Goal: Transaction & Acquisition: Purchase product/service

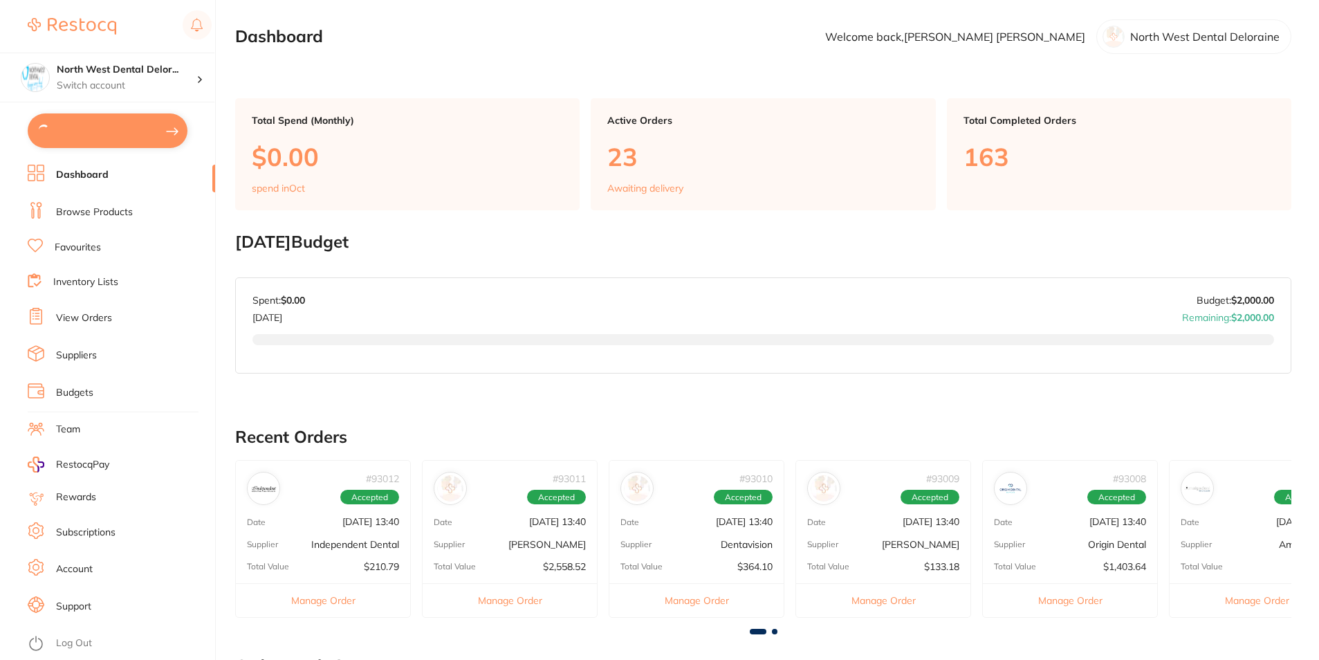
type input "13"
type input "4"
click at [98, 208] on link "Browse Products" at bounding box center [94, 211] width 77 height 14
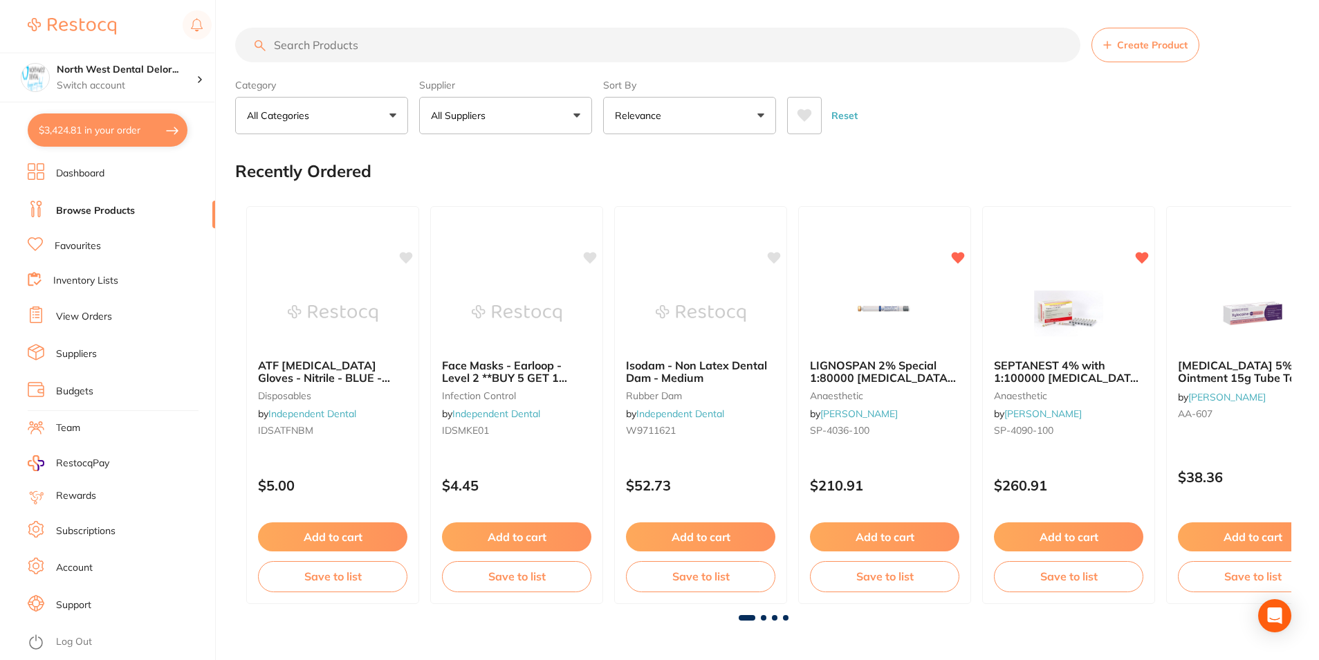
click at [303, 47] on input "search" at bounding box center [657, 45] width 845 height 35
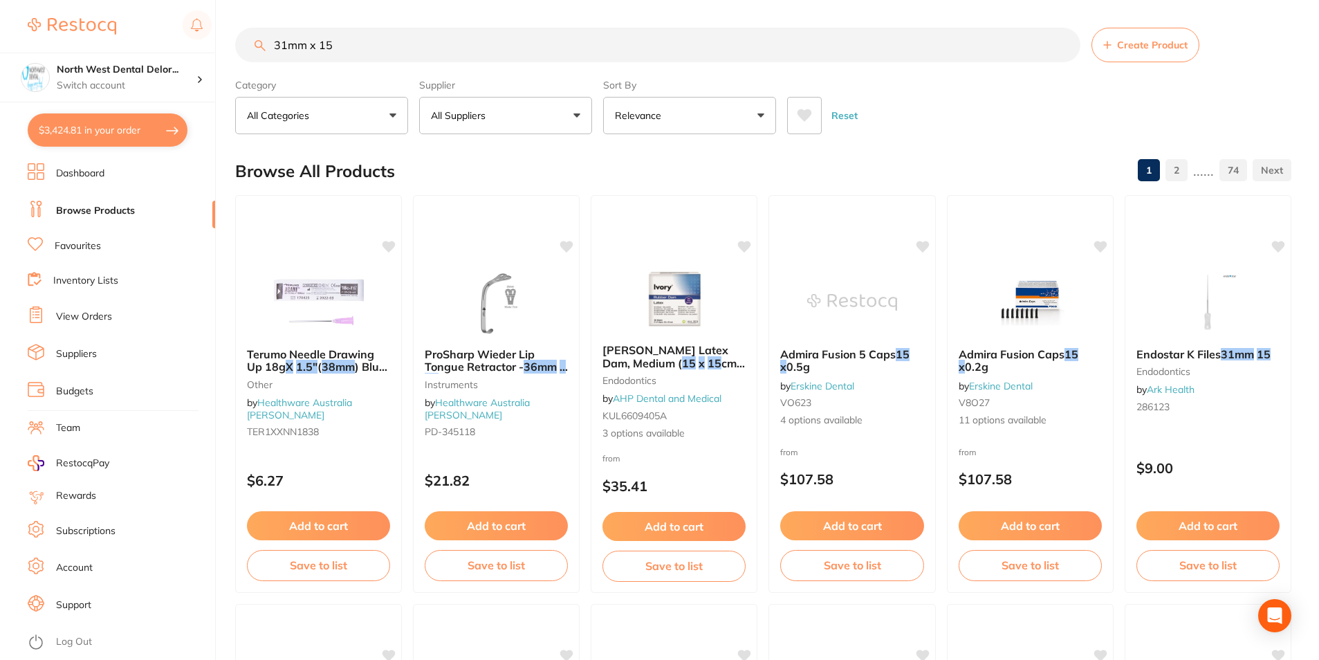
type input "31mm x 15"
click at [488, 115] on p "All Suppliers" at bounding box center [461, 116] width 60 height 14
type input "orig"
click at [436, 230] on li "Origin Dental" at bounding box center [506, 235] width 162 height 39
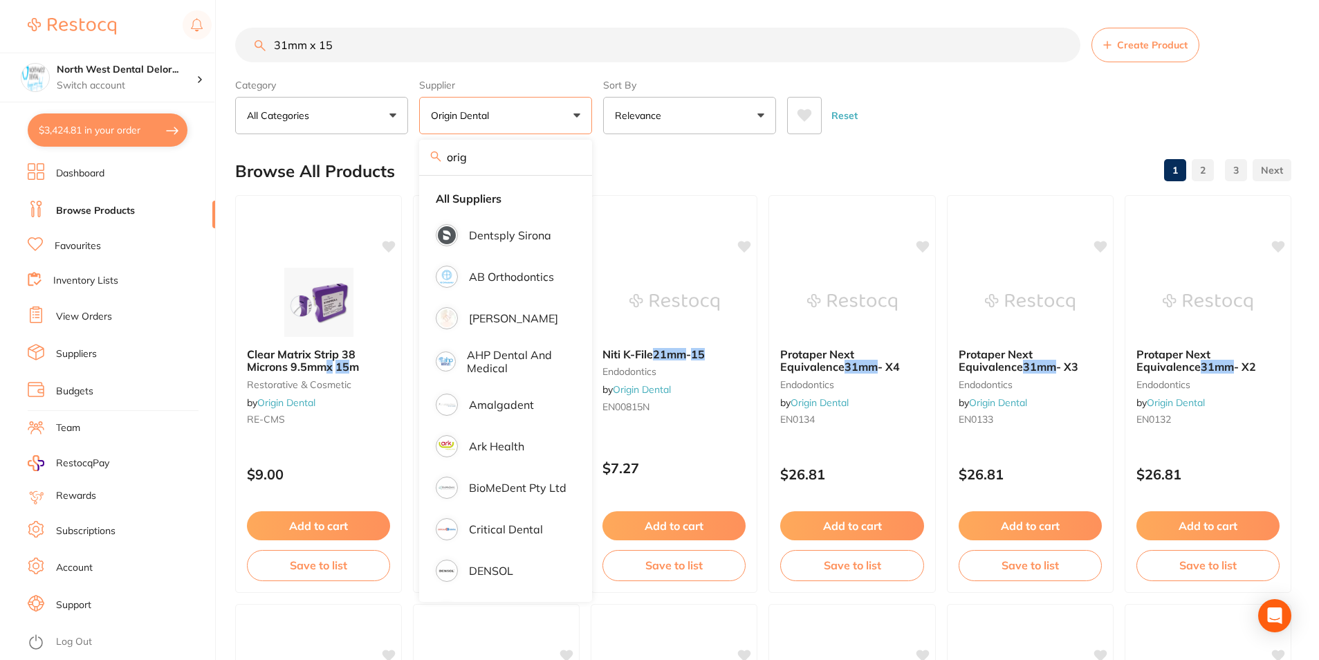
click at [652, 156] on div "Browse All Products 1 2 3" at bounding box center [763, 171] width 1056 height 46
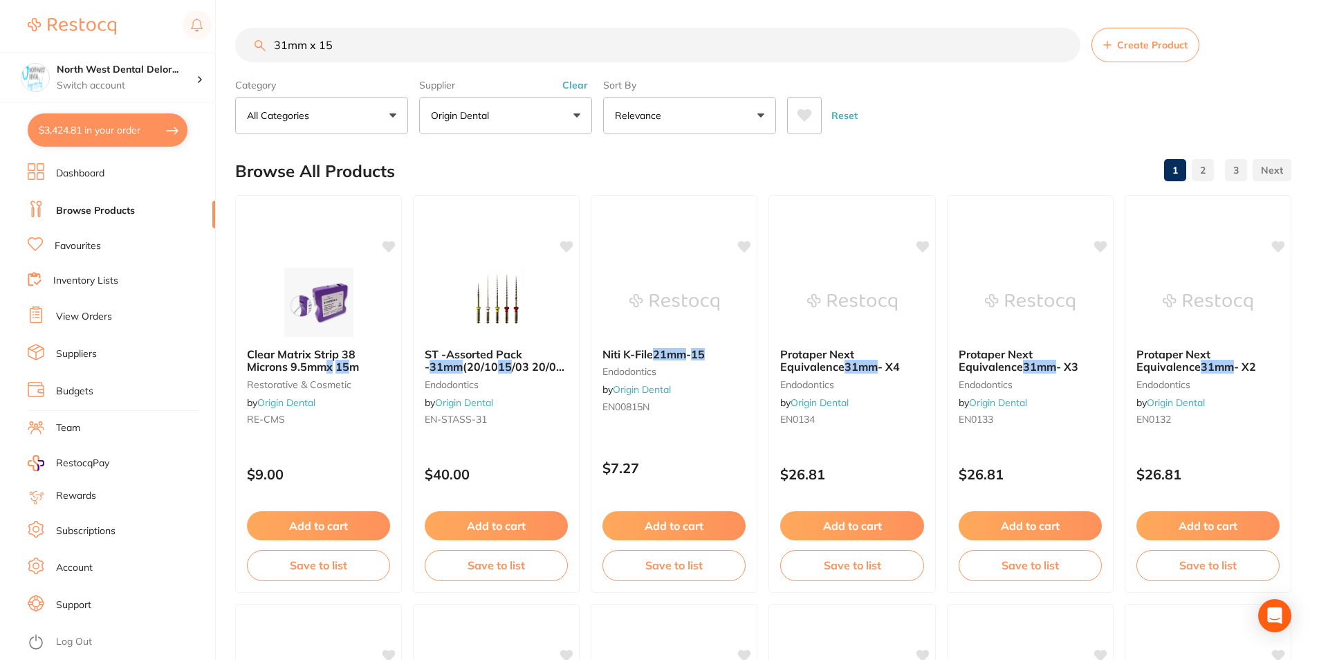
click at [445, 54] on input "31mm x 15" at bounding box center [657, 45] width 845 height 35
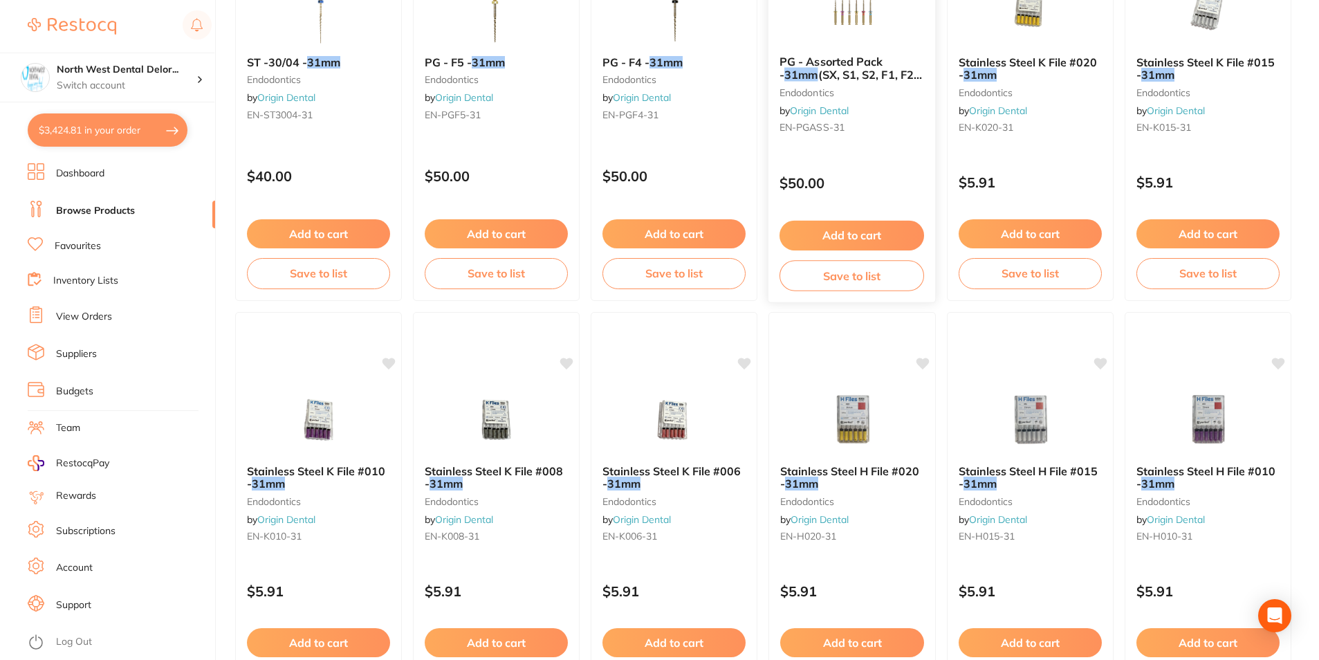
scroll to position [1176, 0]
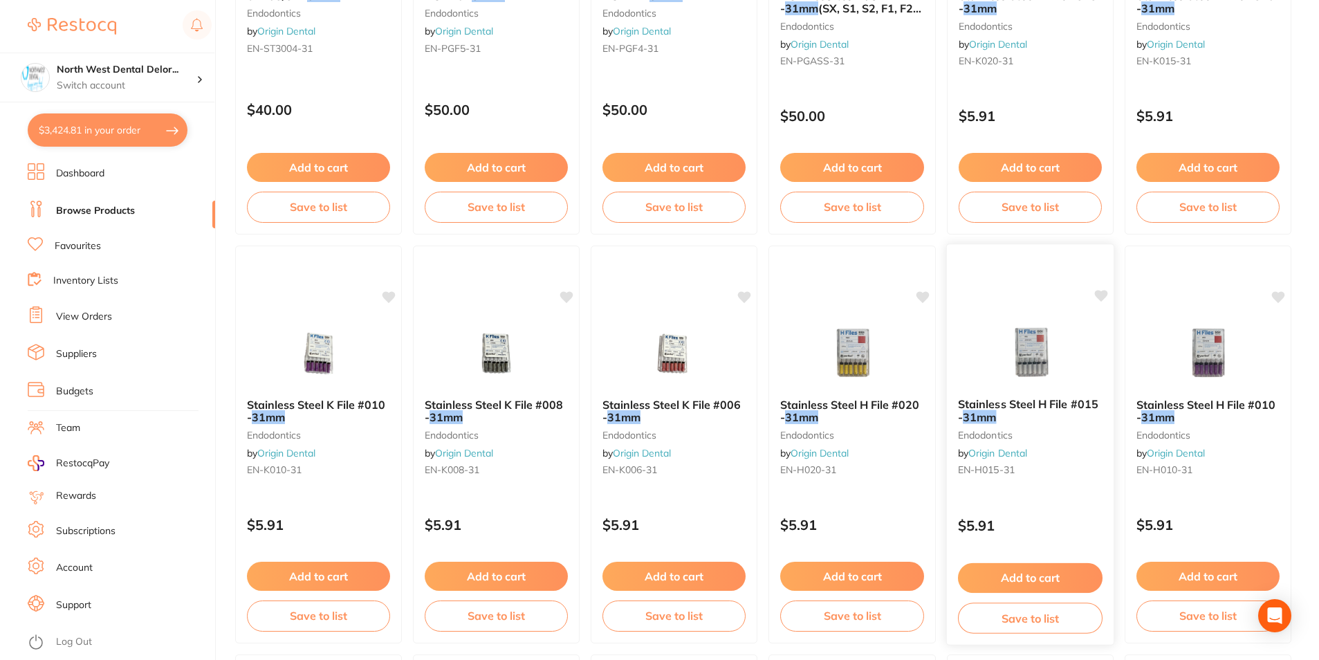
type input "31mm x 15Kfile"
click at [1021, 367] on img at bounding box center [1030, 352] width 91 height 70
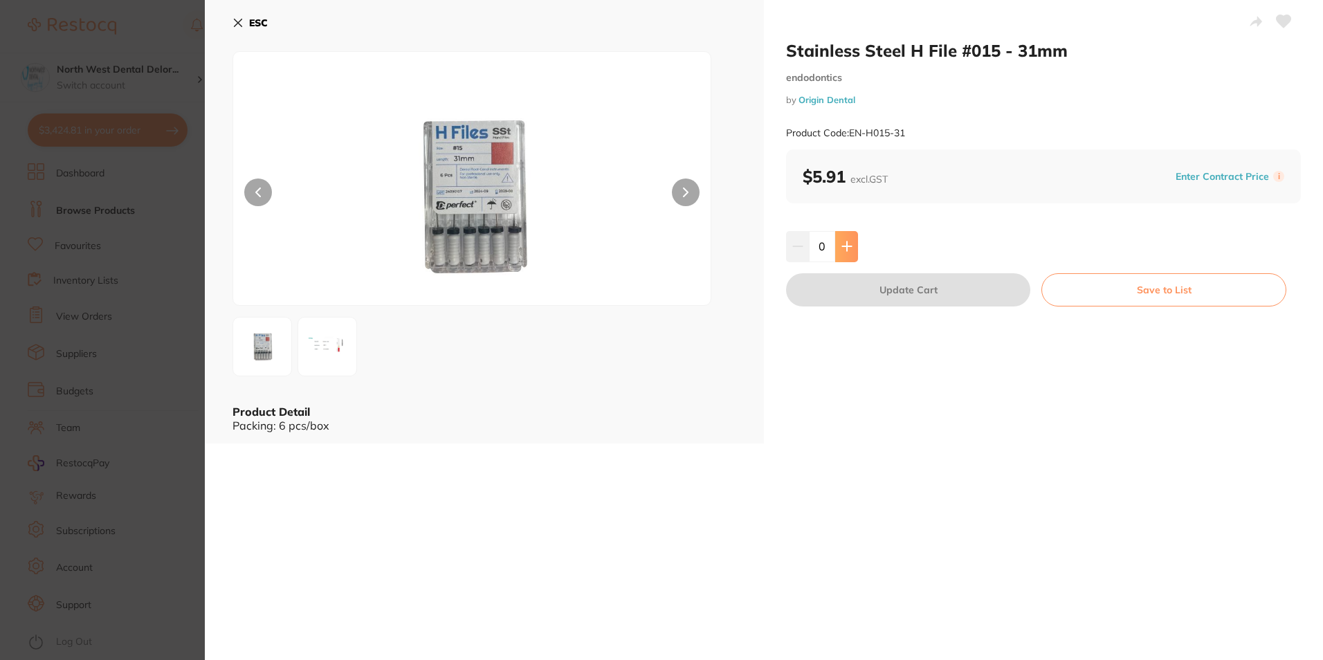
click at [835, 244] on button at bounding box center [846, 246] width 23 height 30
type input "1"
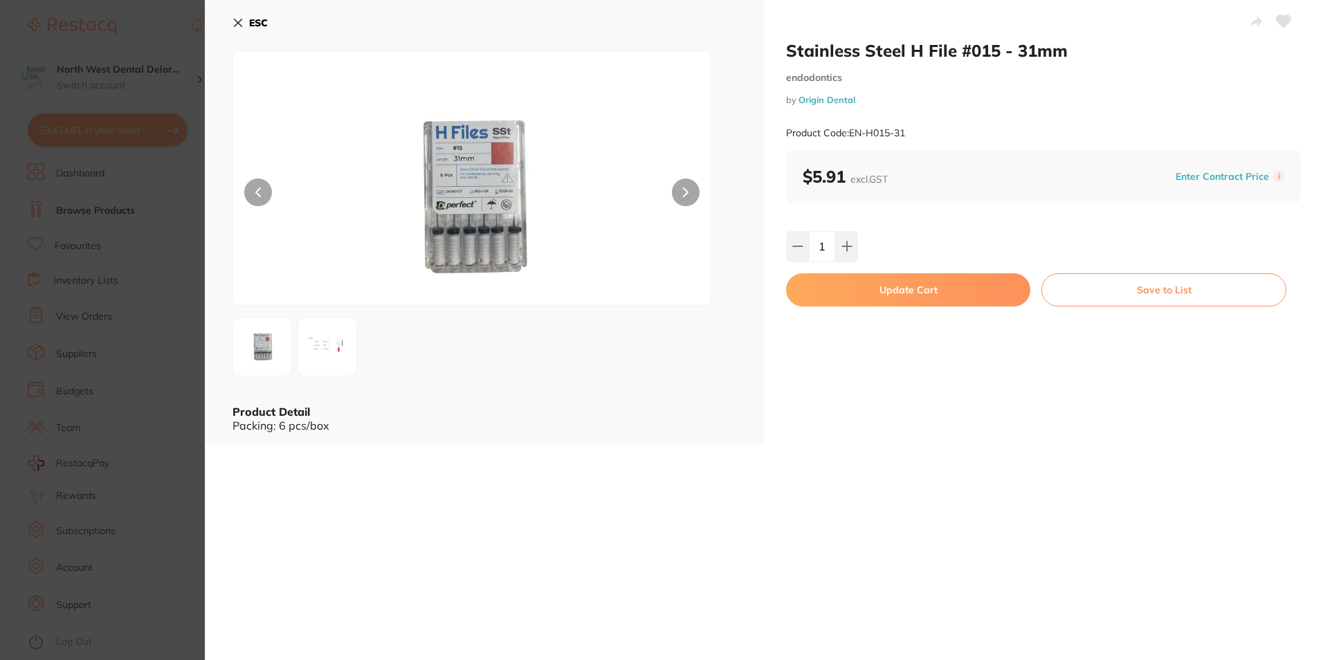
click at [845, 281] on button "Update Cart" at bounding box center [908, 289] width 244 height 33
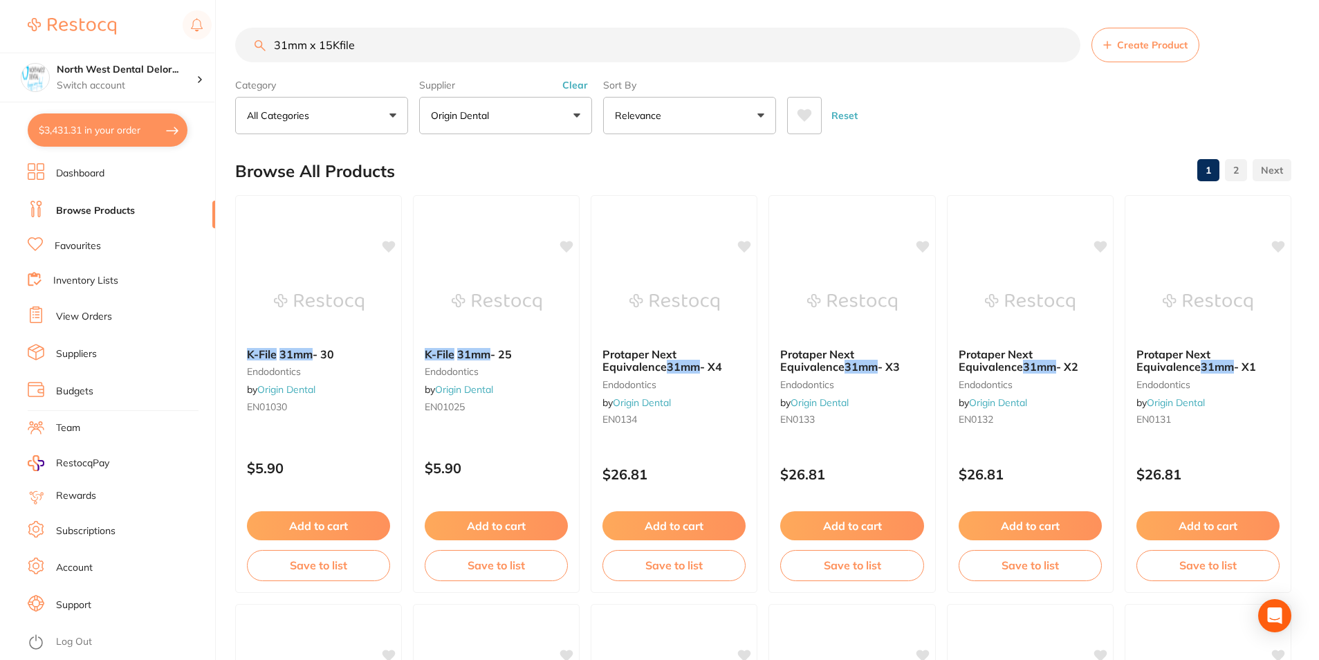
click at [333, 49] on input "31mm x 15Kfile" at bounding box center [657, 45] width 845 height 35
type input "31mm x 25Kfile"
click at [495, 300] on img at bounding box center [496, 301] width 91 height 70
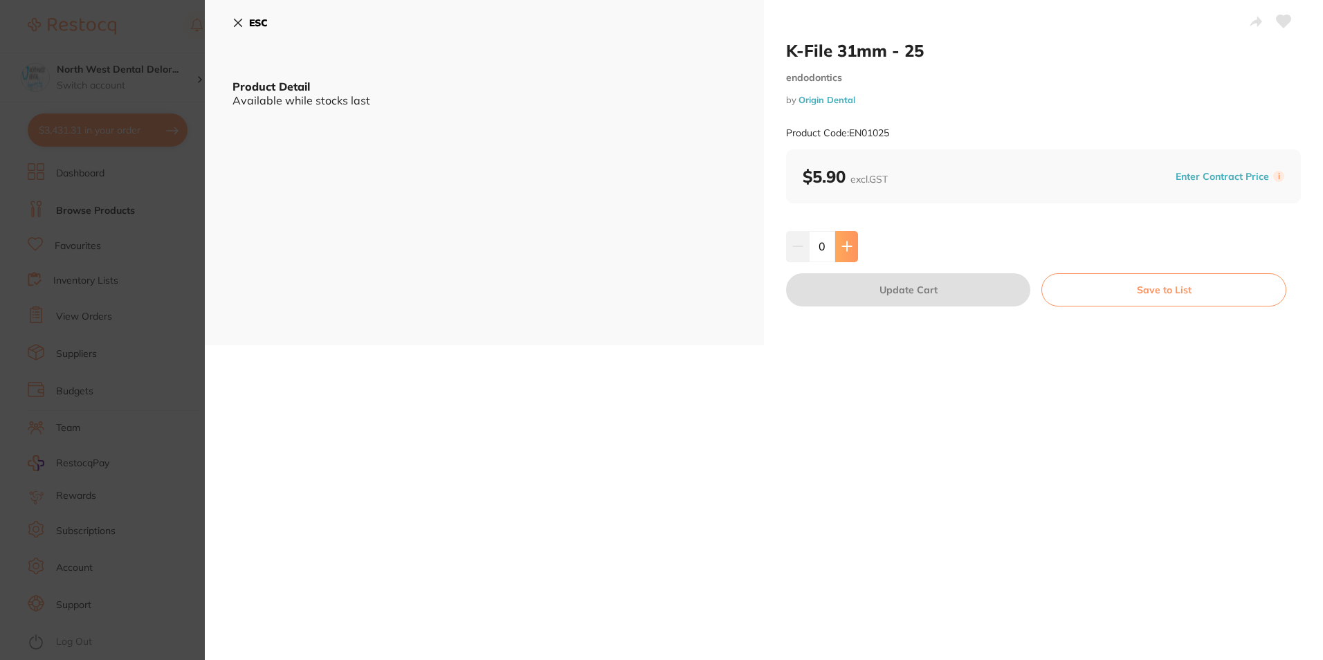
click at [846, 233] on button at bounding box center [846, 246] width 23 height 30
type input "1"
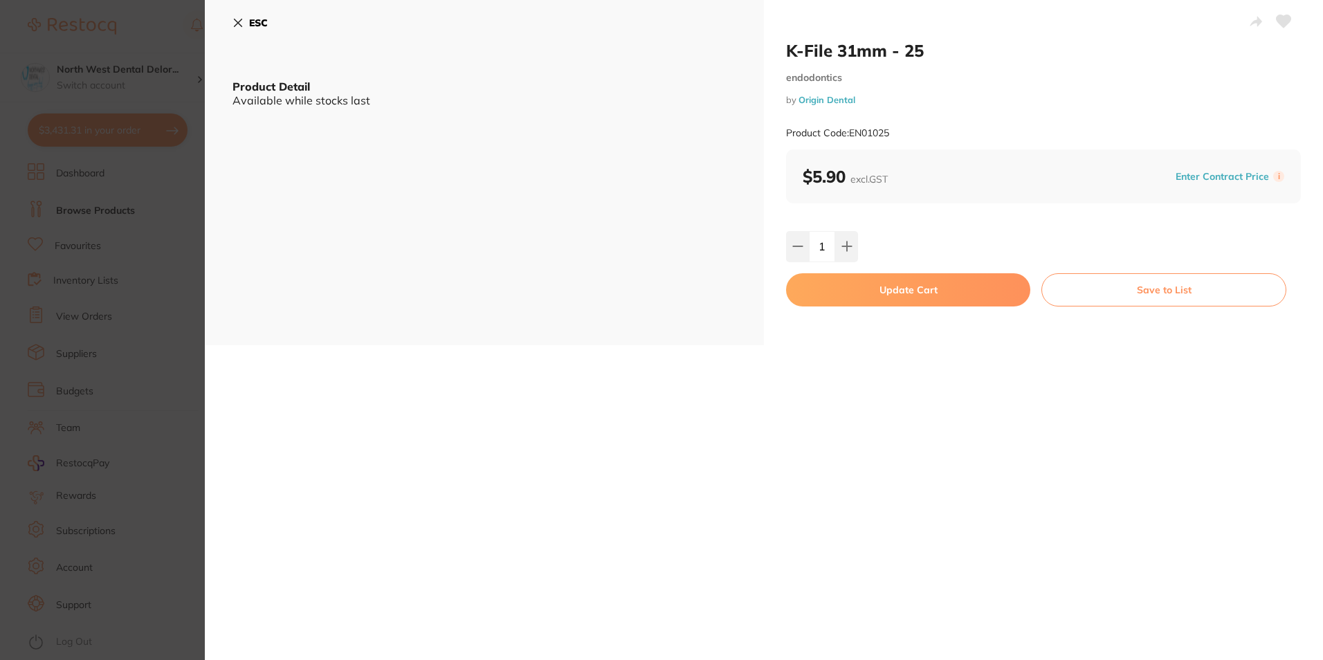
click at [858, 293] on button "Update Cart" at bounding box center [908, 289] width 244 height 33
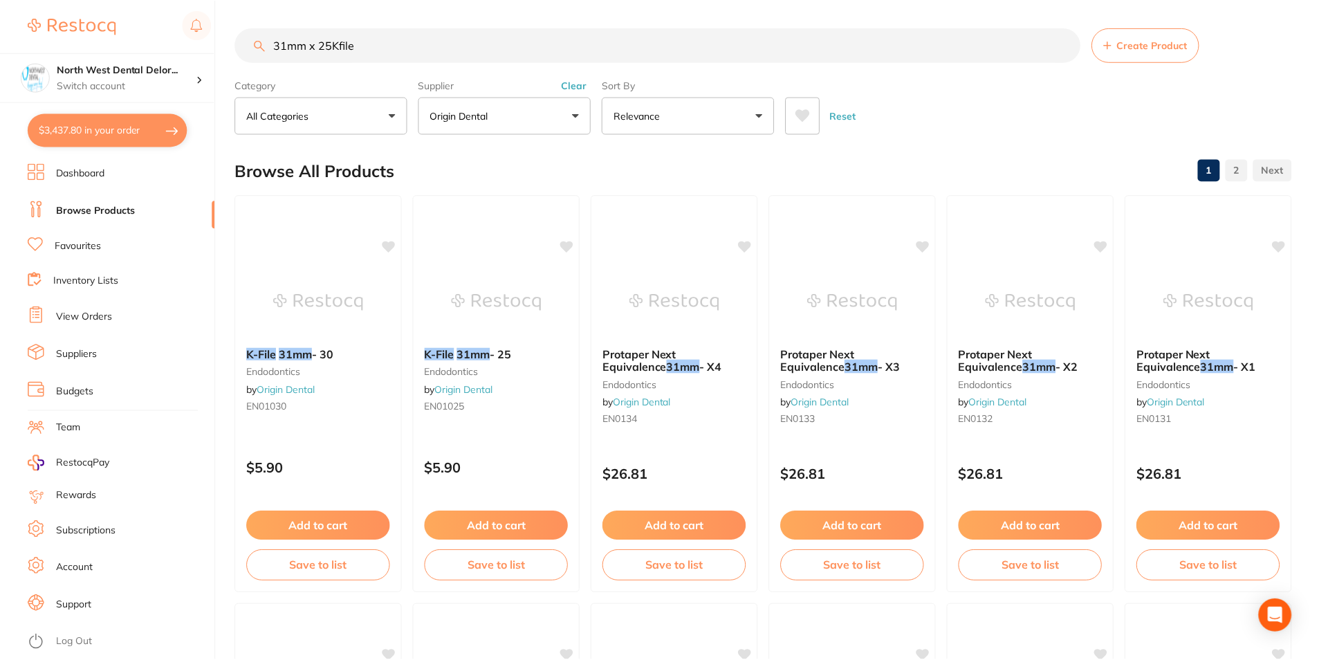
scroll to position [1, 0]
drag, startPoint x: 372, startPoint y: 47, endPoint x: 210, endPoint y: 47, distance: 161.9
click at [210, 47] on div "$3,437.80 North West Dental Delor... Switch account Longford Smileco North West…" at bounding box center [659, 329] width 1319 height 660
click at [362, 41] on input "31mm x 25Kfile" at bounding box center [657, 43] width 845 height 35
type input "3"
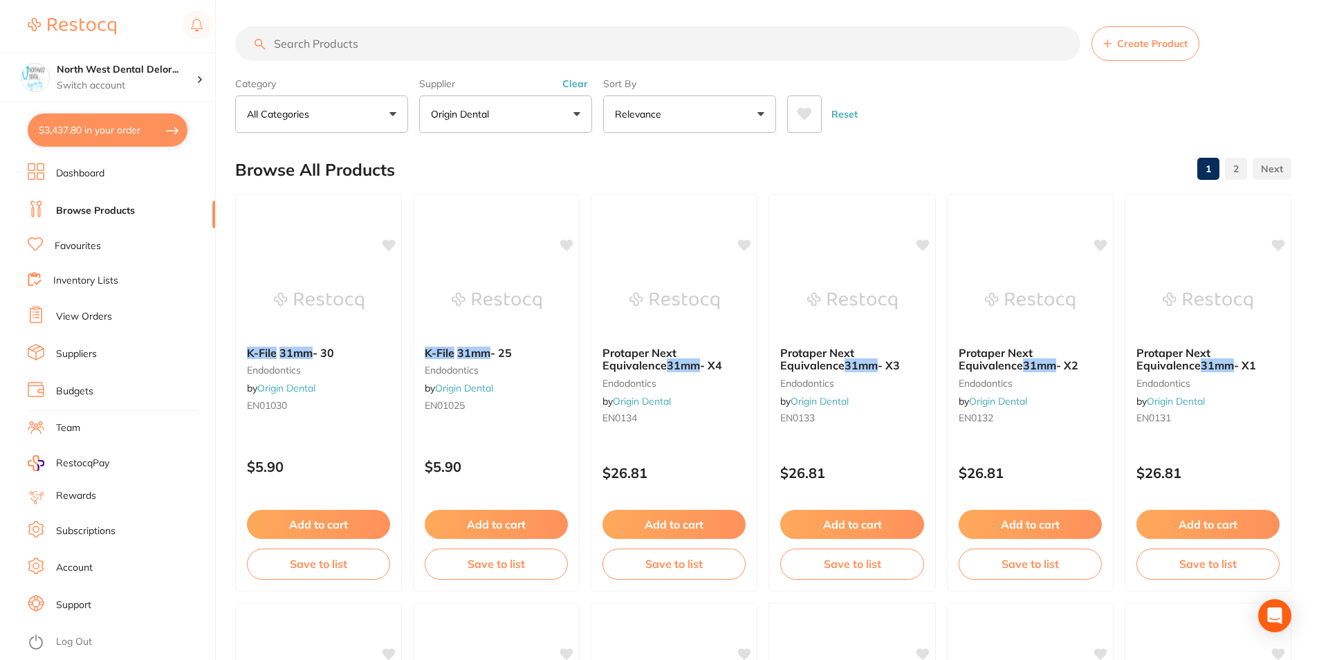
scroll to position [0, 0]
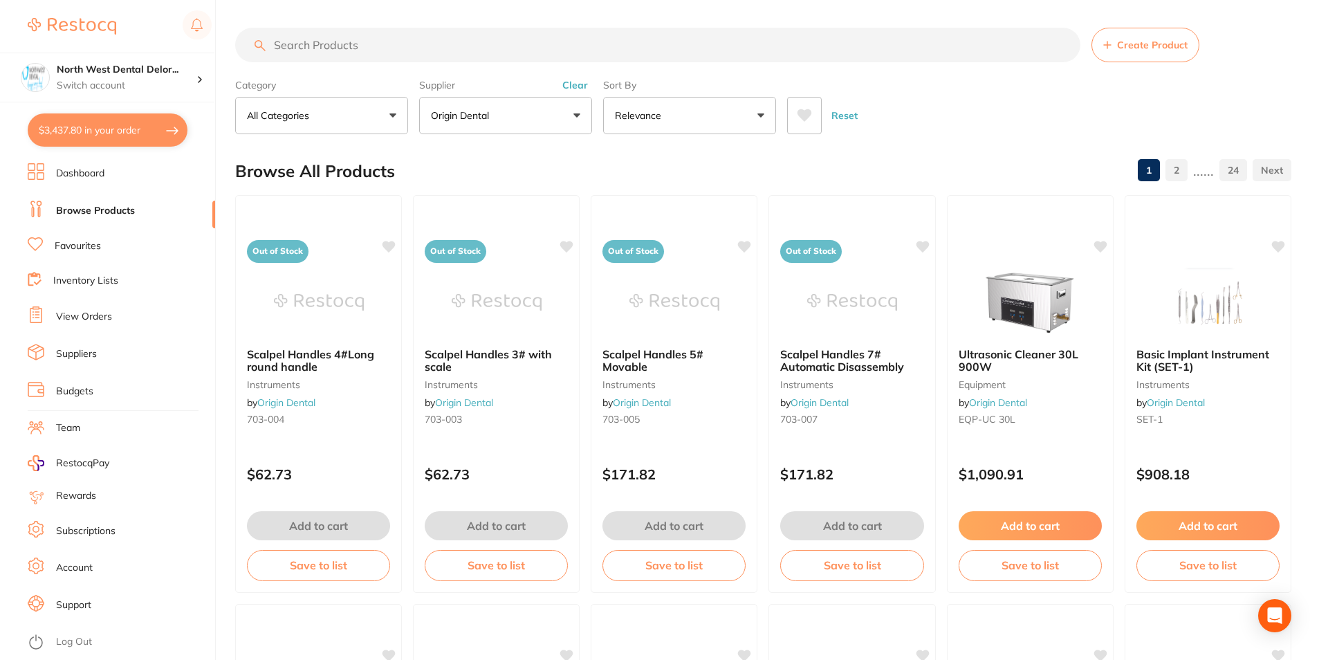
click at [403, 49] on input "search" at bounding box center [657, 45] width 845 height 35
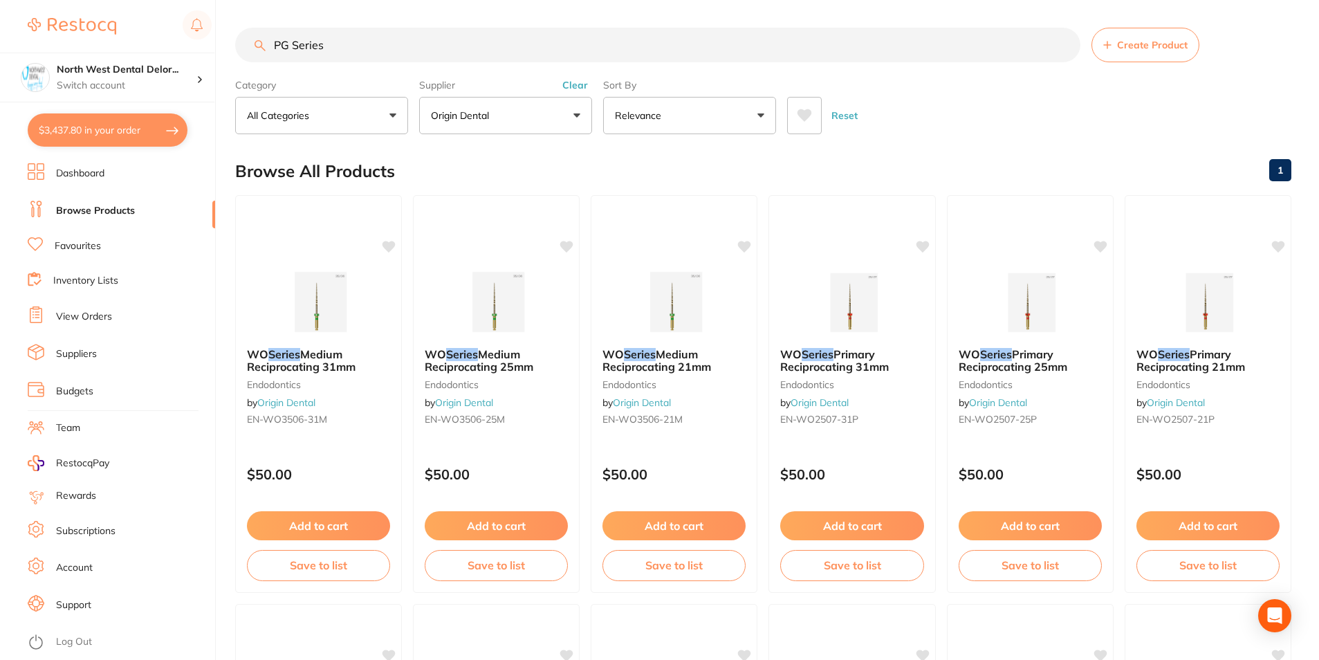
type input "PG Series"
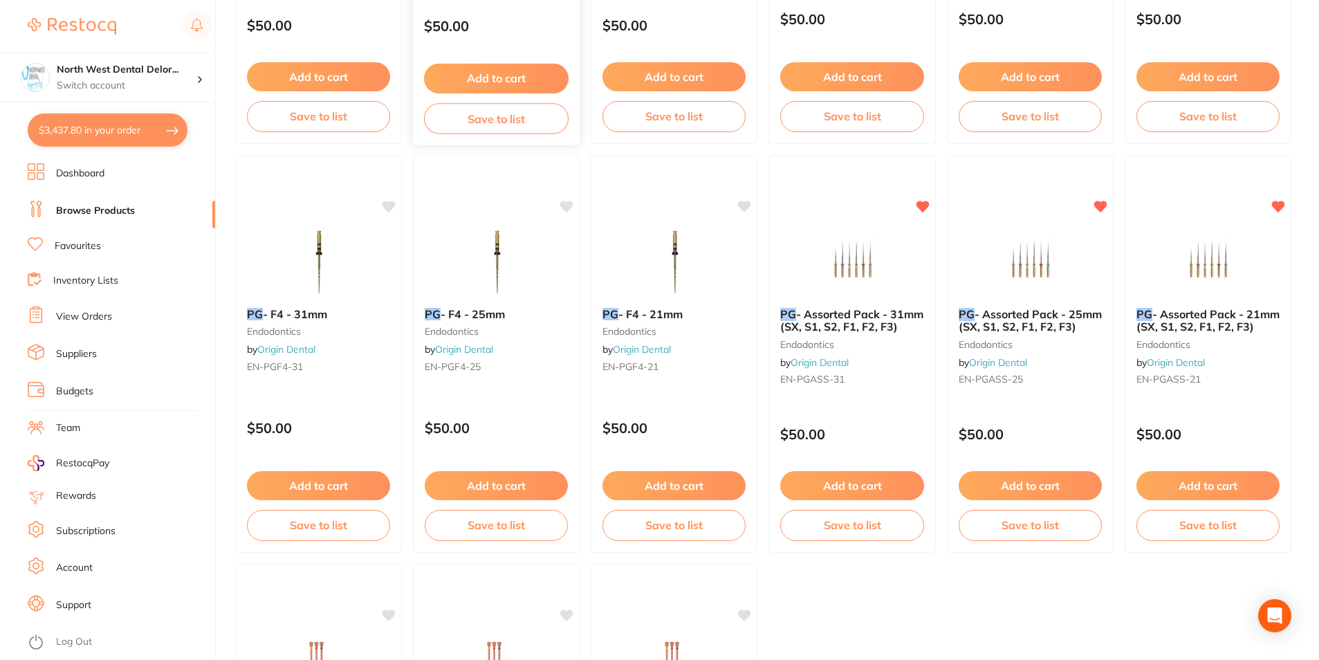
scroll to position [899, 0]
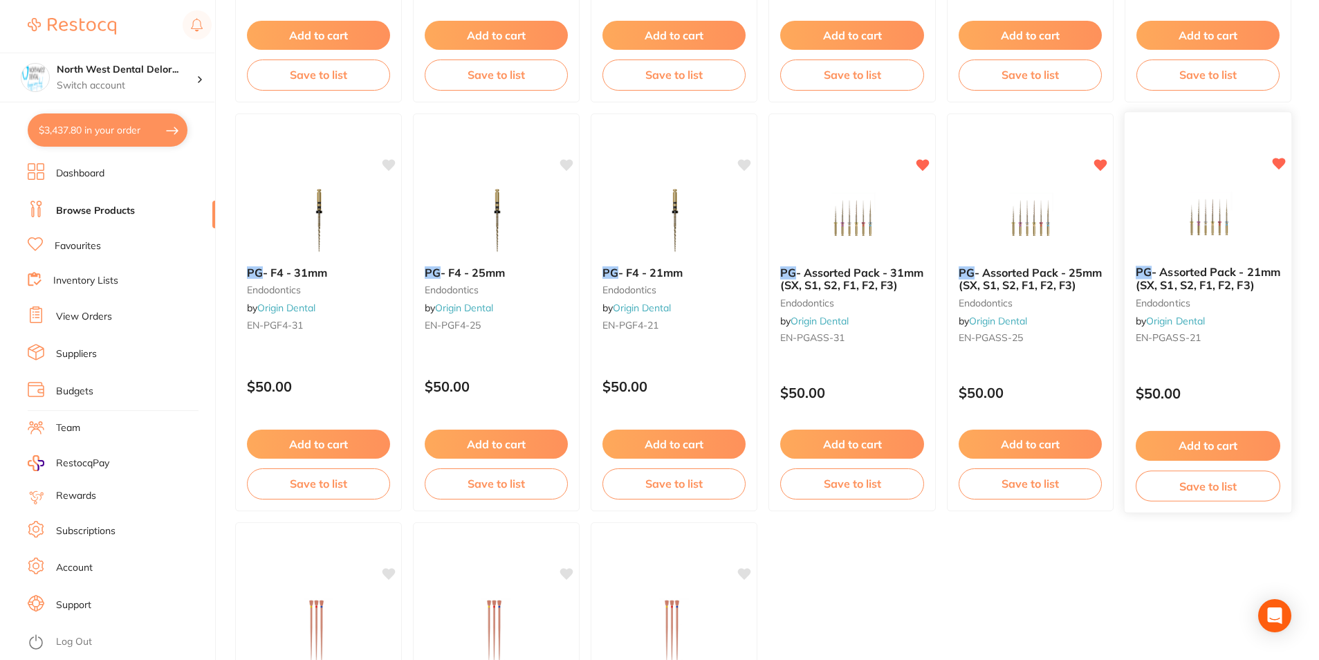
click at [1199, 228] on img at bounding box center [1208, 220] width 91 height 70
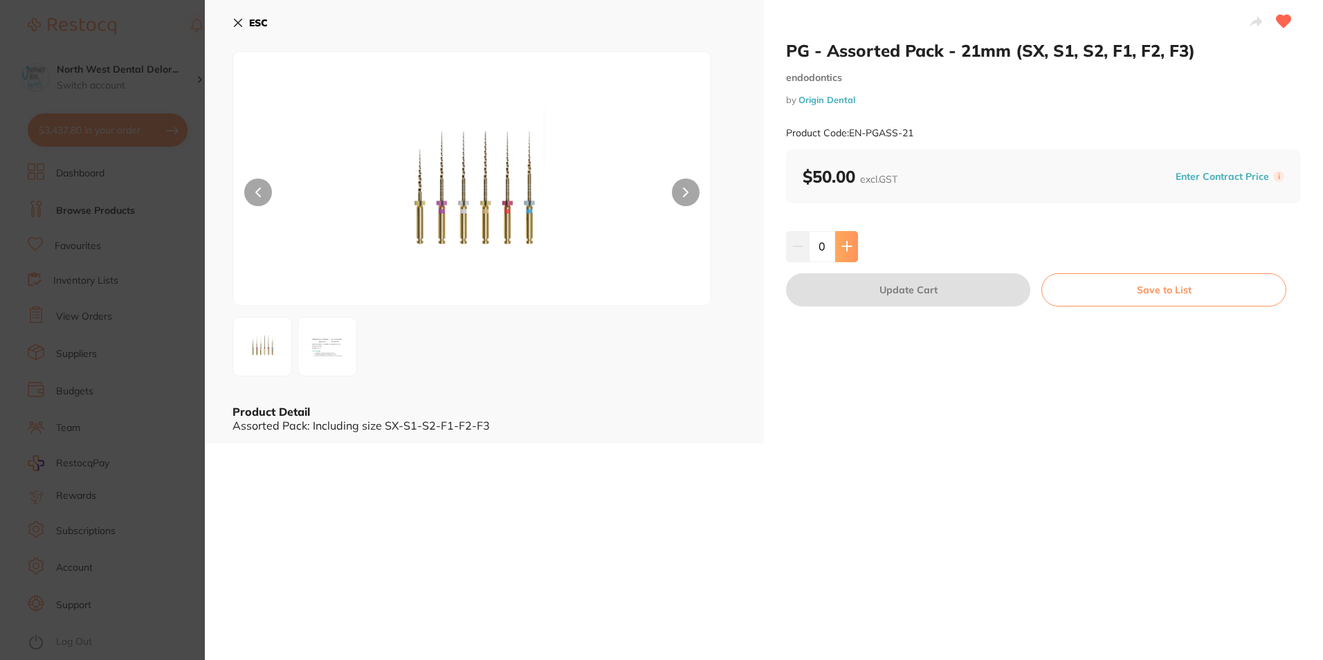
click at [849, 241] on icon at bounding box center [846, 246] width 11 height 11
type input "2"
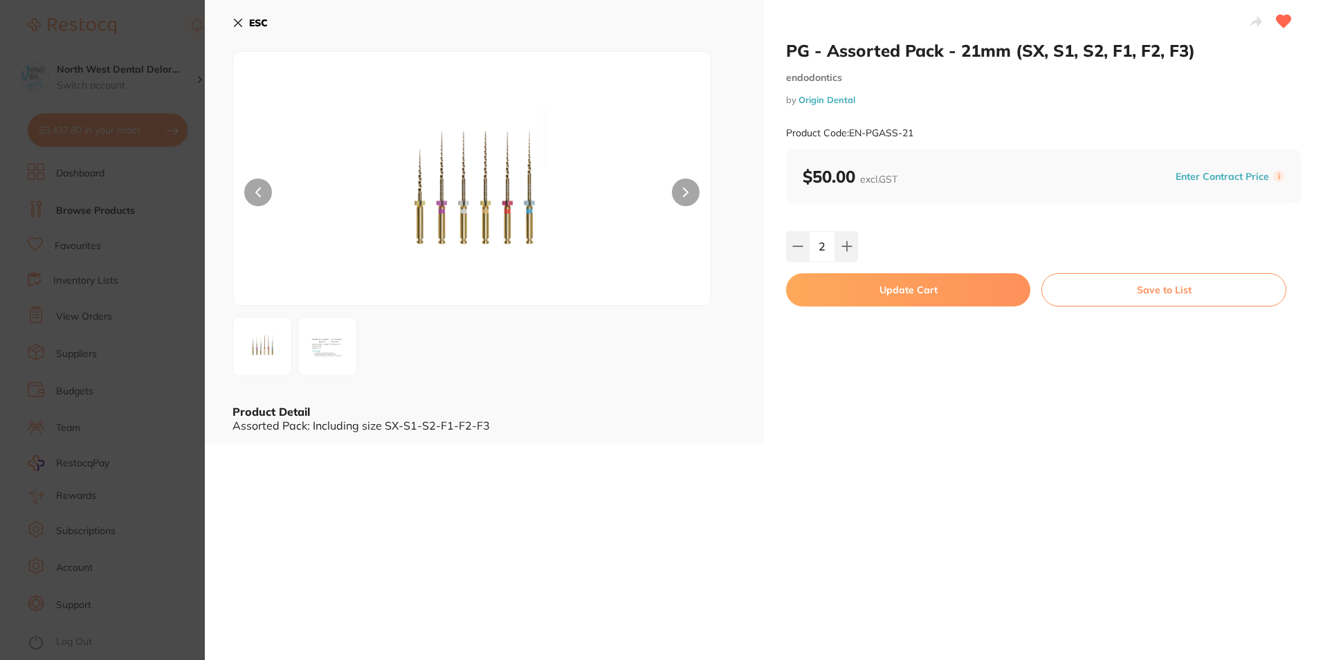
click at [862, 277] on button "Update Cart" at bounding box center [908, 289] width 244 height 33
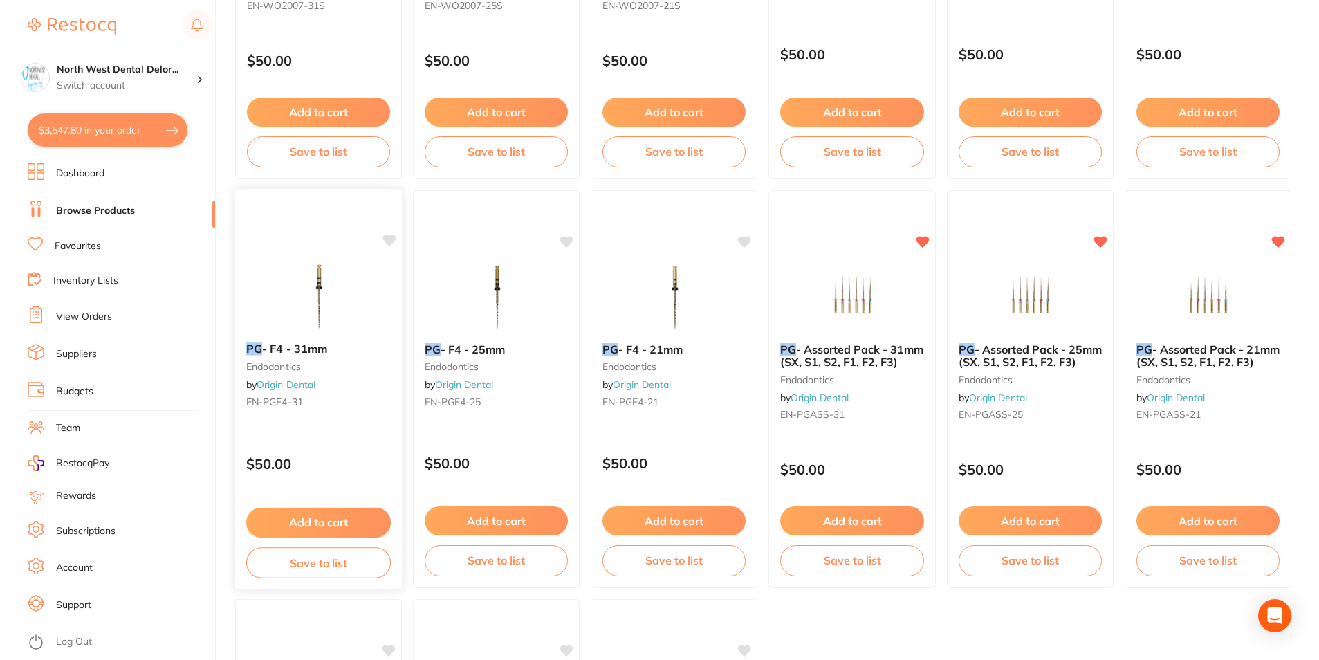
scroll to position [899, 0]
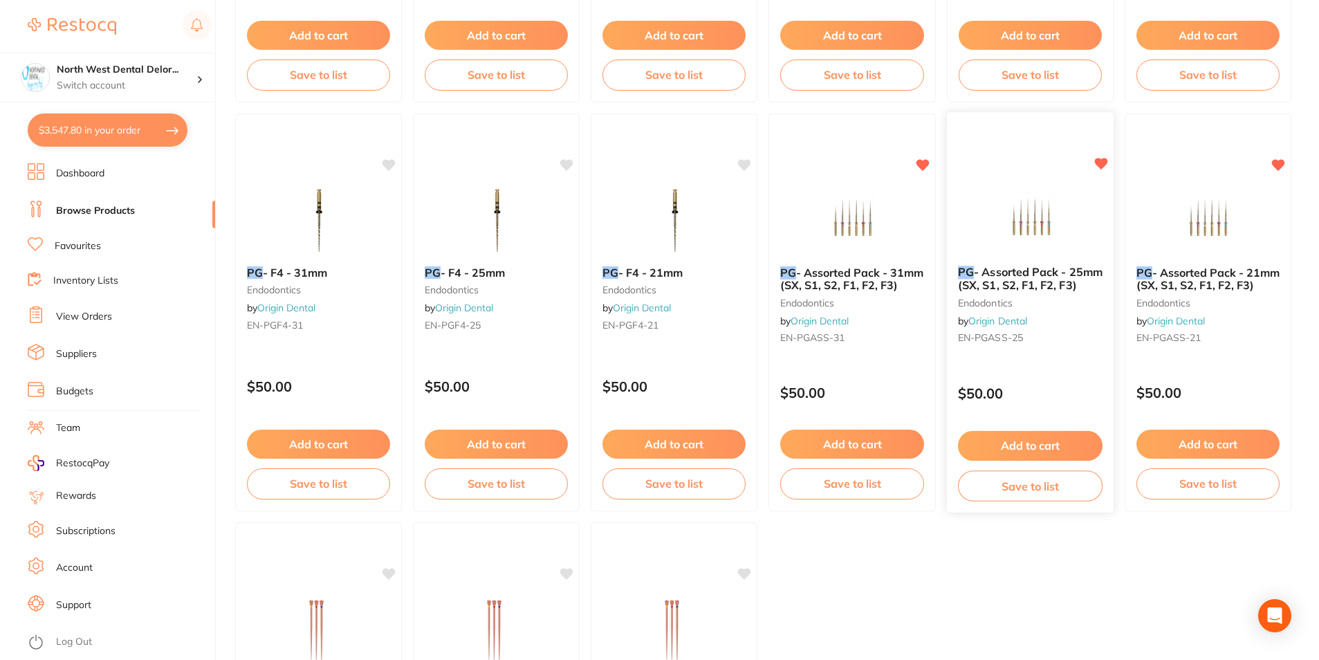
click at [1014, 207] on img at bounding box center [1030, 220] width 91 height 70
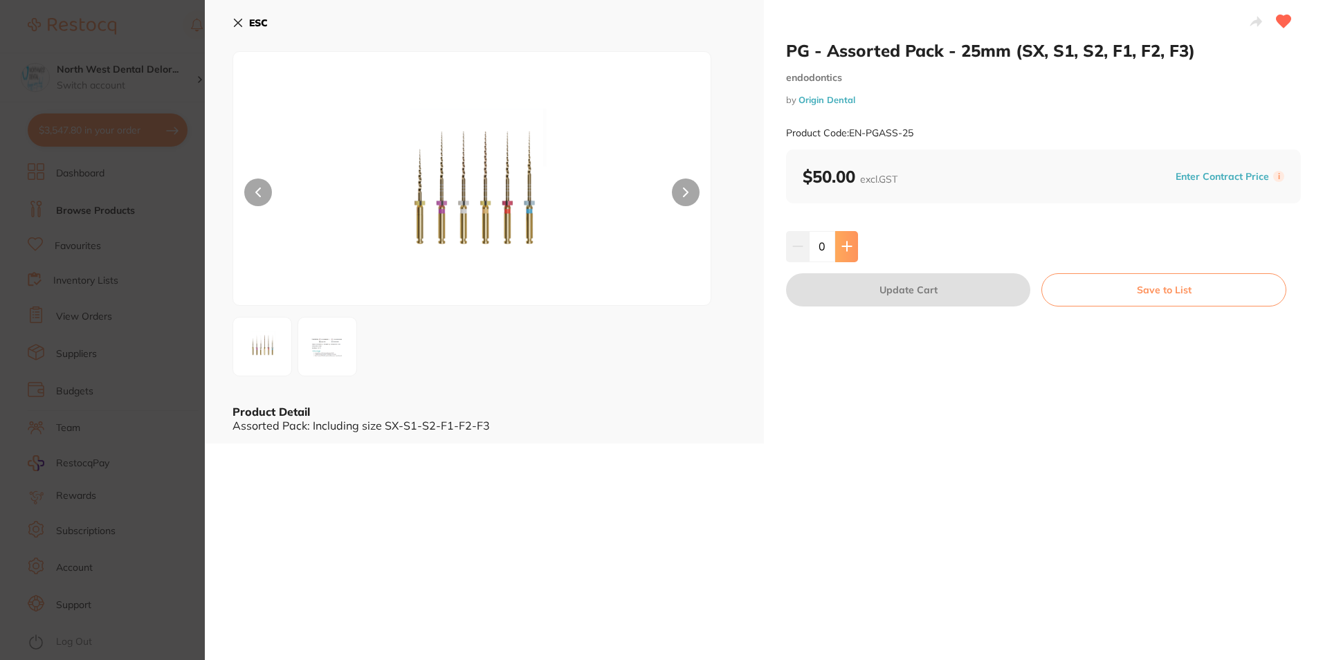
click at [849, 241] on icon at bounding box center [846, 246] width 11 height 11
type input "1"
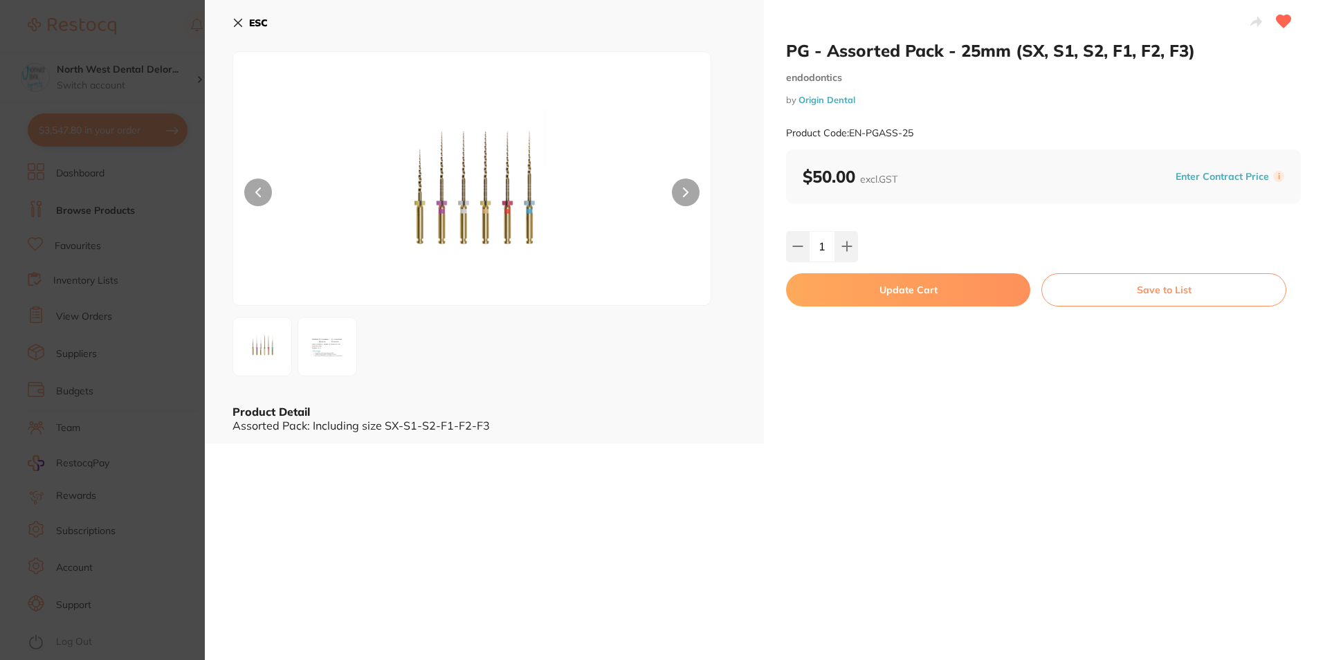
click at [237, 15] on button "ESC" at bounding box center [249, 23] width 35 height 24
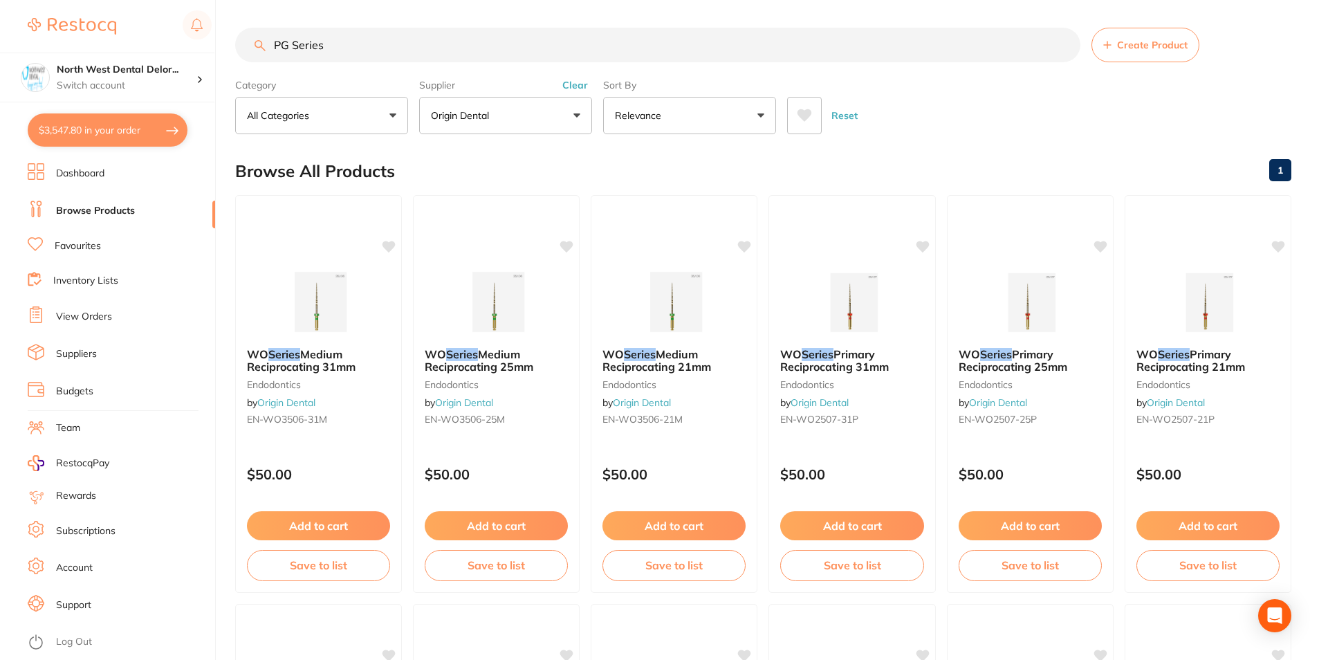
click at [331, 46] on input "PG Series" at bounding box center [657, 45] width 845 height 35
click at [337, 45] on input "PG Series" at bounding box center [657, 45] width 845 height 35
drag, startPoint x: 335, startPoint y: 50, endPoint x: 261, endPoint y: 51, distance: 74.7
click at [261, 51] on input "PG Series" at bounding box center [657, 45] width 845 height 35
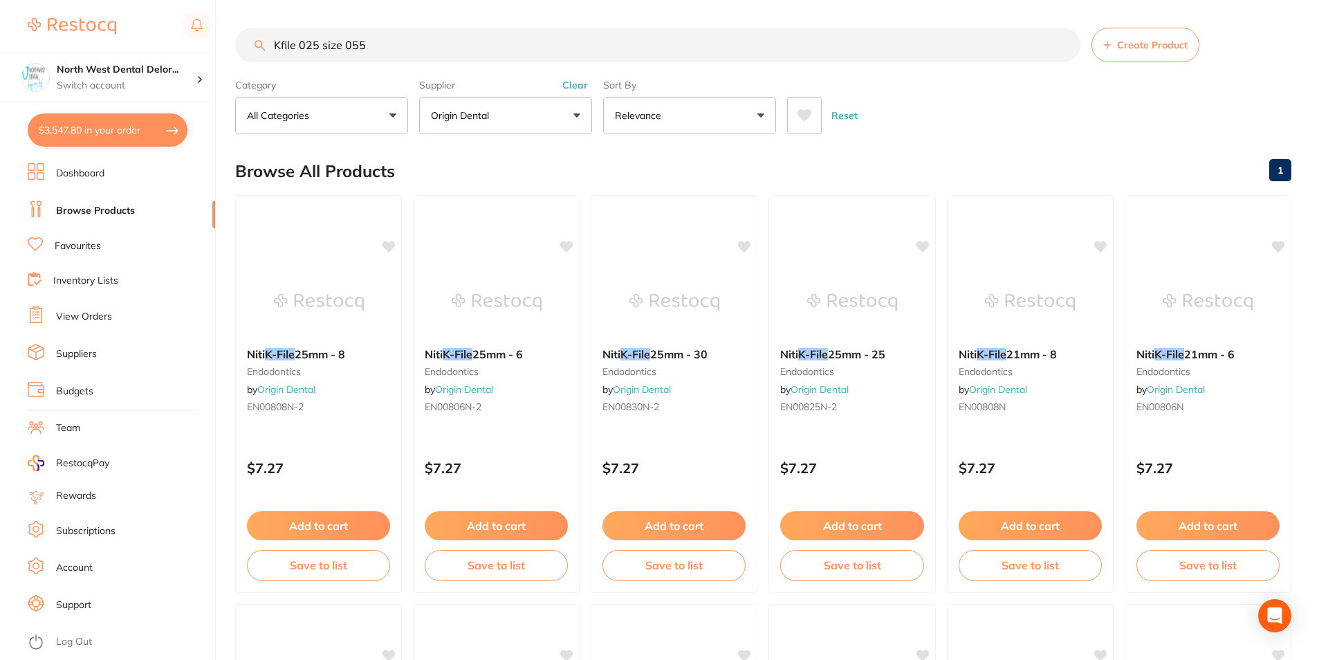
drag, startPoint x: 373, startPoint y: 44, endPoint x: 288, endPoint y: 42, distance: 85.1
click at [288, 42] on input "Kfile 025 size 055" at bounding box center [657, 45] width 845 height 35
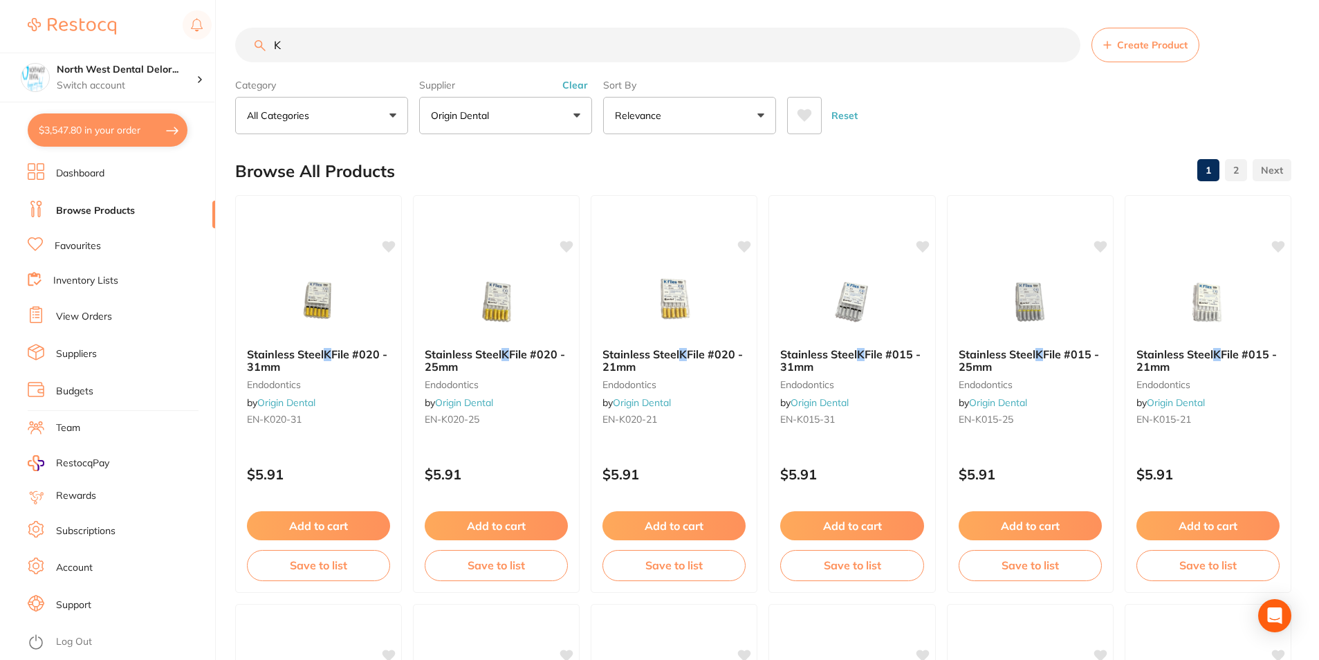
type input "K"
click at [321, 68] on section "K Create Product Category All Categories All Categories 3D Printing endodontics…" at bounding box center [763, 81] width 1056 height 107
click at [331, 57] on input "K" at bounding box center [657, 45] width 845 height 35
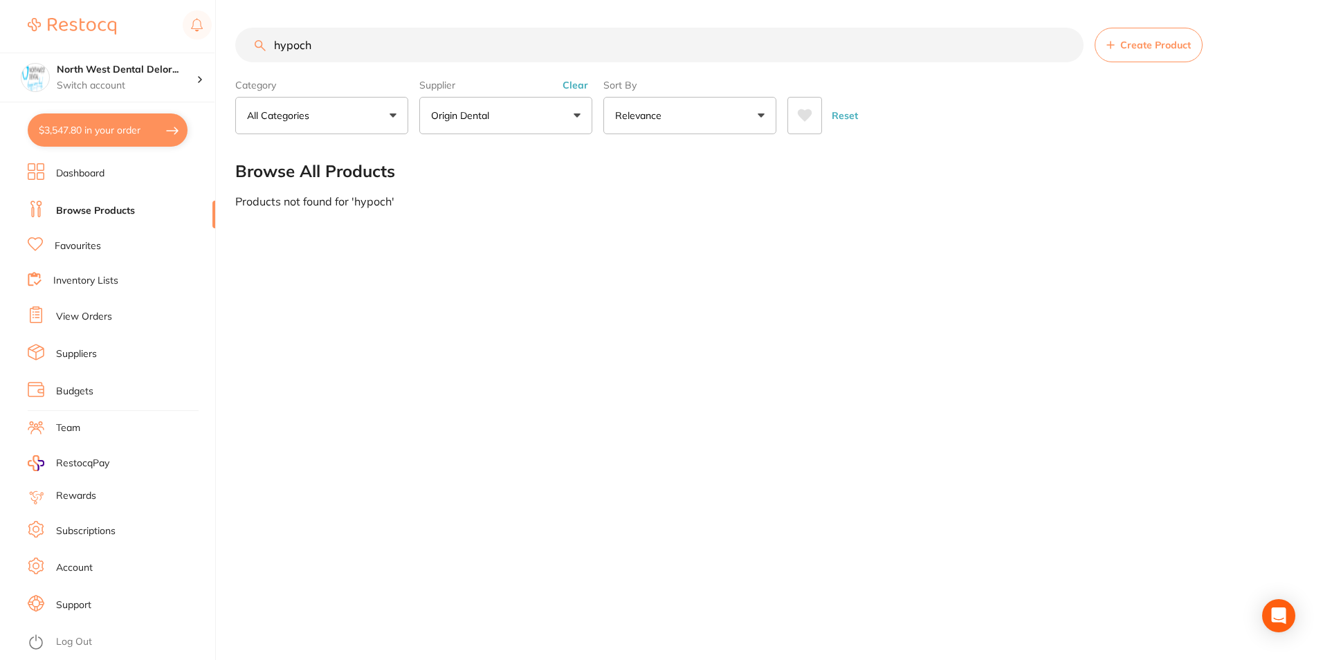
type input "hypoch"
click at [565, 82] on button "Clear" at bounding box center [575, 85] width 34 height 12
click at [565, 82] on label "Supplier" at bounding box center [505, 85] width 173 height 12
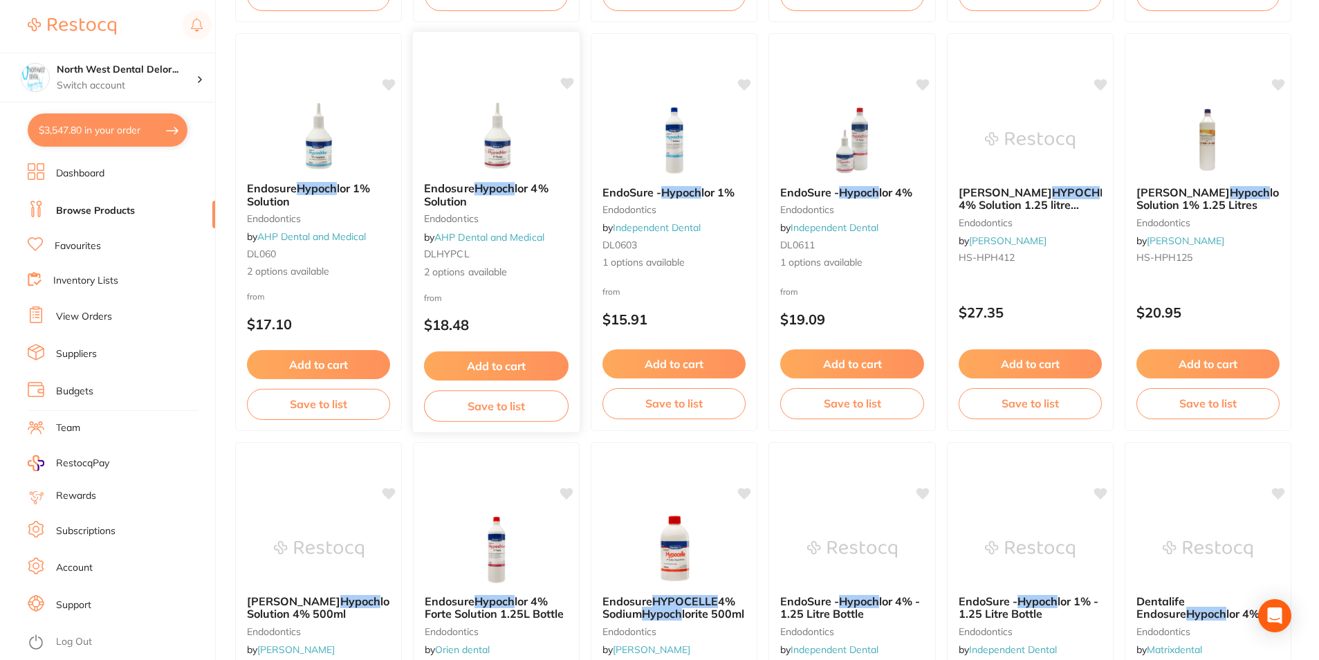
scroll to position [623, 0]
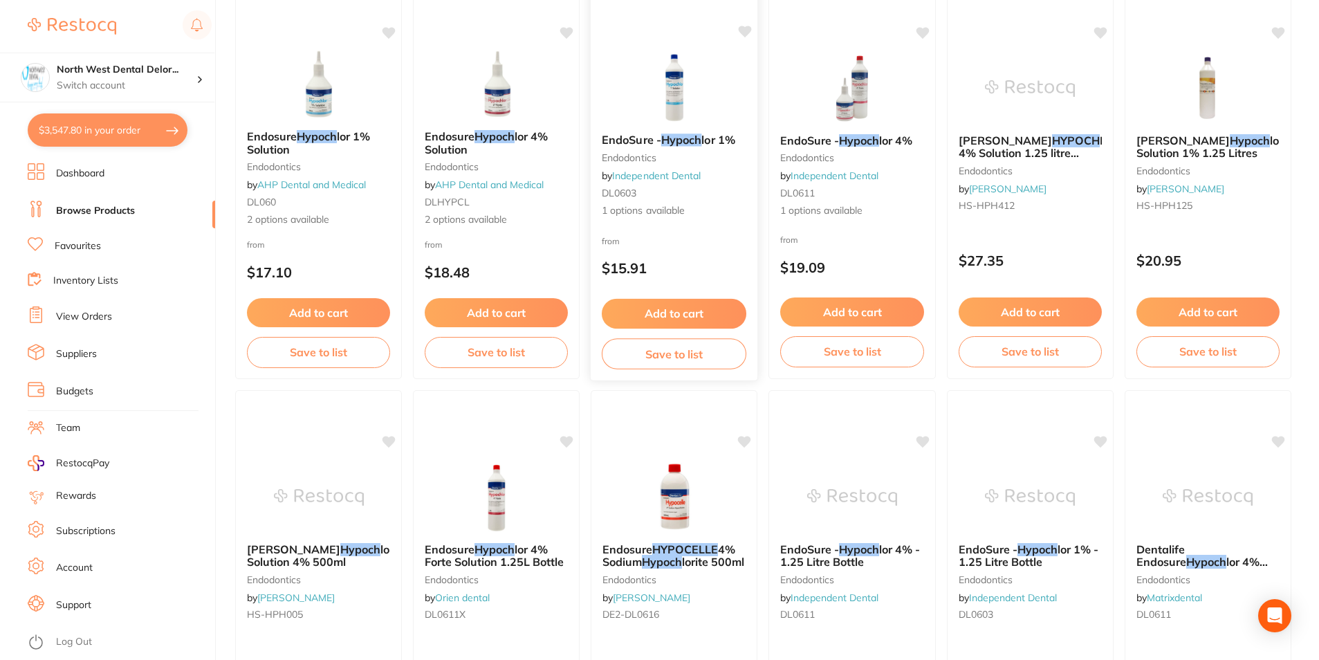
click at [717, 122] on img at bounding box center [674, 88] width 91 height 70
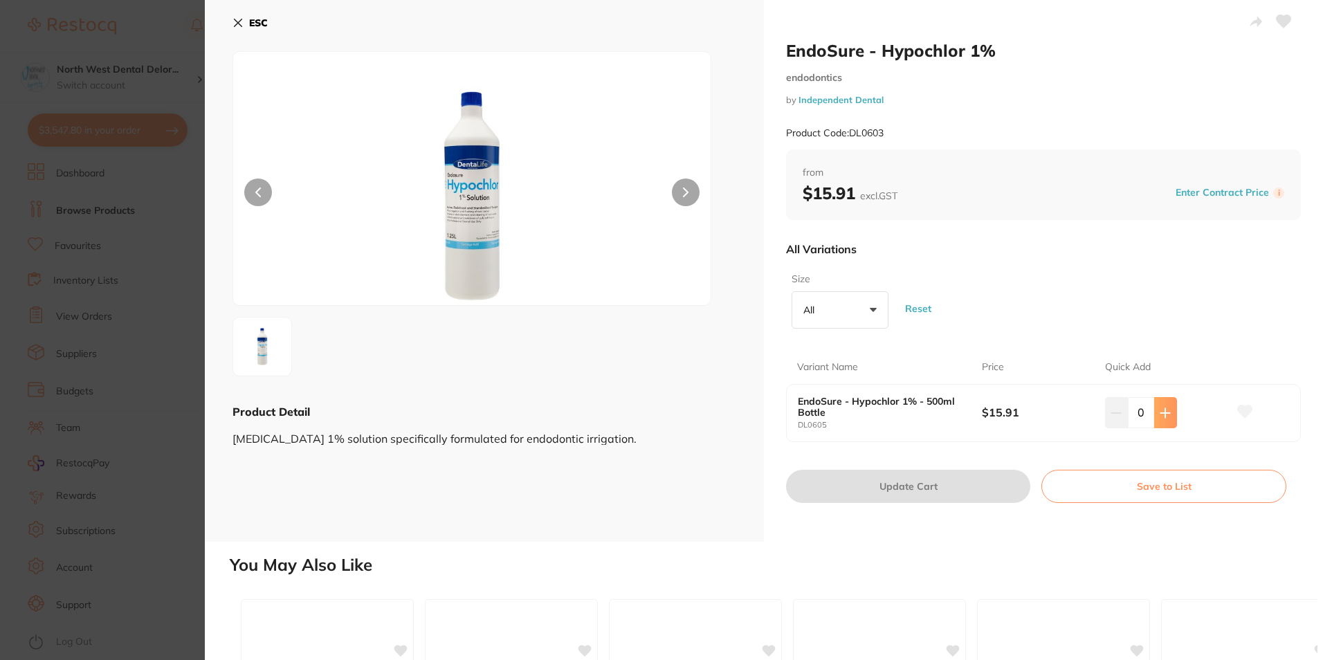
click at [1157, 418] on button at bounding box center [1165, 412] width 23 height 30
type input "1"
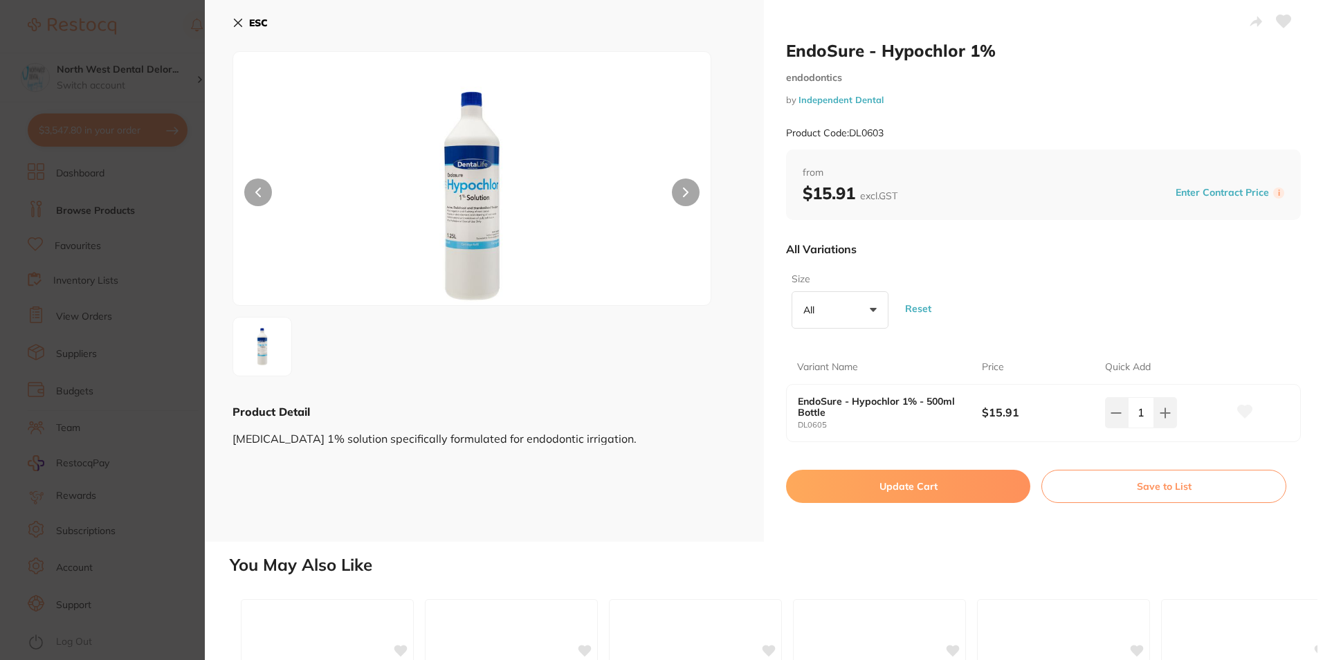
click at [949, 481] on button "Update Cart" at bounding box center [908, 486] width 244 height 33
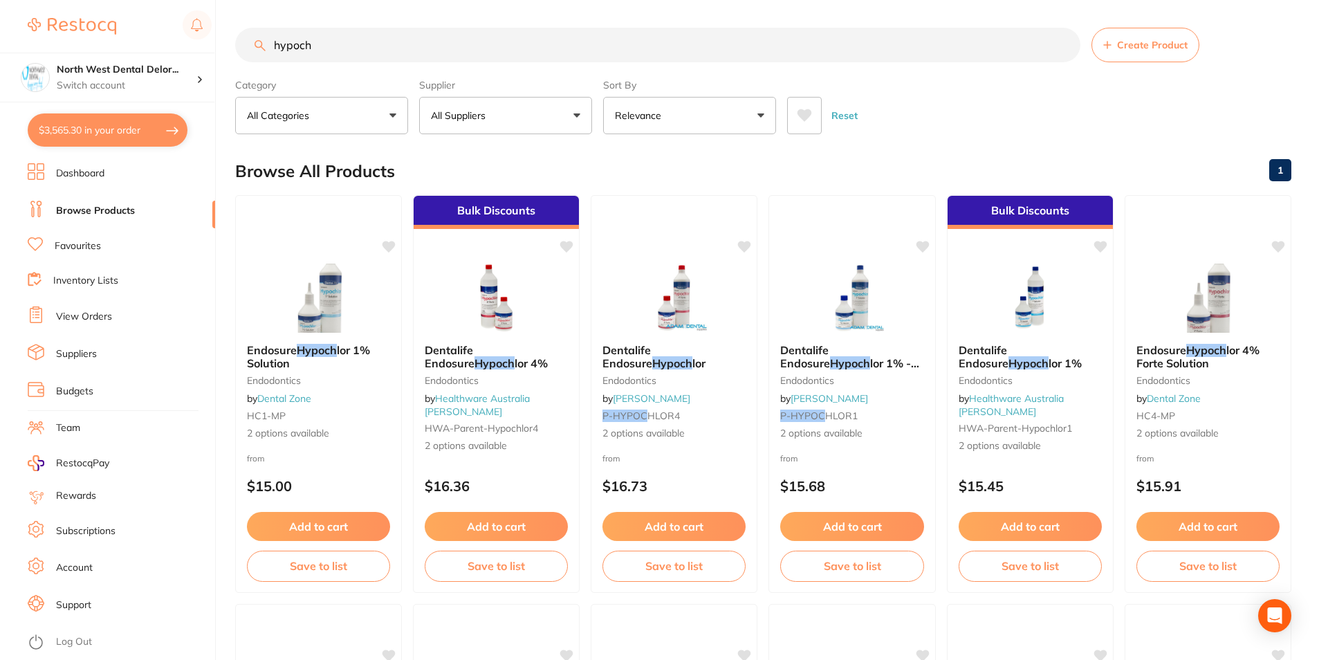
click at [133, 118] on button "$3,565.30 in your order" at bounding box center [108, 129] width 160 height 33
checkbox input "true"
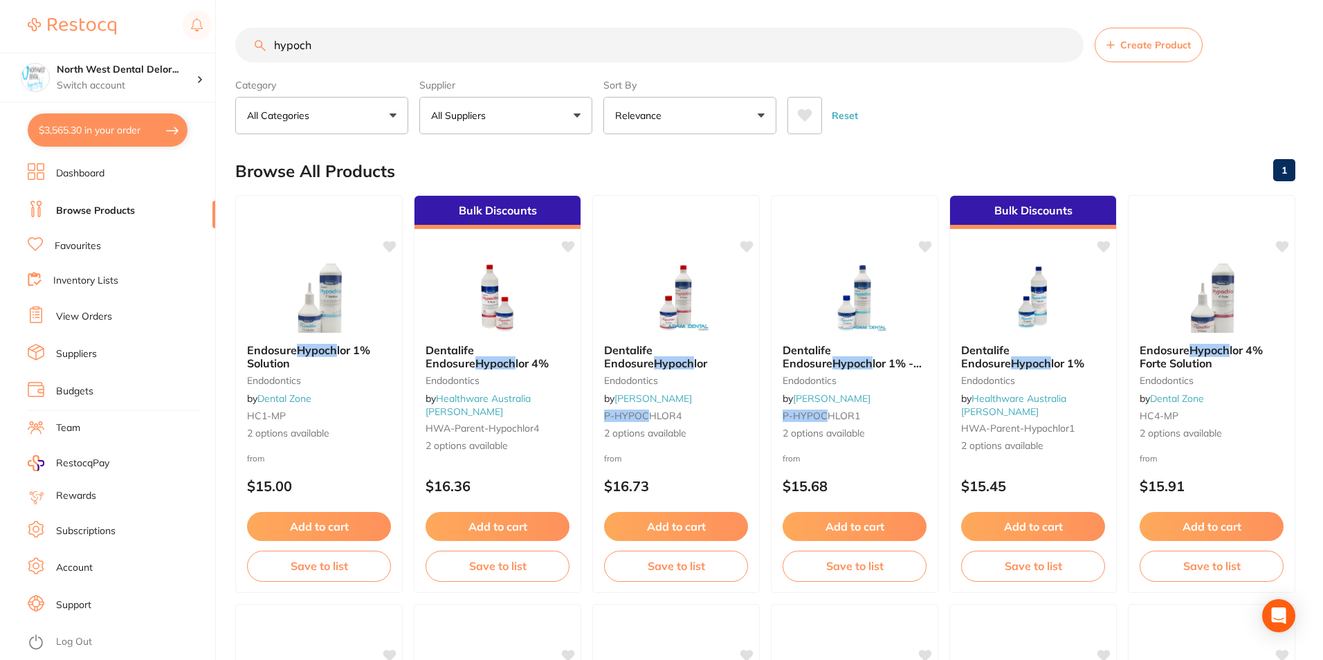
checkbox input "true"
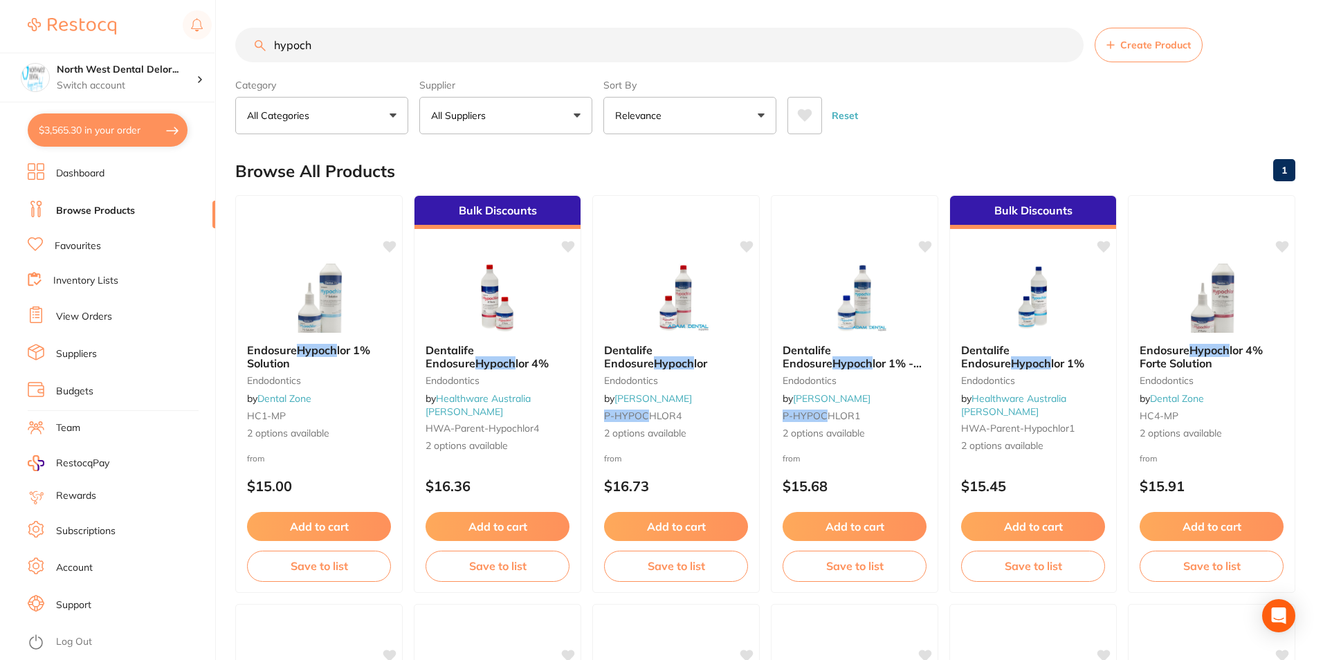
checkbox input "true"
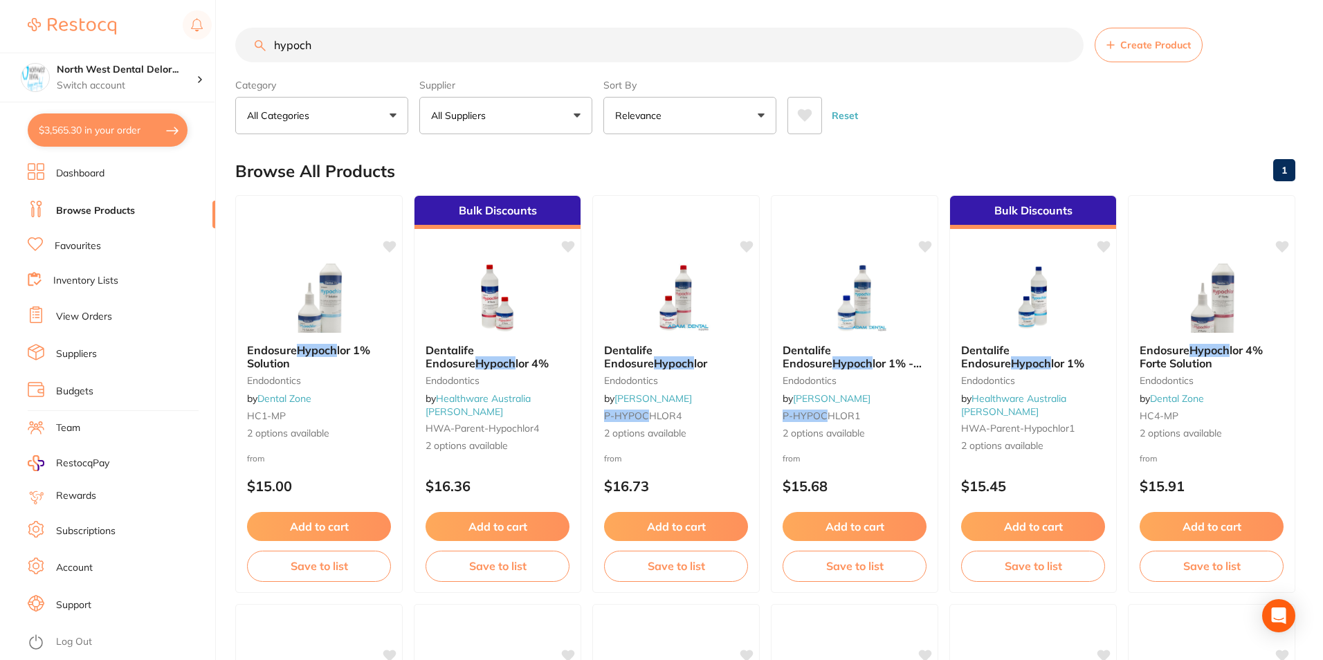
checkbox input "true"
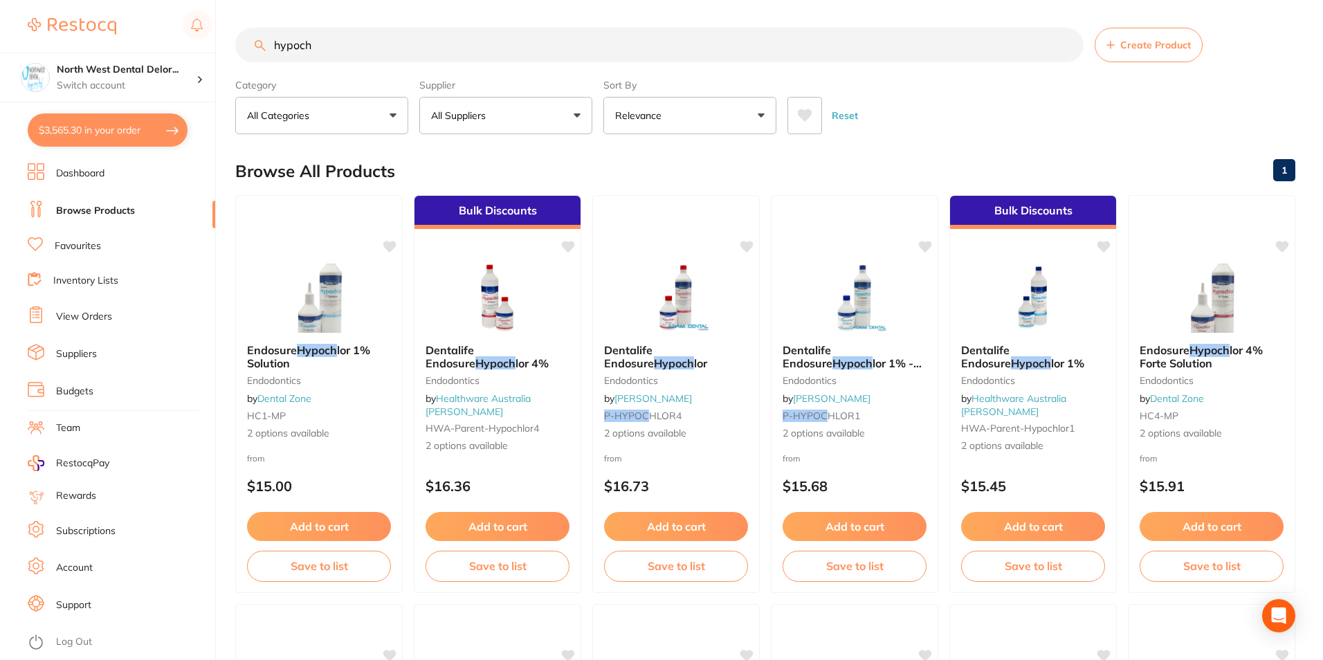
checkbox input "true"
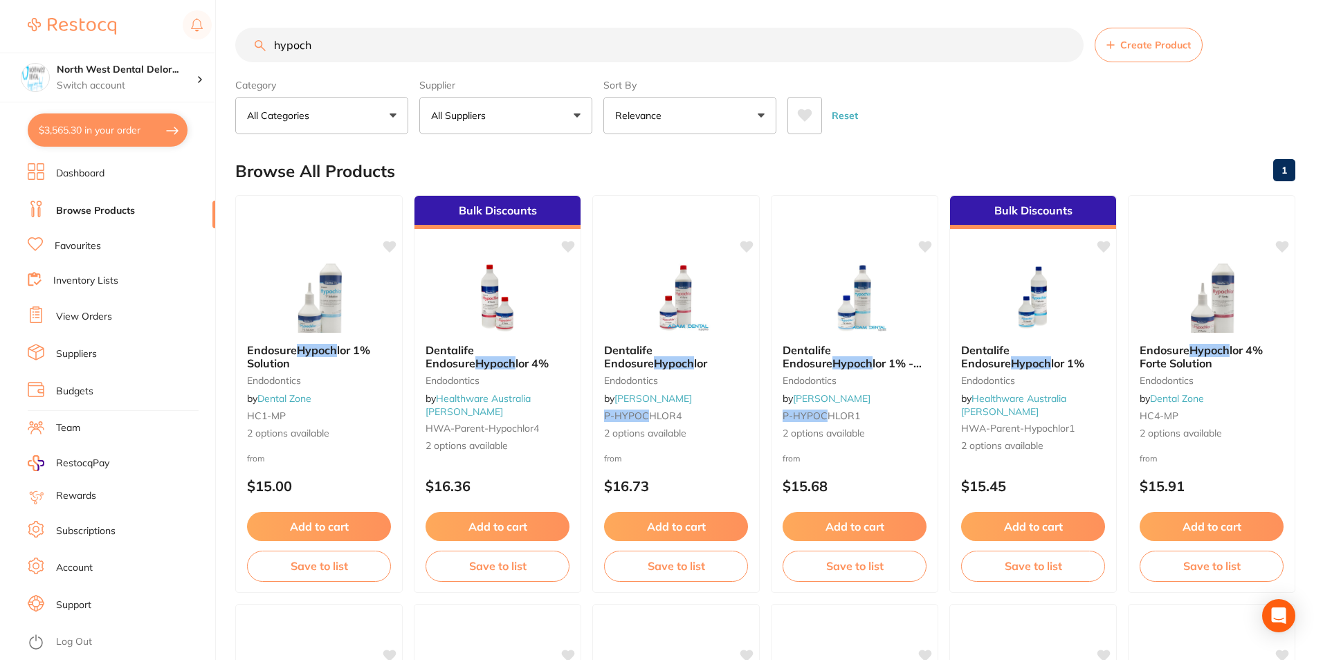
checkbox input "true"
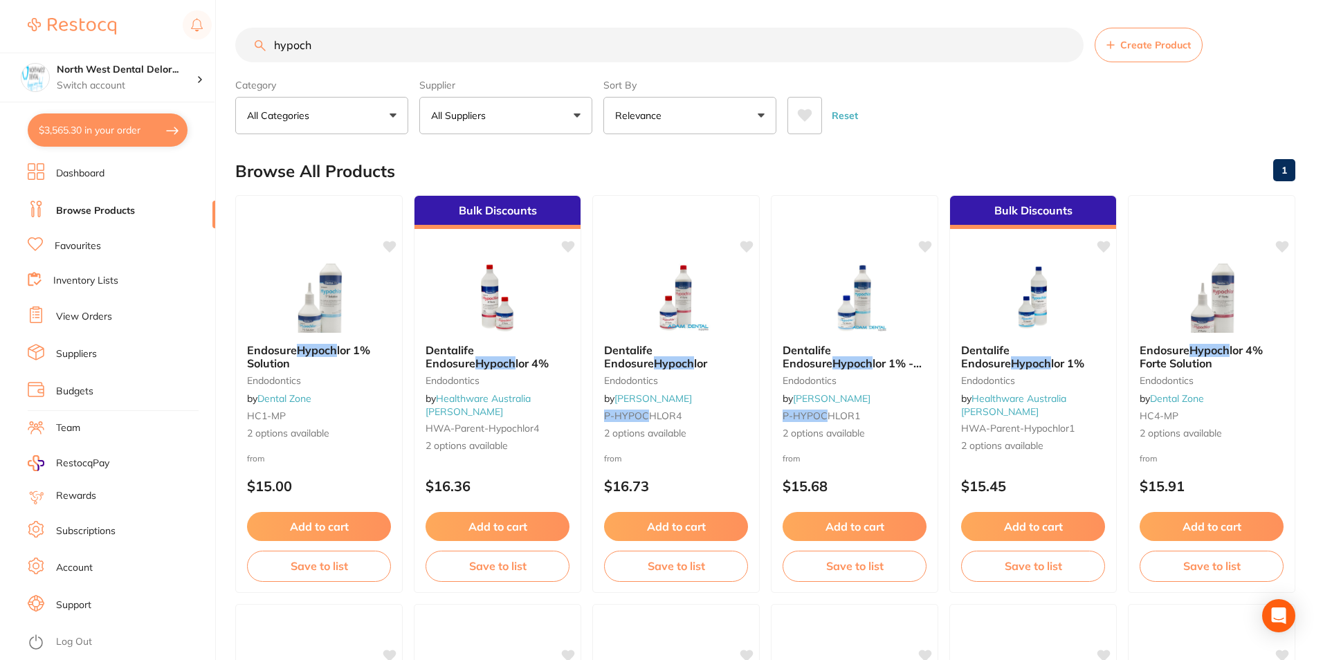
checkbox input "true"
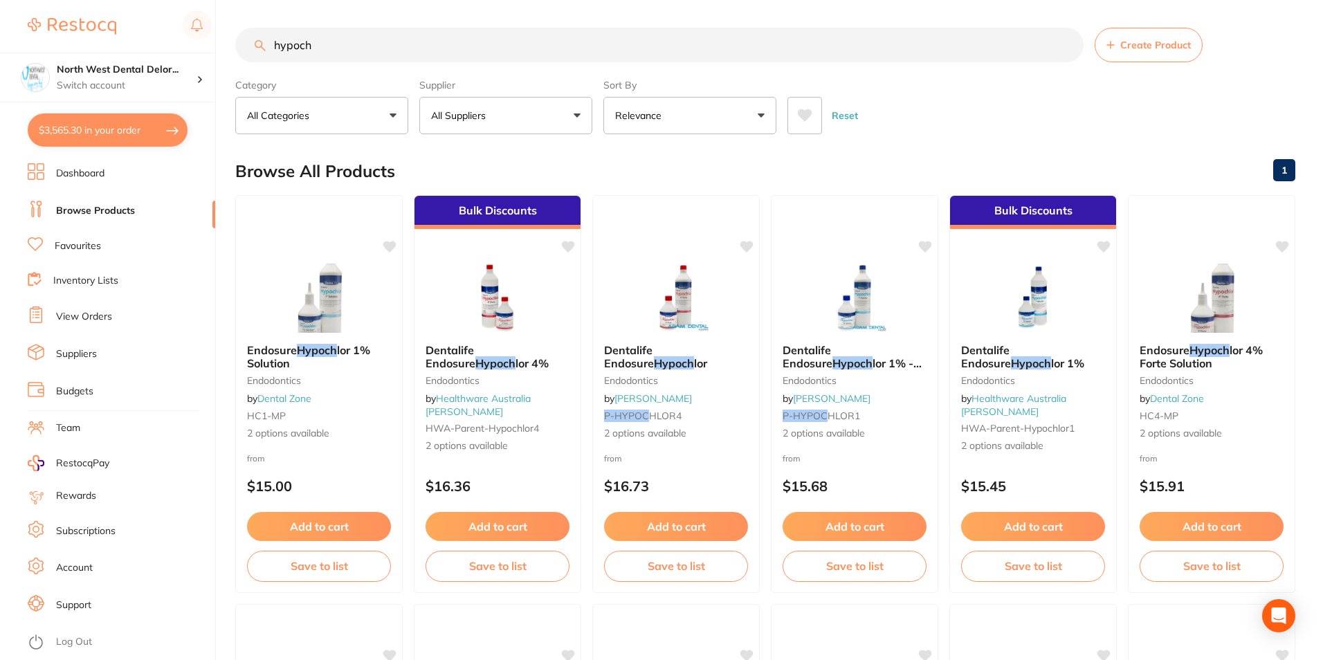
checkbox input "true"
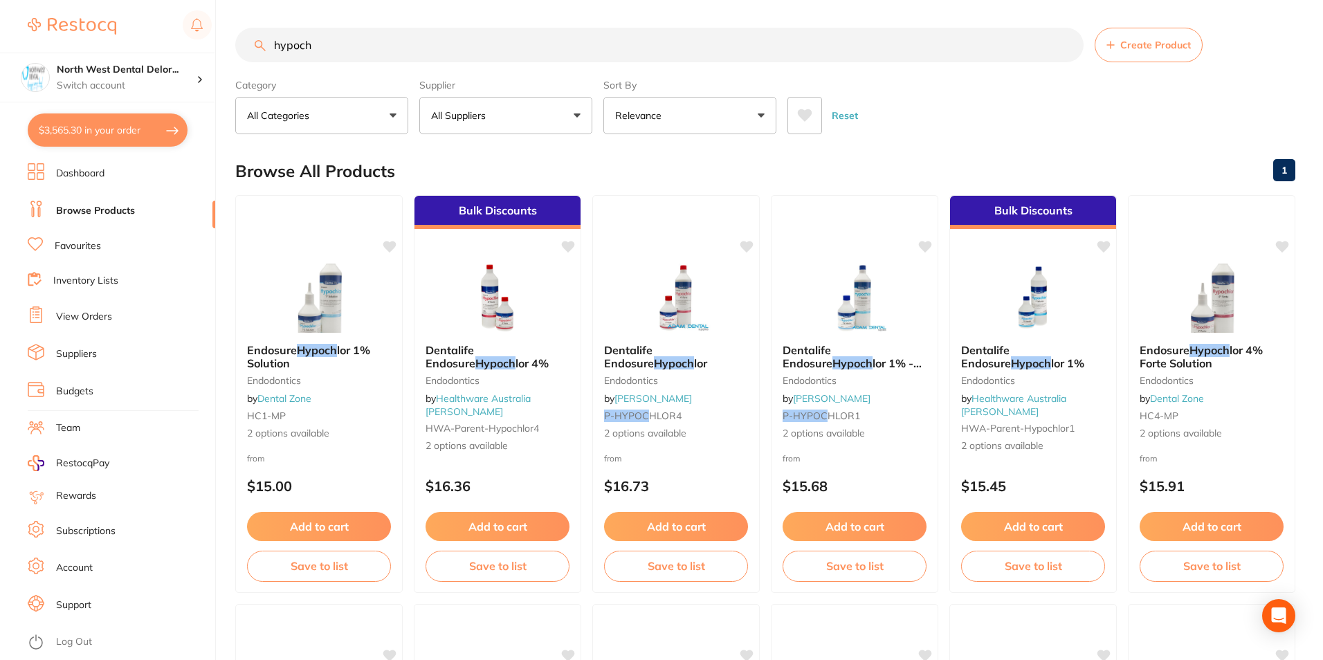
checkbox input "true"
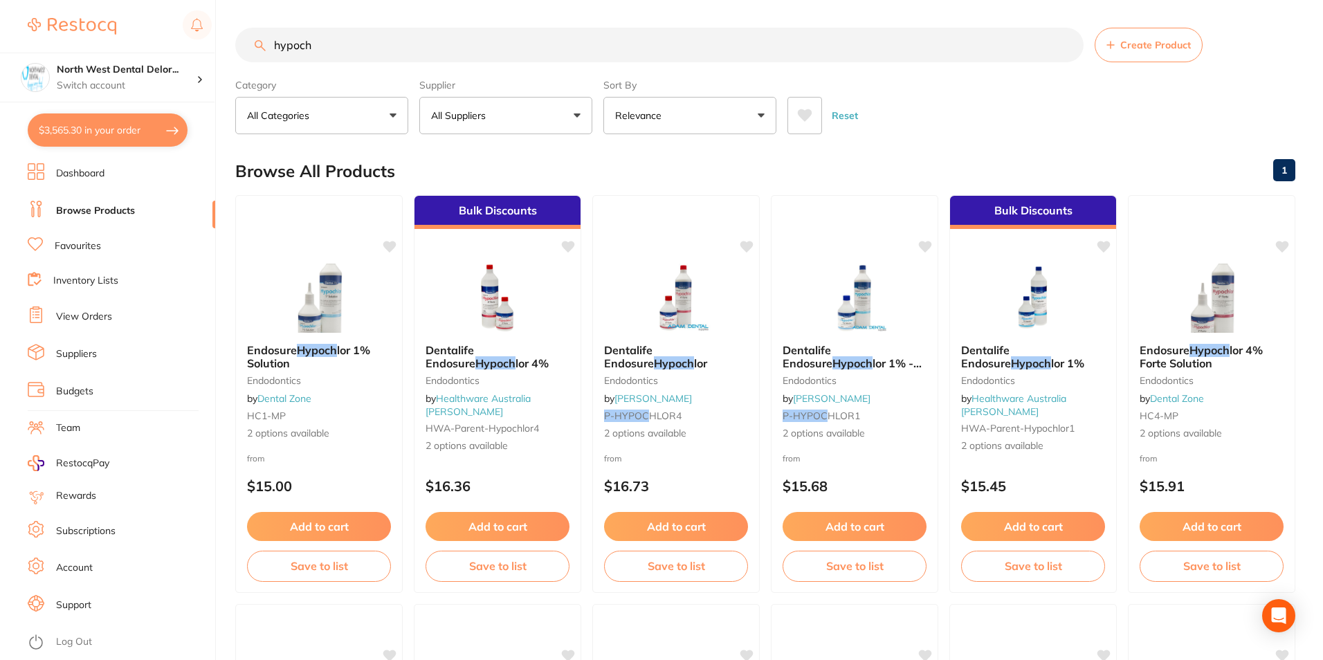
checkbox input "true"
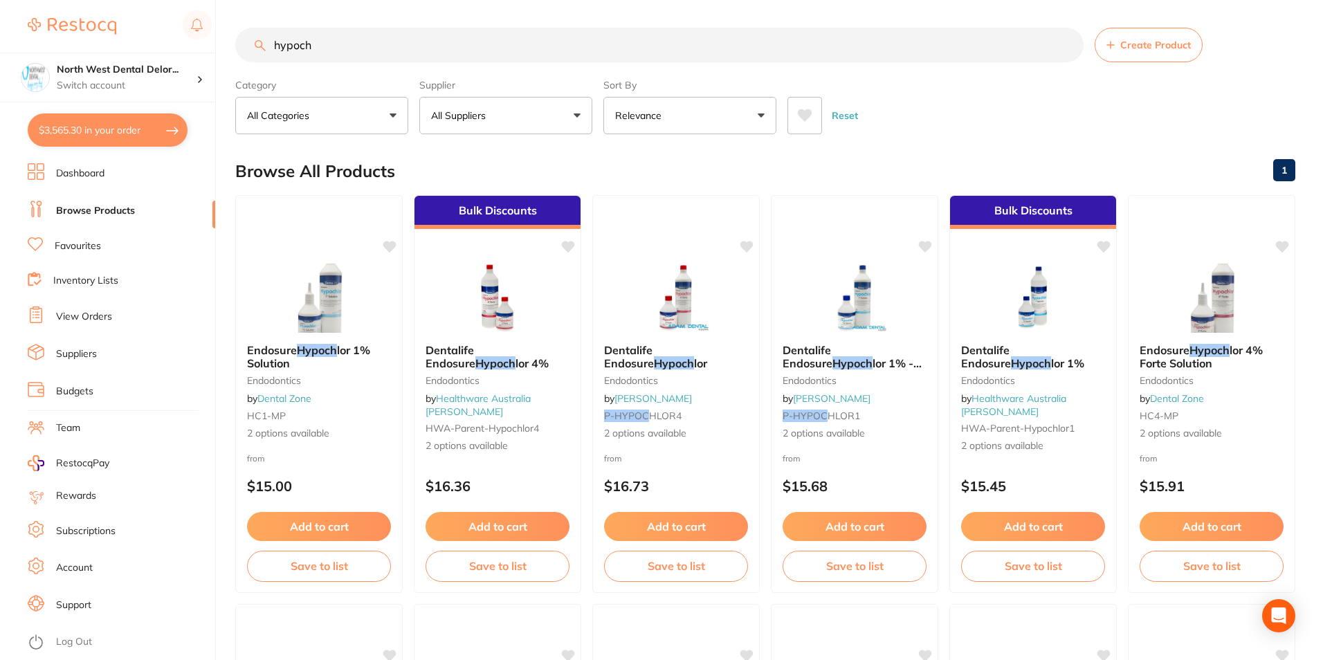
checkbox input "true"
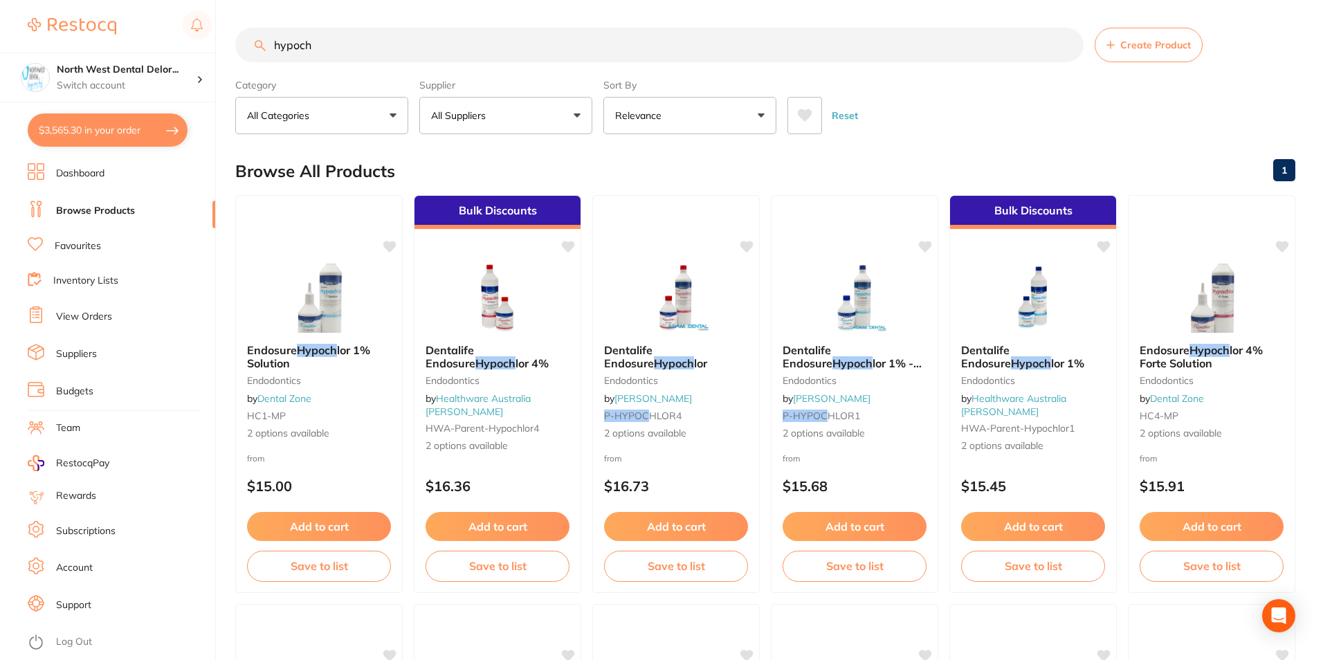
checkbox input "true"
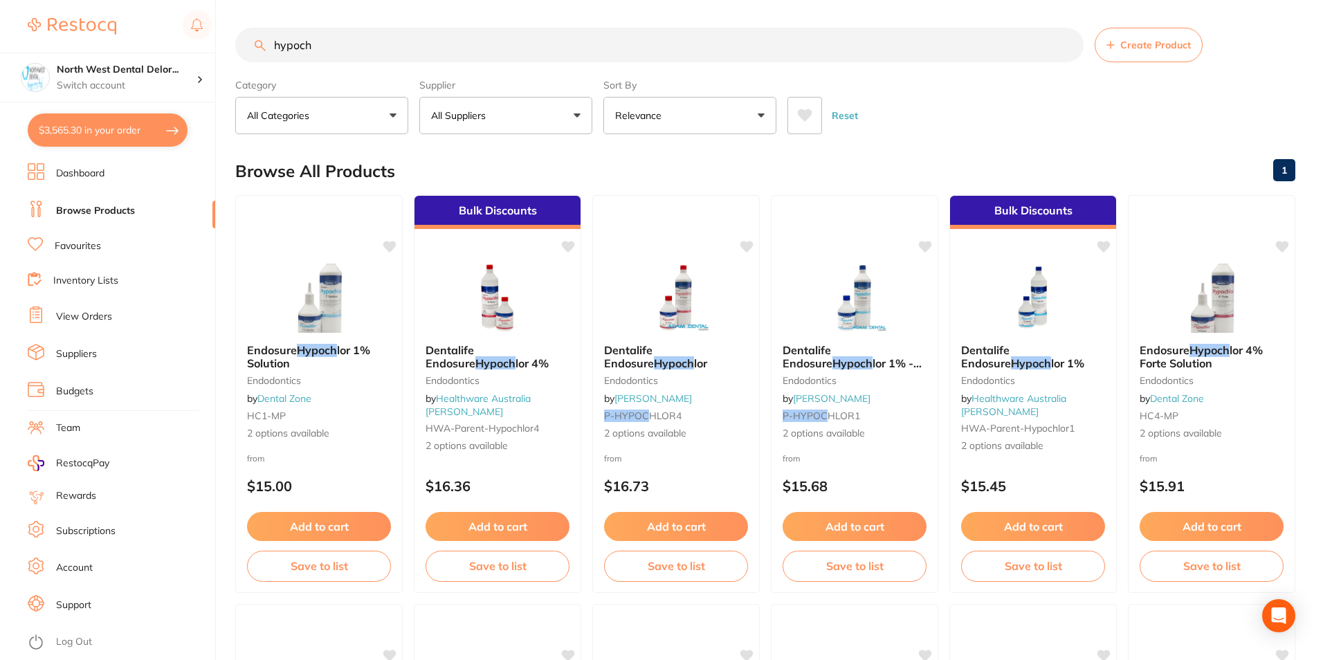
checkbox input "true"
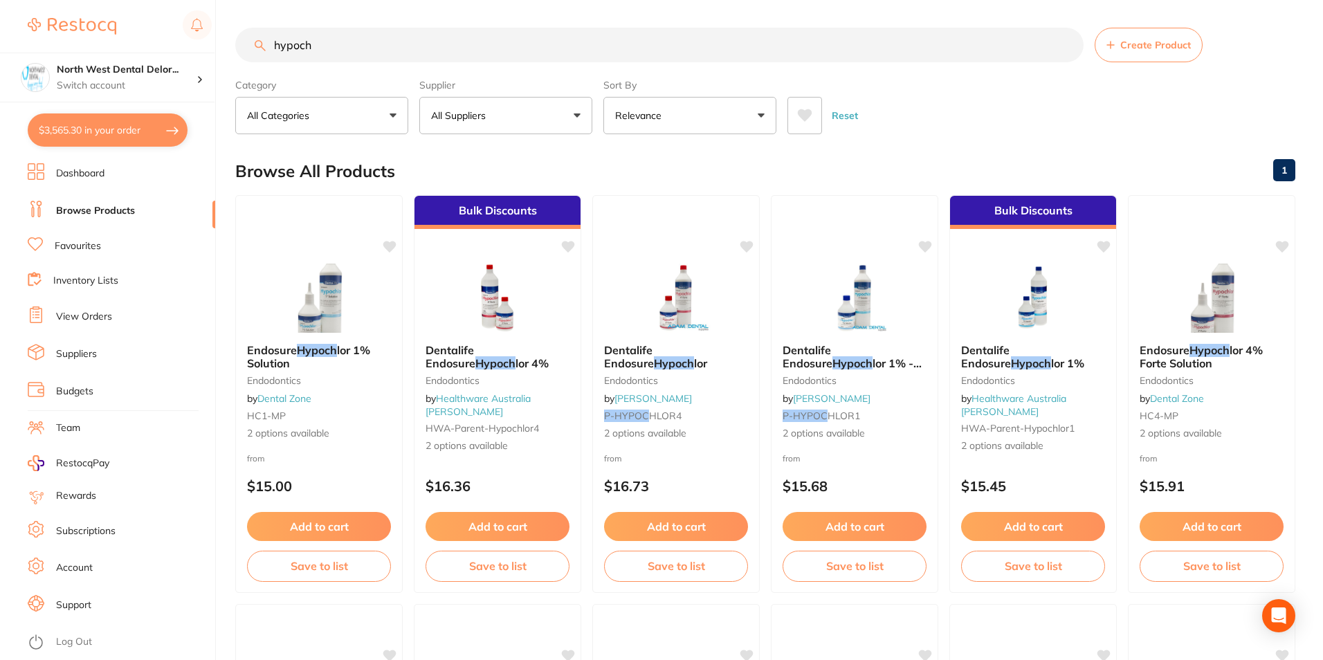
checkbox input "true"
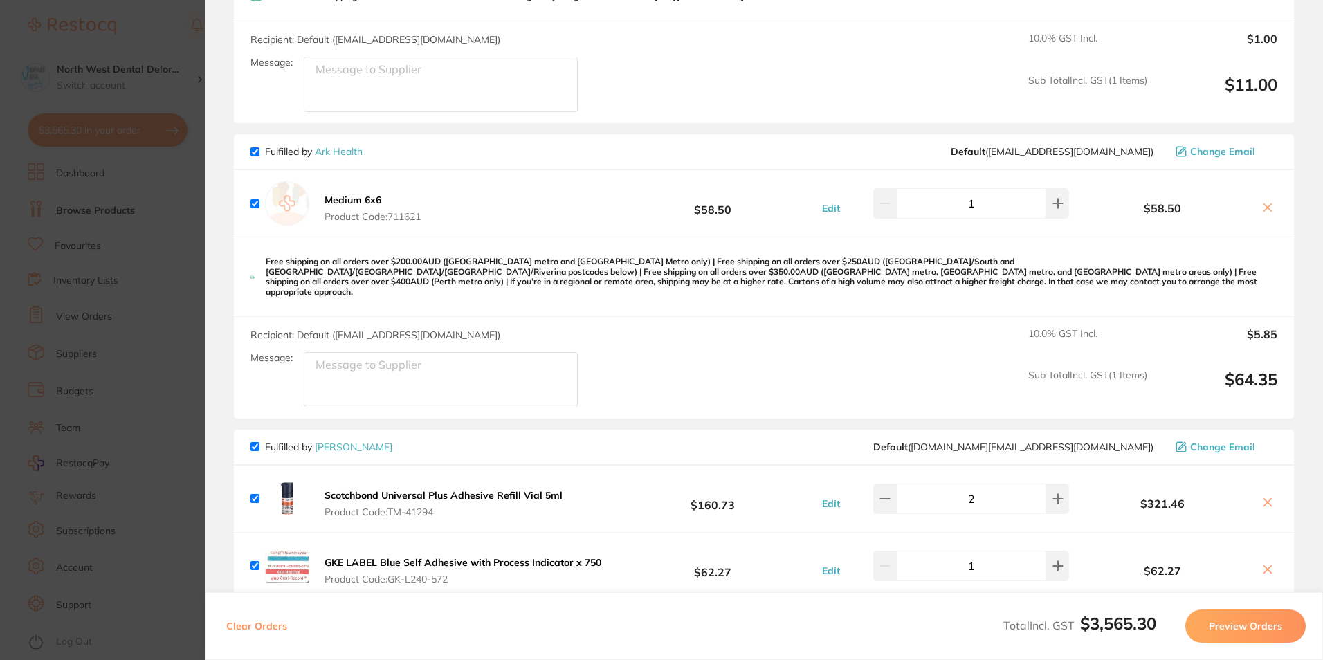
scroll to position [2213, 0]
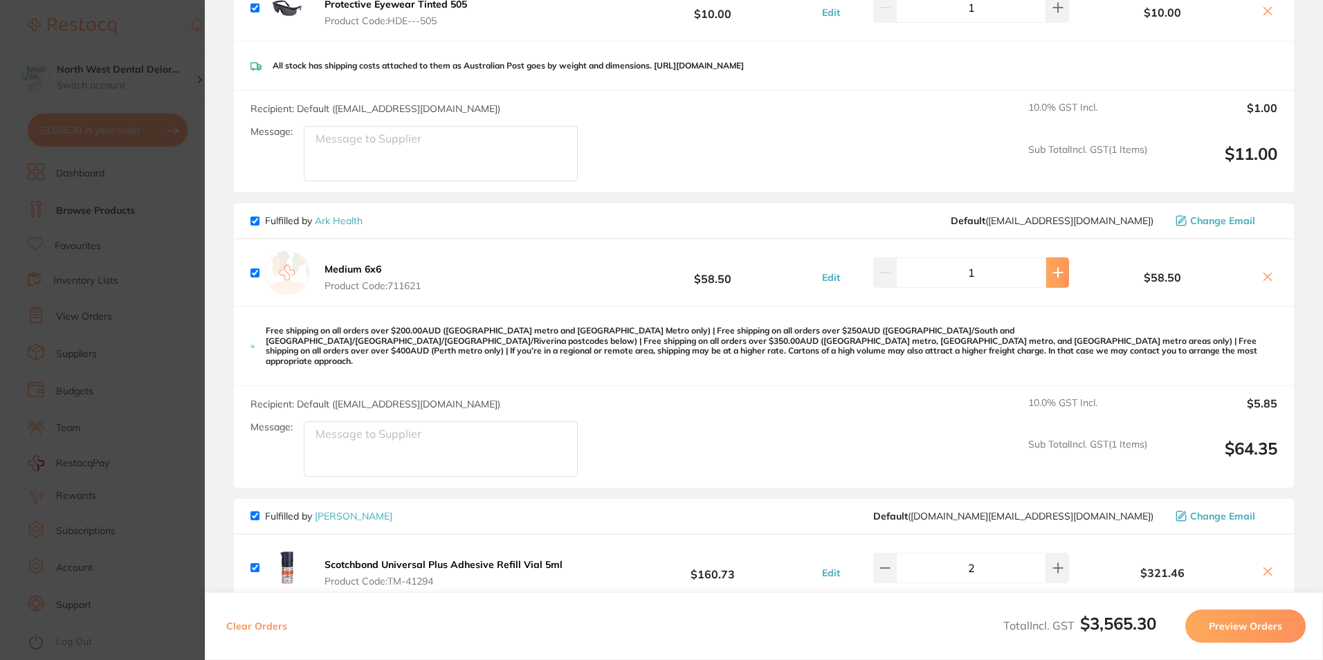
click at [1052, 267] on icon at bounding box center [1057, 272] width 11 height 11
type input "2"
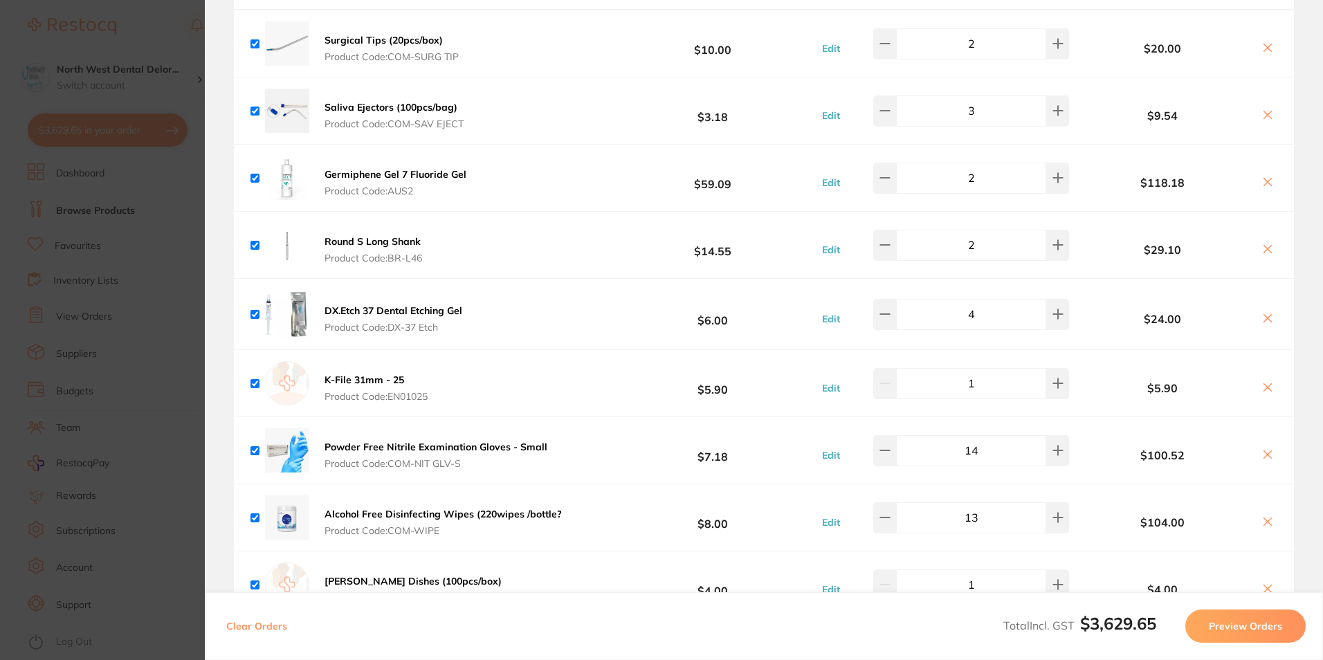
scroll to position [4219, 0]
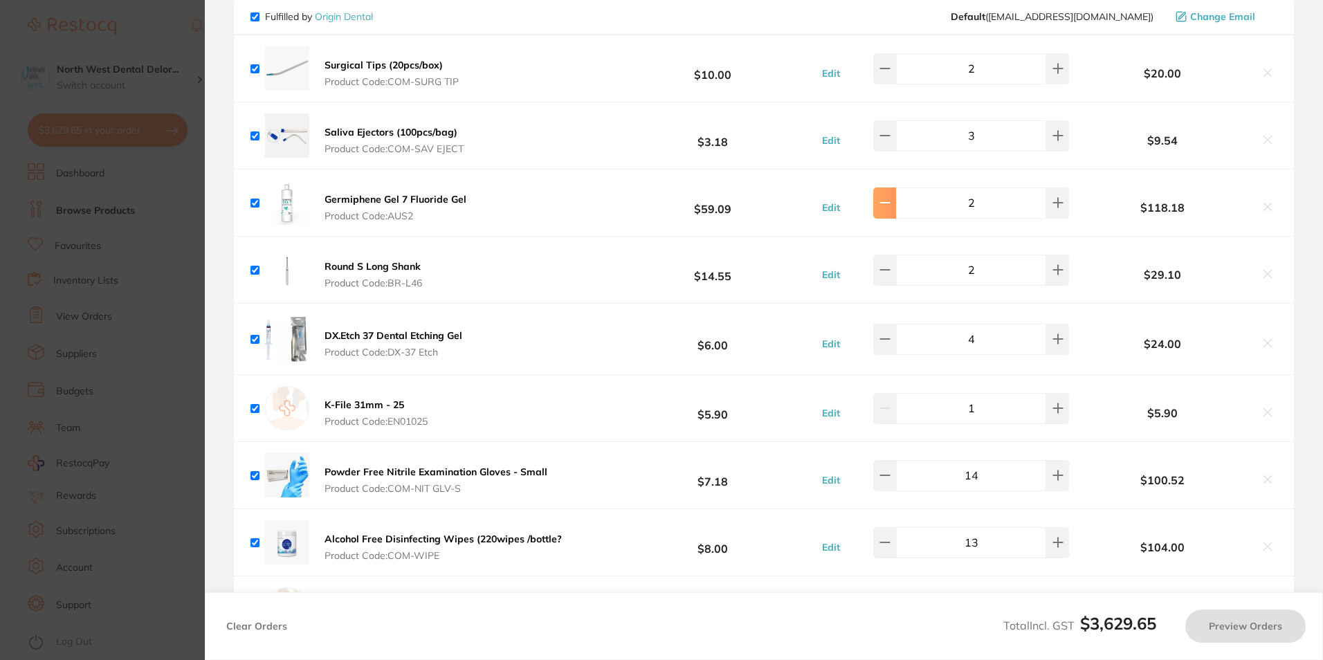
click at [890, 187] on button at bounding box center [884, 202] width 23 height 30
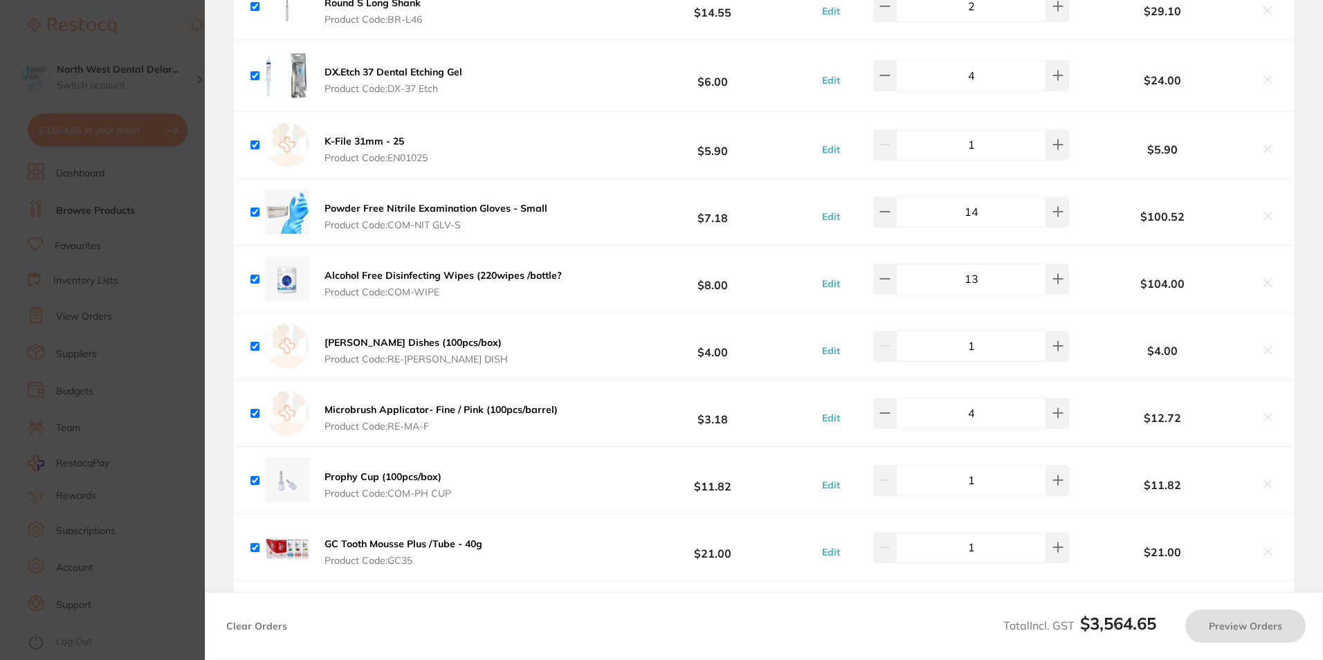
scroll to position [4496, 0]
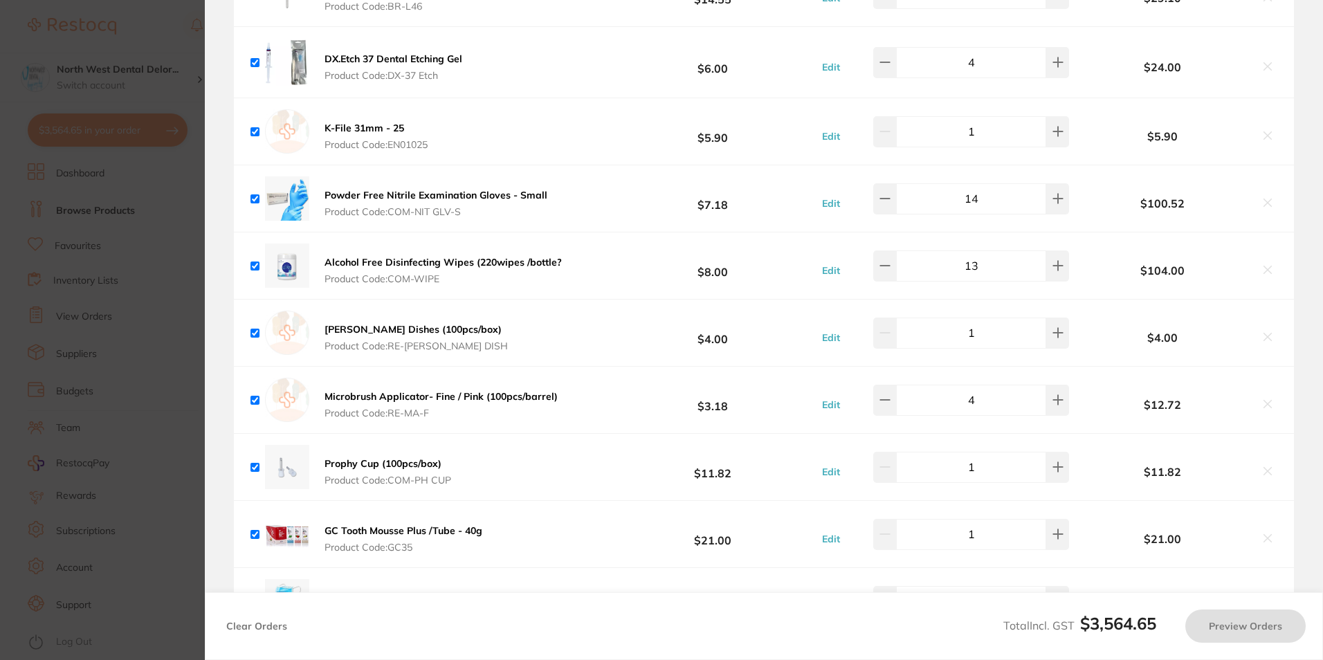
type input "2"
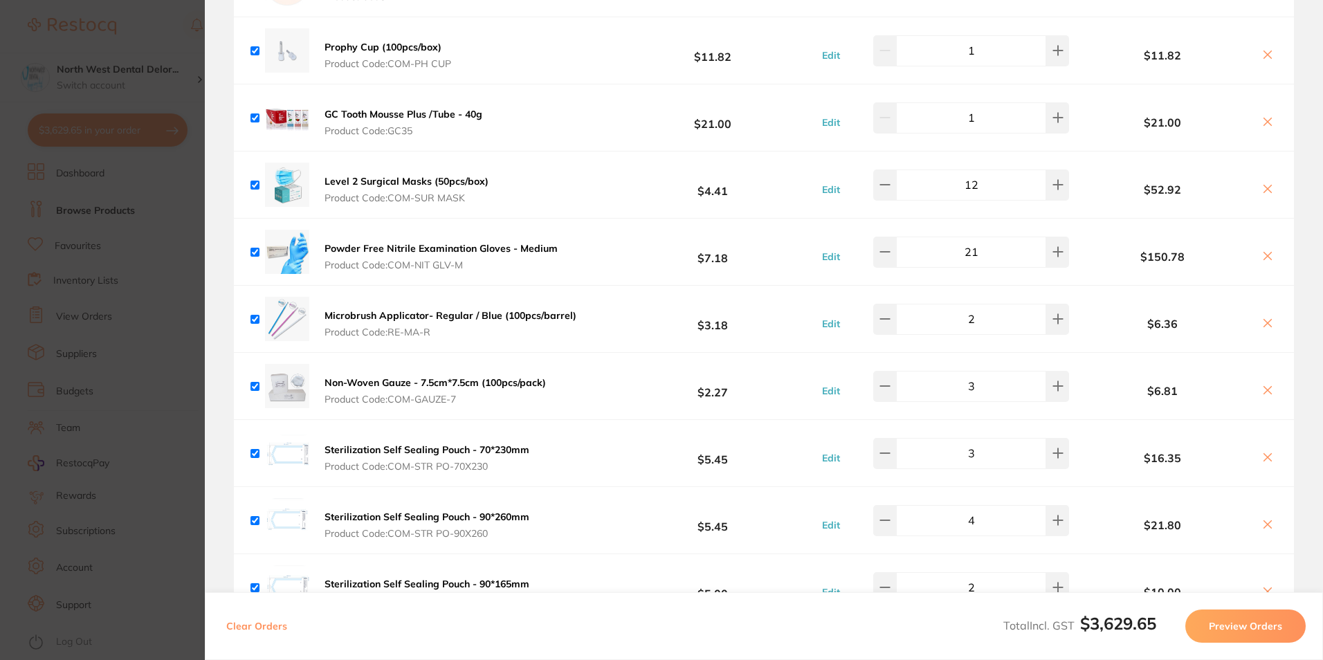
scroll to position [4911, 0]
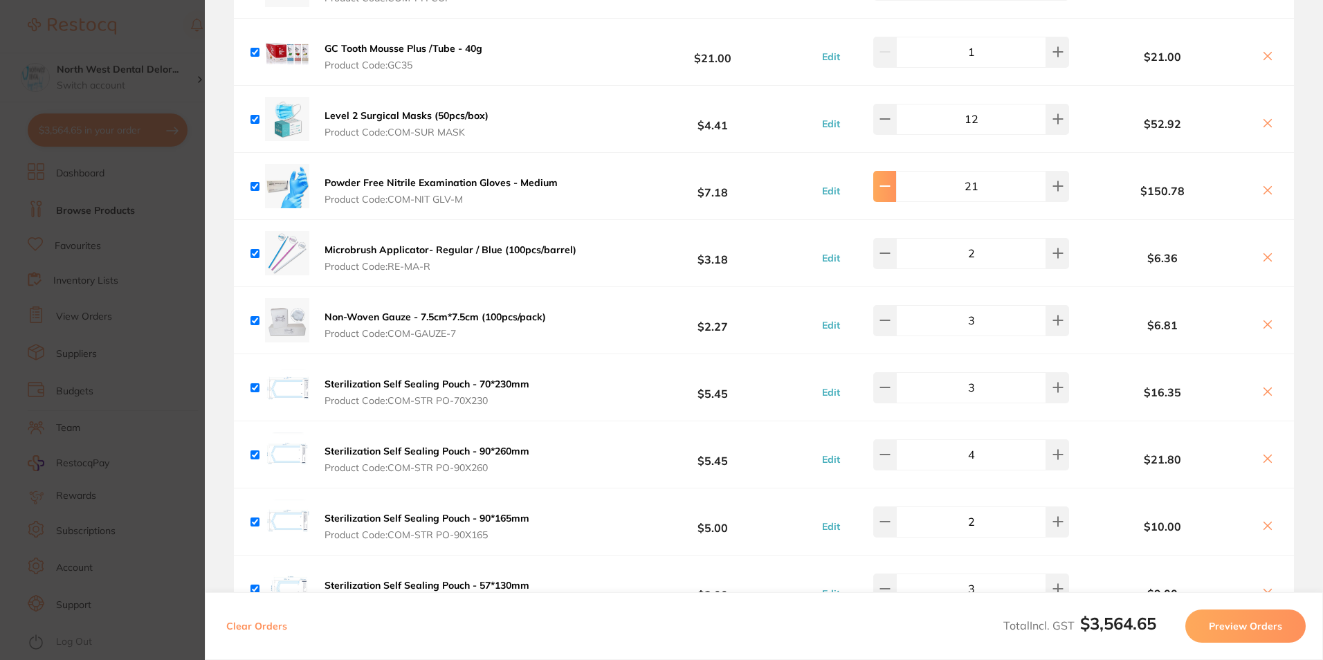
click at [890, 181] on icon at bounding box center [884, 186] width 11 height 11
type input "20"
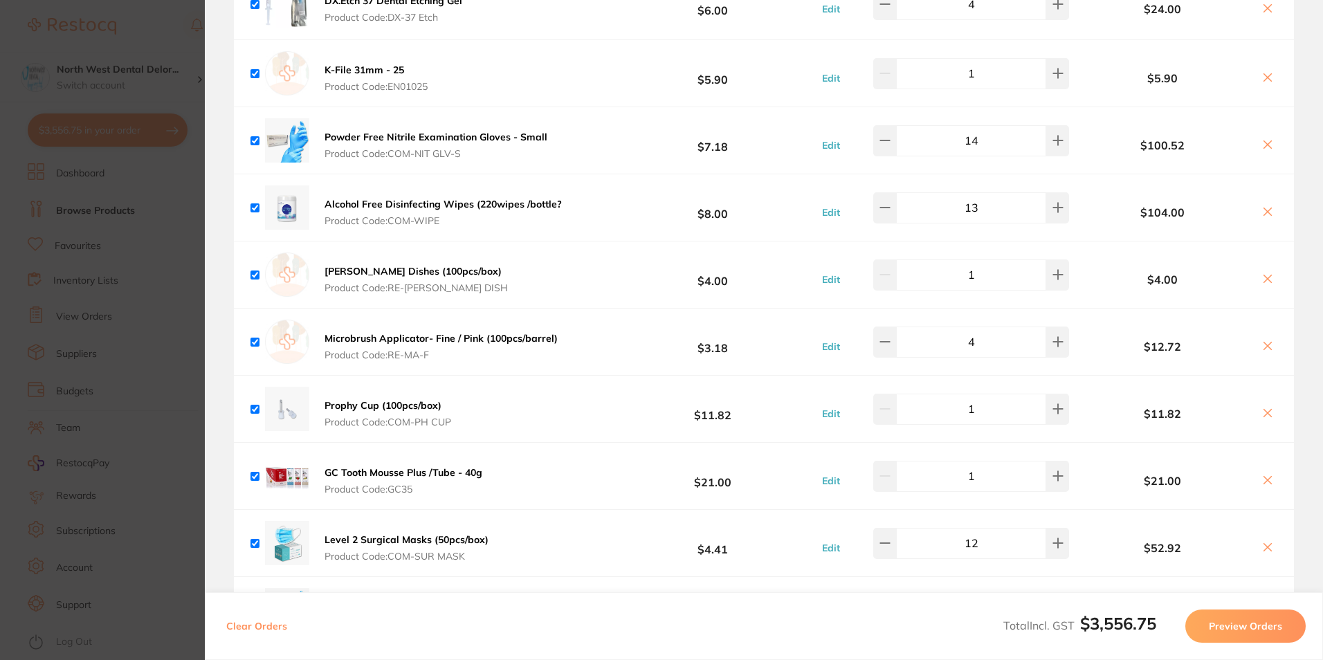
scroll to position [4496, 0]
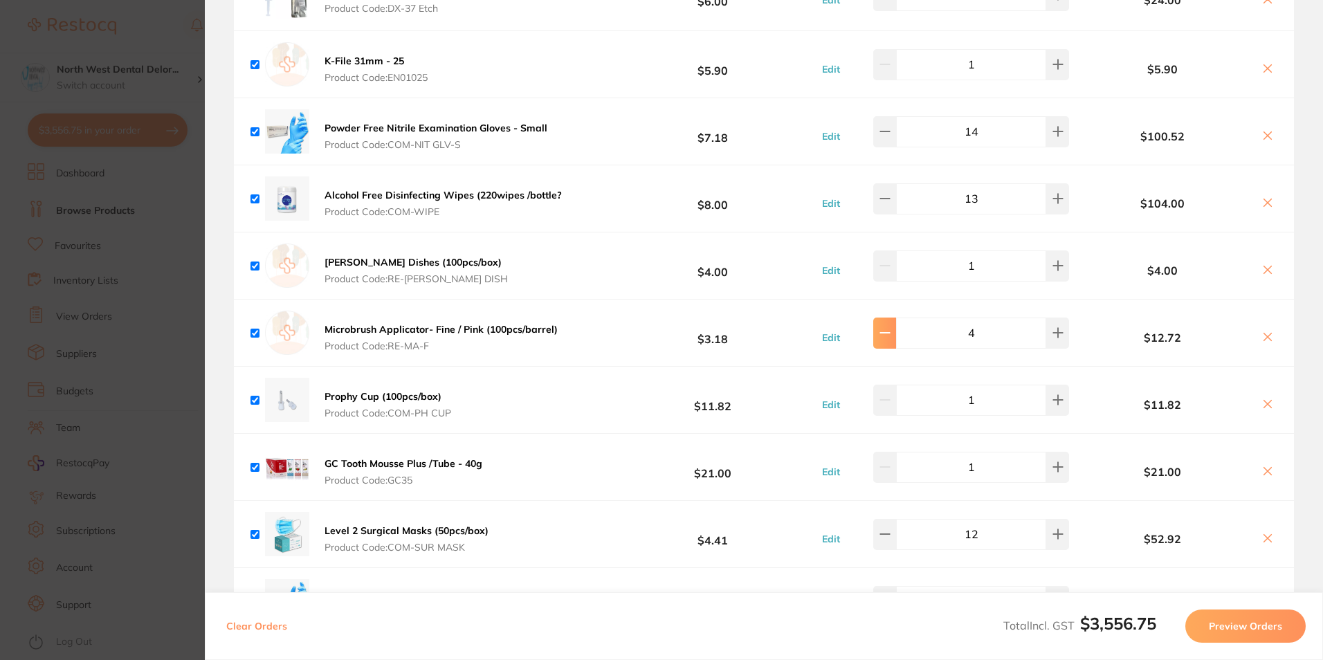
click at [894, 317] on button at bounding box center [884, 332] width 23 height 30
type input "2"
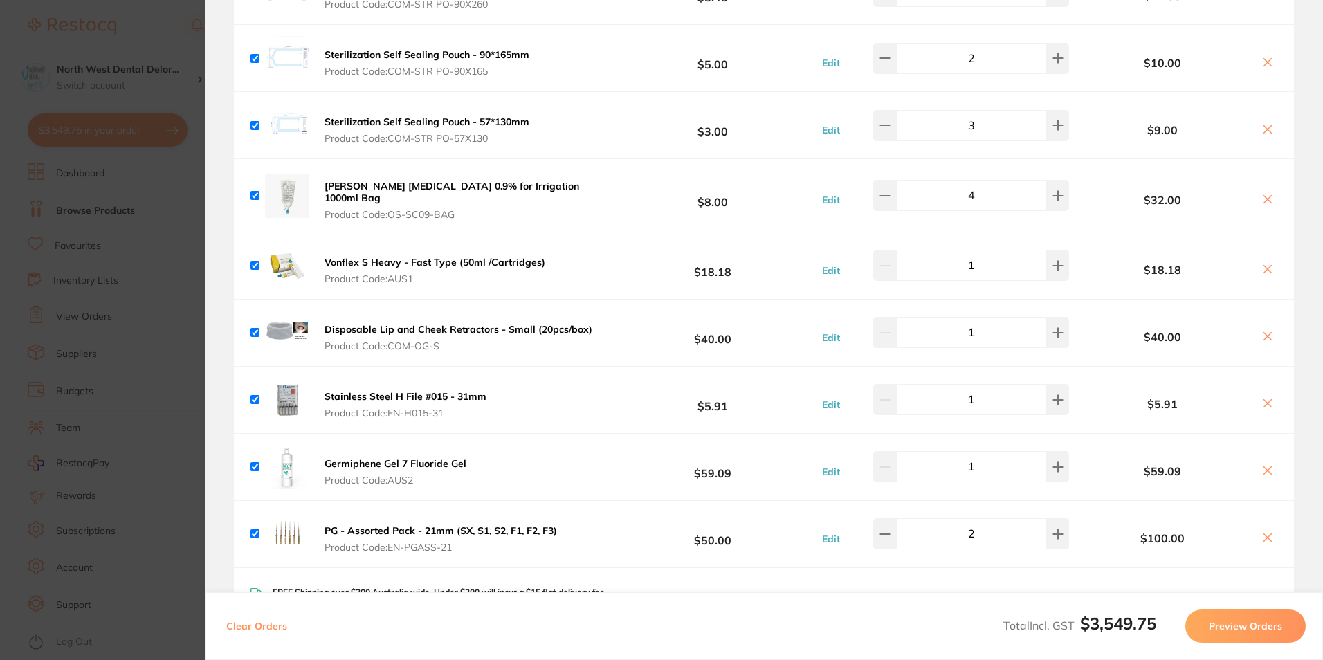
scroll to position [5395, 0]
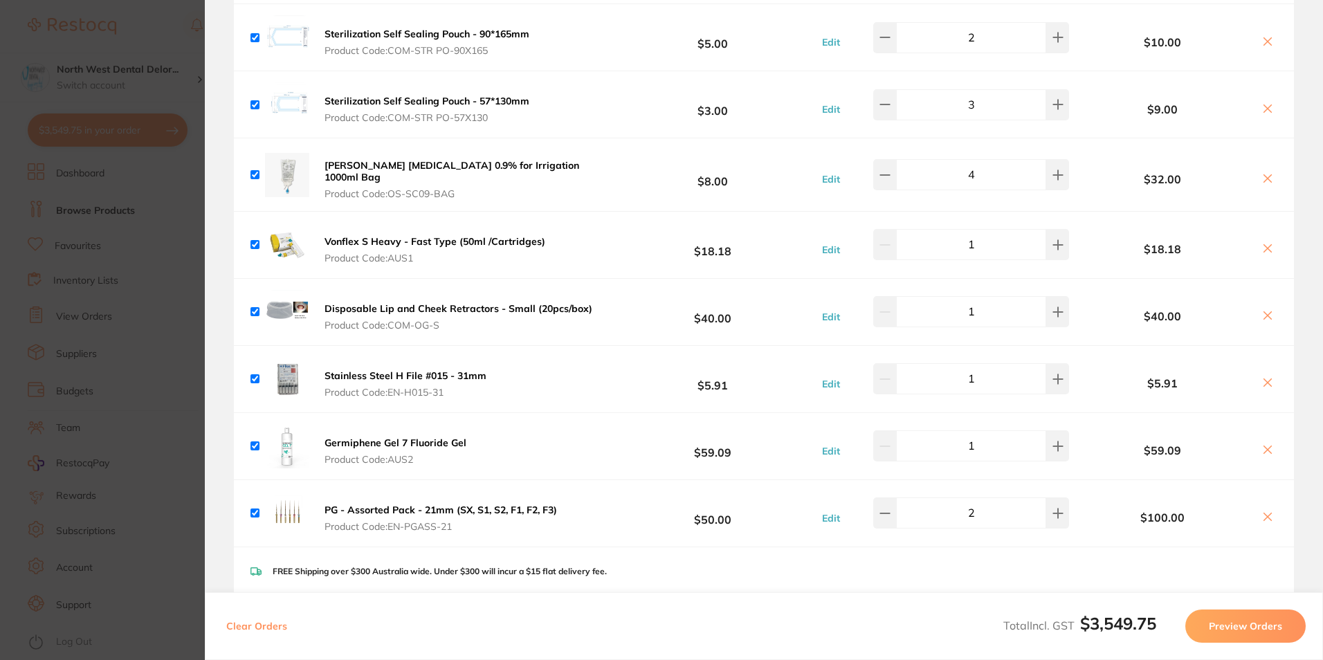
click at [137, 210] on section "Update RRP Set your pre negotiated price for this item. Item Agreed RRP (excl. …" at bounding box center [661, 330] width 1323 height 660
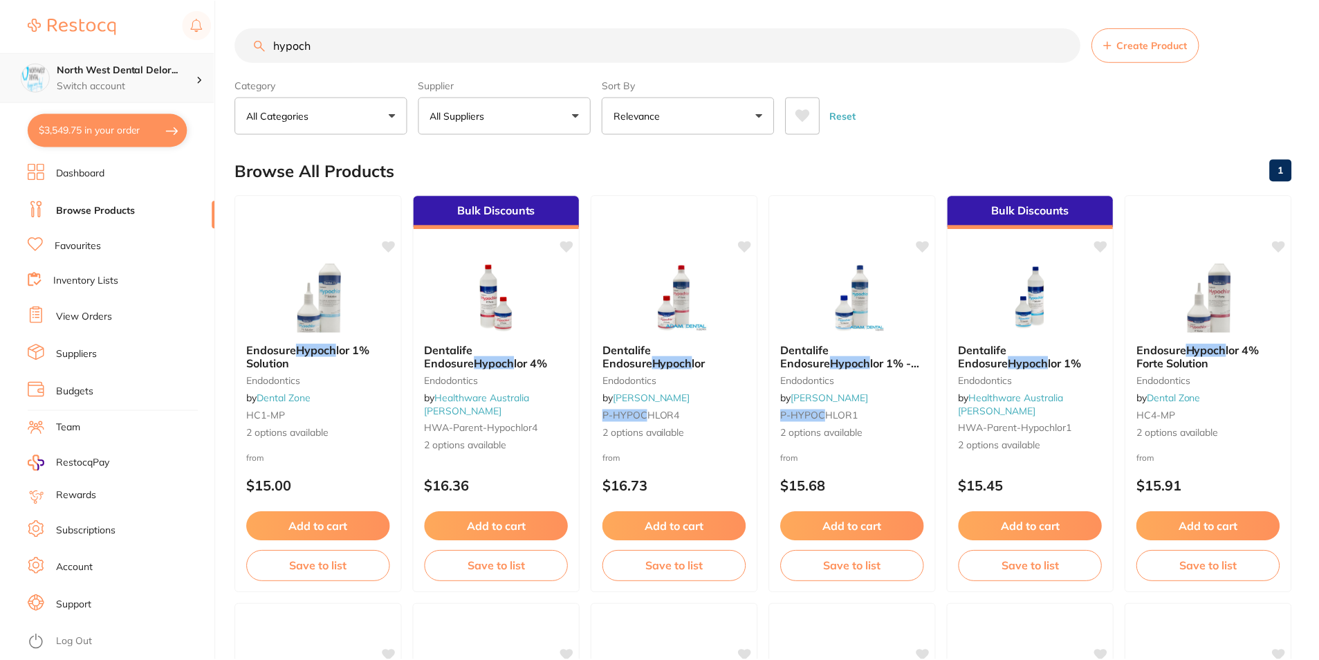
scroll to position [2, 0]
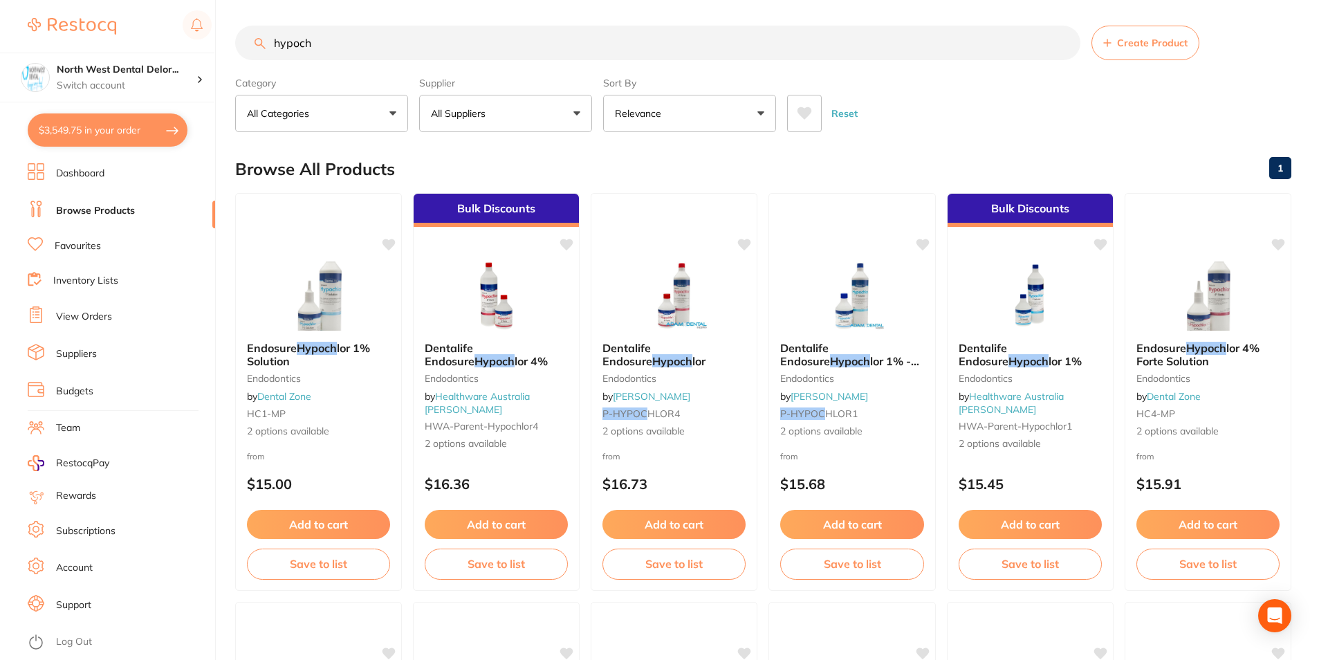
drag, startPoint x: 309, startPoint y: 42, endPoint x: 264, endPoint y: 36, distance: 46.1
click at [264, 36] on input "hypoch" at bounding box center [657, 43] width 845 height 35
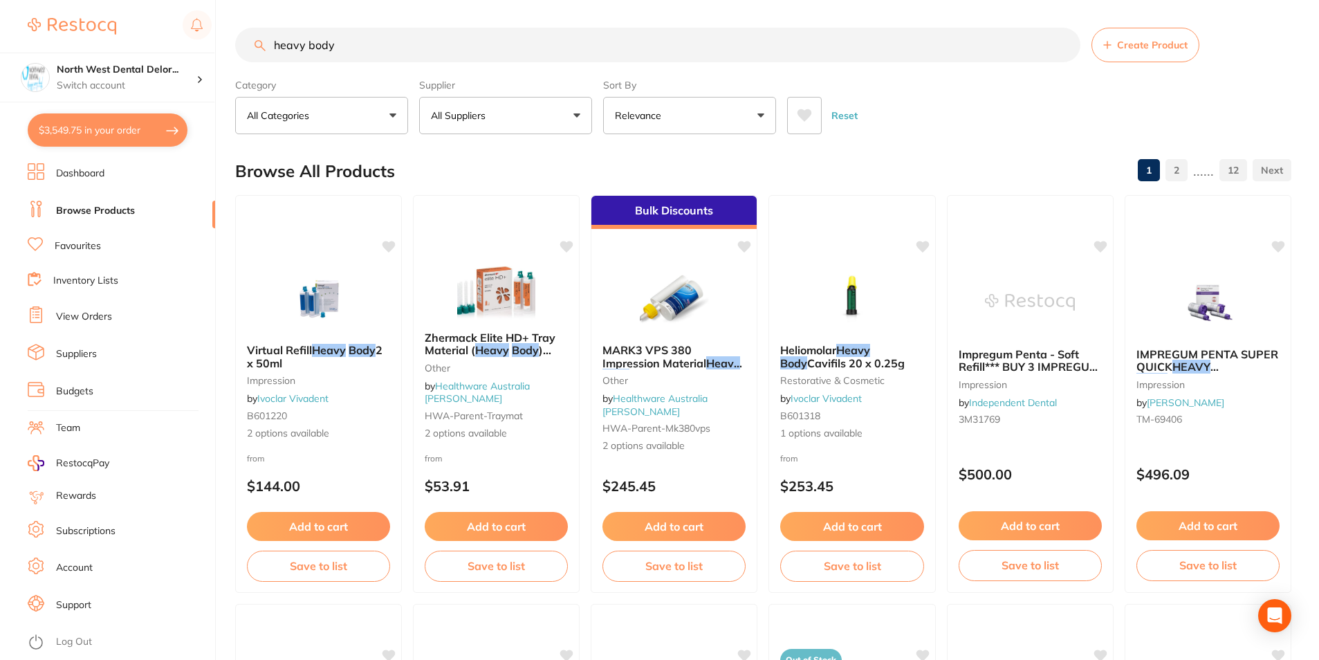
type input "heavy body"
click at [472, 124] on button "All Suppliers" at bounding box center [505, 115] width 173 height 37
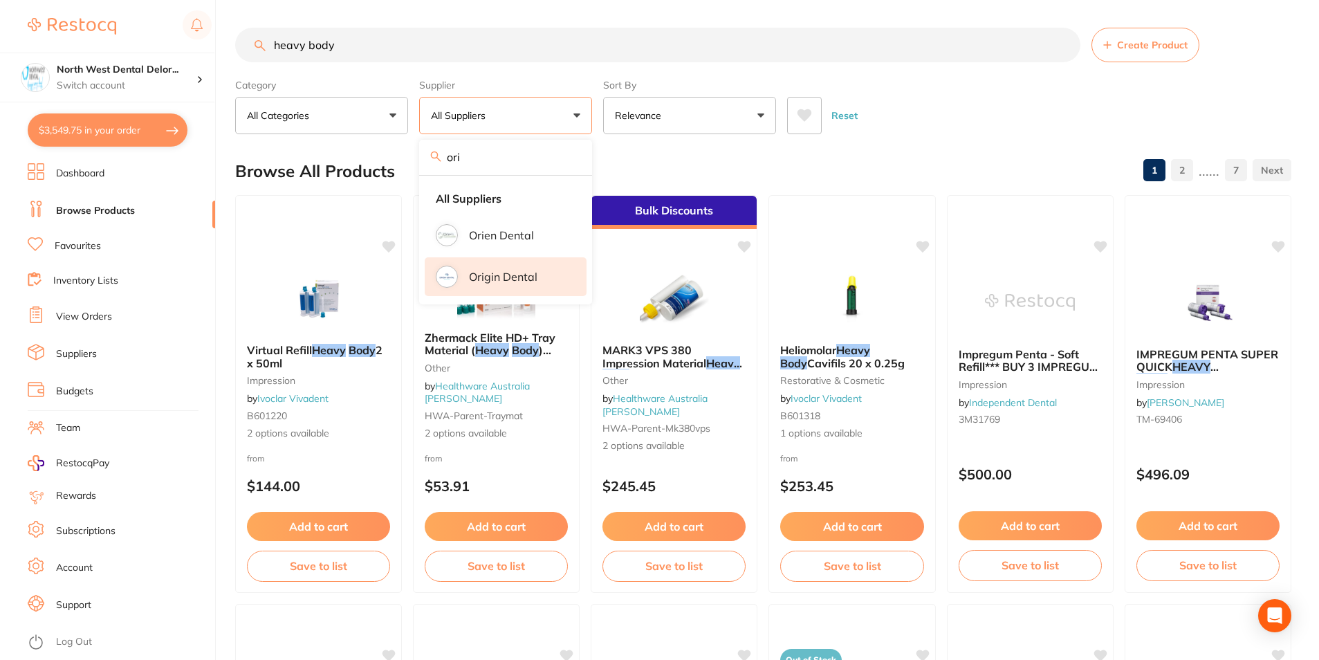
type input "ori"
click at [445, 272] on img at bounding box center [447, 277] width 18 height 18
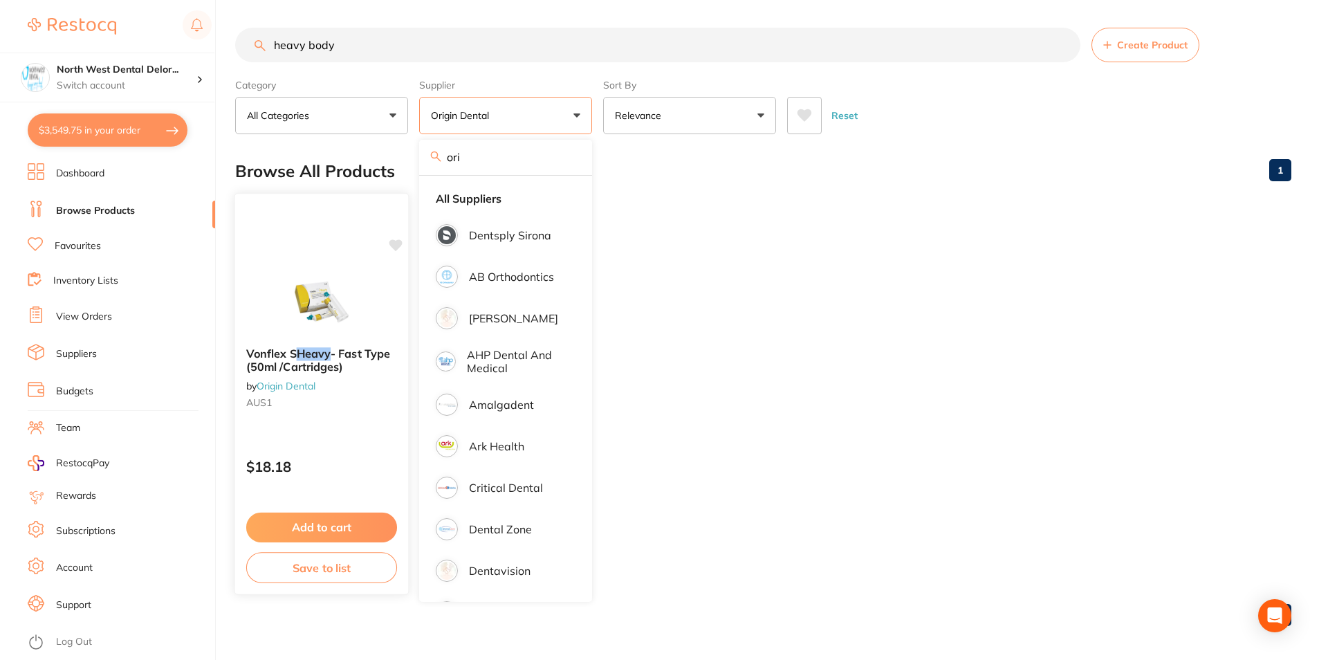
click at [380, 293] on div at bounding box center [321, 301] width 173 height 70
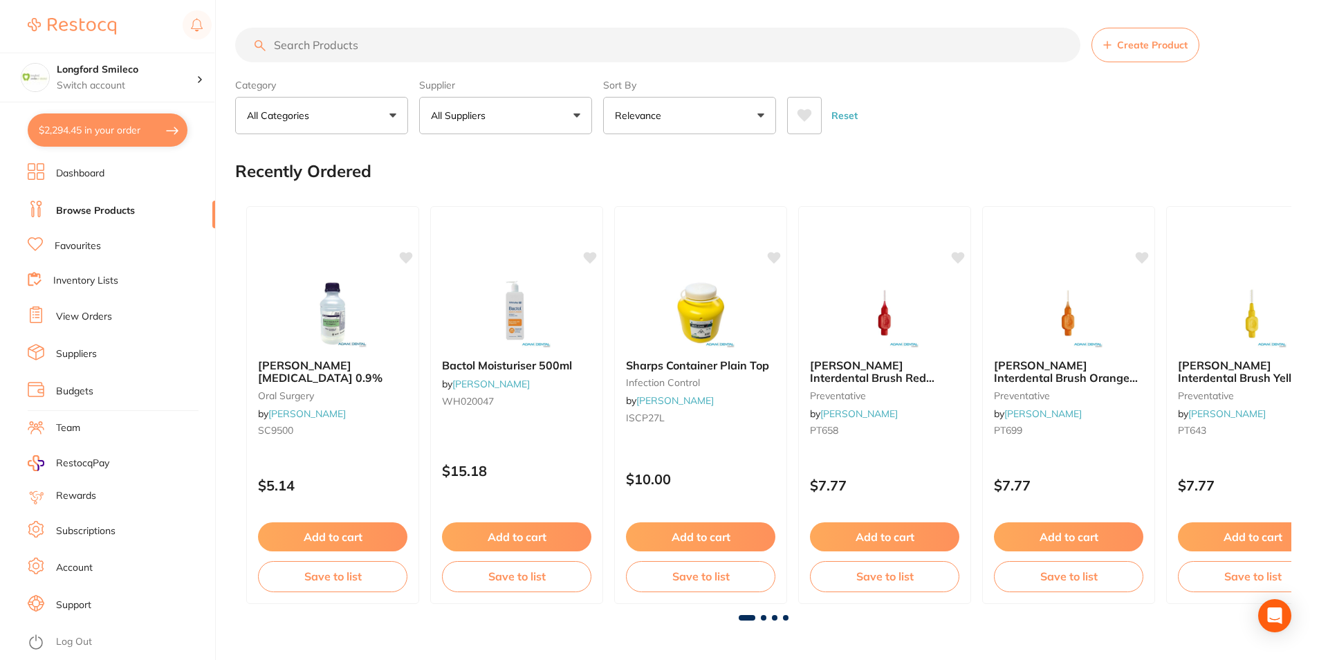
click at [115, 130] on button "$2,294.45 in your order" at bounding box center [108, 129] width 160 height 33
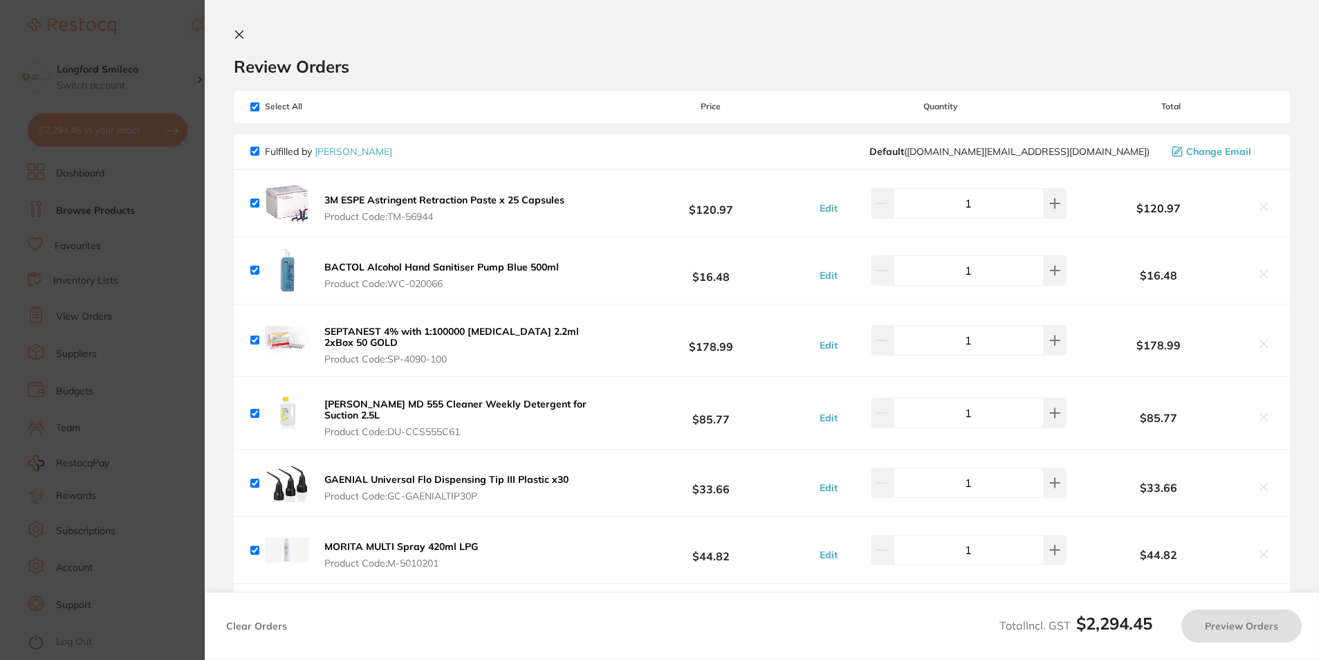
checkbox input "true"
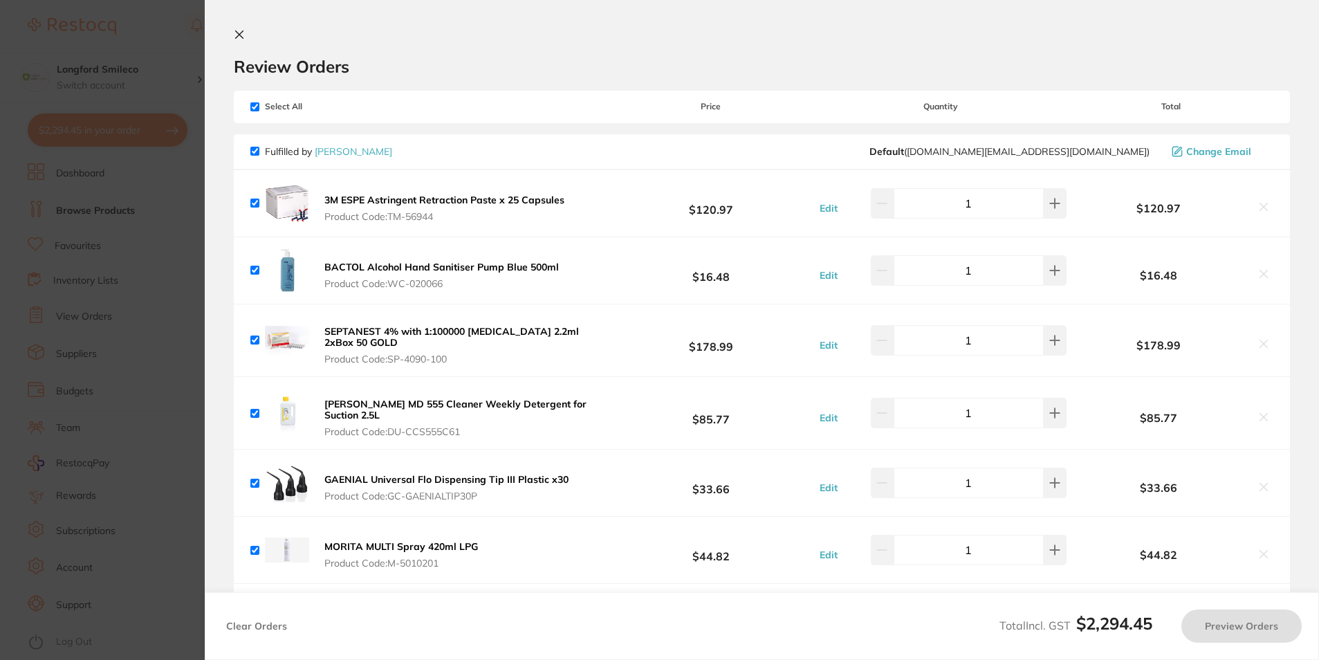
checkbox input "true"
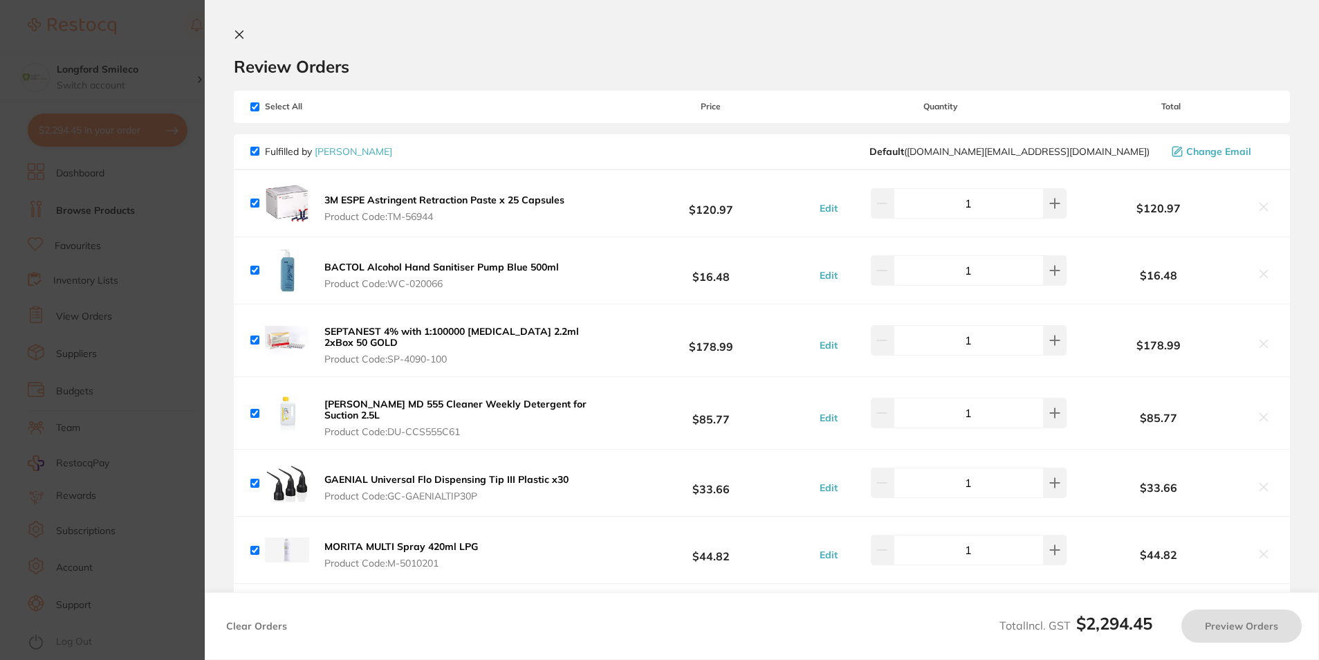
checkbox input "true"
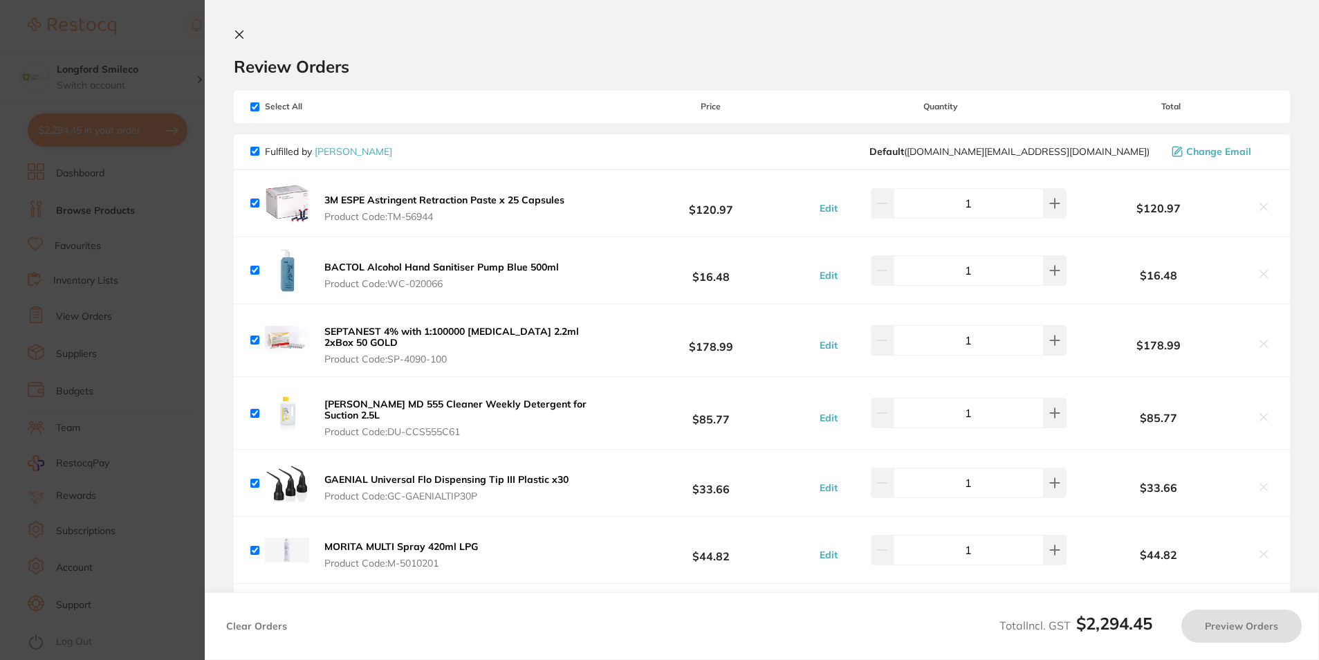
checkbox input "true"
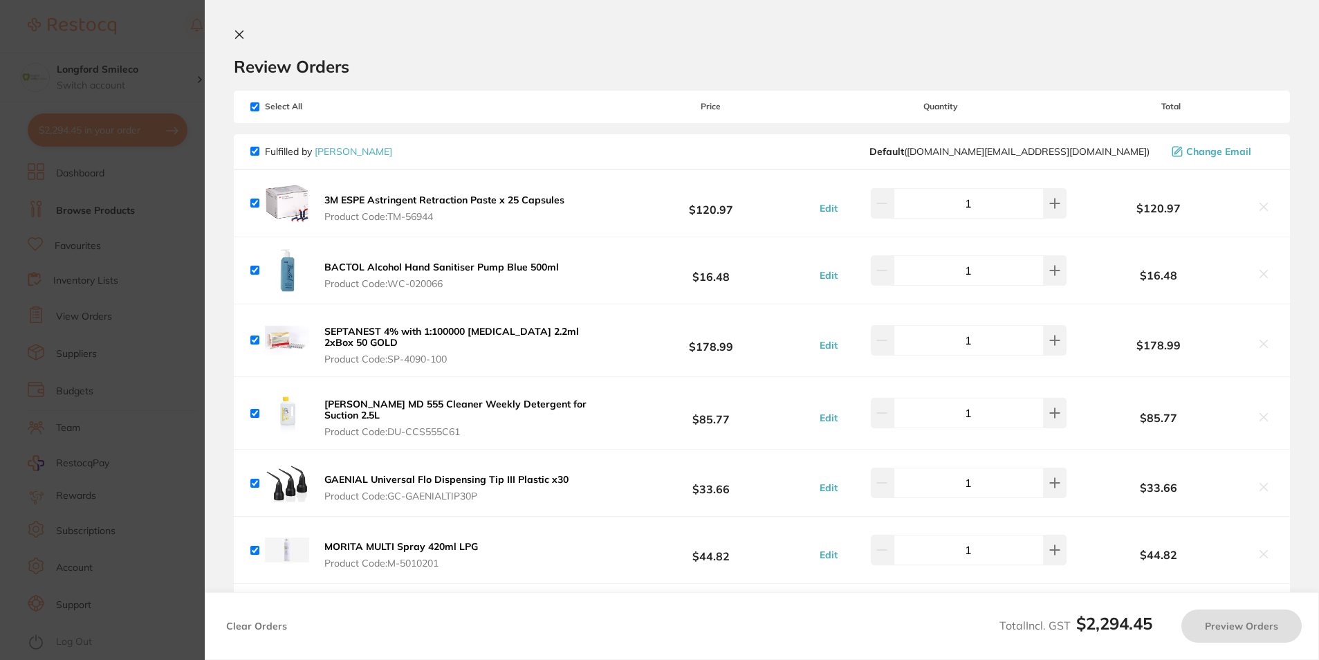
checkbox input "true"
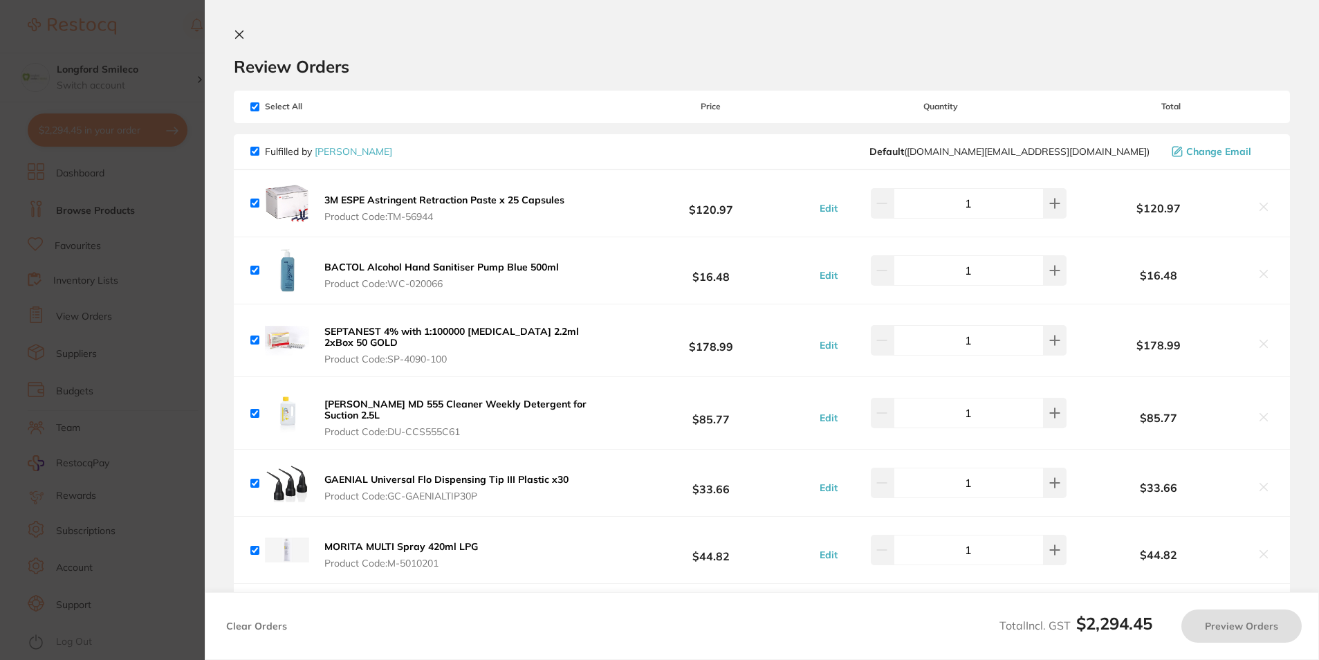
checkbox input "true"
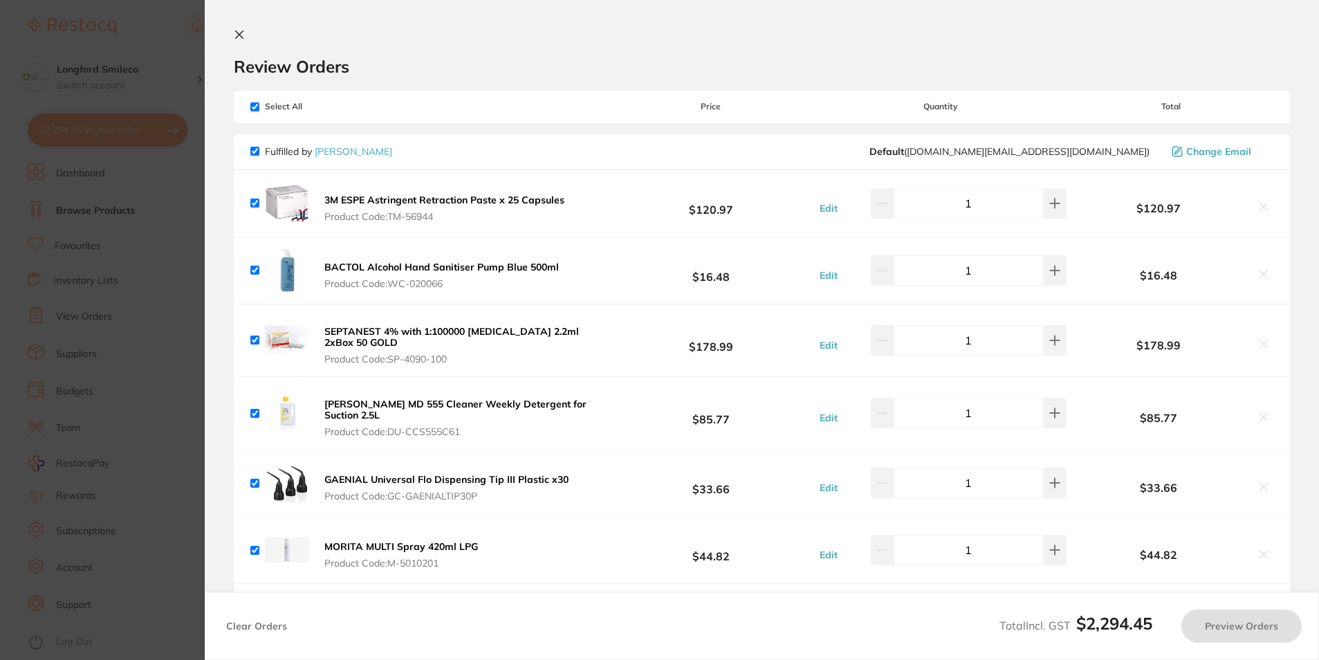
checkbox input "true"
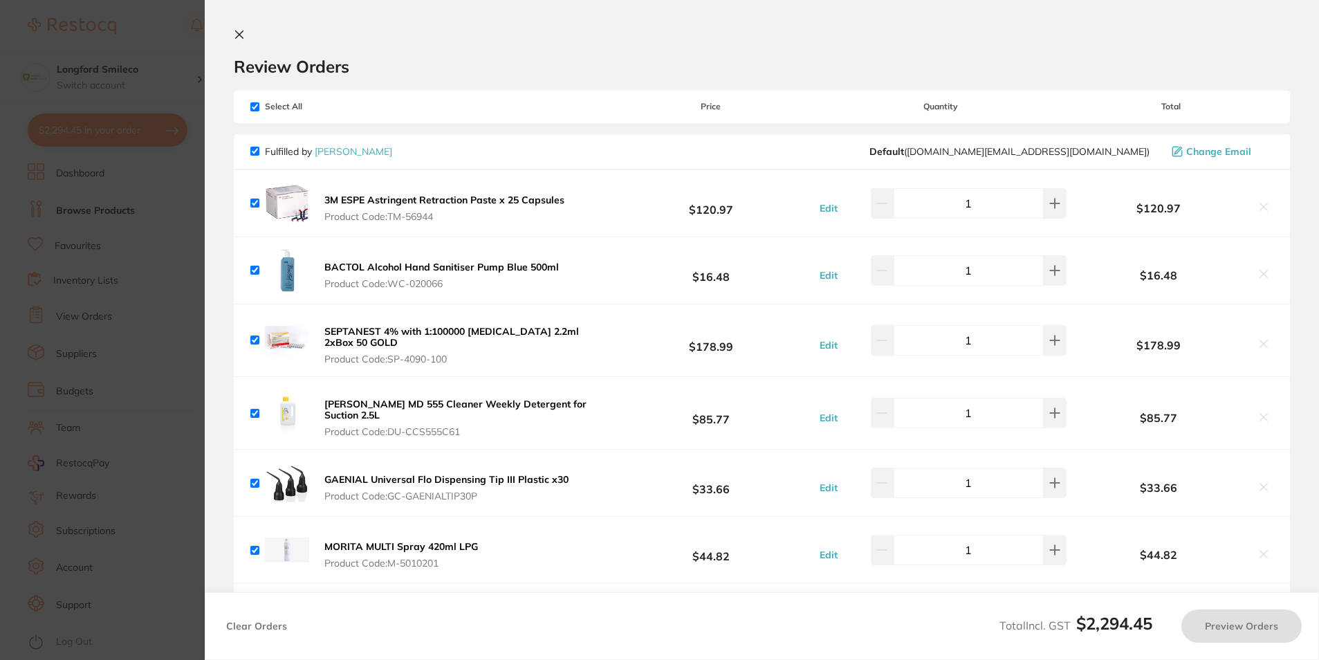
checkbox input "true"
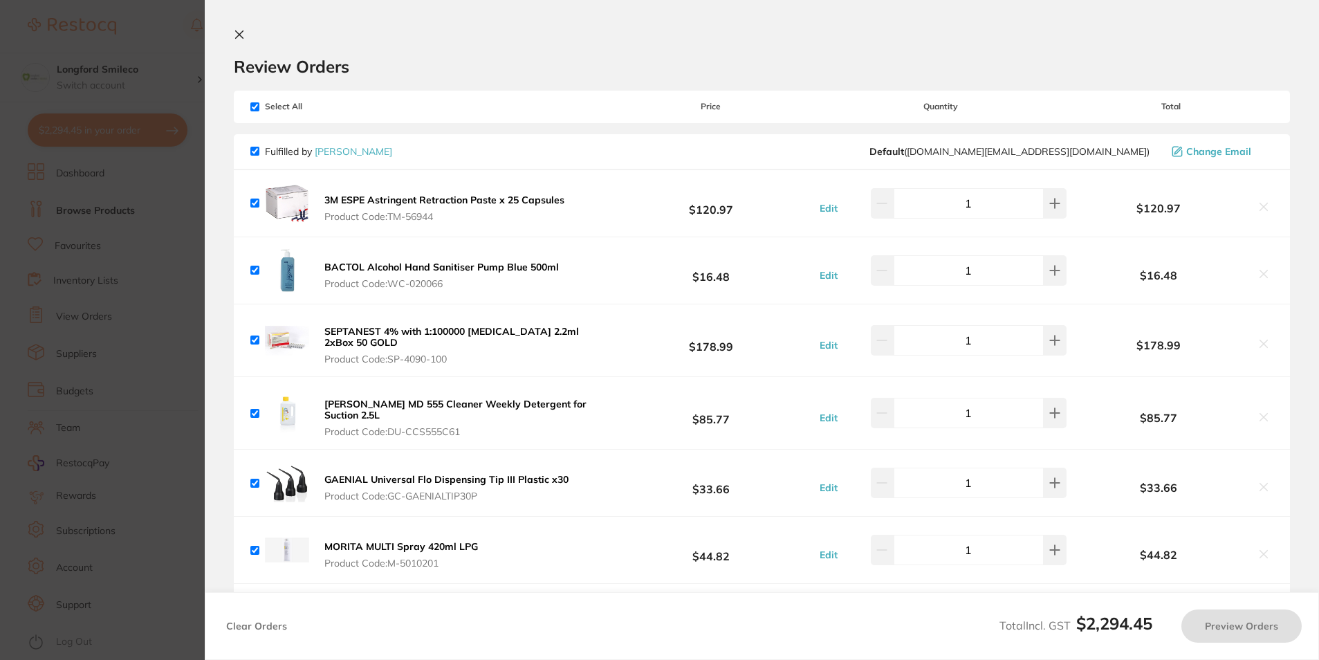
checkbox input "true"
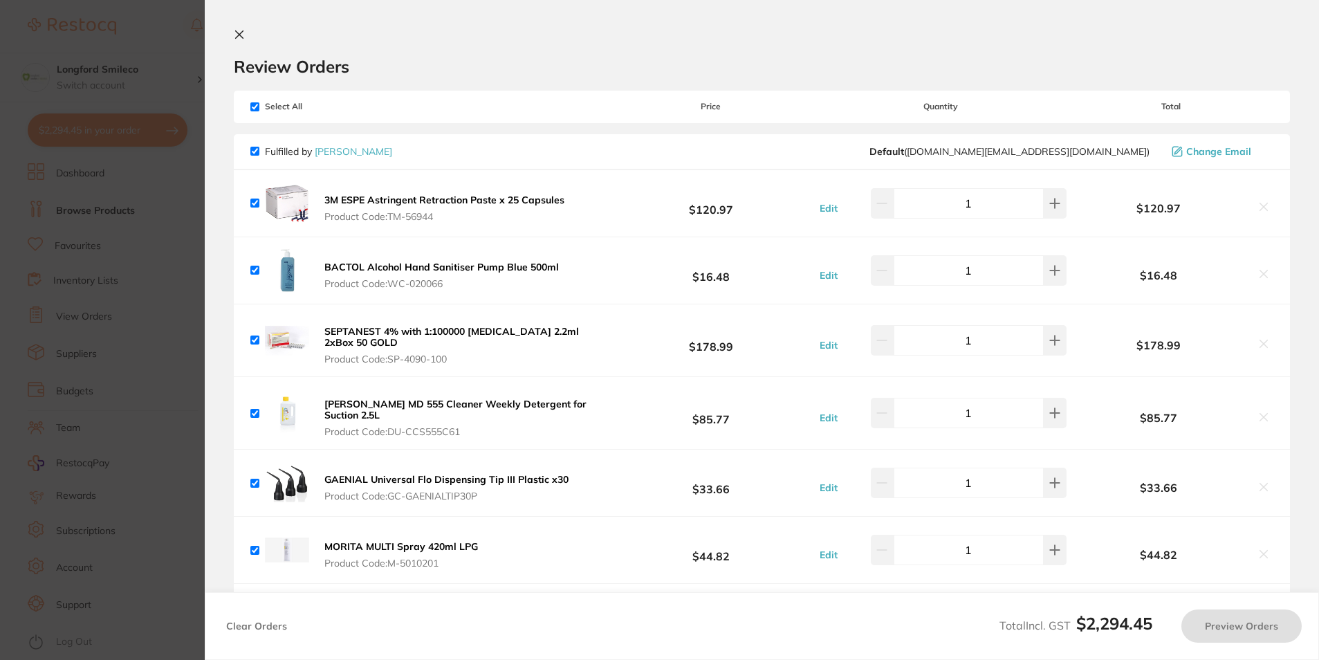
checkbox input "true"
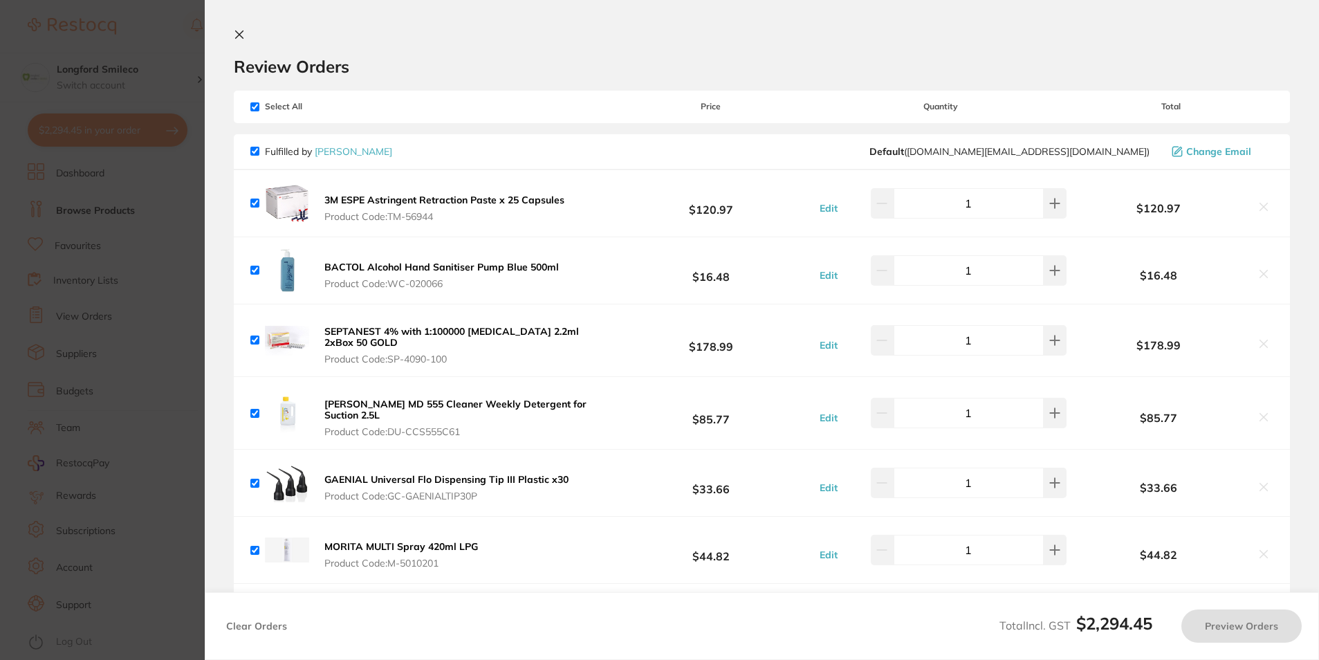
checkbox input "true"
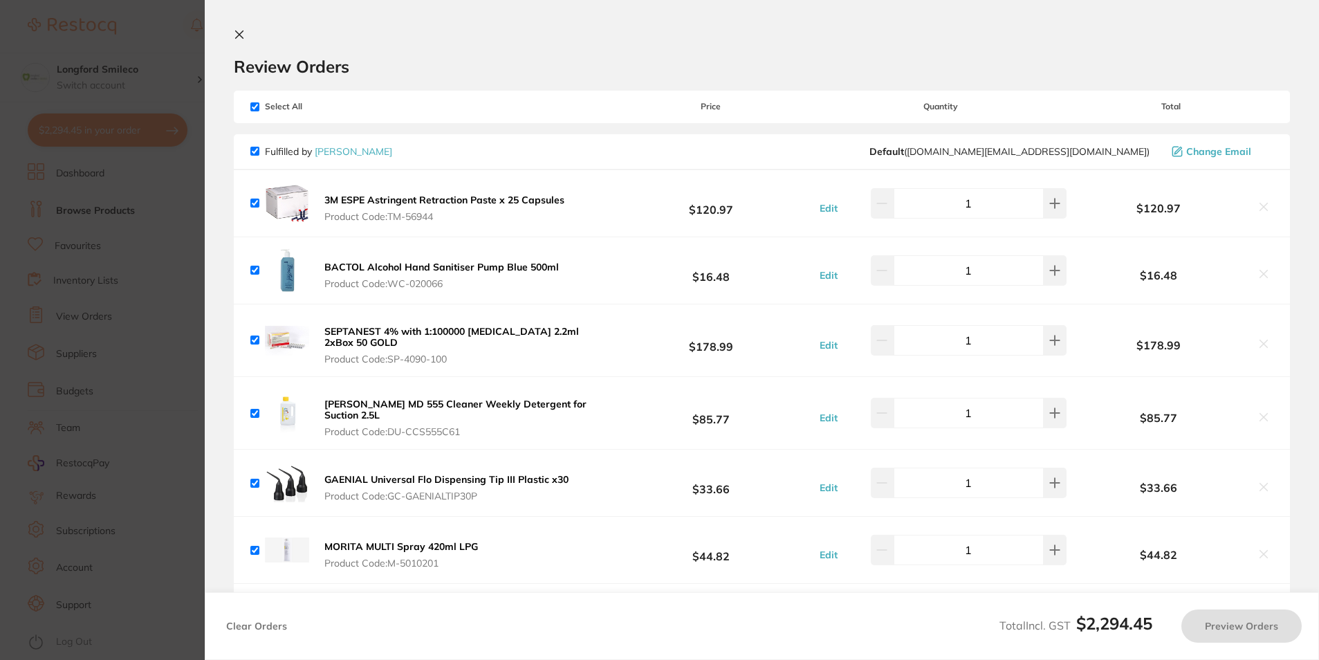
checkbox input "true"
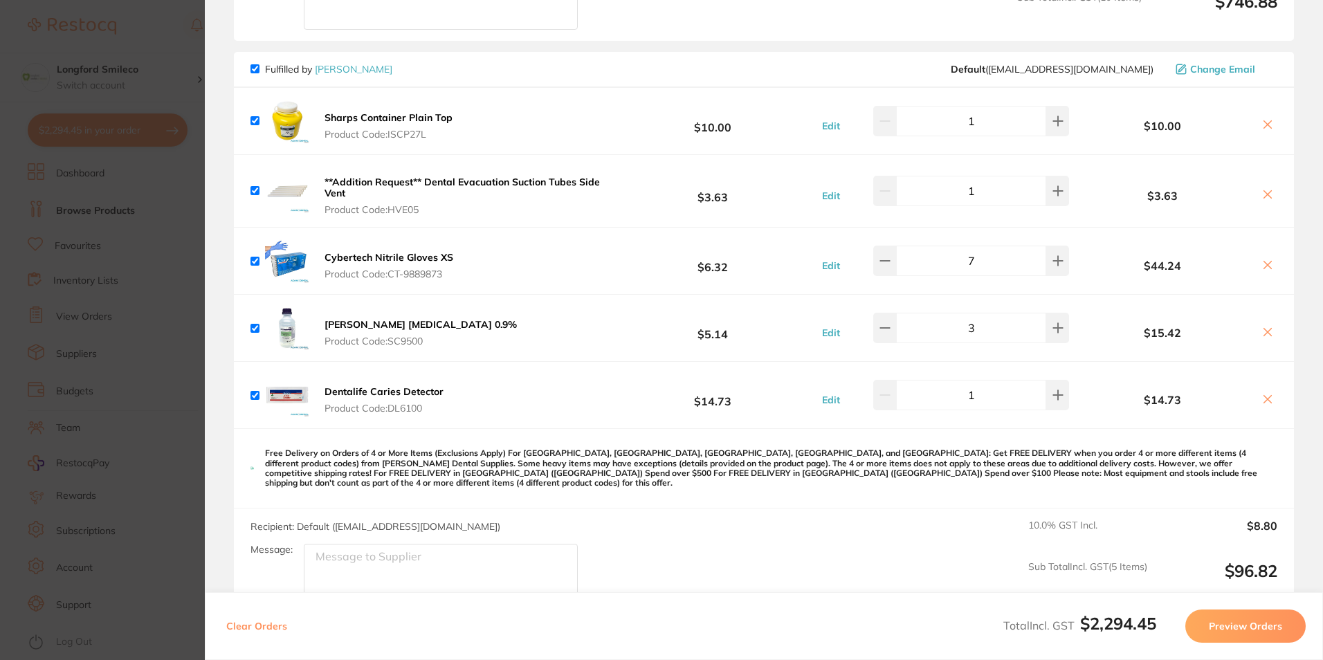
scroll to position [1176, 0]
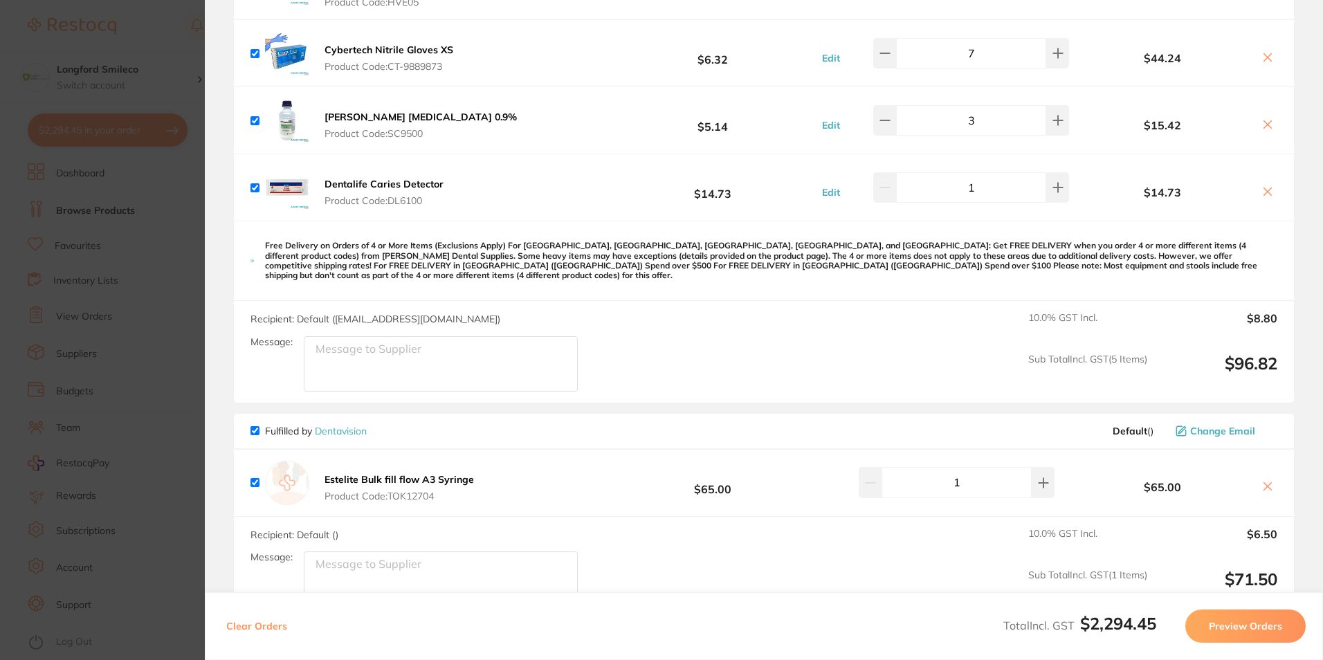
click at [71, 266] on section "Update RRP Set your pre negotiated price for this item. Item Agreed RRP (excl. …" at bounding box center [661, 330] width 1323 height 660
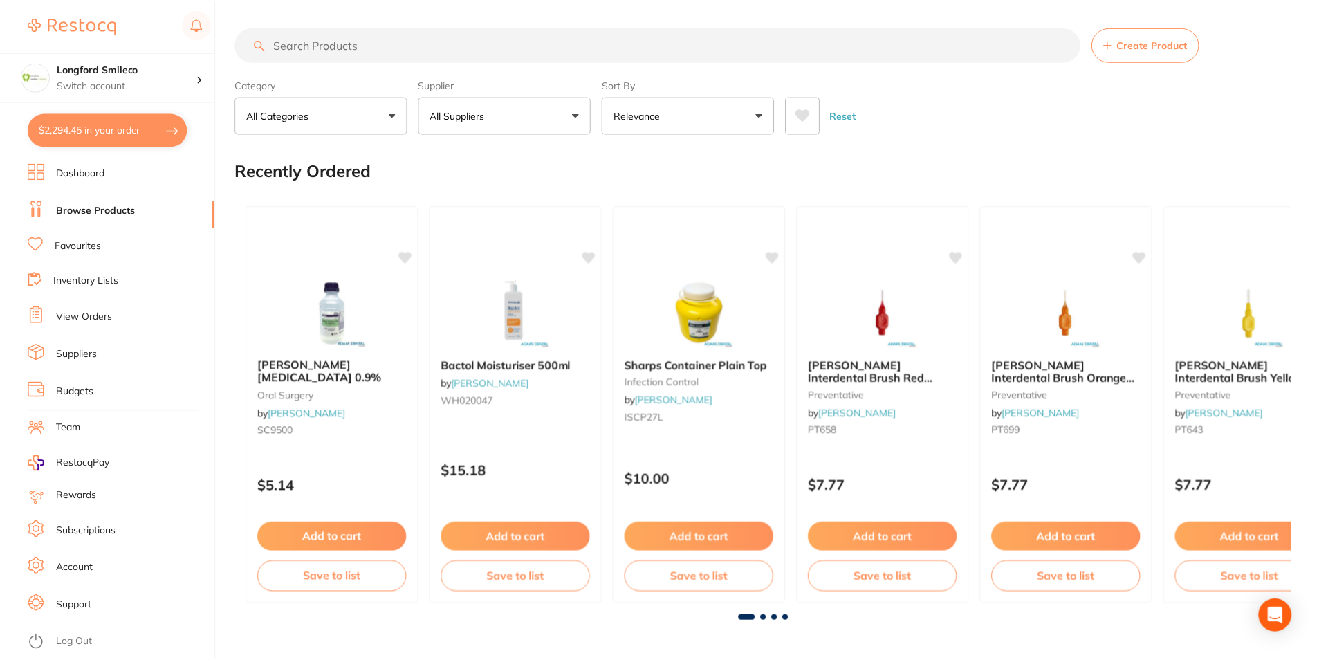
scroll to position [1, 0]
click at [117, 85] on p "Switch account" at bounding box center [127, 86] width 140 height 14
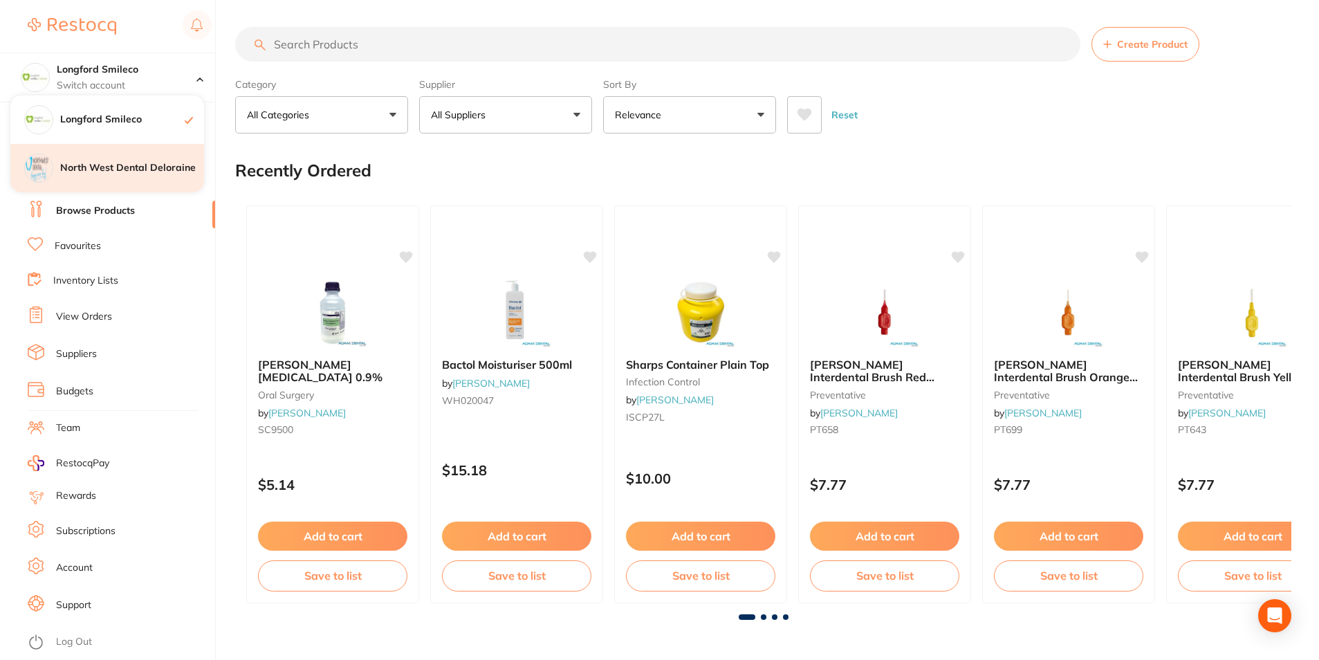
click at [123, 159] on div "North West Dental Deloraine" at bounding box center [107, 168] width 194 height 48
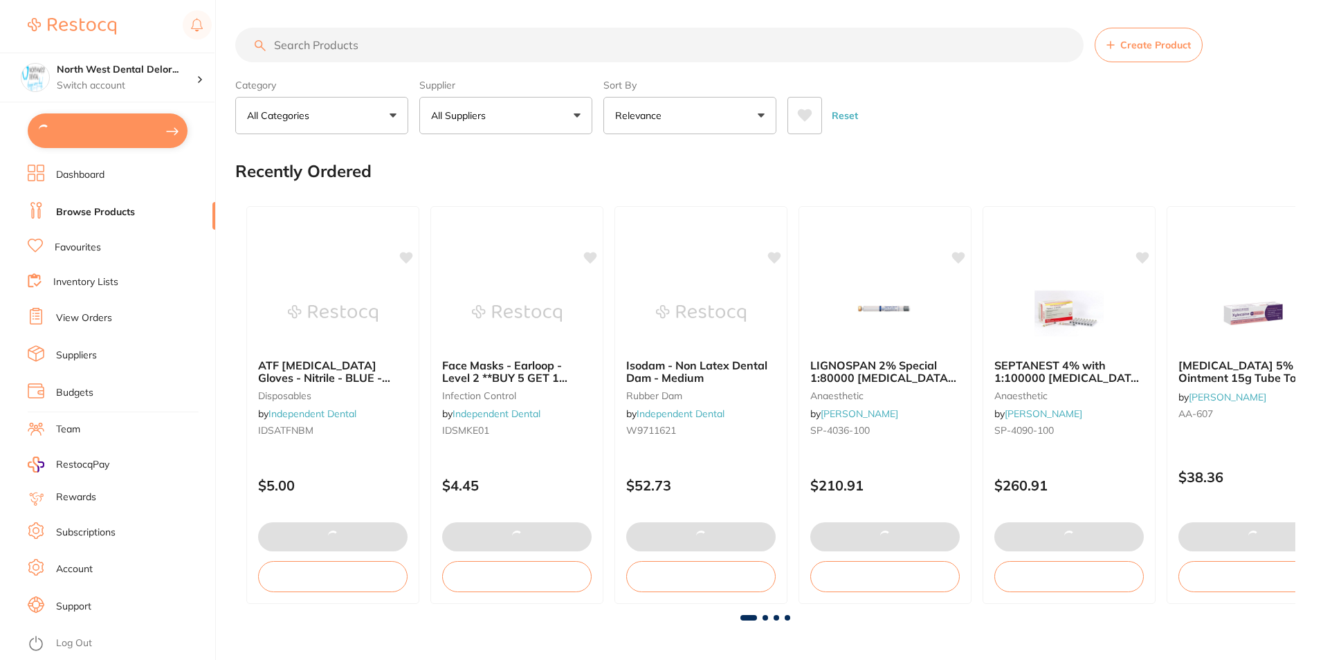
drag, startPoint x: 0, startPoint y: 0, endPoint x: 105, endPoint y: 122, distance: 161.4
click at [103, 122] on button at bounding box center [108, 130] width 160 height 35
checkbox input "true"
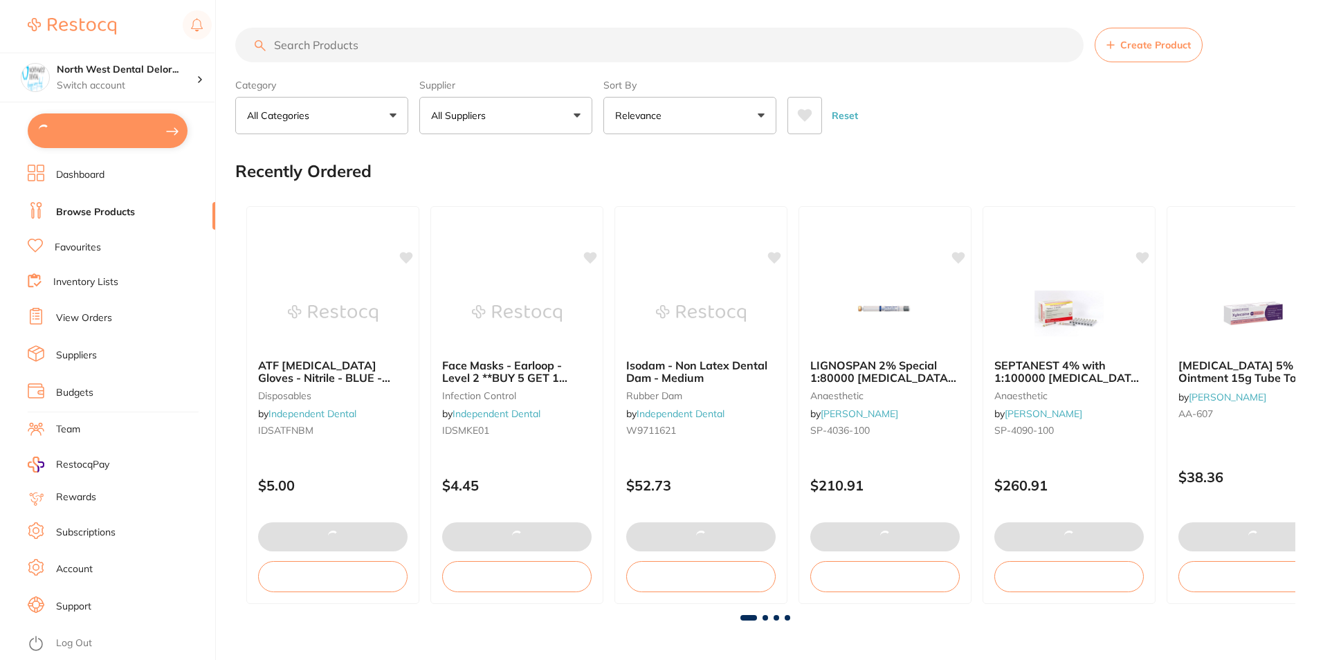
checkbox input "true"
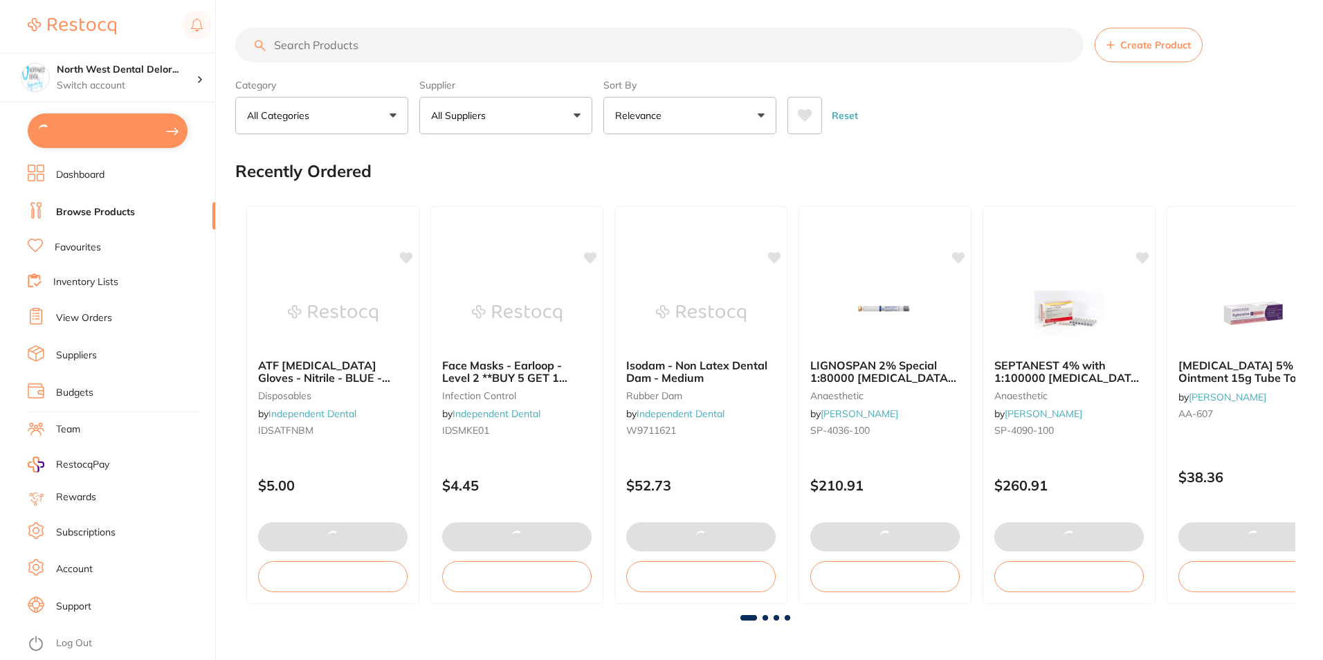
checkbox input "true"
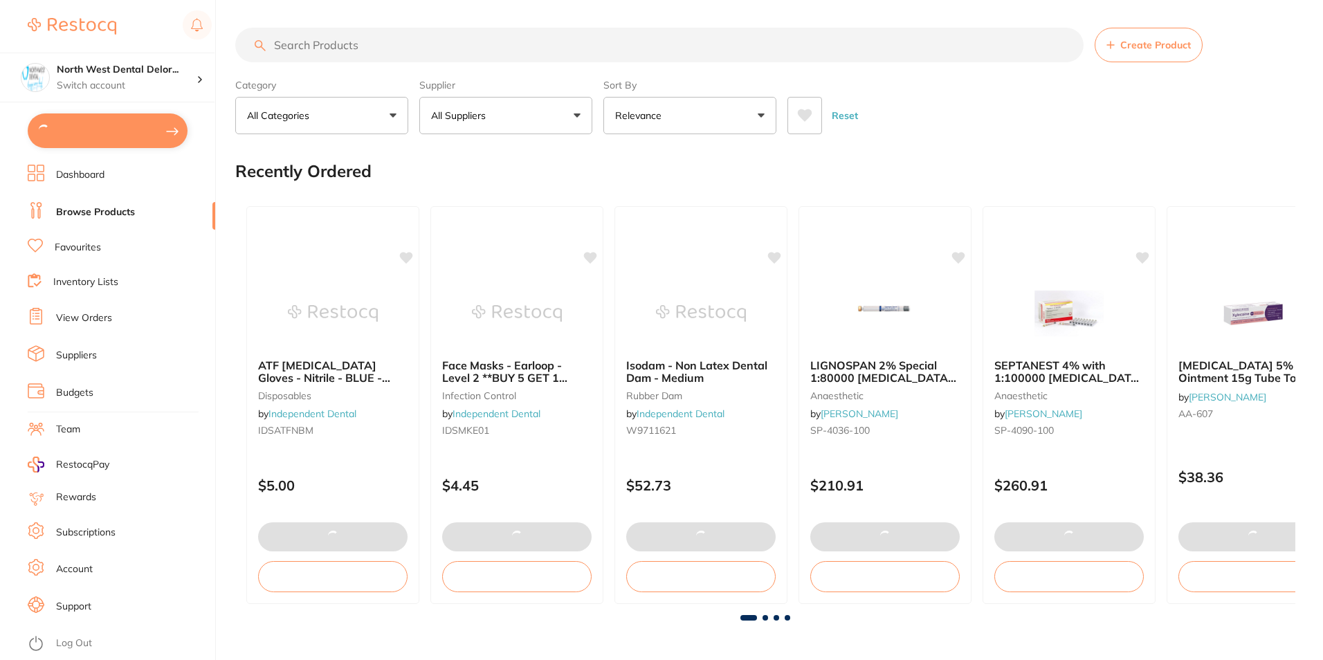
checkbox input "true"
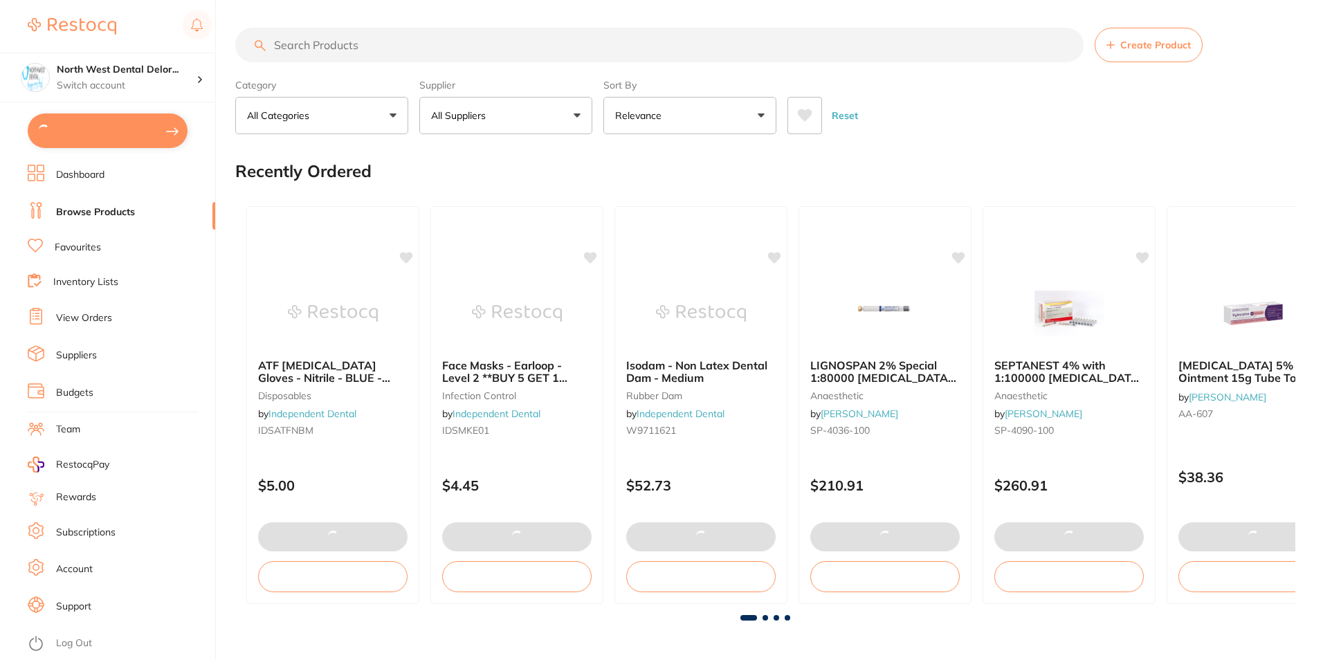
checkbox input "true"
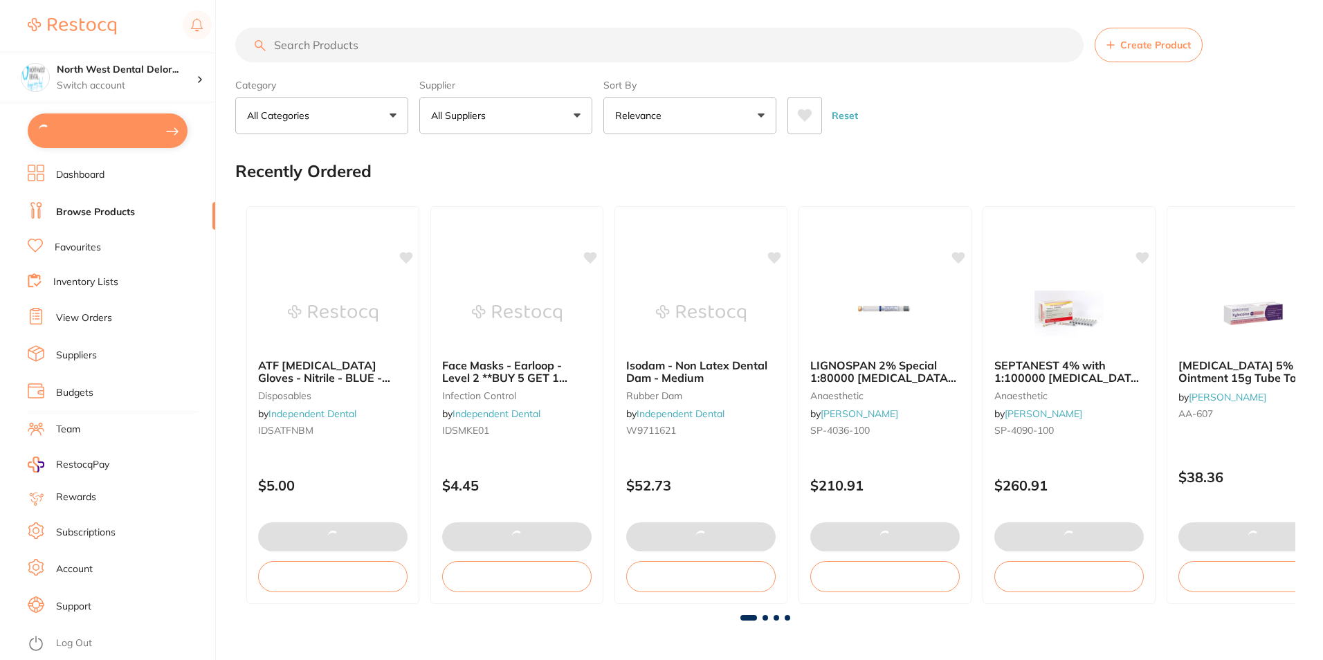
checkbox input "true"
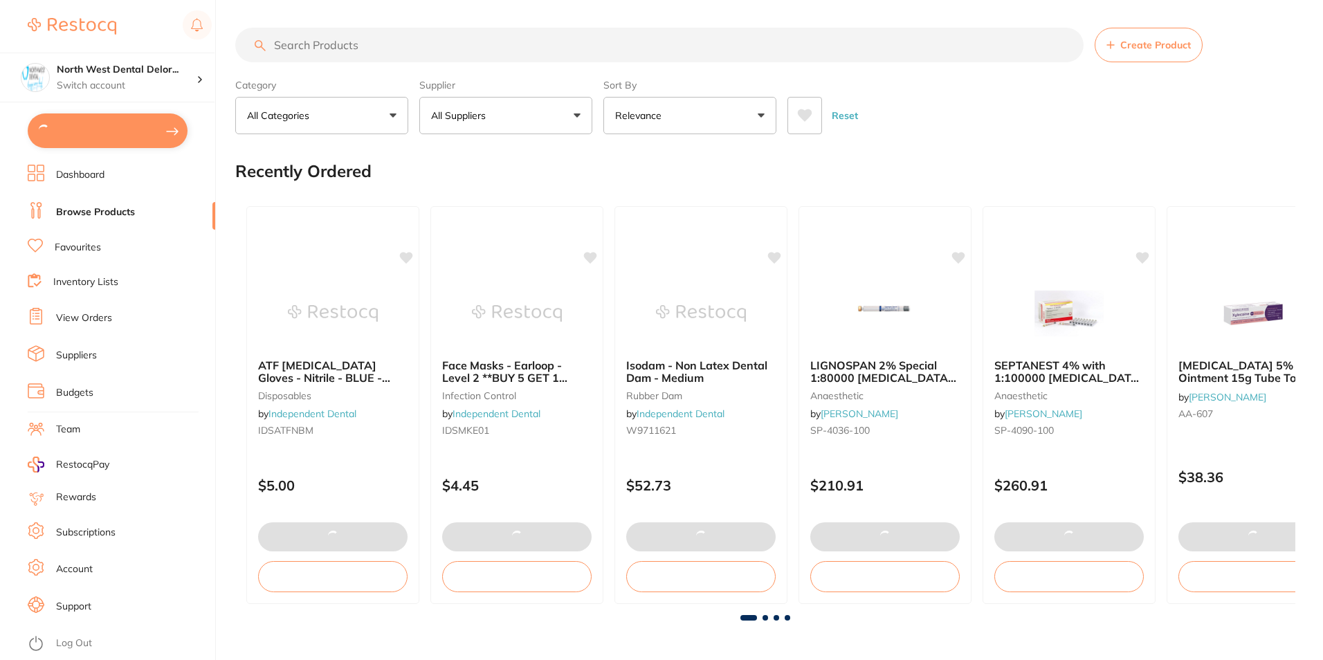
checkbox input "true"
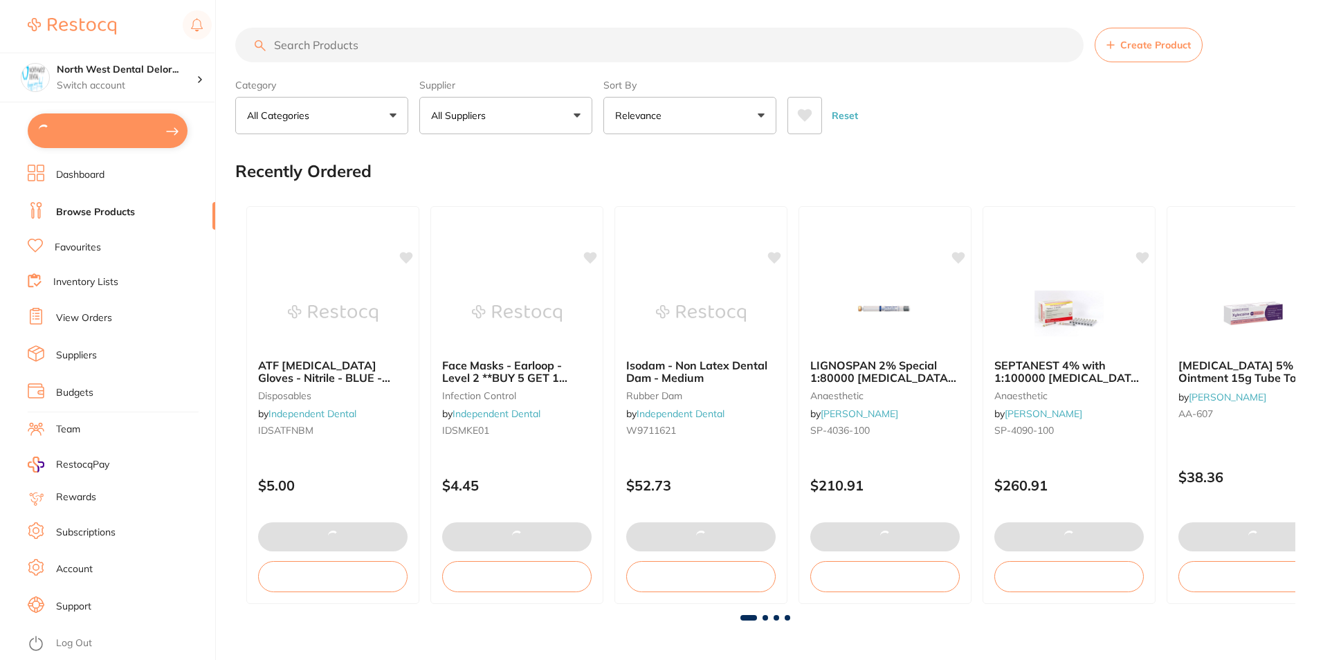
checkbox input "true"
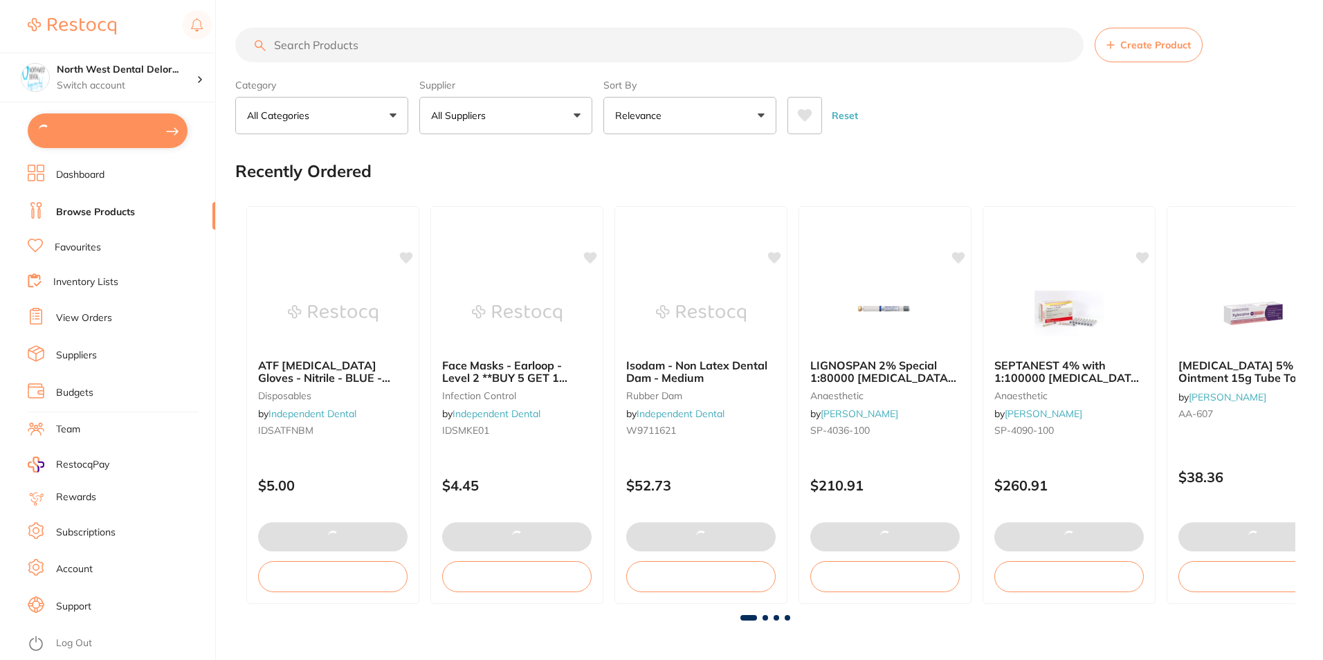
checkbox input "true"
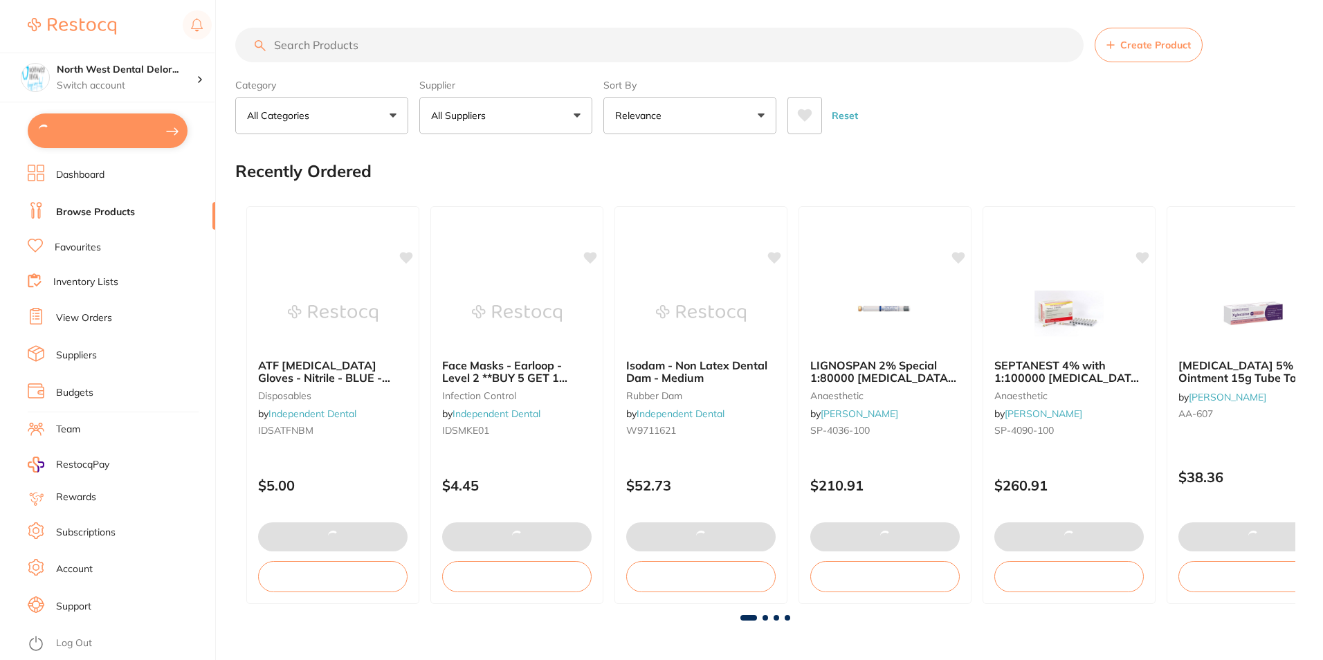
checkbox input "true"
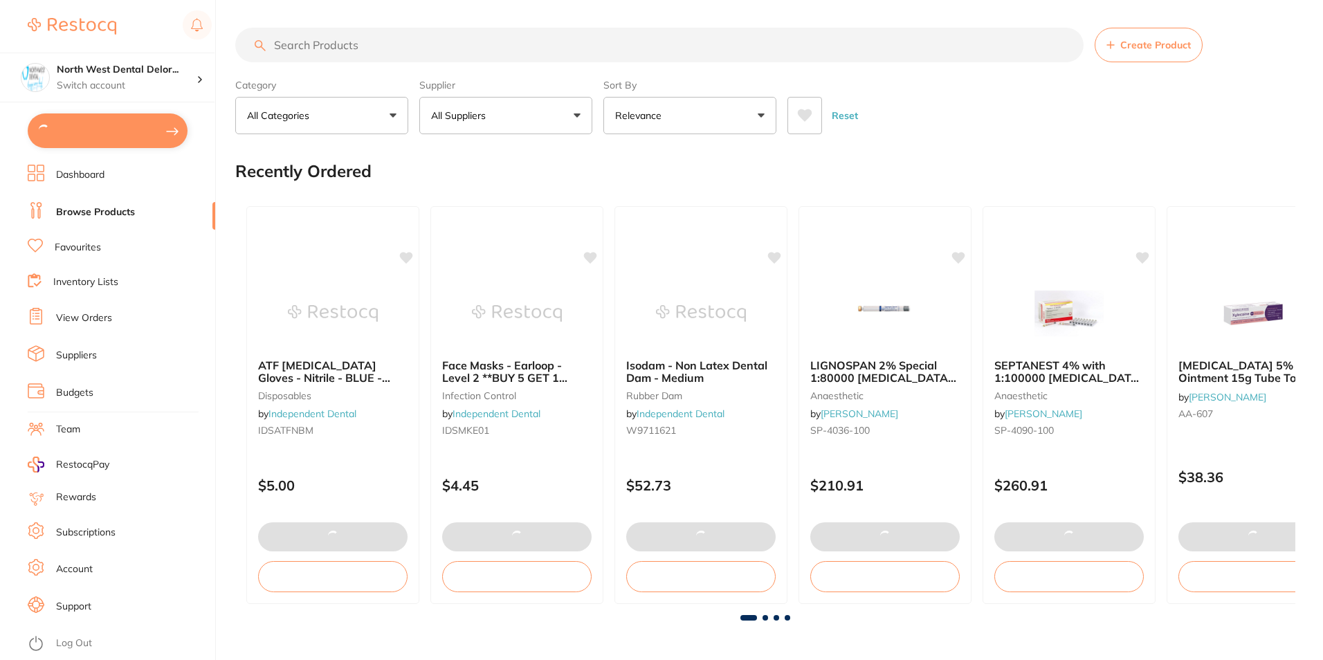
checkbox input "true"
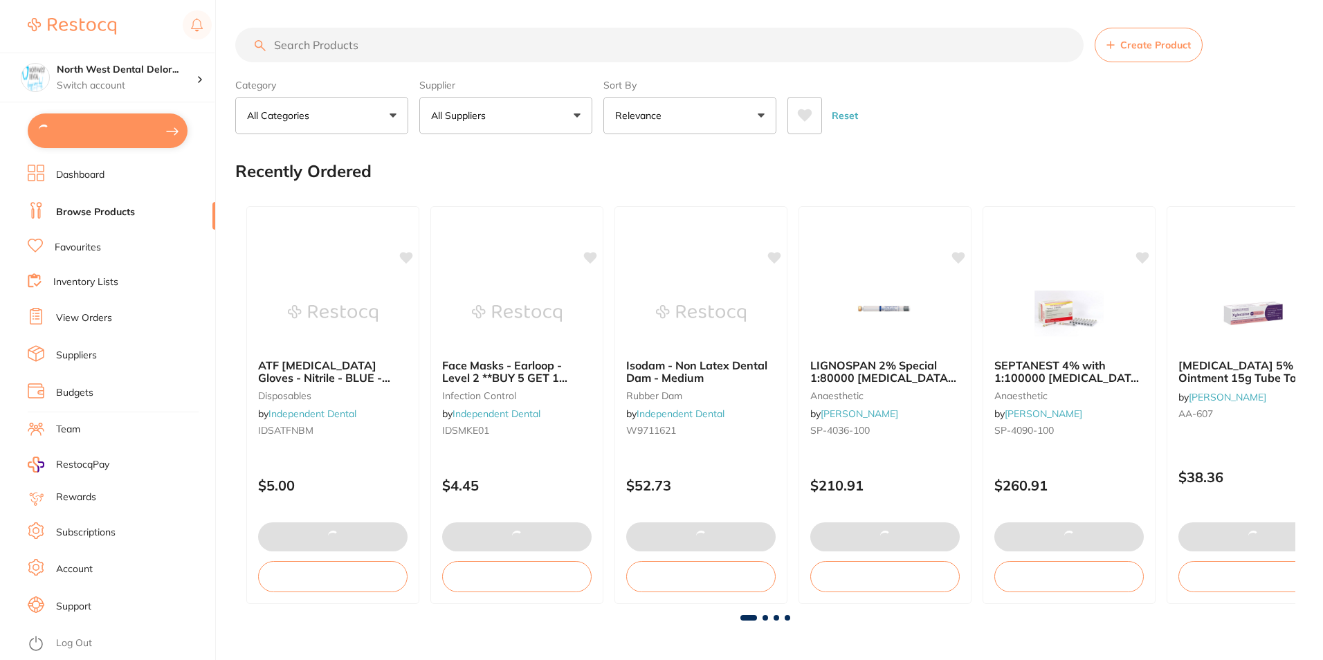
checkbox input "true"
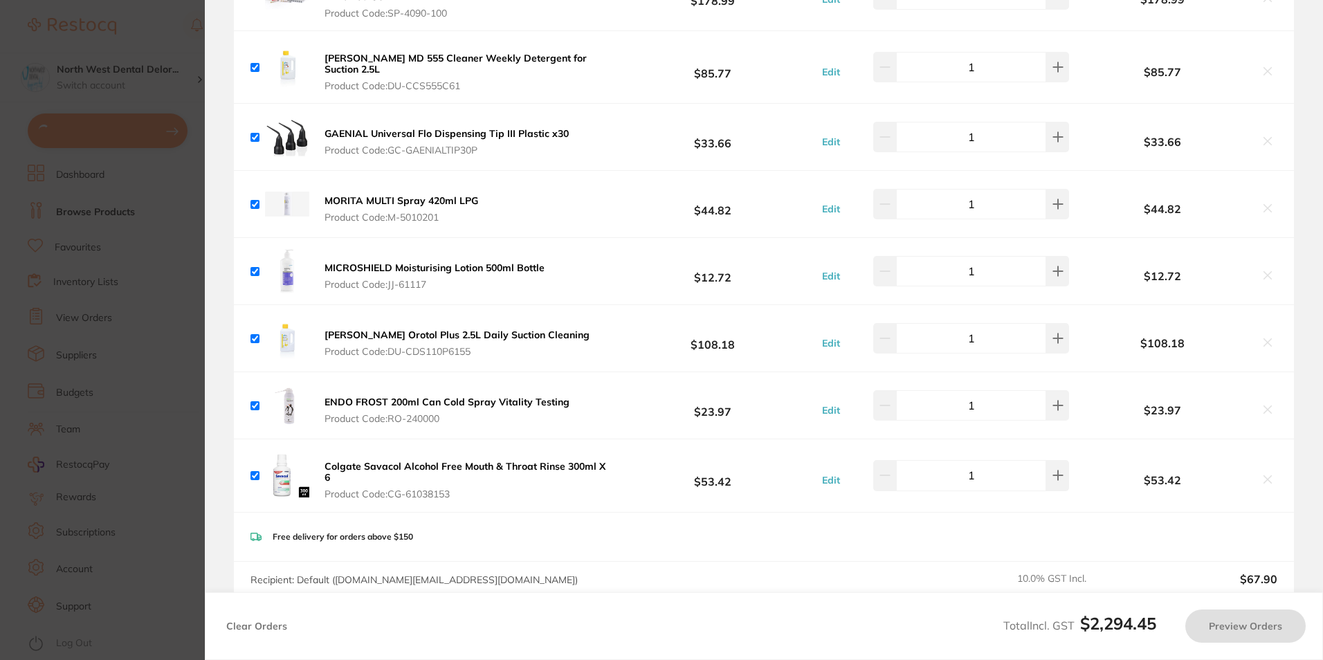
checkbox input "true"
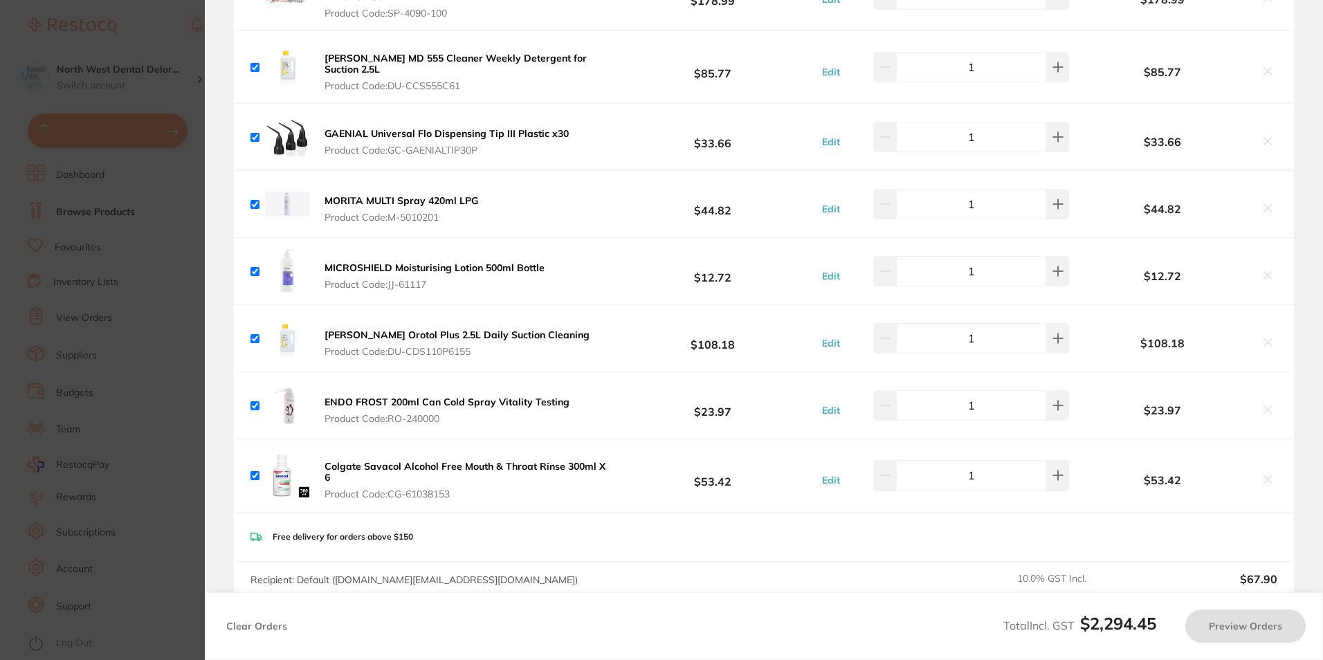
checkbox input "true"
type input "2"
checkbox input "true"
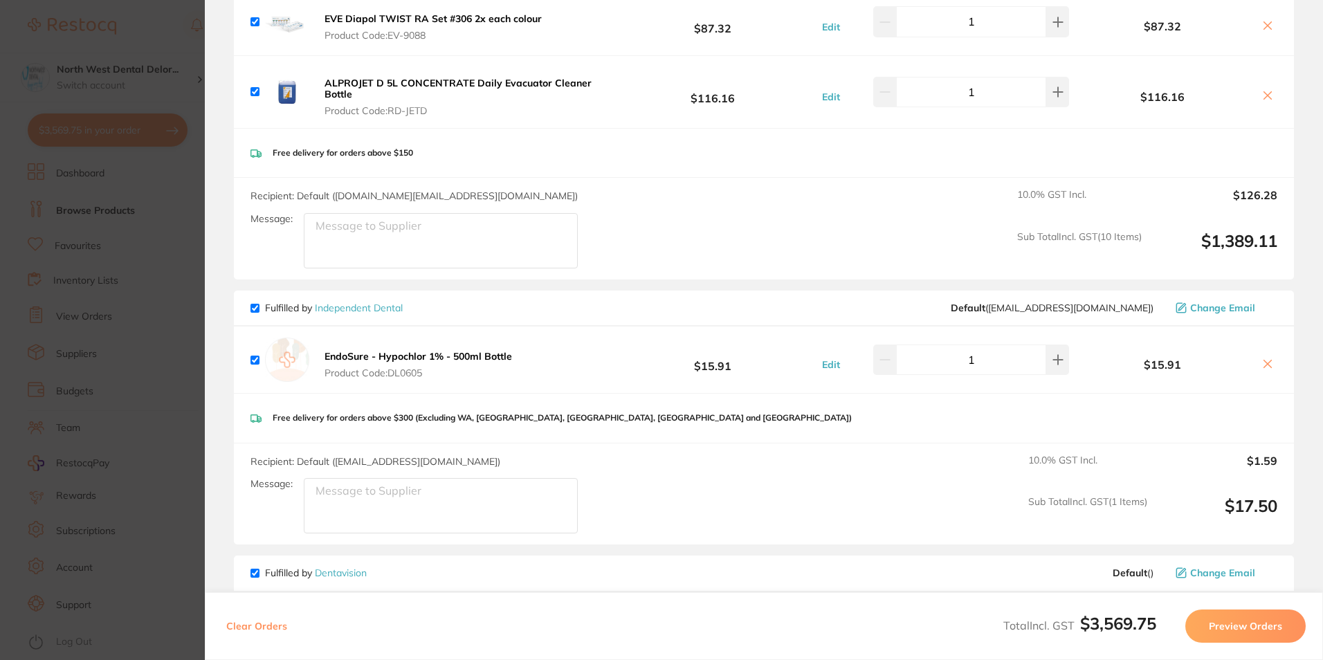
scroll to position [3113, 0]
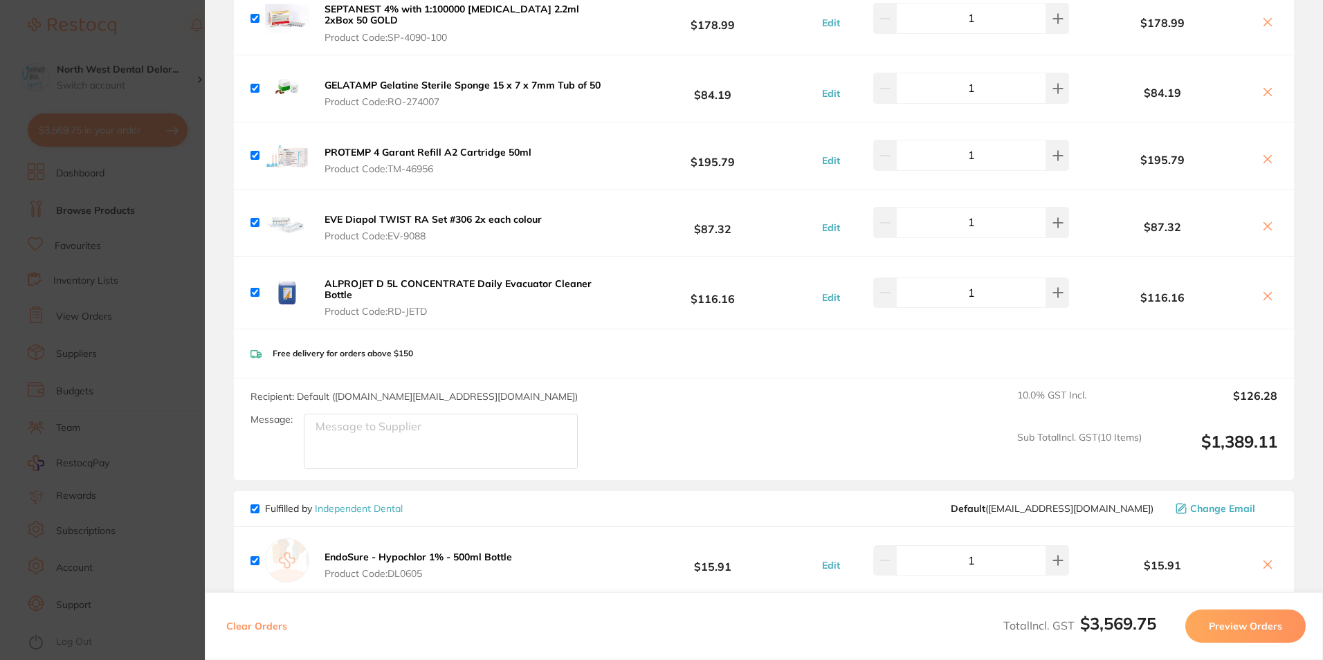
click at [324, 277] on b "ALPROJET D 5L CONCENTRATE Daily Evacuator Cleaner Bottle" at bounding box center [457, 289] width 267 height 24
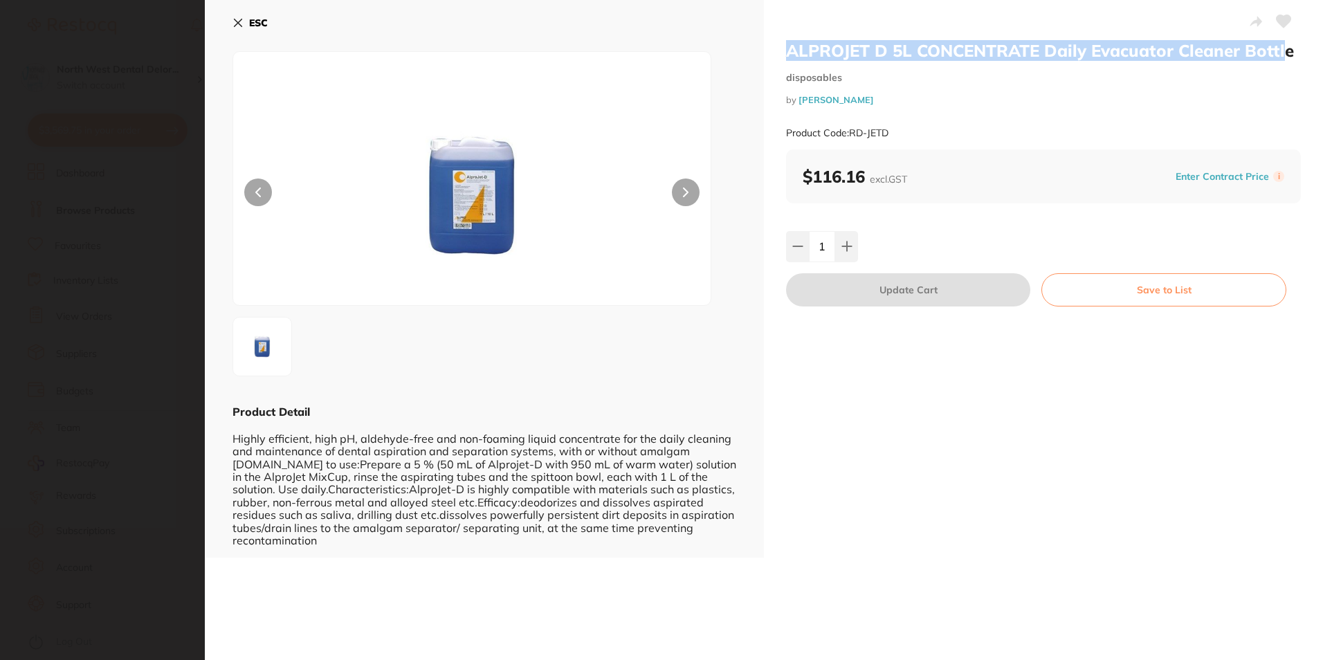
drag, startPoint x: 784, startPoint y: 47, endPoint x: 1284, endPoint y: 48, distance: 500.1
click at [1284, 48] on h2 "ALPROJET D 5L CONCENTRATE Daily Evacuator Cleaner Bottle" at bounding box center [1043, 50] width 515 height 21
click at [1284, 49] on h2 "ALPROJET D 5L CONCENTRATE Daily Evacuator Cleaner Bottle" at bounding box center [1043, 50] width 515 height 21
copy h2 "ALPROJET D 5L CONCENTRATE Daily Evacuator Cleaner Bottl"
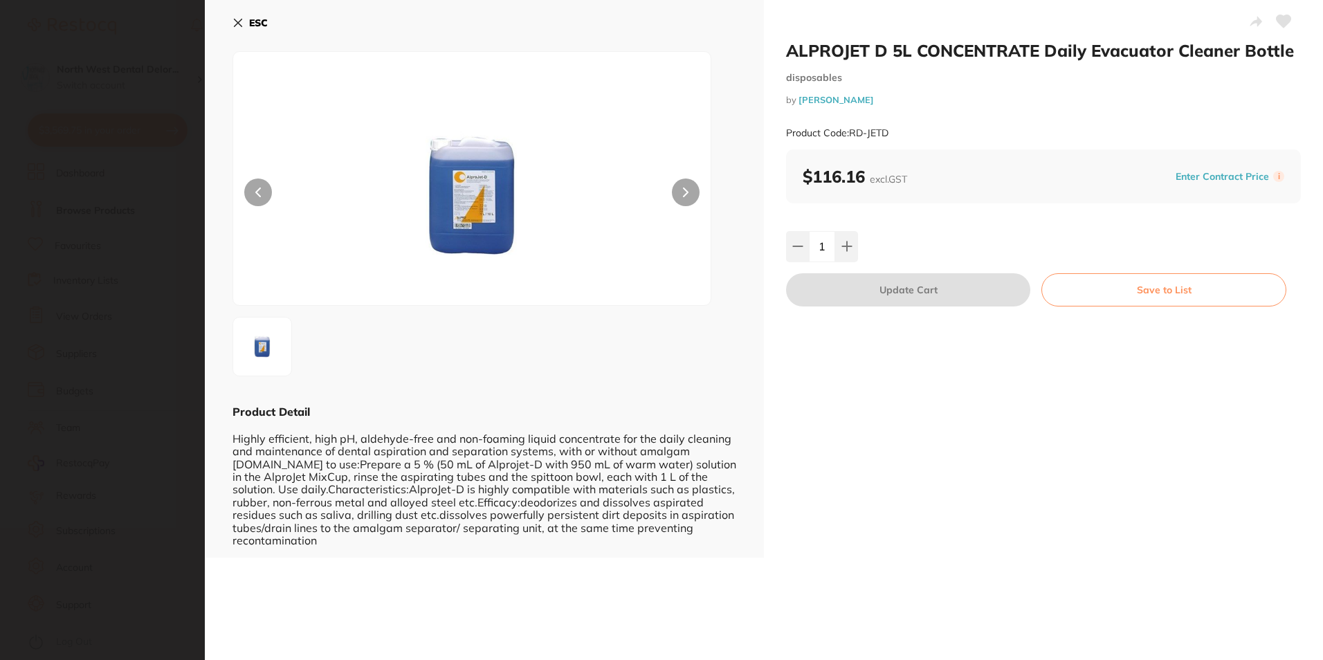
click at [231, 17] on div "ESC Product Detail Highly efficient, high pH, aldehyde-free and non-foaming liq…" at bounding box center [484, 279] width 559 height 558
click at [237, 28] on button "ESC" at bounding box center [249, 23] width 35 height 24
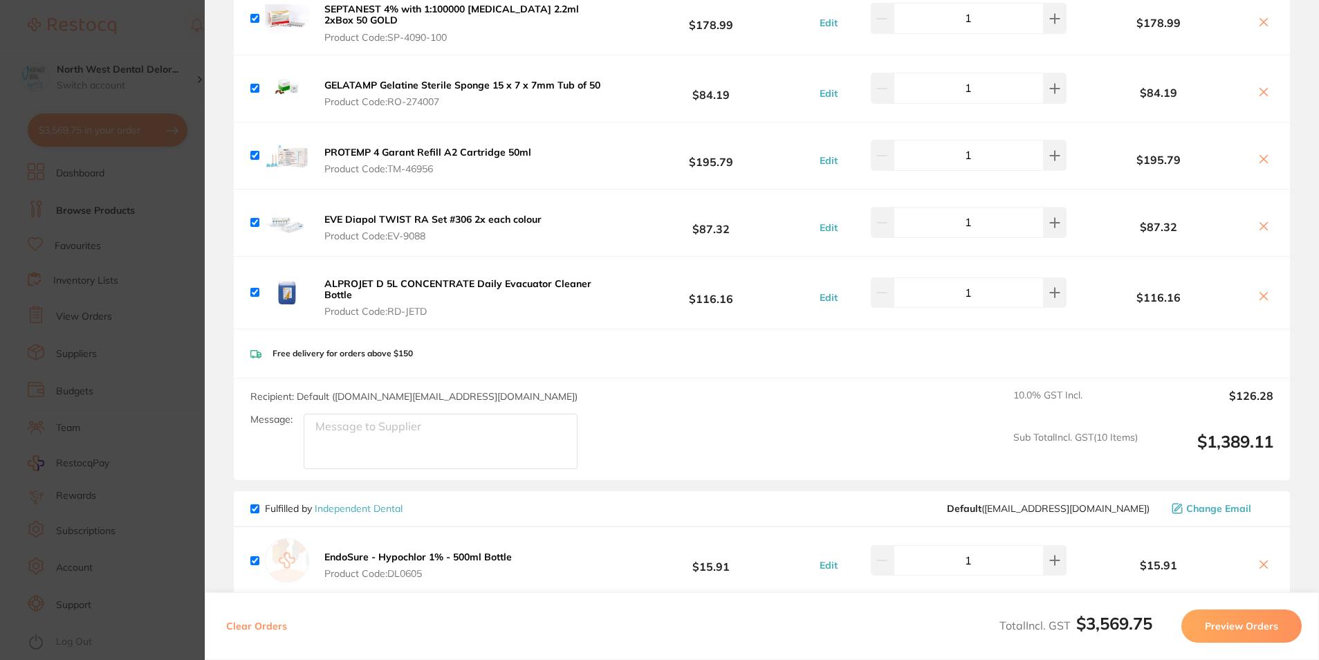
click at [111, 205] on section "Update RRP Set your pre negotiated price for this item. Item Agreed RRP (excl. …" at bounding box center [659, 330] width 1319 height 660
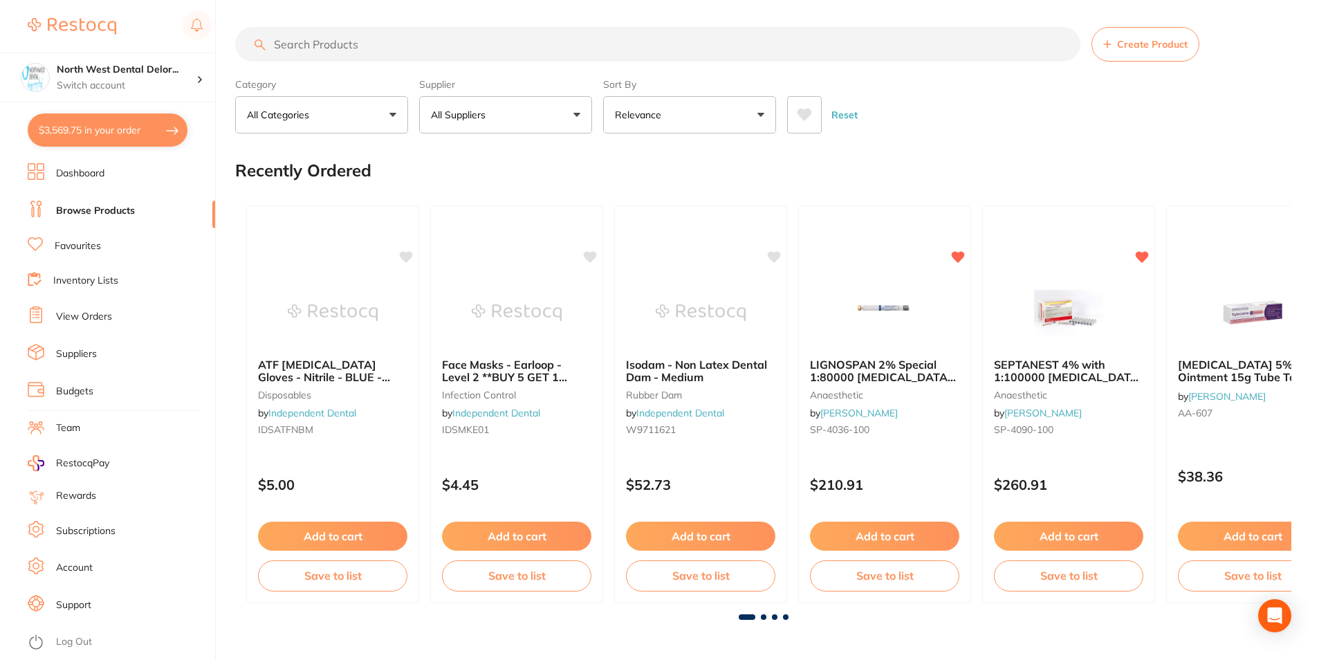
click at [304, 52] on input "search" at bounding box center [657, 44] width 845 height 35
paste input "ALPROJET D 5L CONCENTRATE Daily Evacuator Cleaner Bottl"
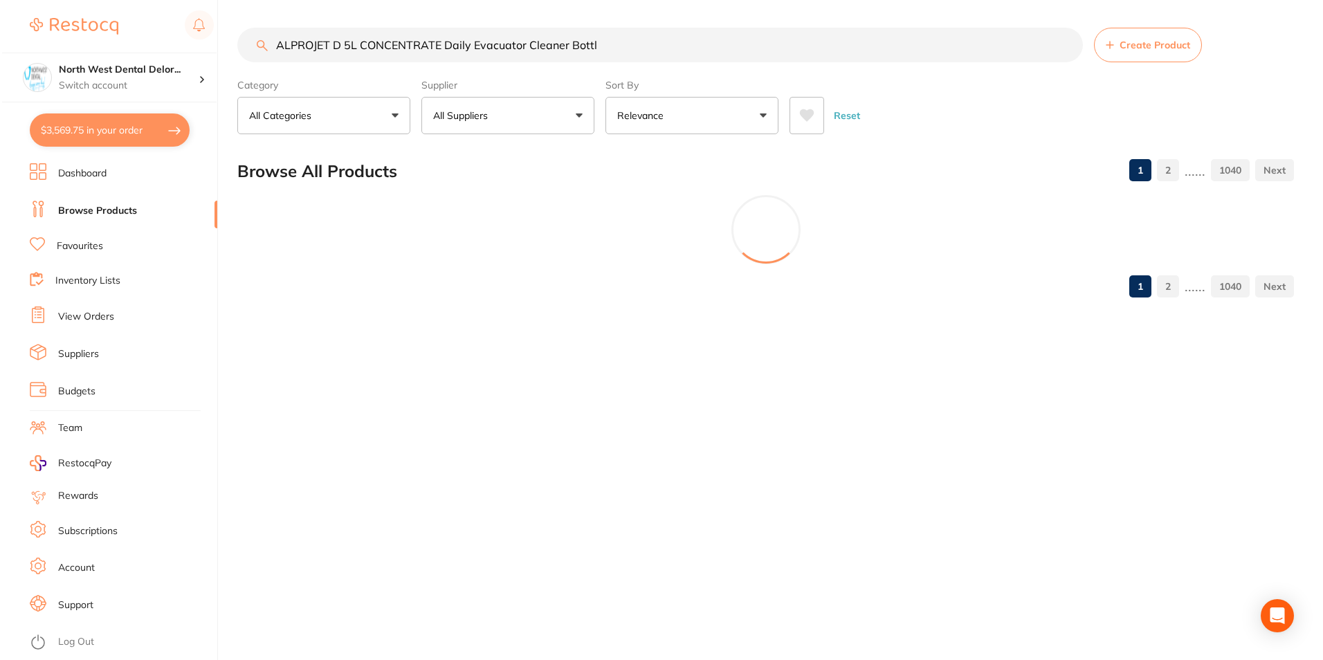
scroll to position [0, 0]
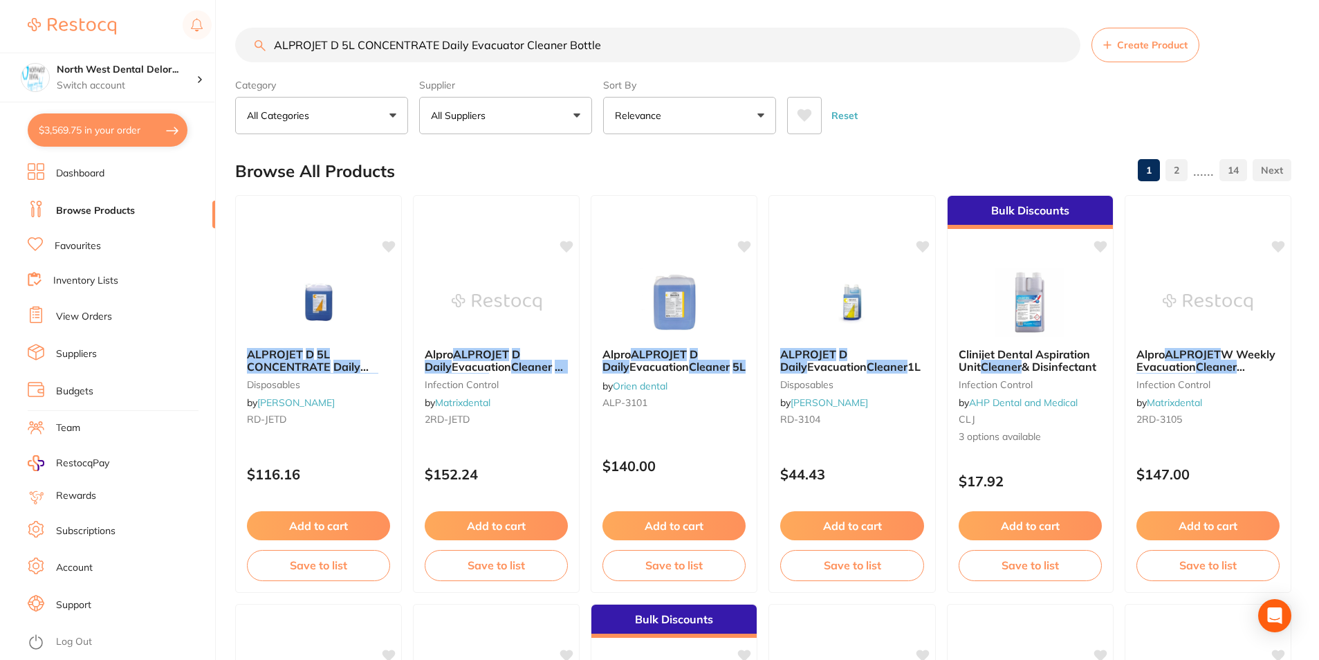
click at [463, 48] on input "ALPROJET D 5L CONCENTRATE Daily Evacuator Cleaner Bottle" at bounding box center [657, 45] width 845 height 35
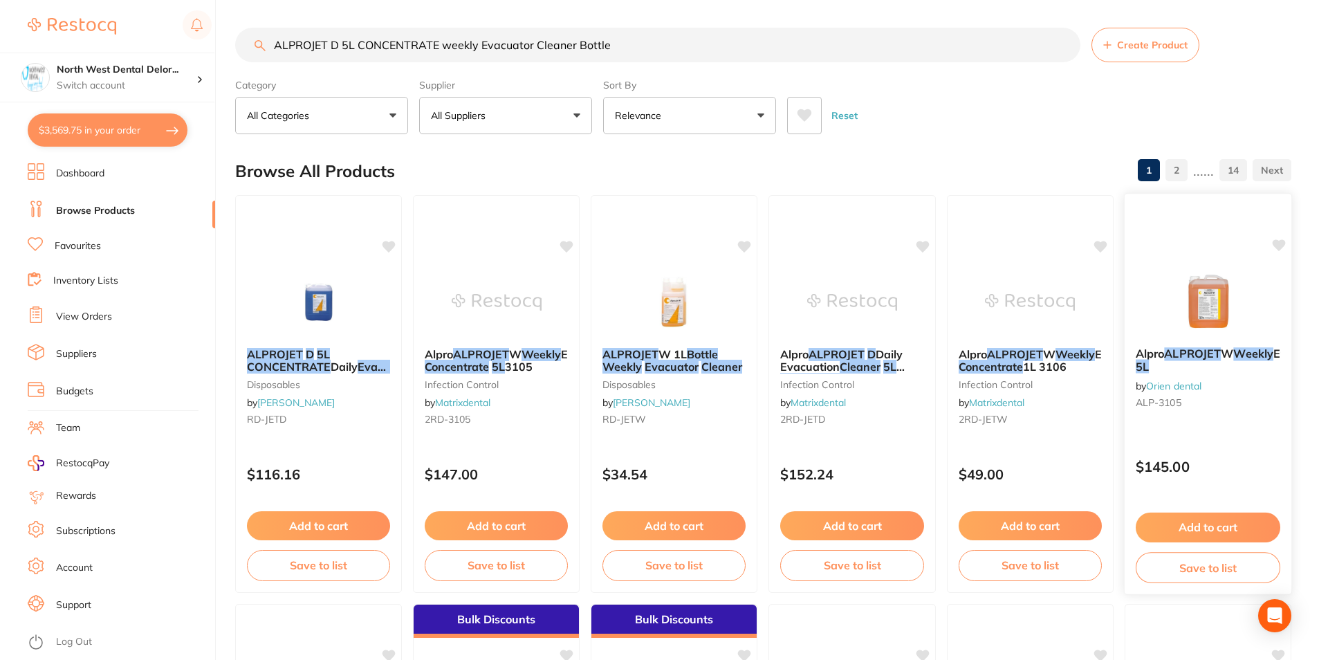
type input "ALPROJET D 5L CONCENTRATE weekly Evacuator Cleaner Bottle"
click at [1190, 313] on img at bounding box center [1208, 301] width 91 height 70
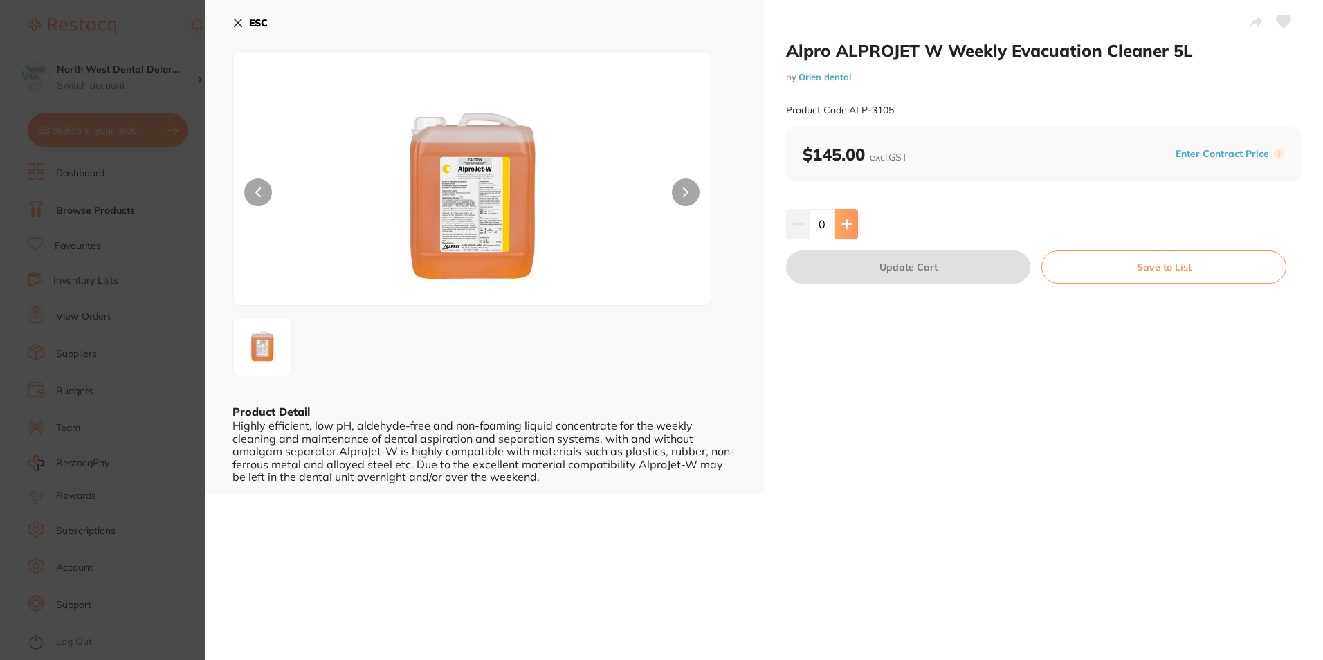
click at [852, 222] on button at bounding box center [846, 224] width 23 height 30
type input "1"
click at [863, 271] on button "Update Cart" at bounding box center [908, 266] width 244 height 33
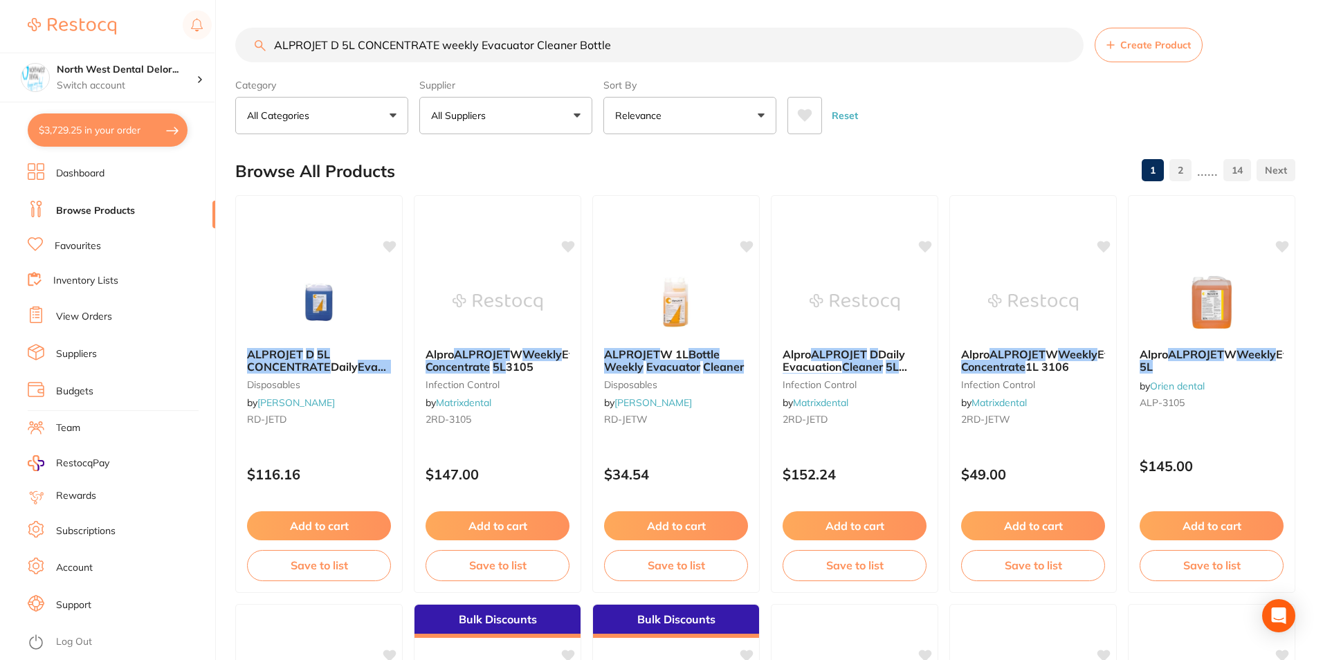
checkbox input "false"
click at [528, 127] on button "All Suppliers" at bounding box center [505, 115] width 173 height 37
type input "hen"
click at [501, 252] on li "[PERSON_NAME]" at bounding box center [506, 235] width 162 height 39
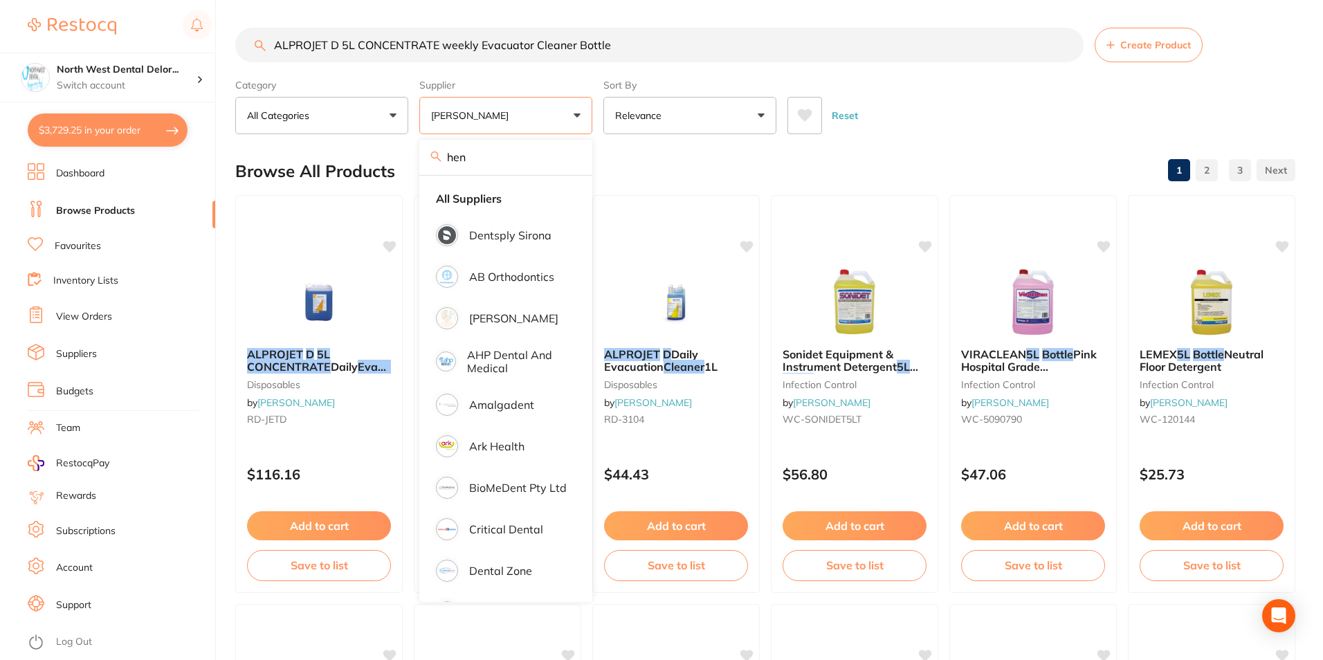
click at [664, 167] on div "Browse All Products 1 2 3" at bounding box center [765, 171] width 1060 height 46
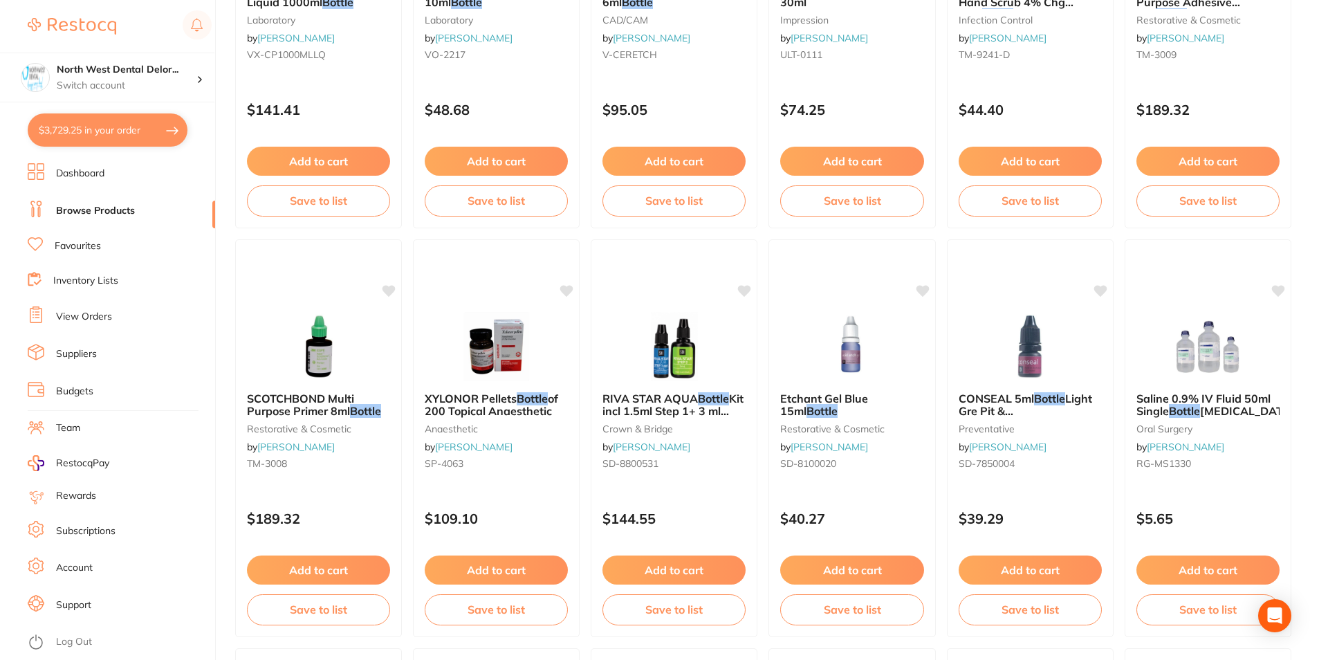
scroll to position [2006, 0]
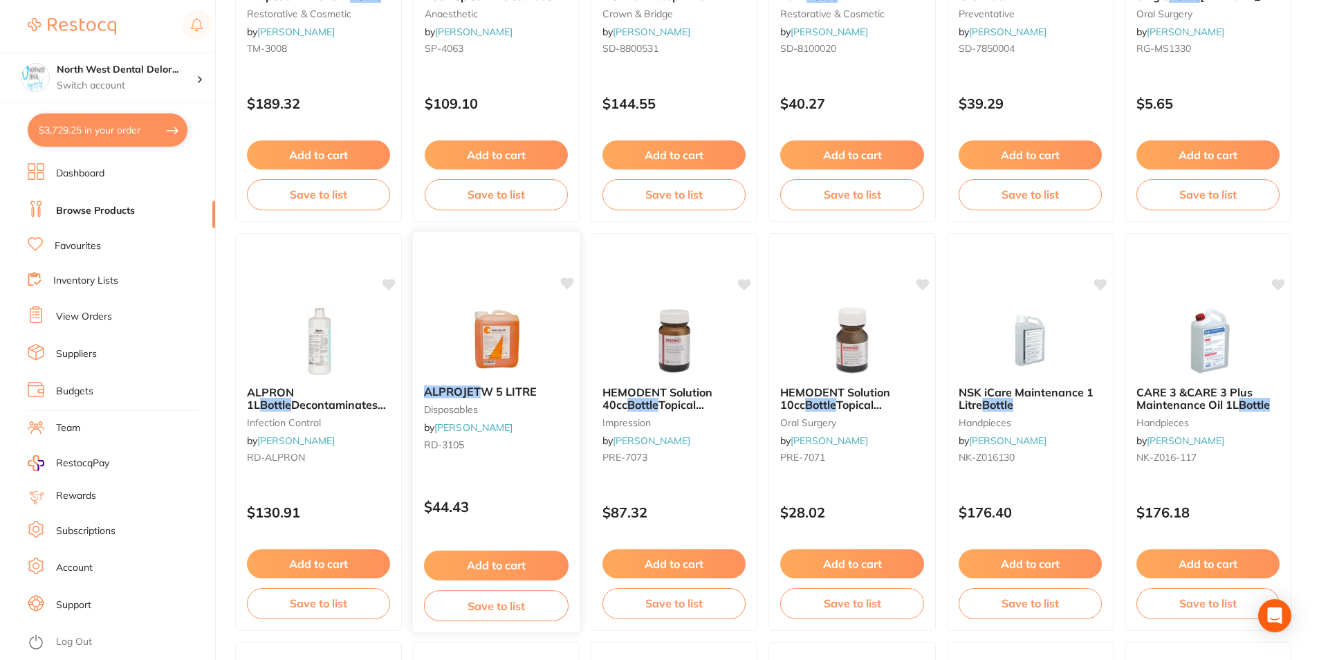
click at [549, 376] on div "ALPROJET W 5 LITRE disposables by Henry Schein Halas RD-3105" at bounding box center [496, 420] width 167 height 93
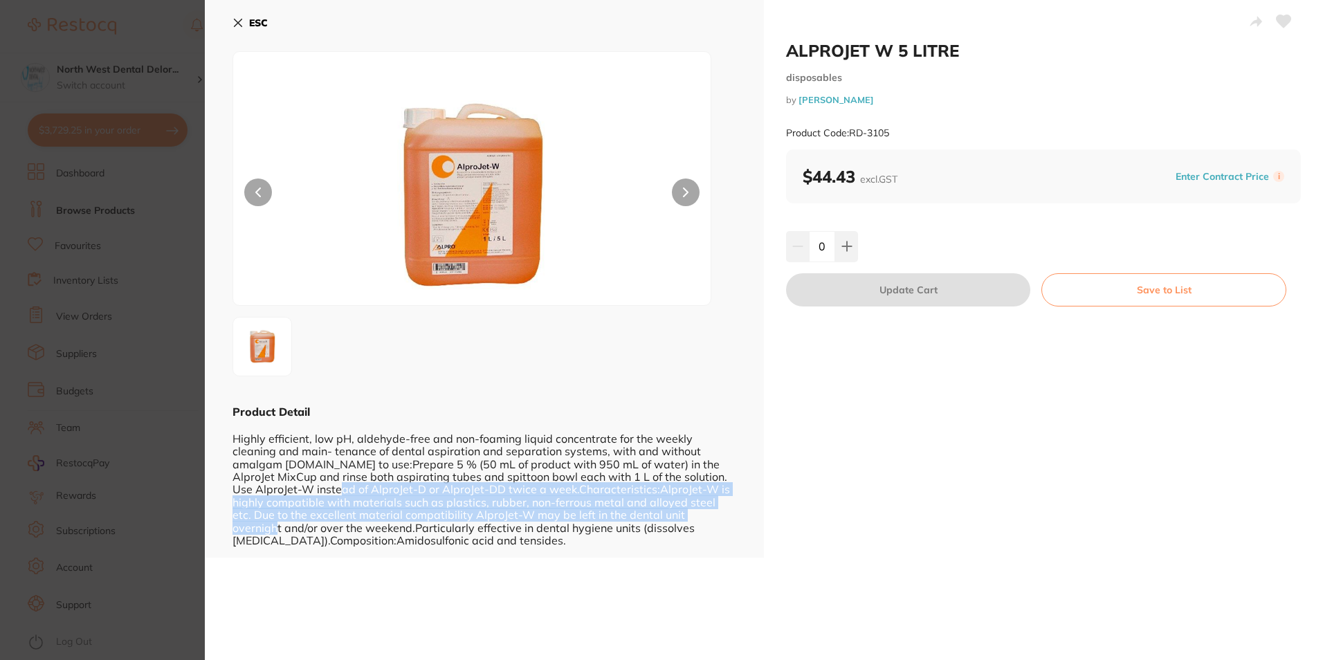
drag, startPoint x: 389, startPoint y: 490, endPoint x: 701, endPoint y: 515, distance: 312.9
click at [701, 515] on div "Highly efficient, low pH, aldehyde-free and non-foaming liquid concentrate for …" at bounding box center [484, 482] width 504 height 127
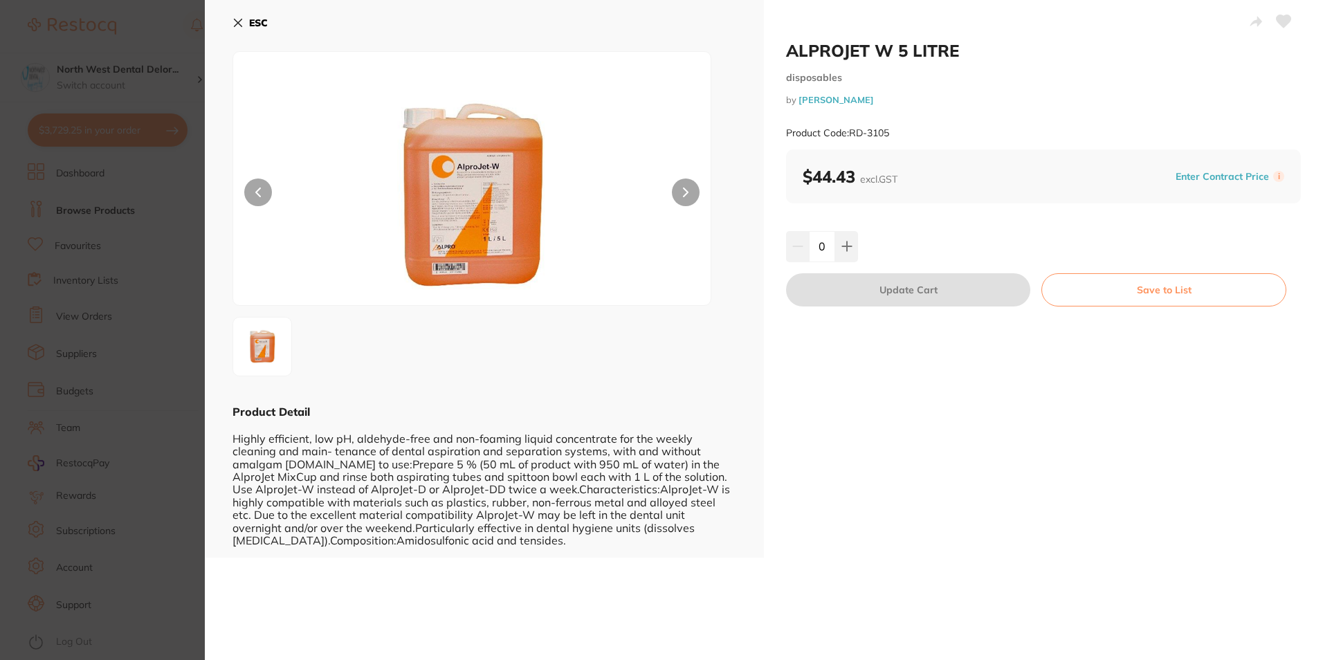
drag, startPoint x: 701, startPoint y: 515, endPoint x: 977, endPoint y: 483, distance: 277.7
click at [977, 483] on div "ALPROJET W 5 LITRE disposables by Henry Schein Halas Product Code: RD-3105 $44.…" at bounding box center [1043, 279] width 559 height 558
click at [856, 252] on button at bounding box center [846, 246] width 23 height 30
type input "1"
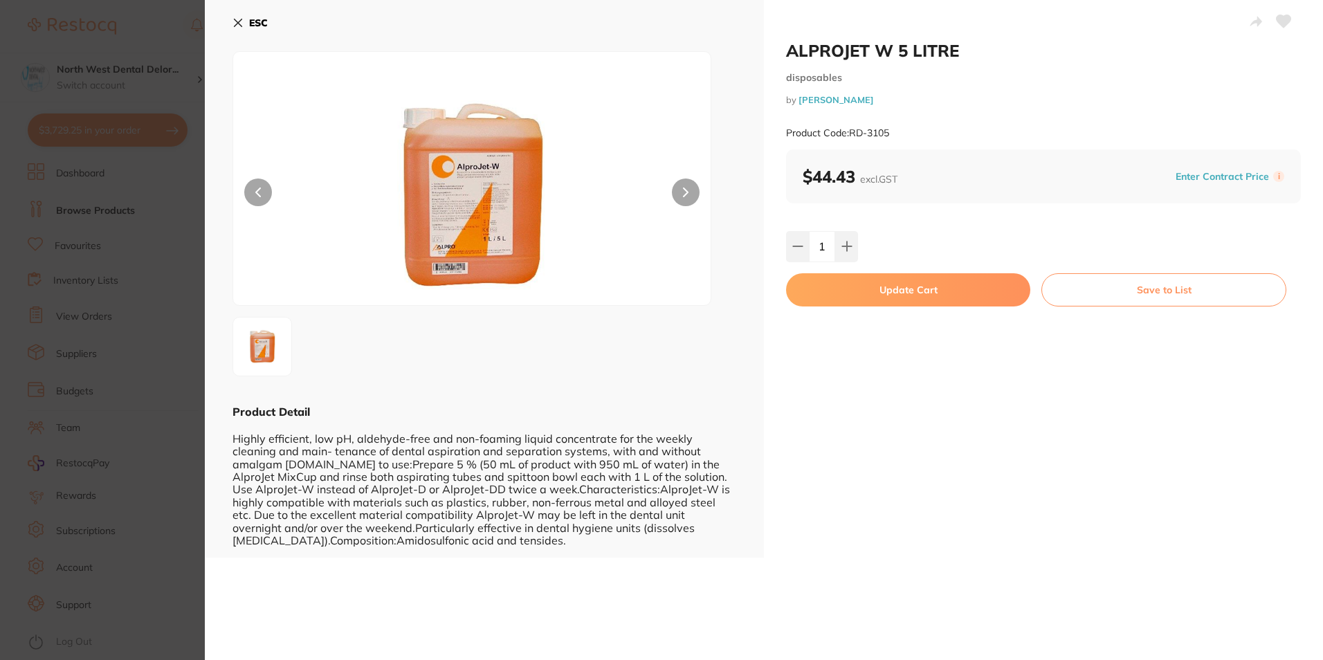
click at [869, 296] on button "Update Cart" at bounding box center [908, 289] width 244 height 33
checkbox input "false"
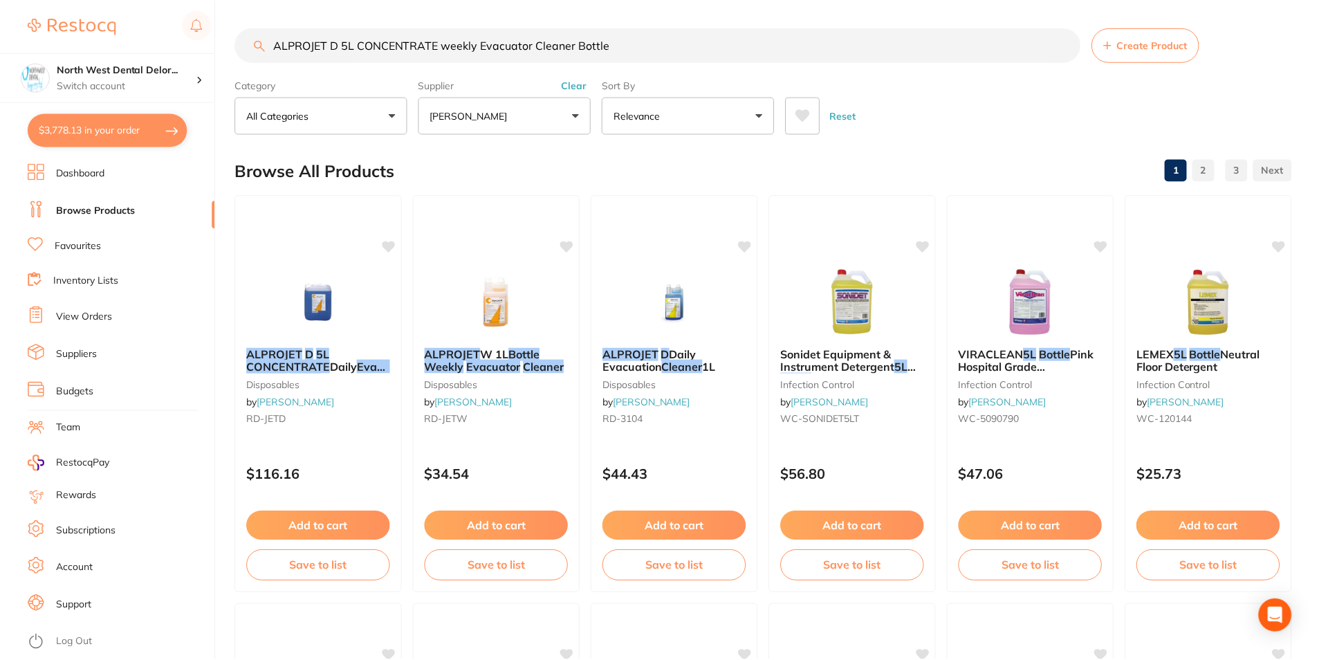
scroll to position [2006, 0]
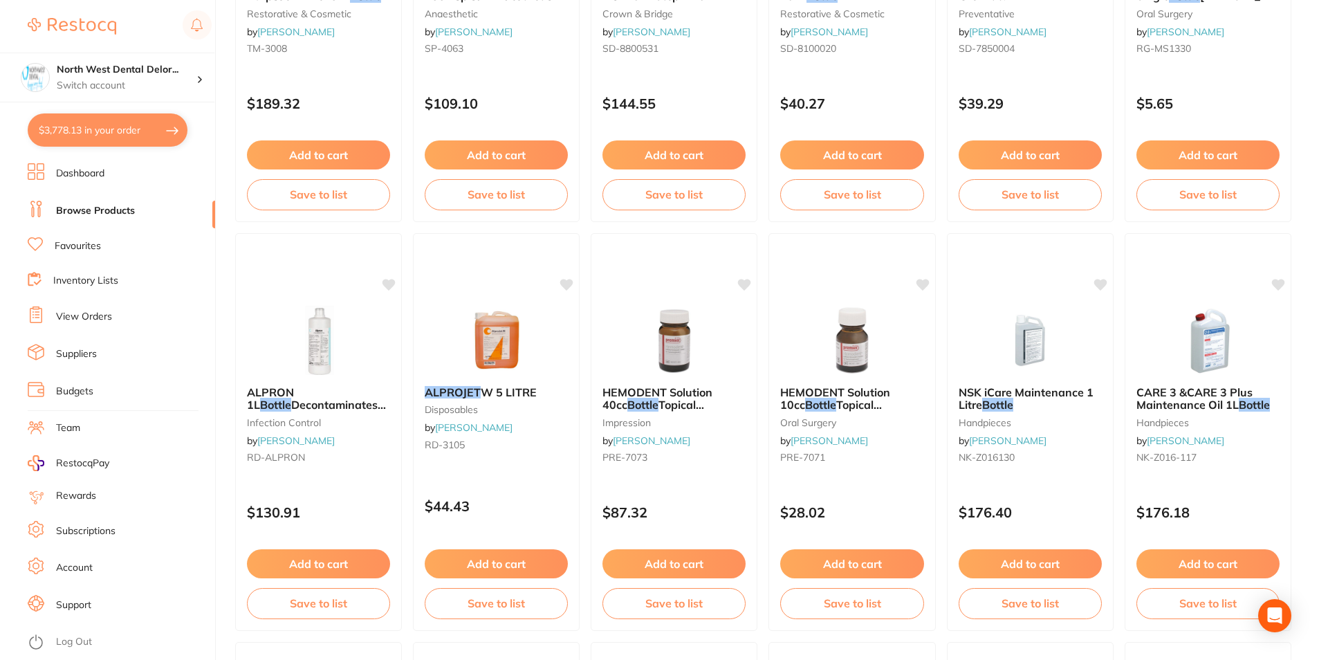
click at [120, 133] on button "$3,778.13 in your order" at bounding box center [108, 129] width 160 height 33
checkbox input "true"
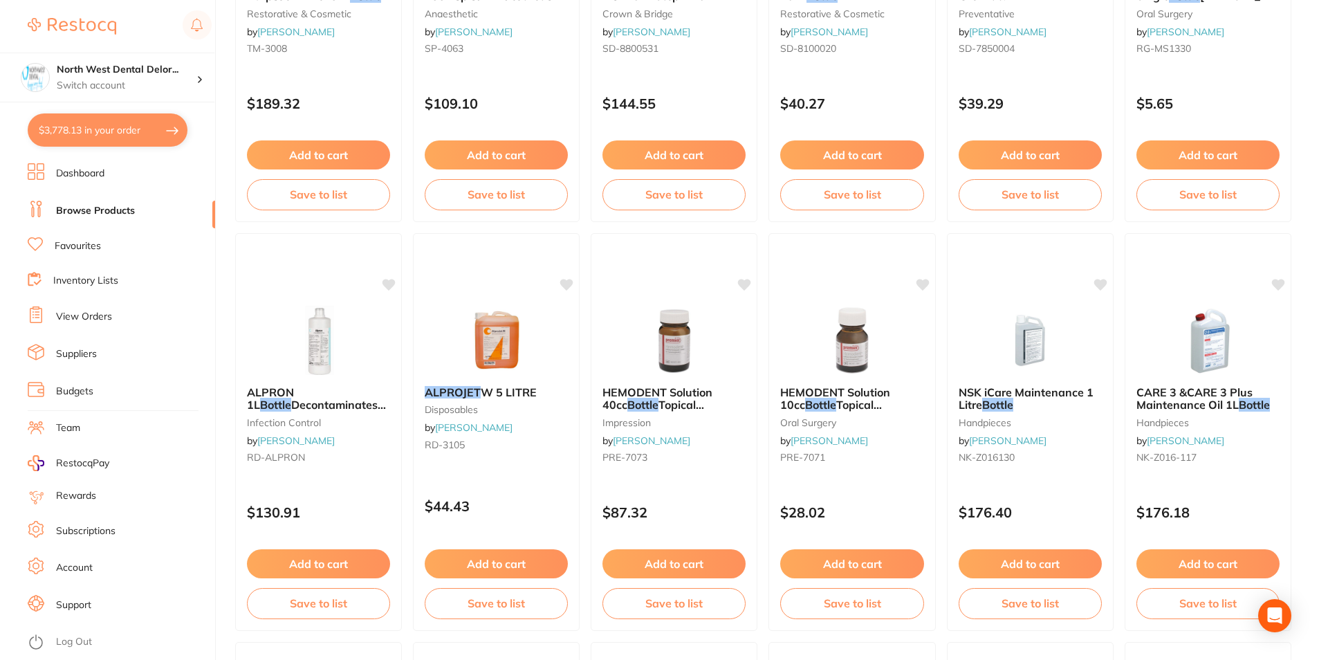
checkbox input "true"
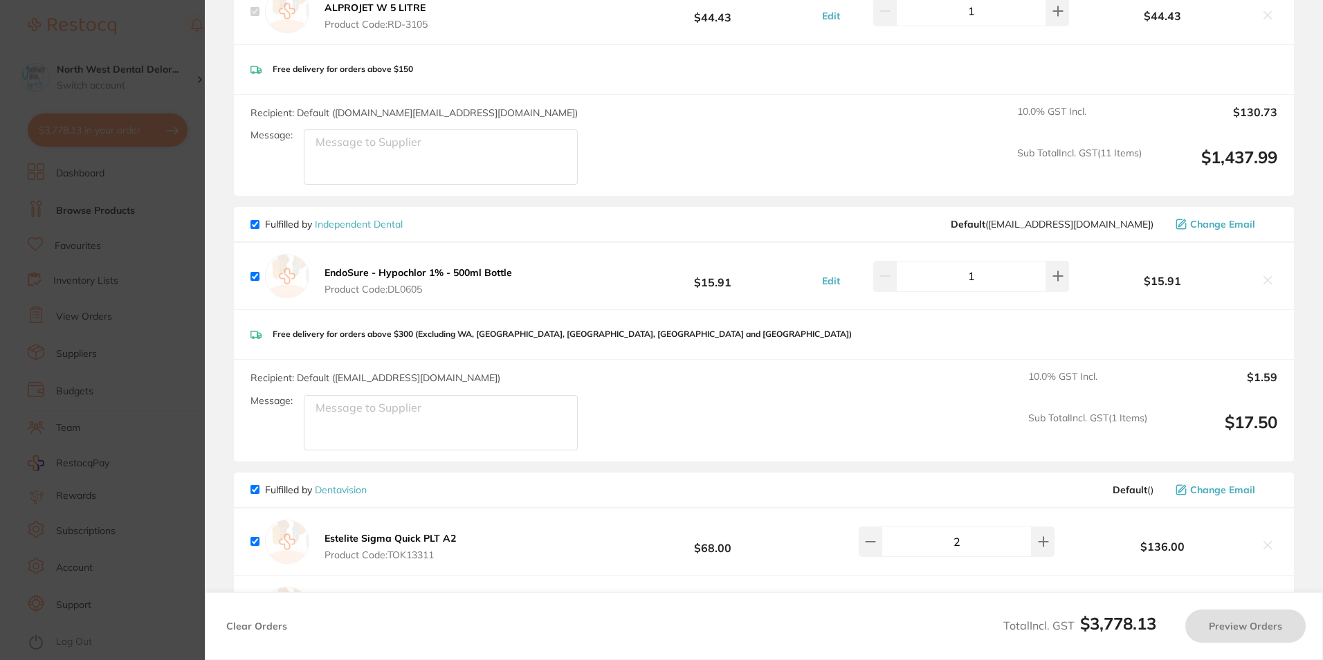
checkbox input "true"
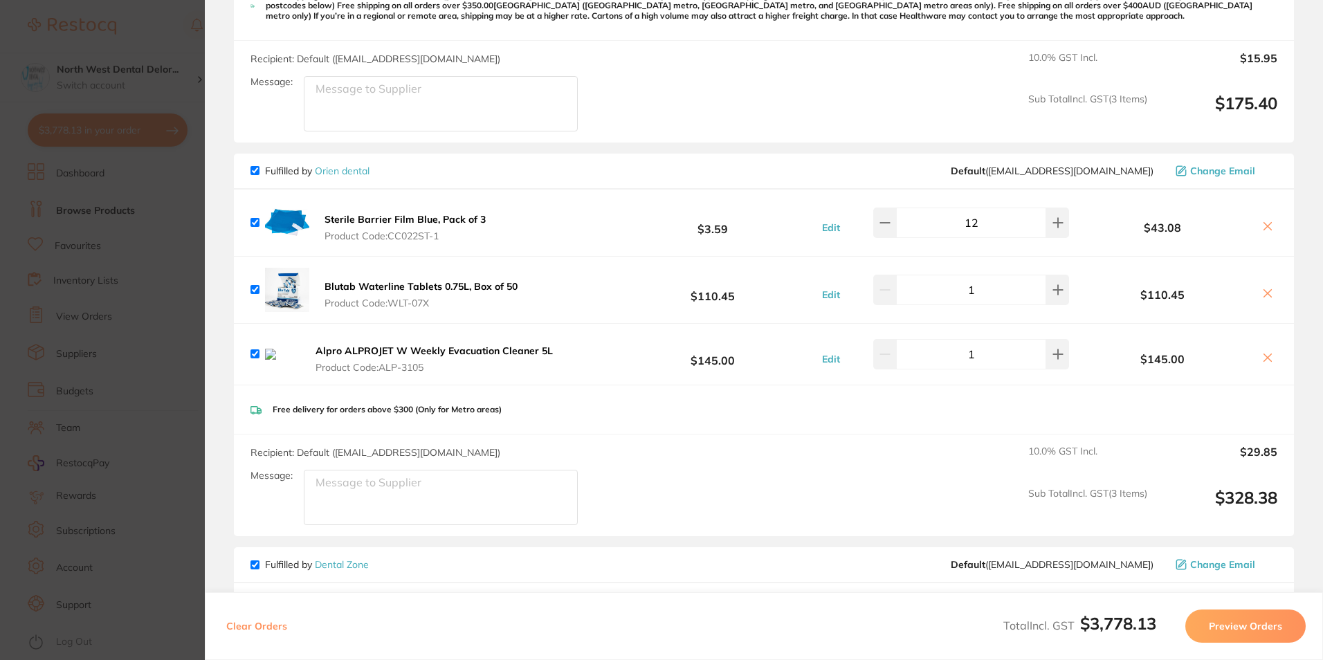
scroll to position [1129, 0]
click at [1264, 356] on icon at bounding box center [1268, 360] width 8 height 8
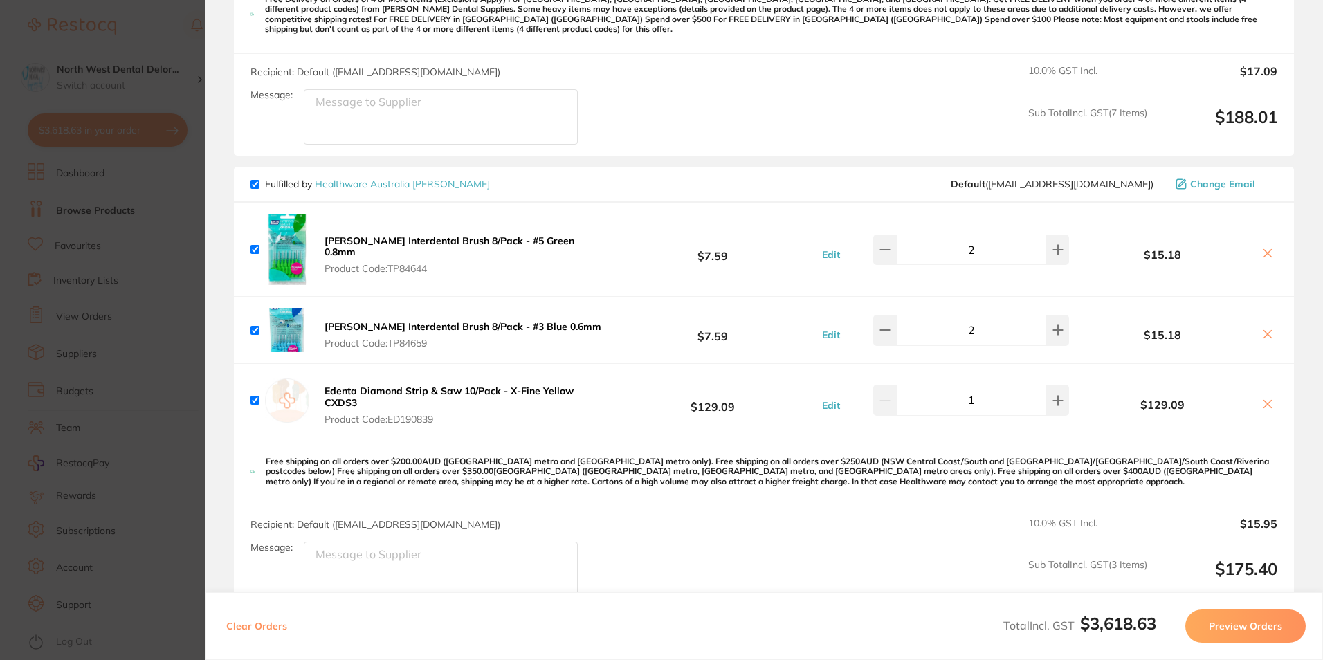
scroll to position [645, 0]
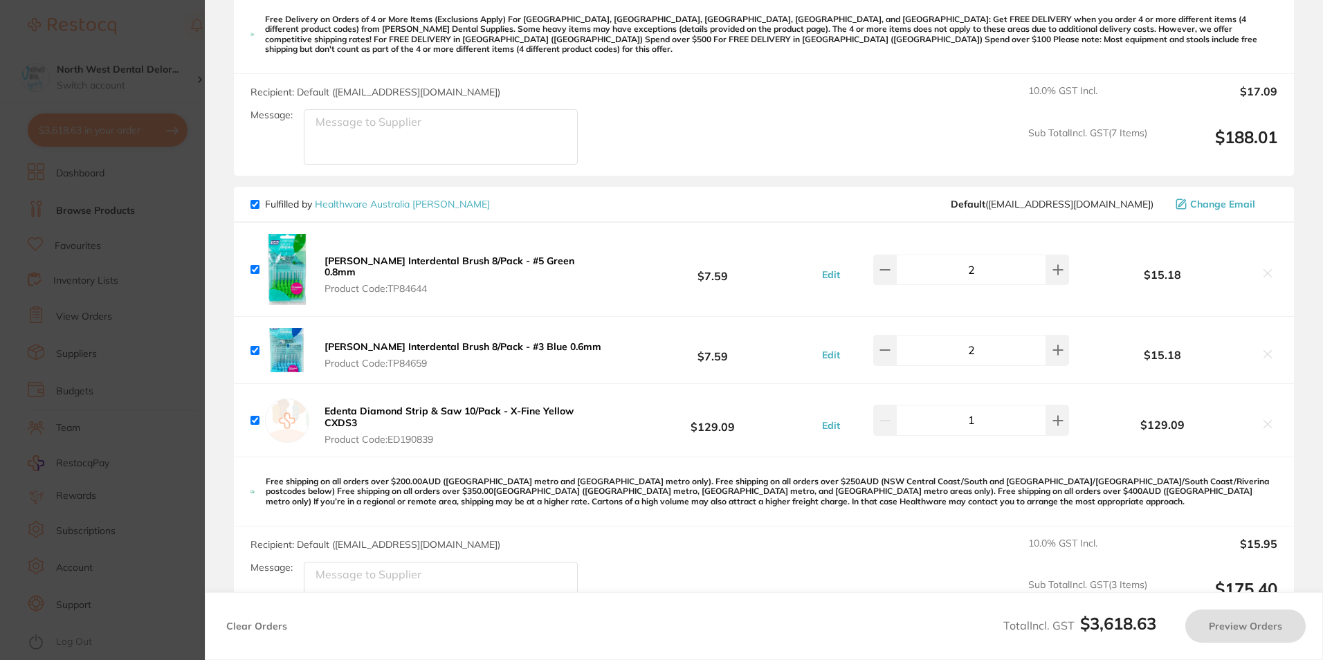
checkbox input "true"
click at [885, 269] on button at bounding box center [884, 270] width 23 height 30
type input "1"
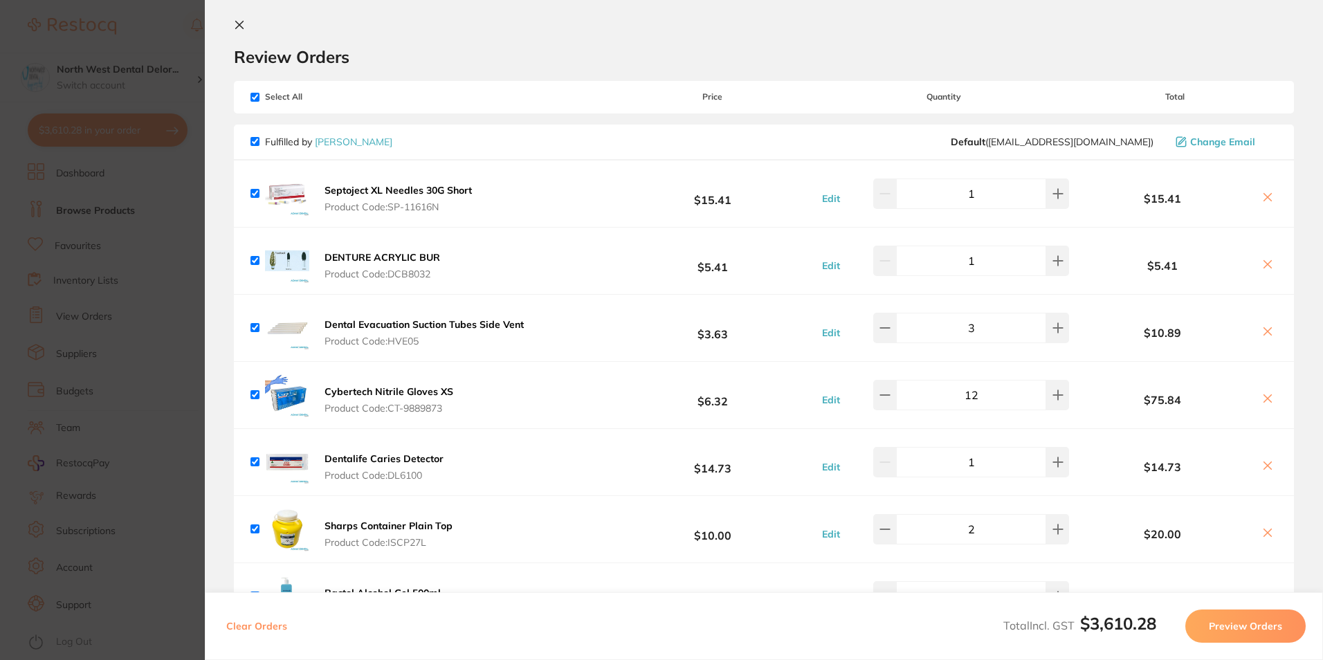
scroll to position [0, 0]
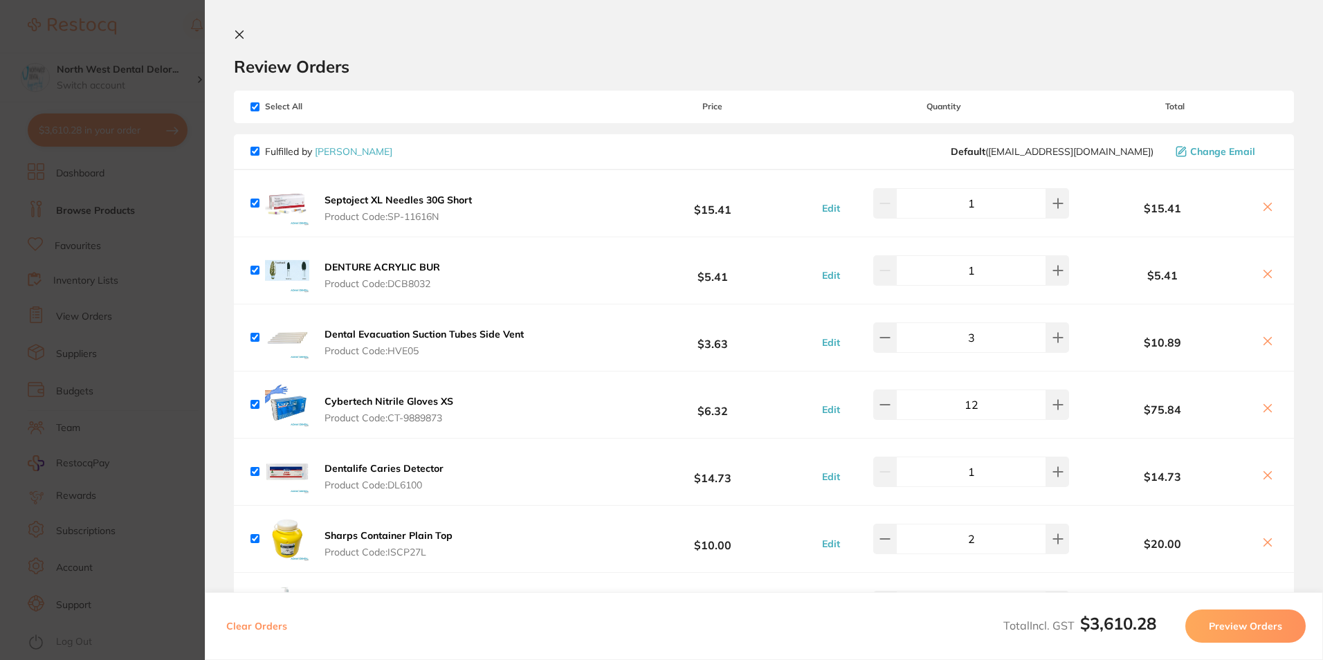
click at [344, 627] on div "Clear Orders Total Incl. GST $3,610.28 Preview Orders" at bounding box center [764, 626] width 1118 height 68
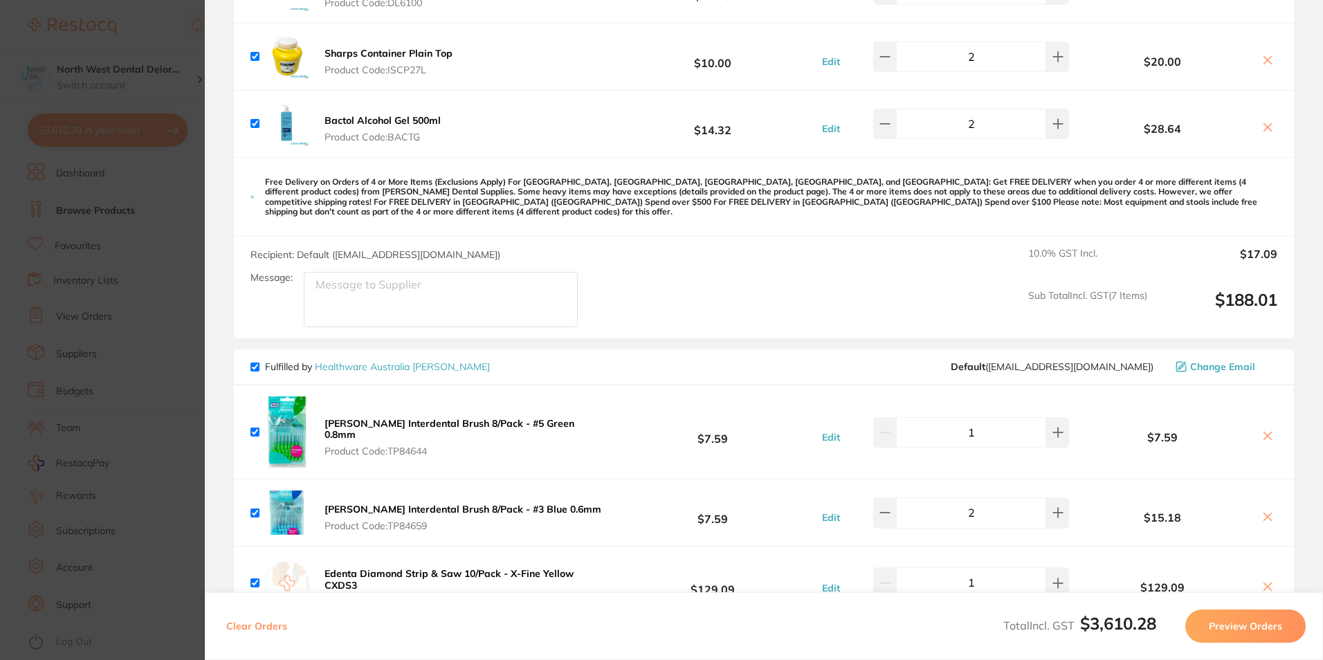
scroll to position [553, 0]
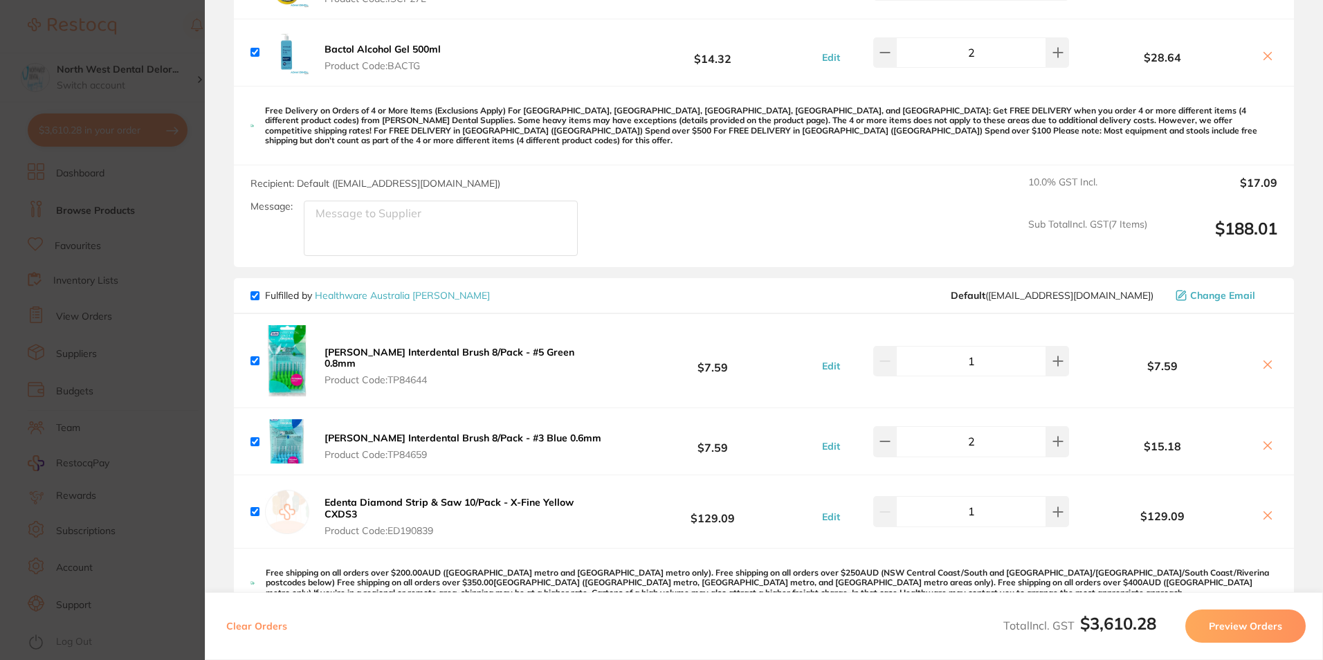
click at [102, 331] on section "Update RRP Set your pre negotiated price for this item. Item Agreed RRP (excl. …" at bounding box center [661, 330] width 1323 height 660
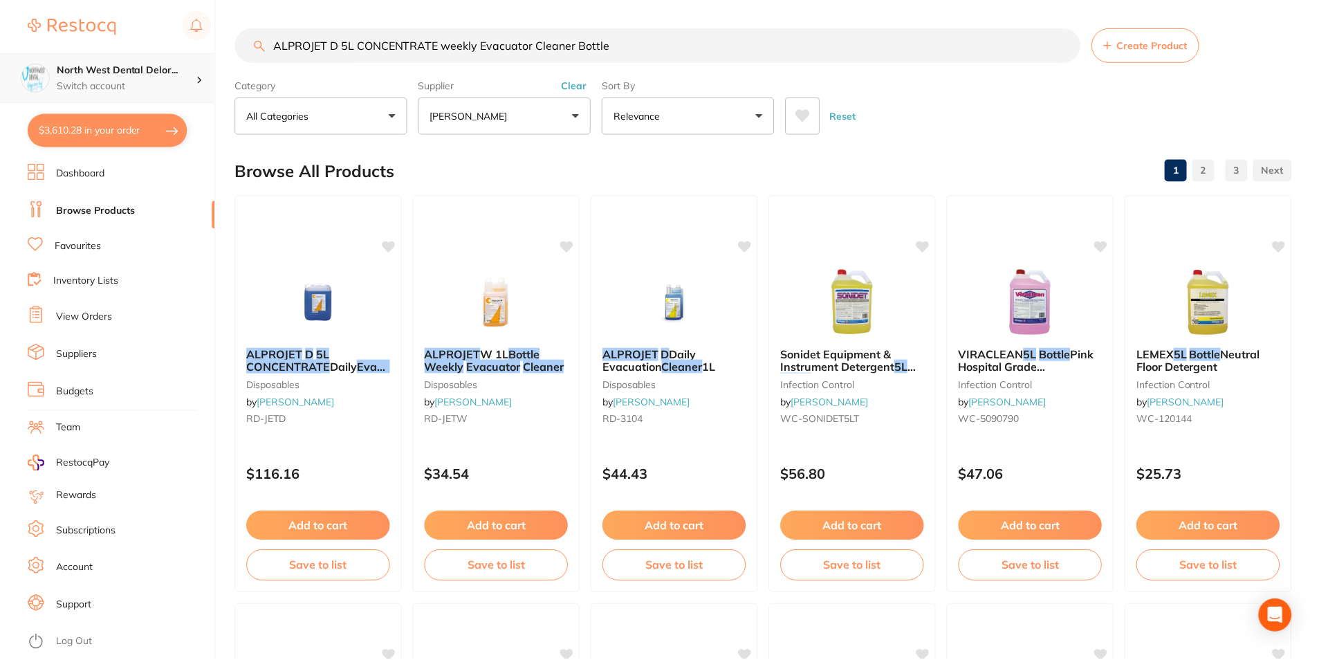
scroll to position [2006, 0]
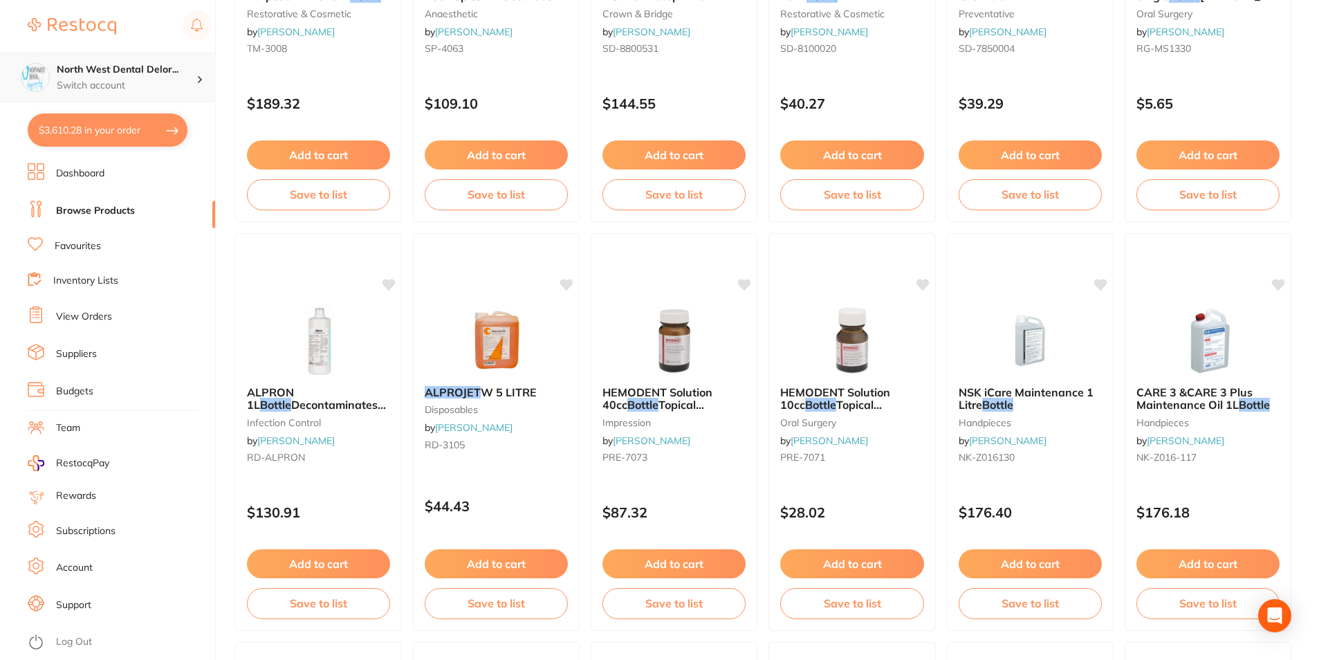
click at [126, 91] on p "Switch account" at bounding box center [127, 86] width 140 height 14
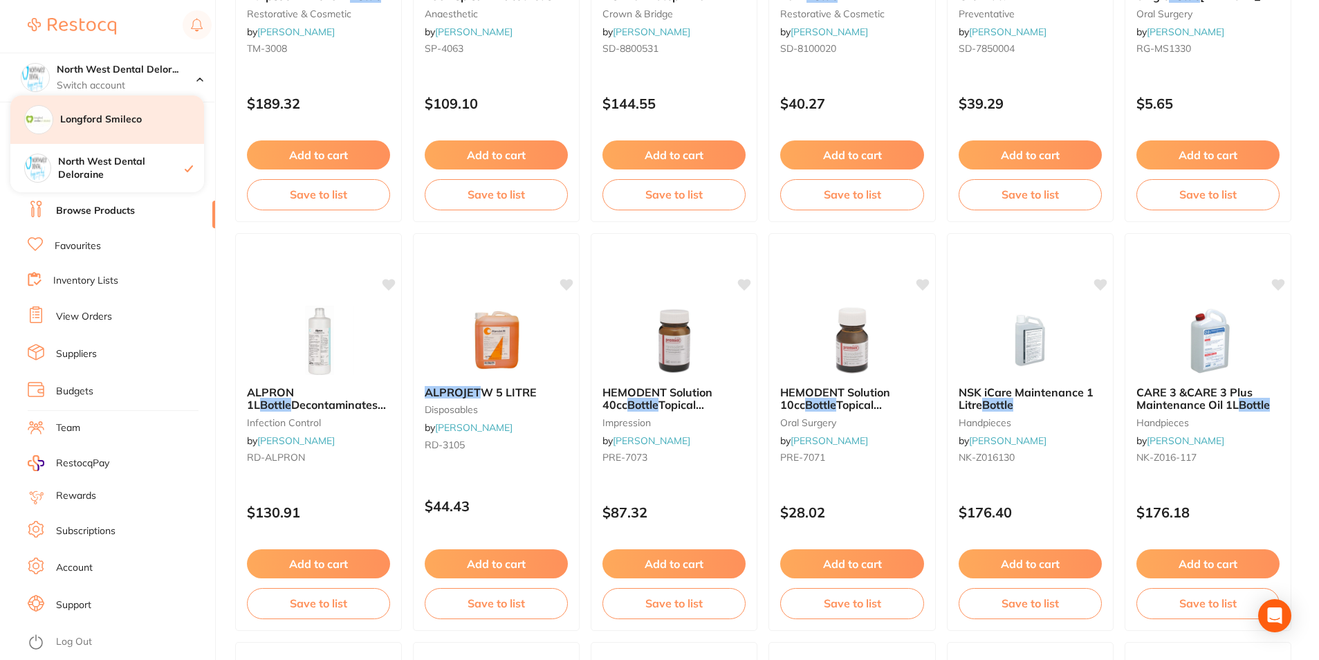
click at [139, 122] on h4 "Longford Smileco" at bounding box center [132, 120] width 144 height 14
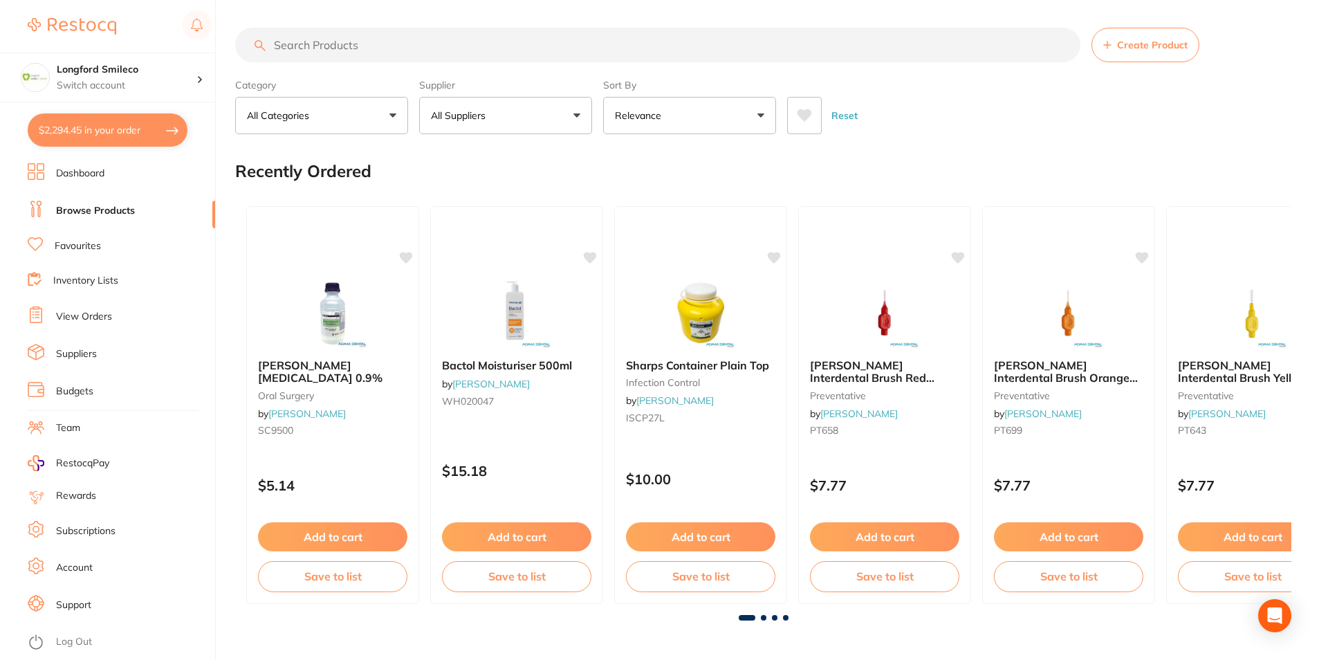
type input "4"
click at [139, 122] on button "$2,294.45 in your order" at bounding box center [108, 129] width 160 height 33
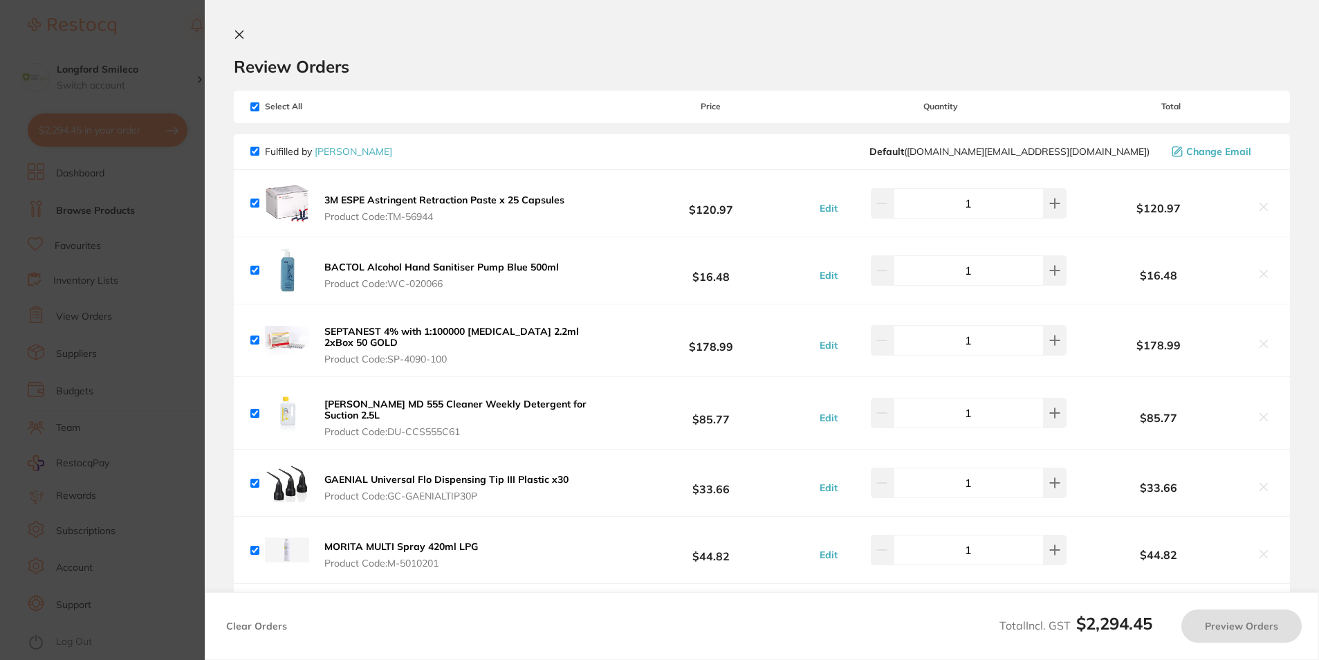
checkbox input "true"
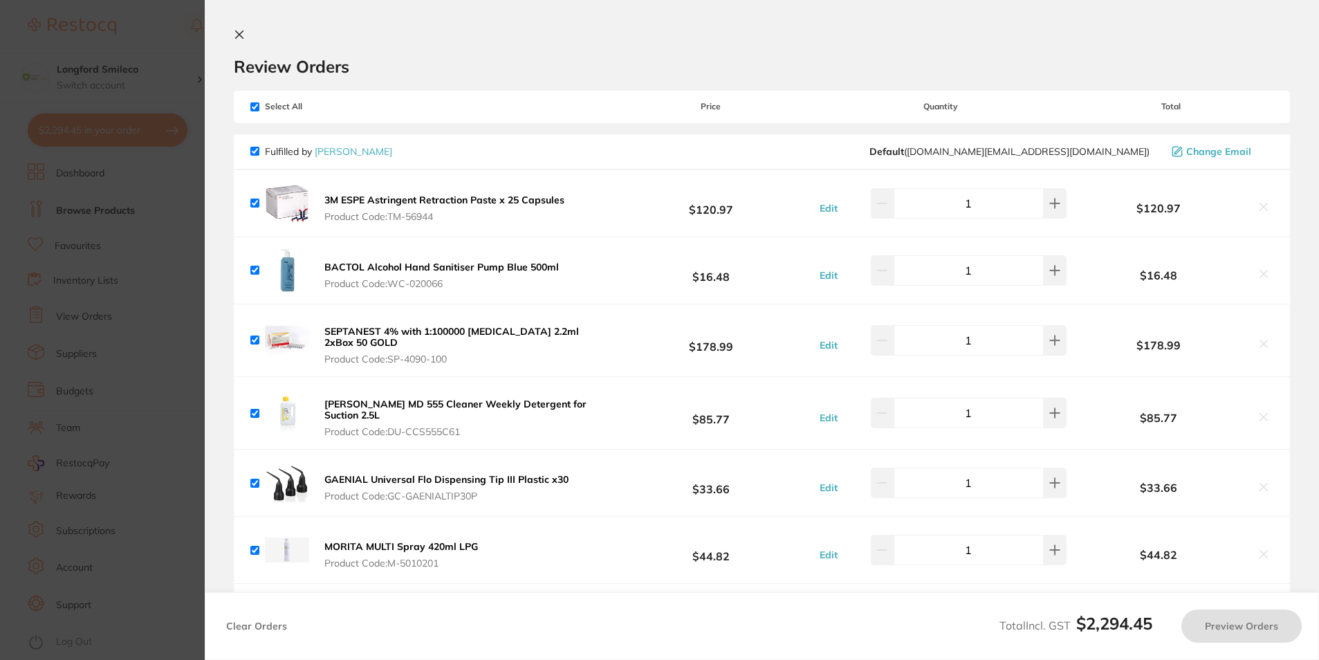
checkbox input "true"
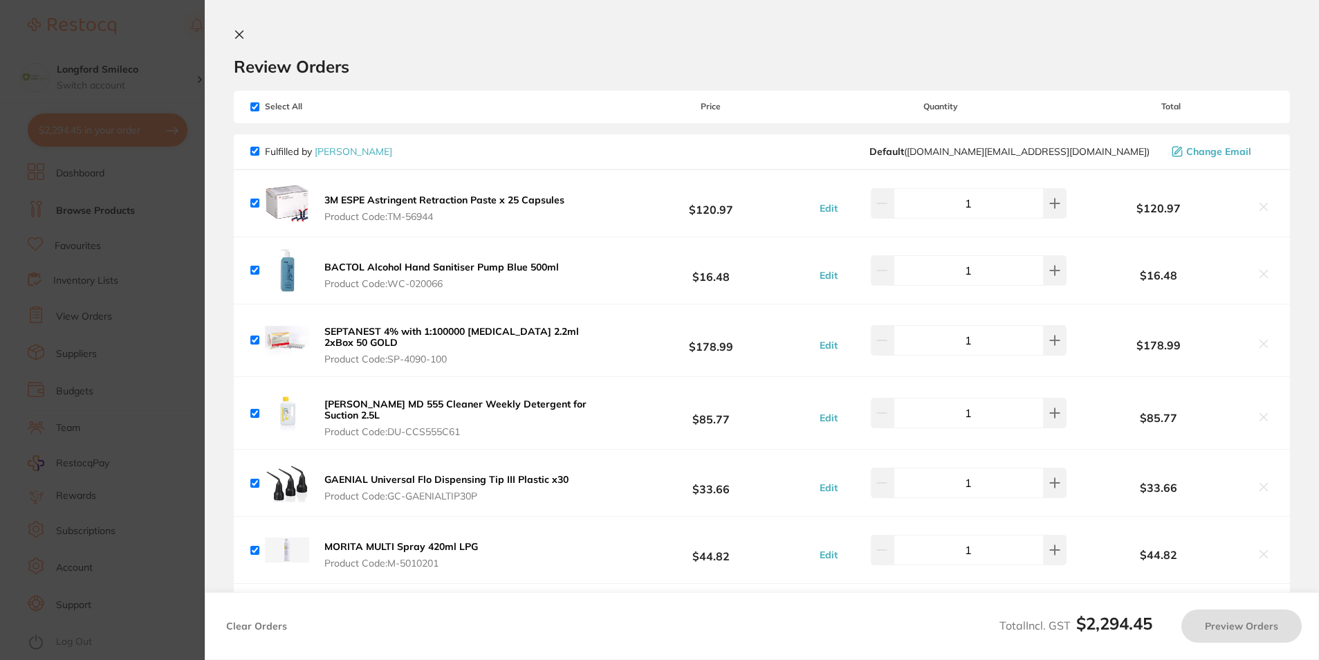
checkbox input "true"
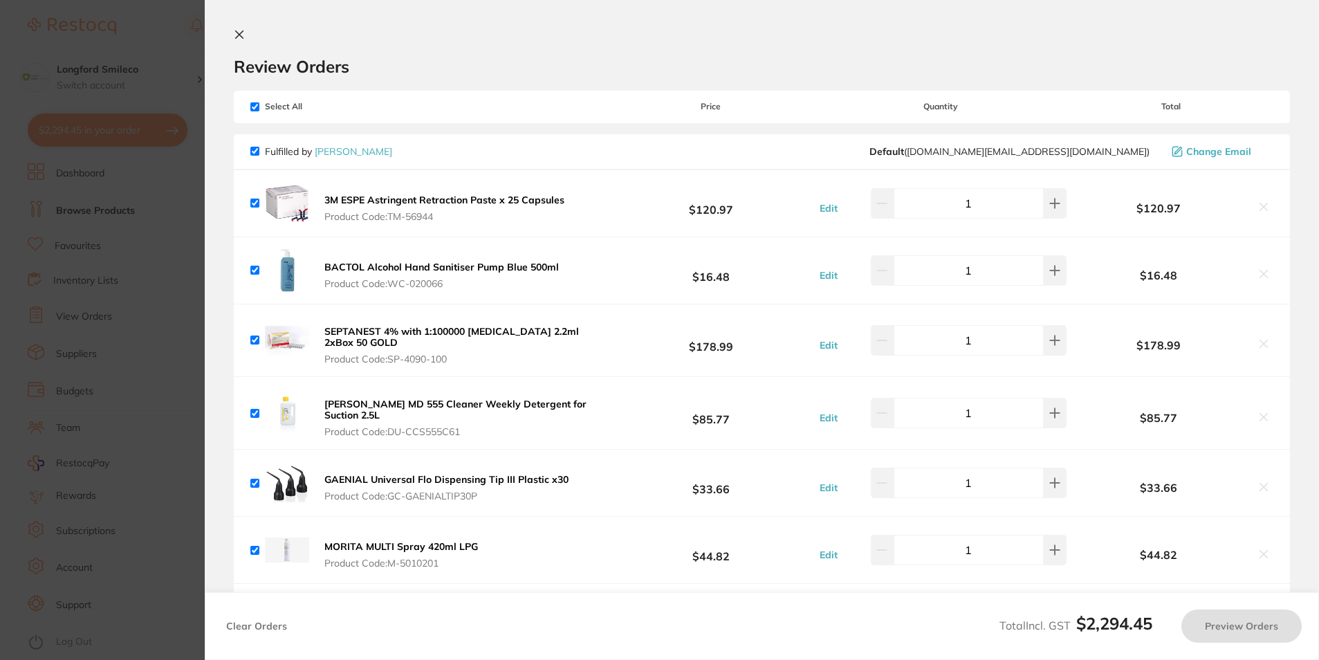
checkbox input "true"
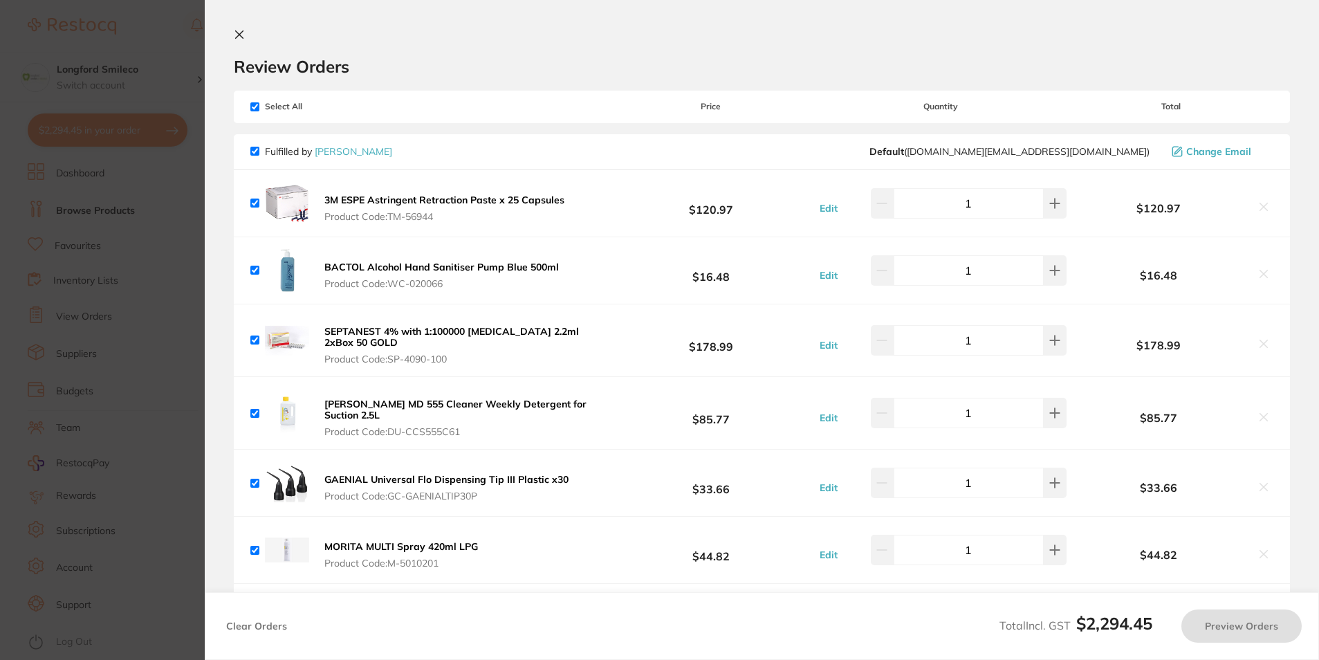
checkbox input "true"
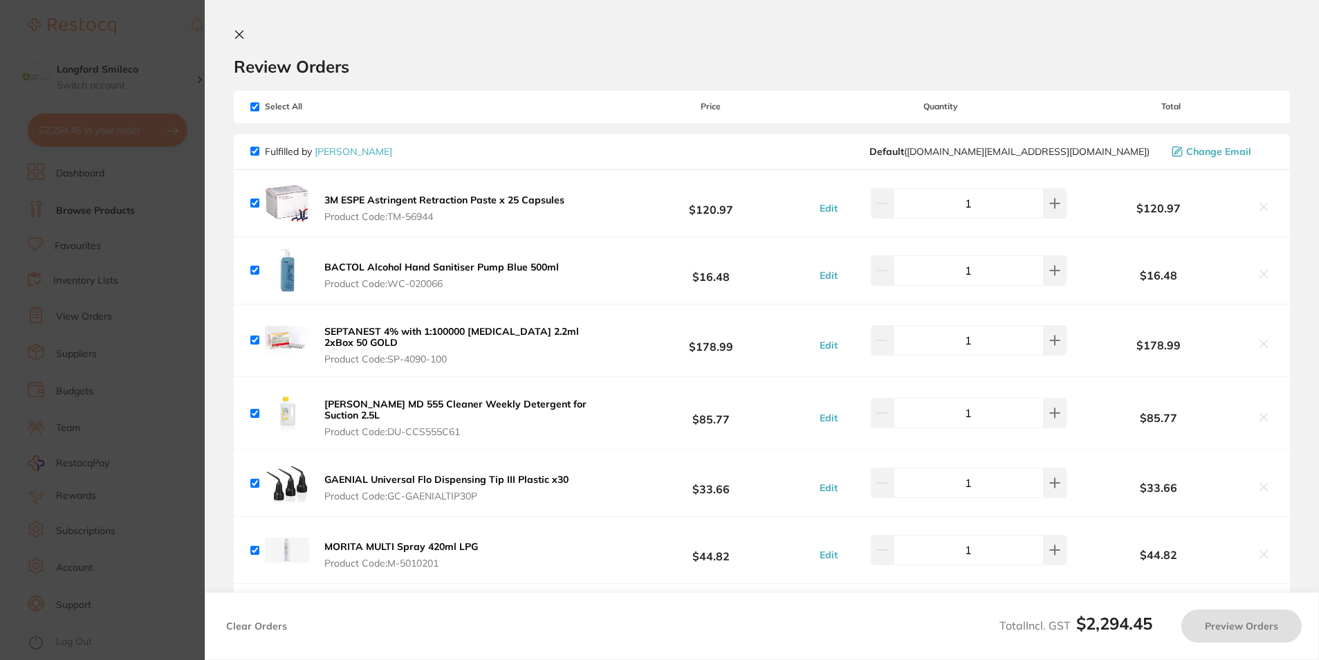
checkbox input "true"
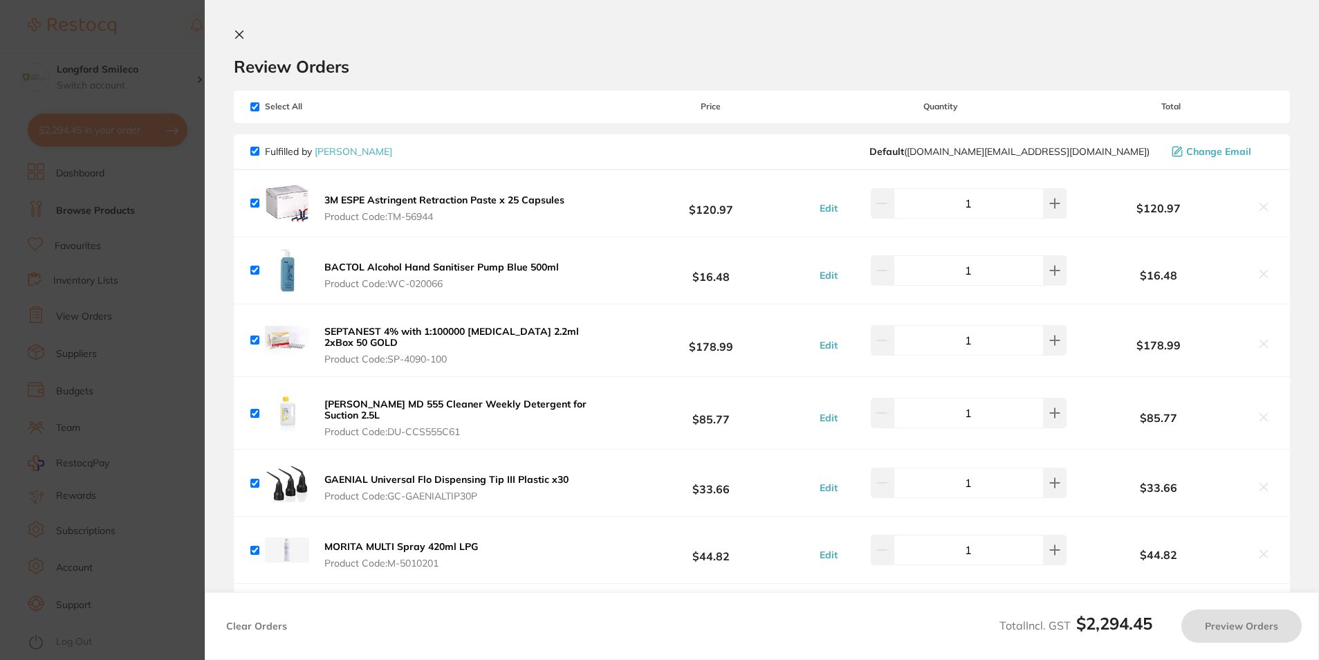
checkbox input "true"
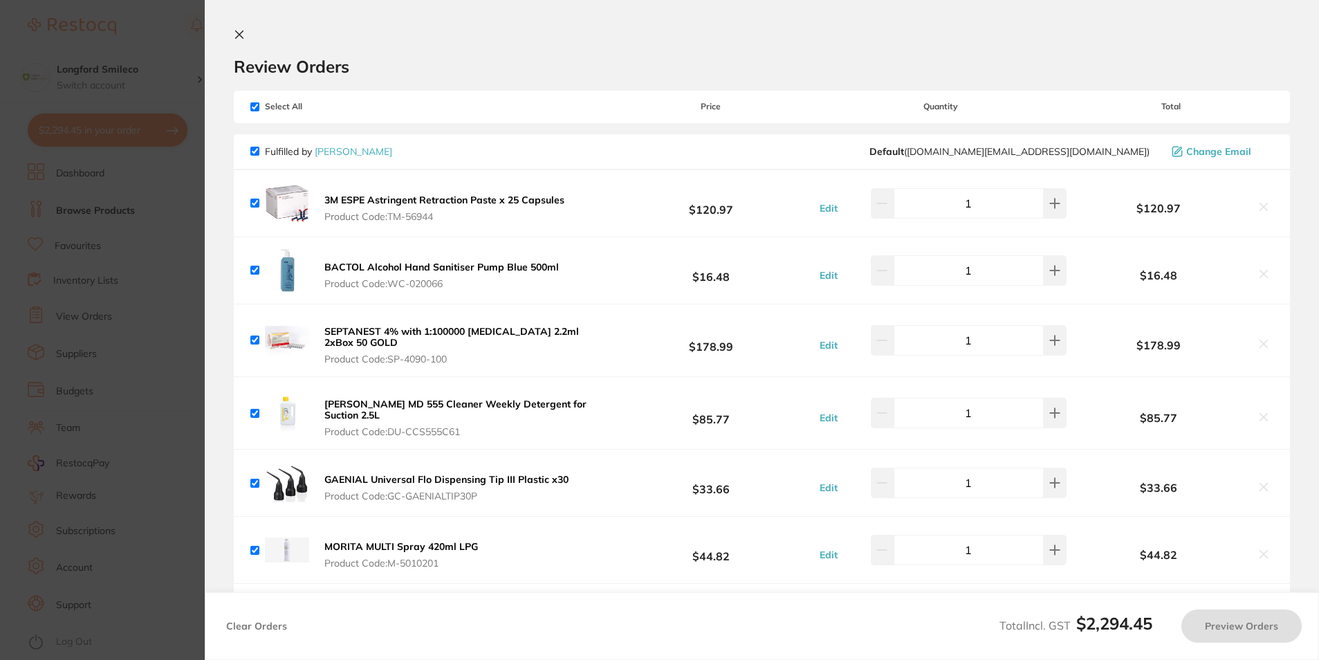
checkbox input "true"
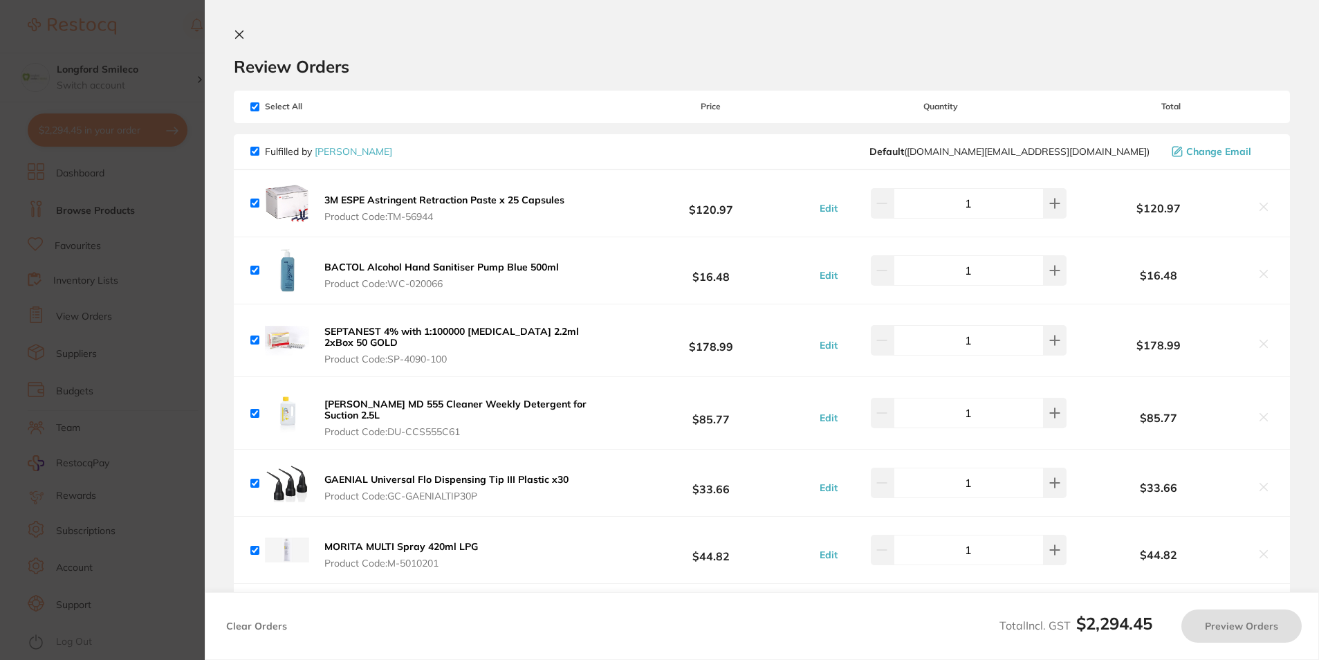
checkbox input "true"
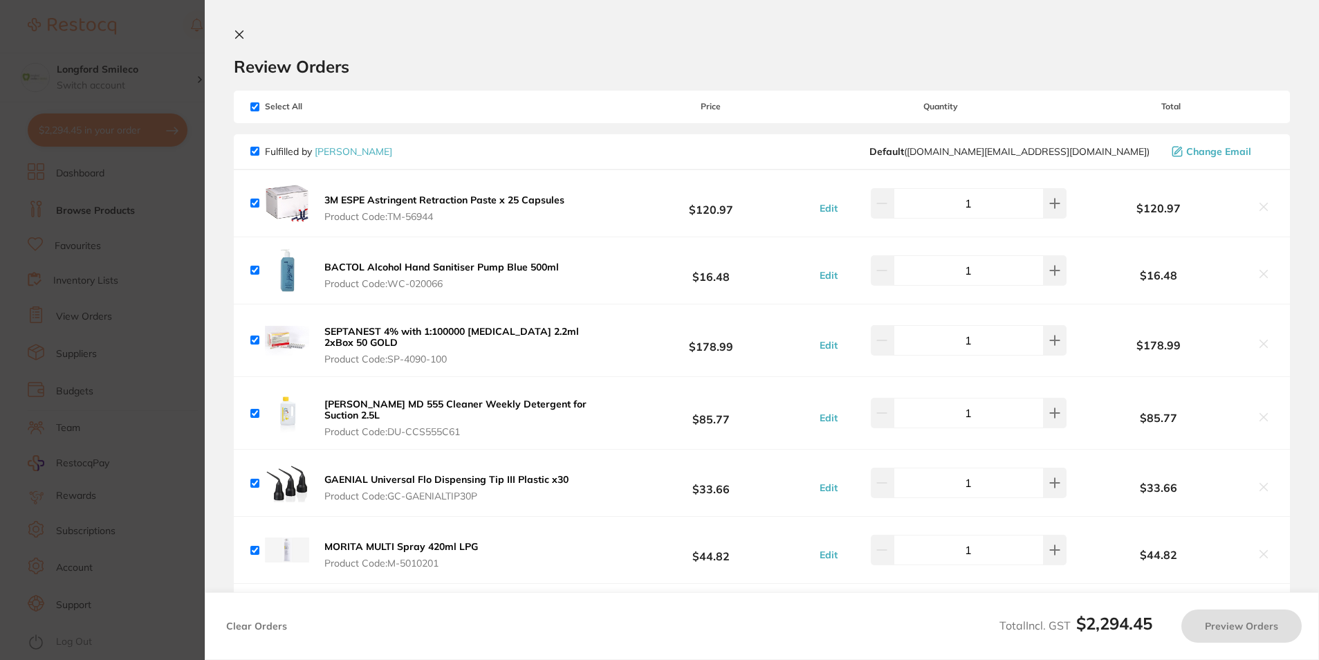
checkbox input "true"
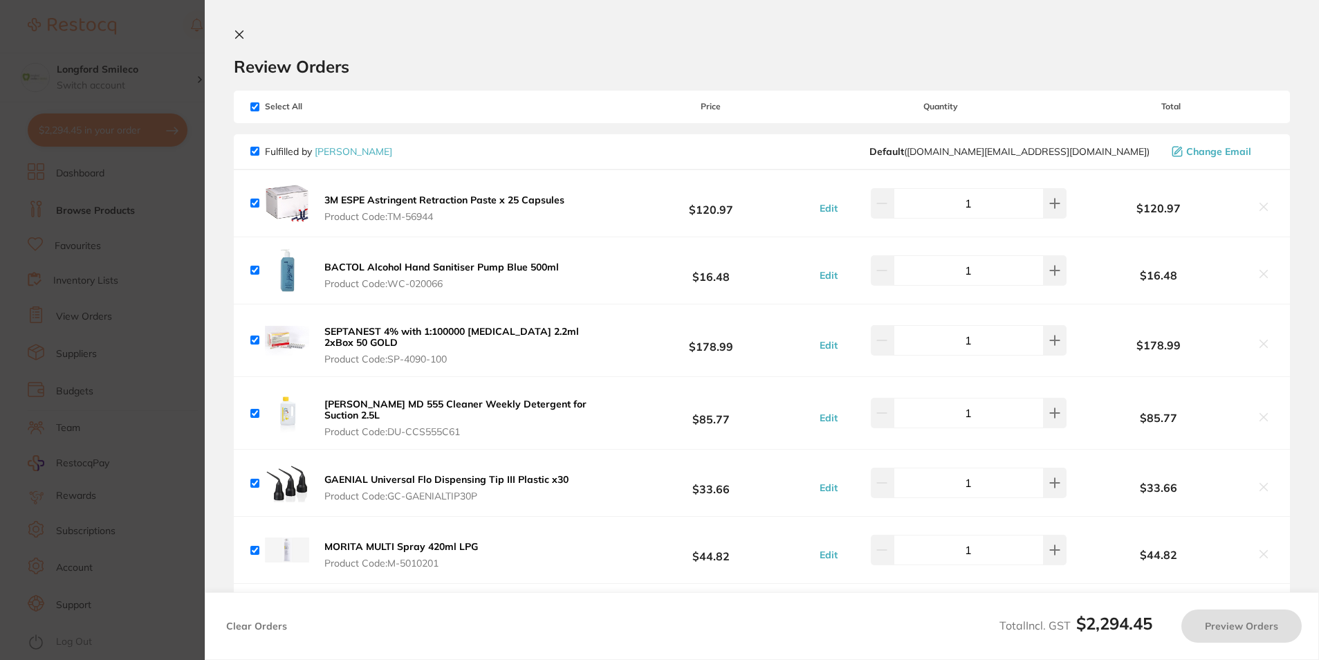
checkbox input "true"
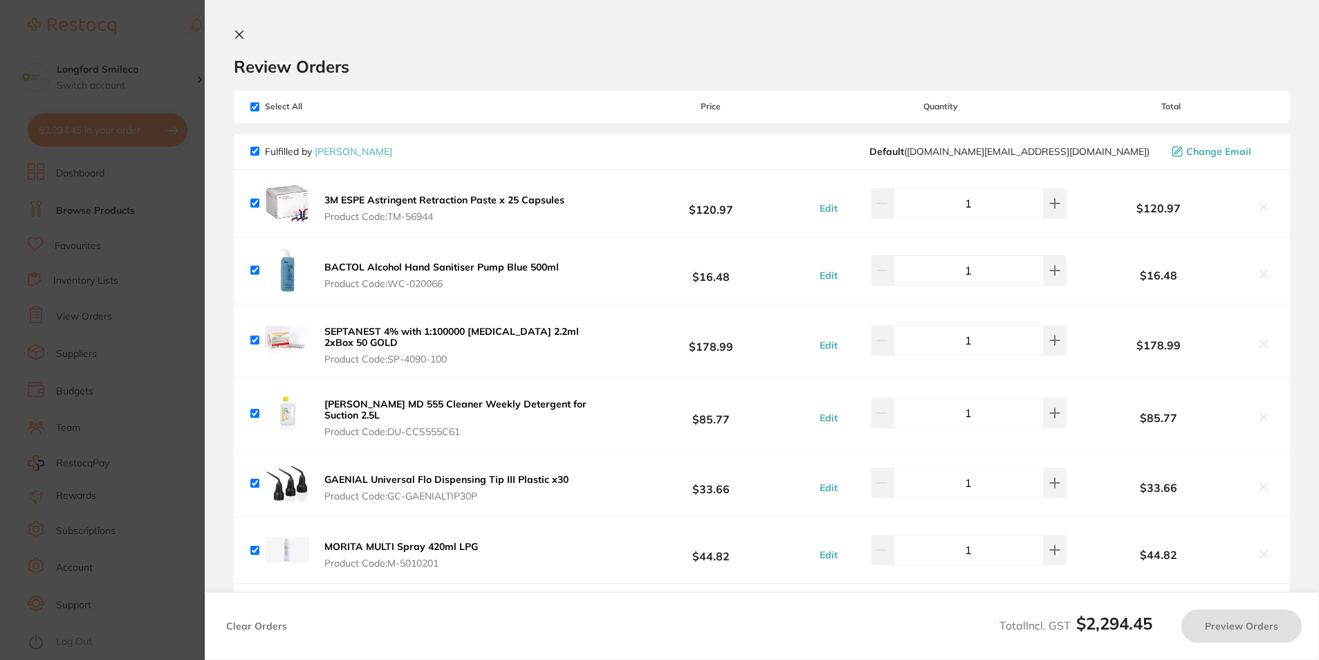
checkbox input "true"
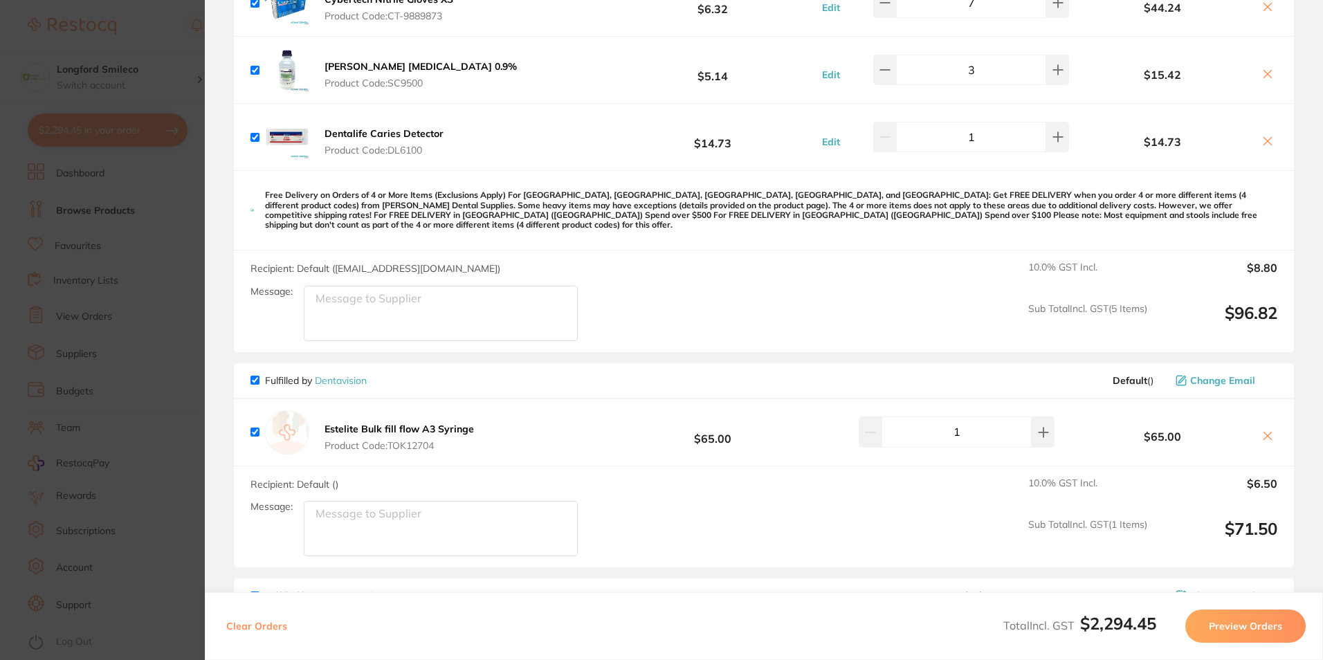
scroll to position [1107, 0]
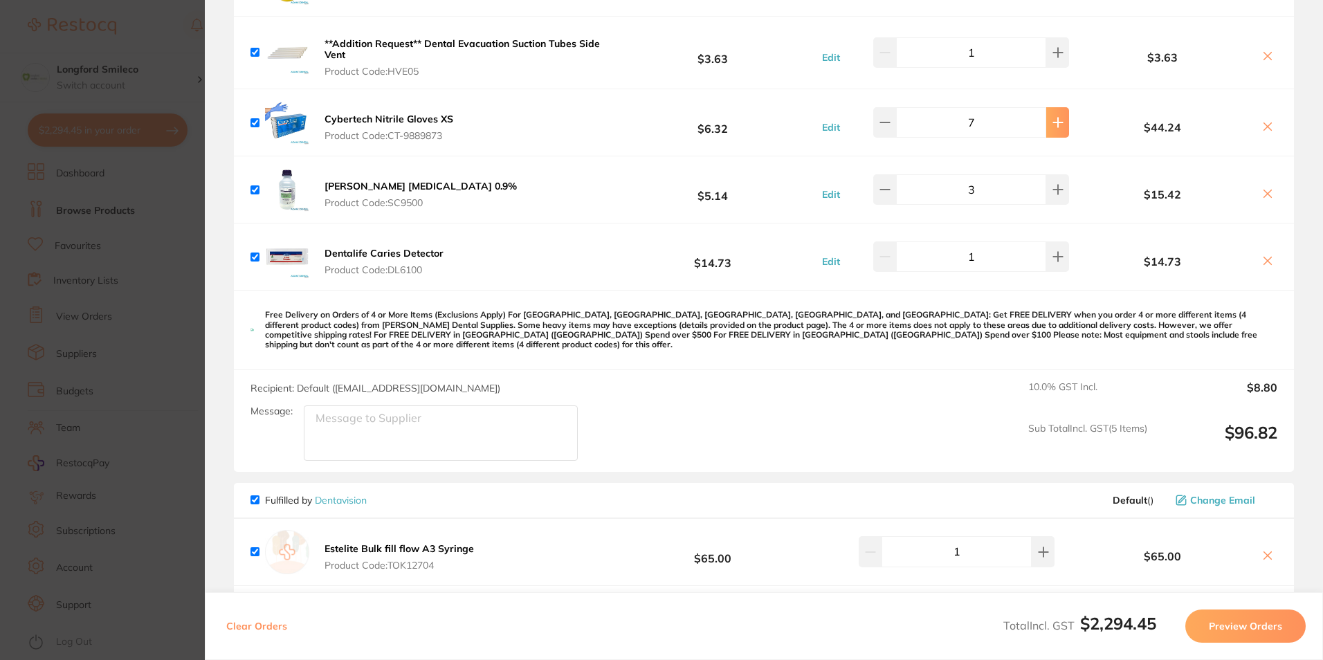
click at [1046, 122] on button at bounding box center [1057, 122] width 23 height 30
type input "9"
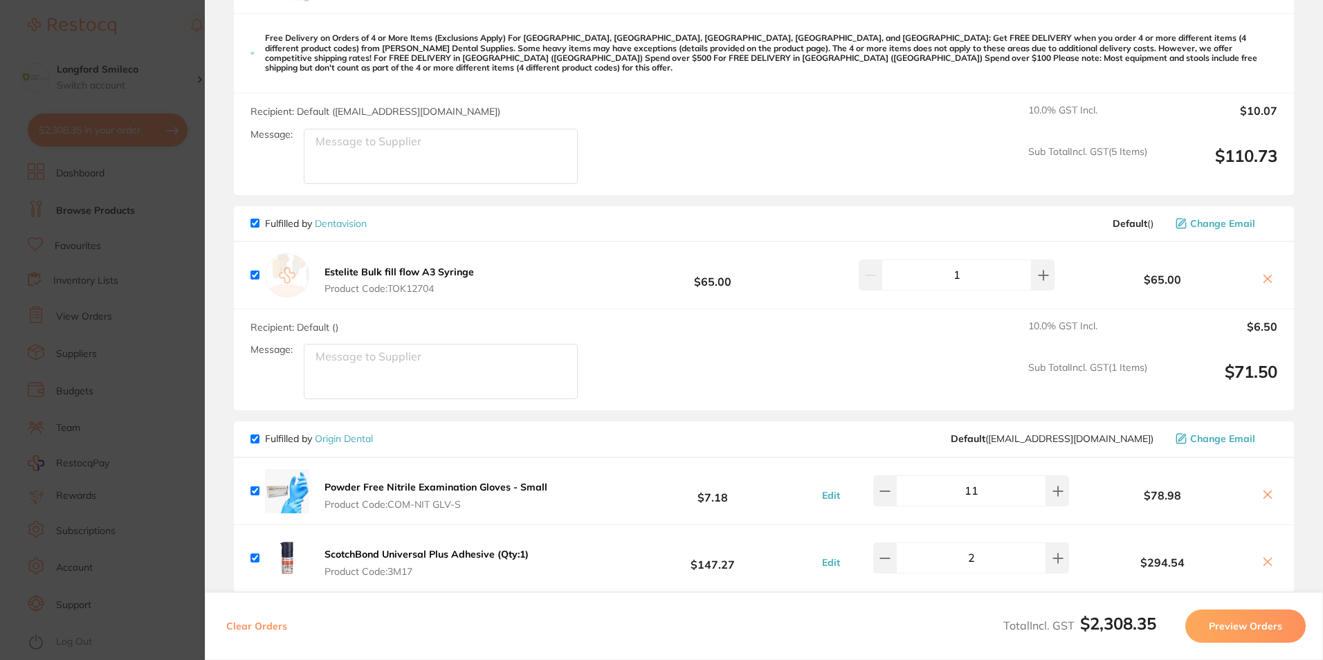
scroll to position [1522, 0]
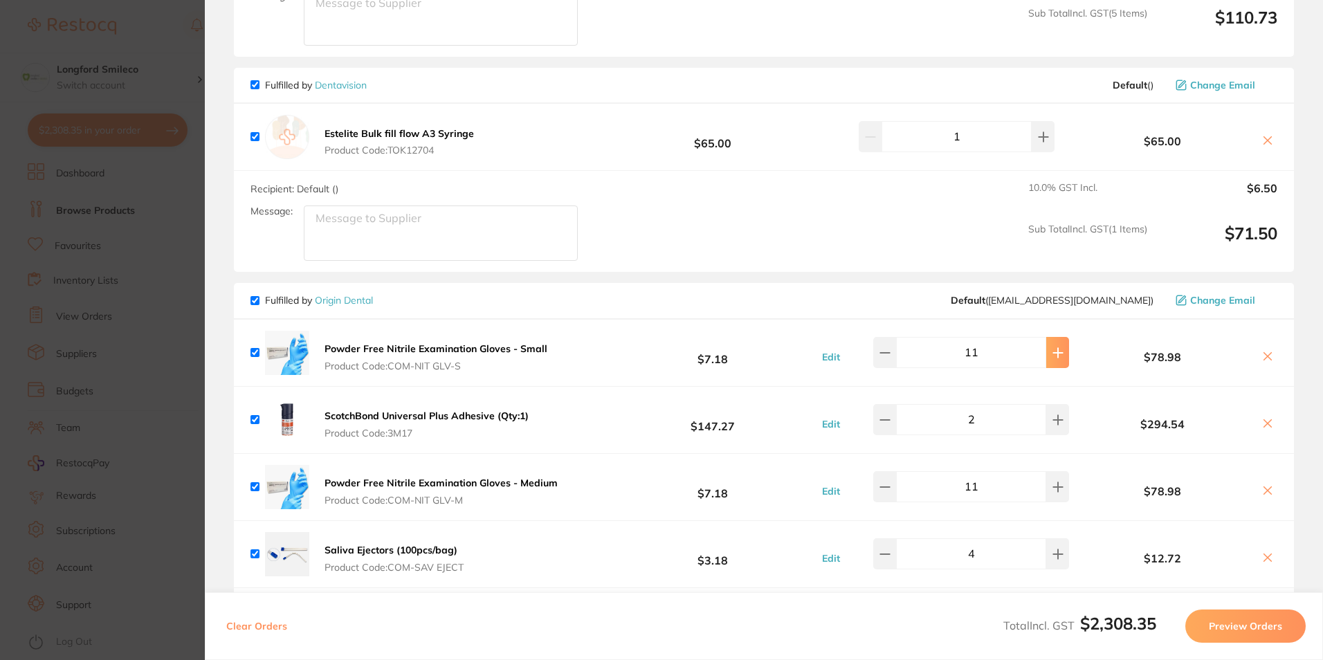
click at [1048, 349] on button at bounding box center [1057, 352] width 23 height 30
type input "12"
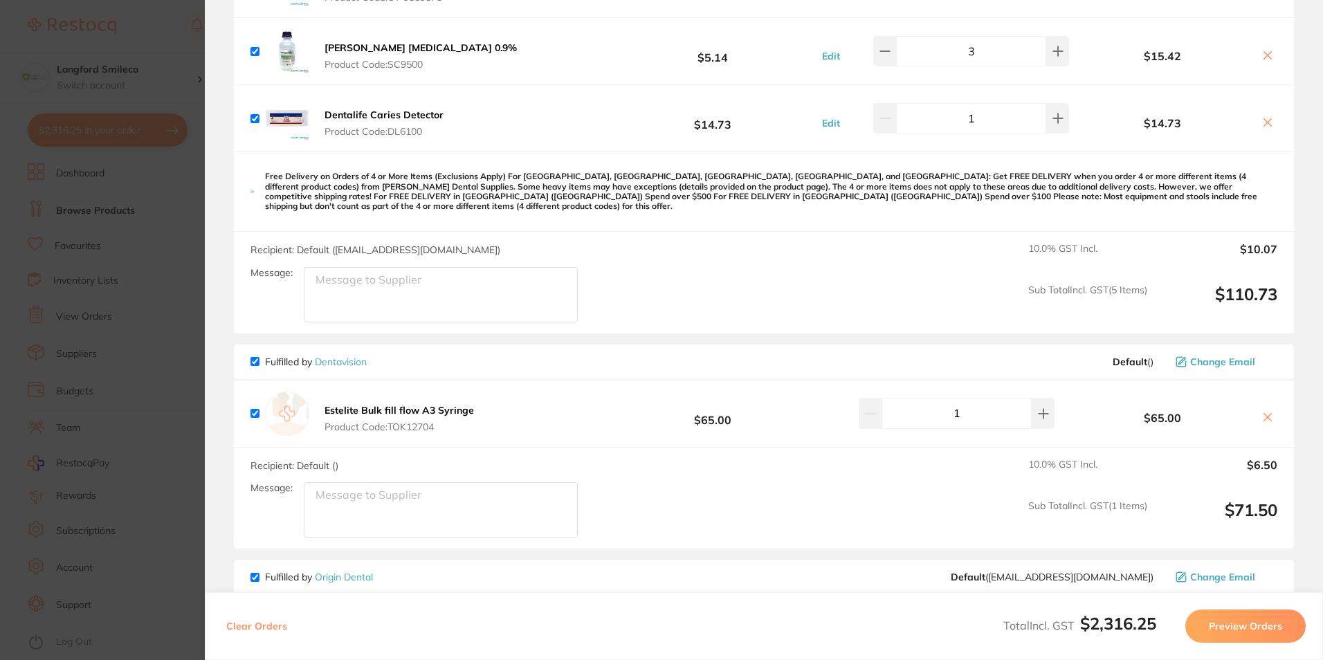
scroll to position [1038, 0]
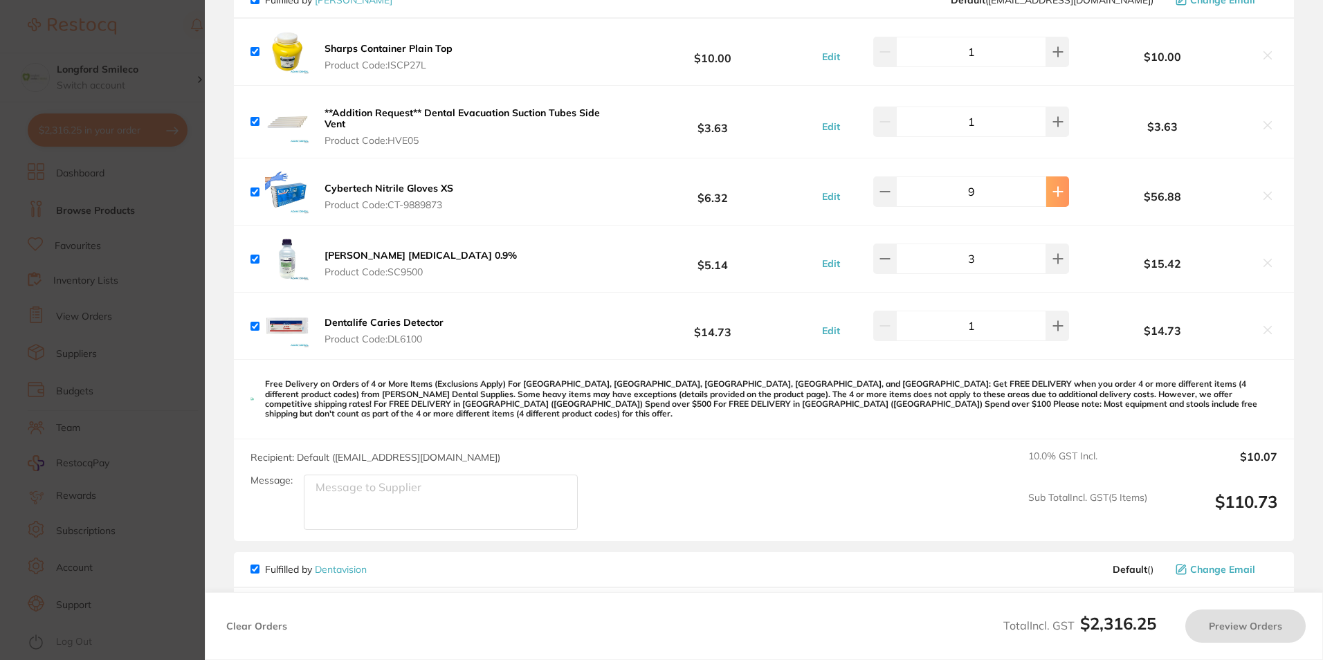
click at [1053, 187] on icon at bounding box center [1057, 191] width 9 height 9
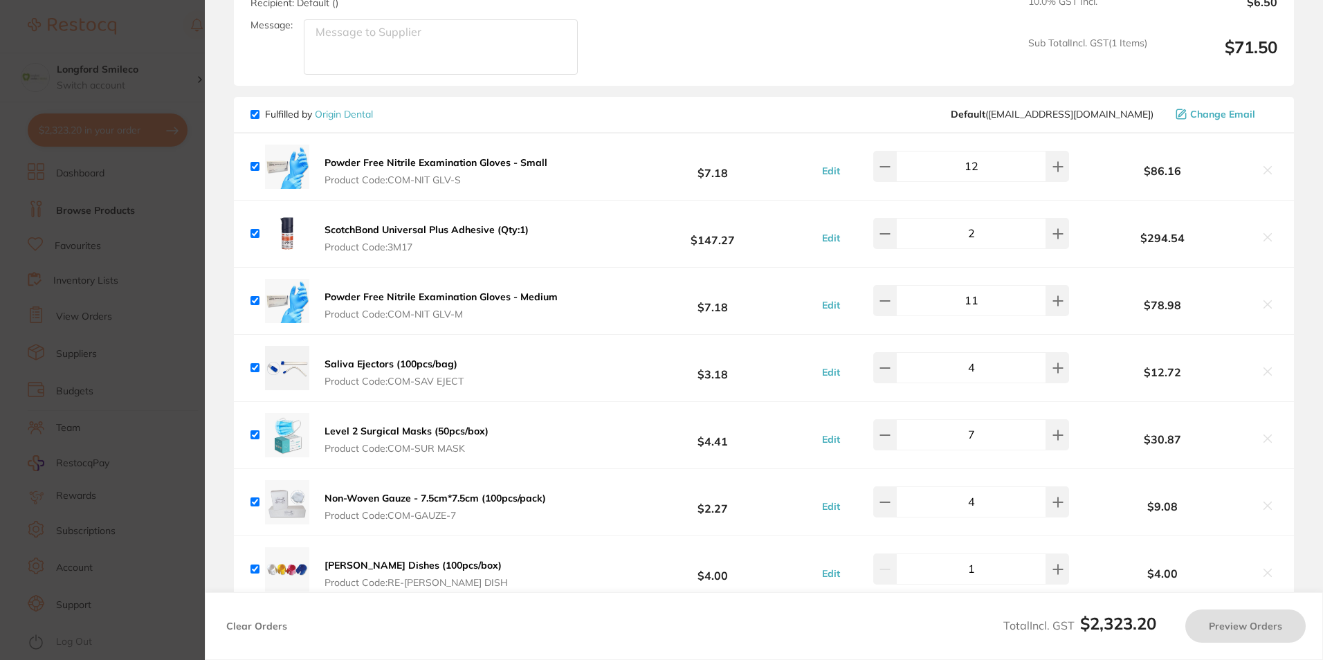
scroll to position [1729, 0]
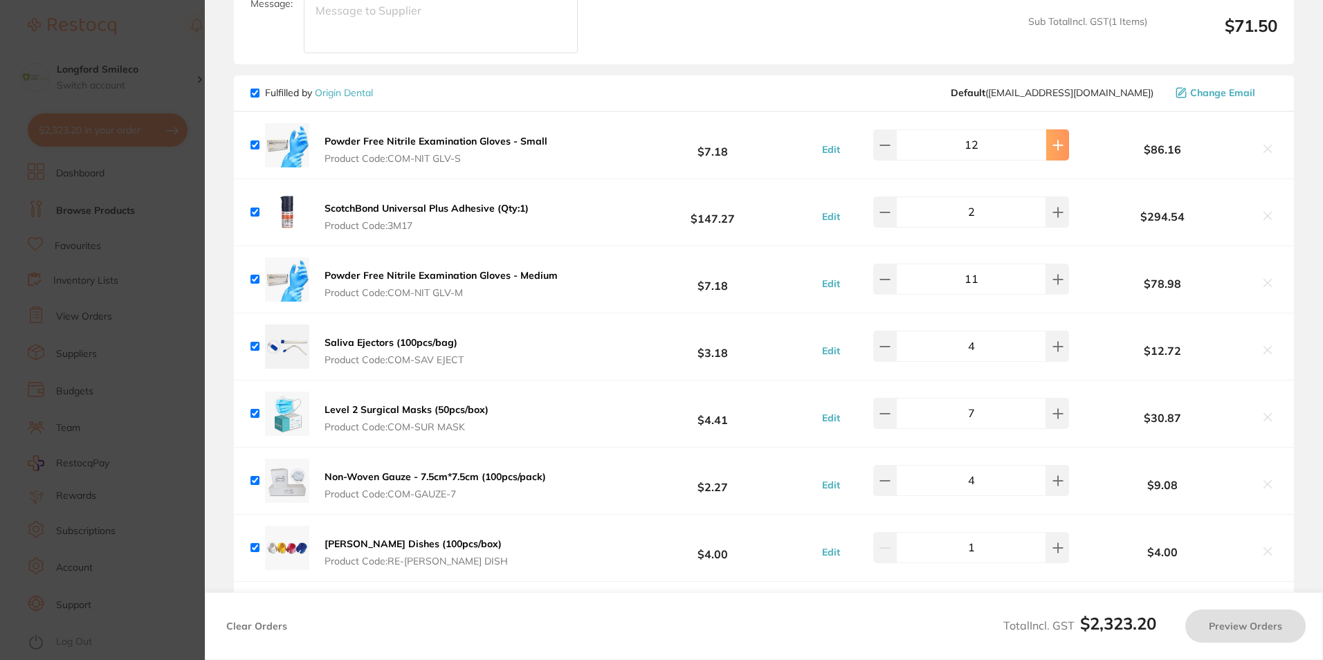
type input "9"
click at [1053, 140] on icon at bounding box center [1057, 145] width 11 height 11
type input "13"
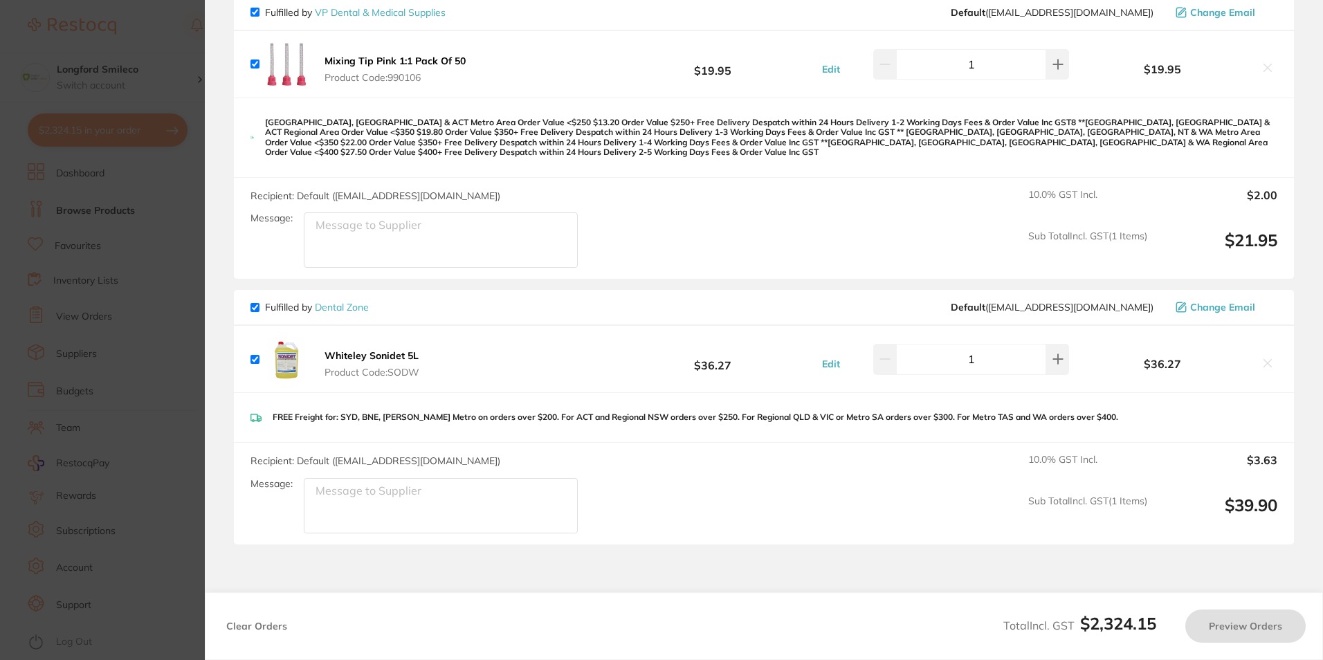
scroll to position [4515, 0]
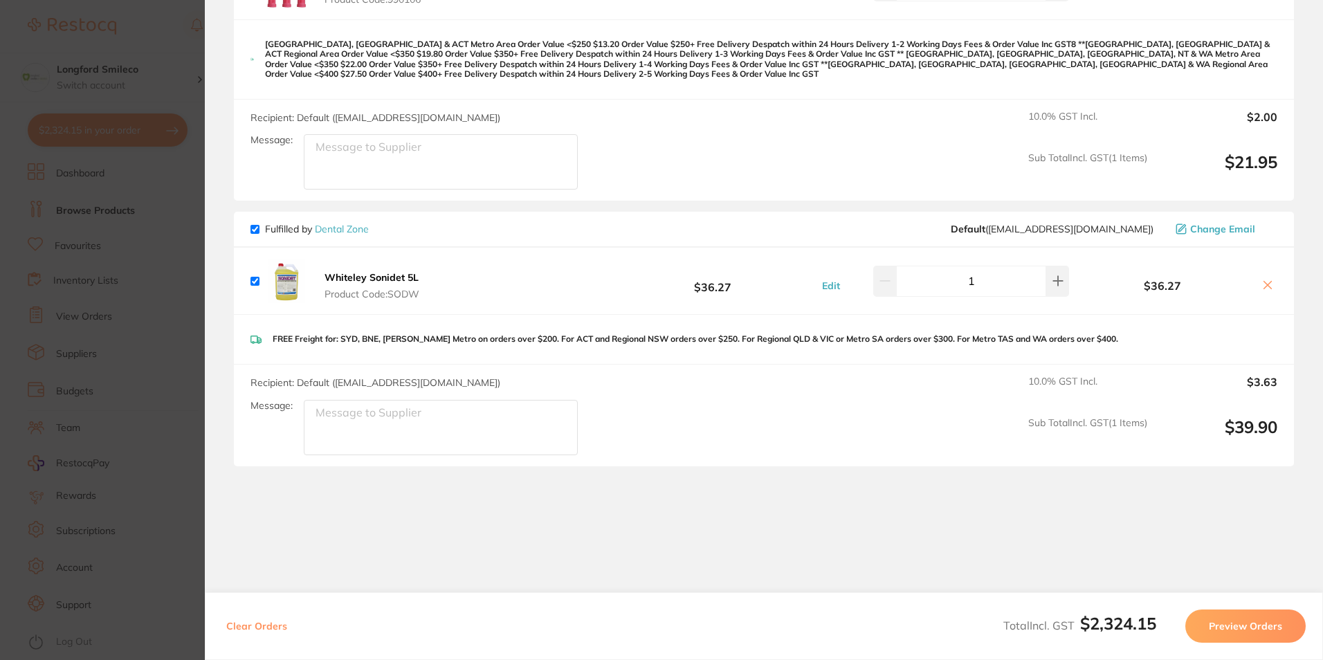
click at [213, 133] on section "Review Orders Your orders are being processed and we will notify you once we ha…" at bounding box center [764, 330] width 1118 height 660
click at [133, 64] on section "Update RRP Set your pre negotiated price for this item. Item Agreed RRP (excl. …" at bounding box center [661, 330] width 1323 height 660
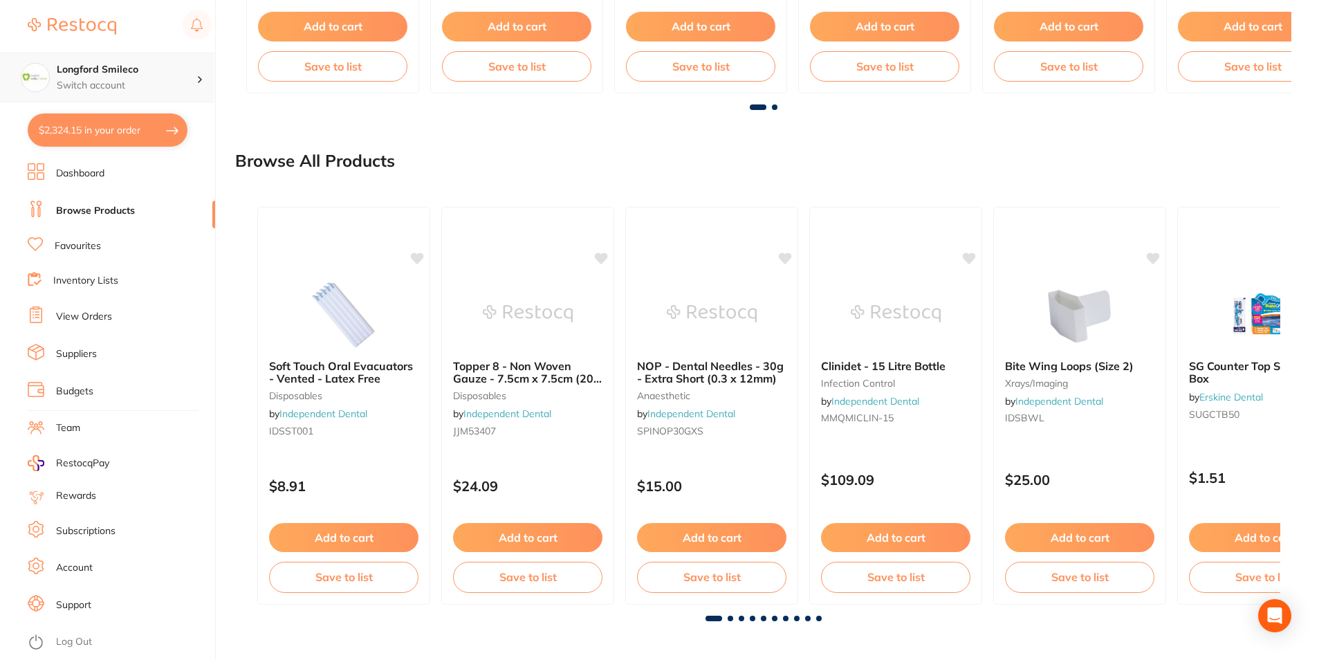
click at [172, 92] on p "Switch account" at bounding box center [127, 86] width 140 height 14
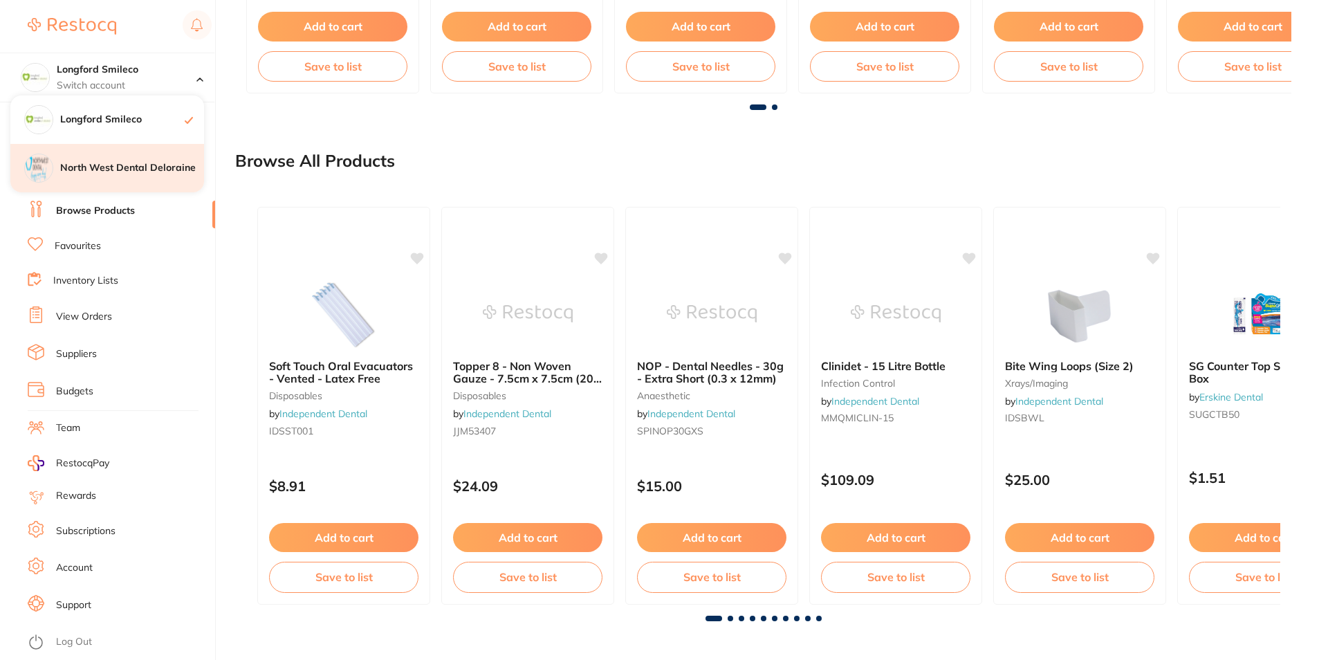
click at [126, 174] on h4 "North West Dental Deloraine" at bounding box center [132, 168] width 144 height 14
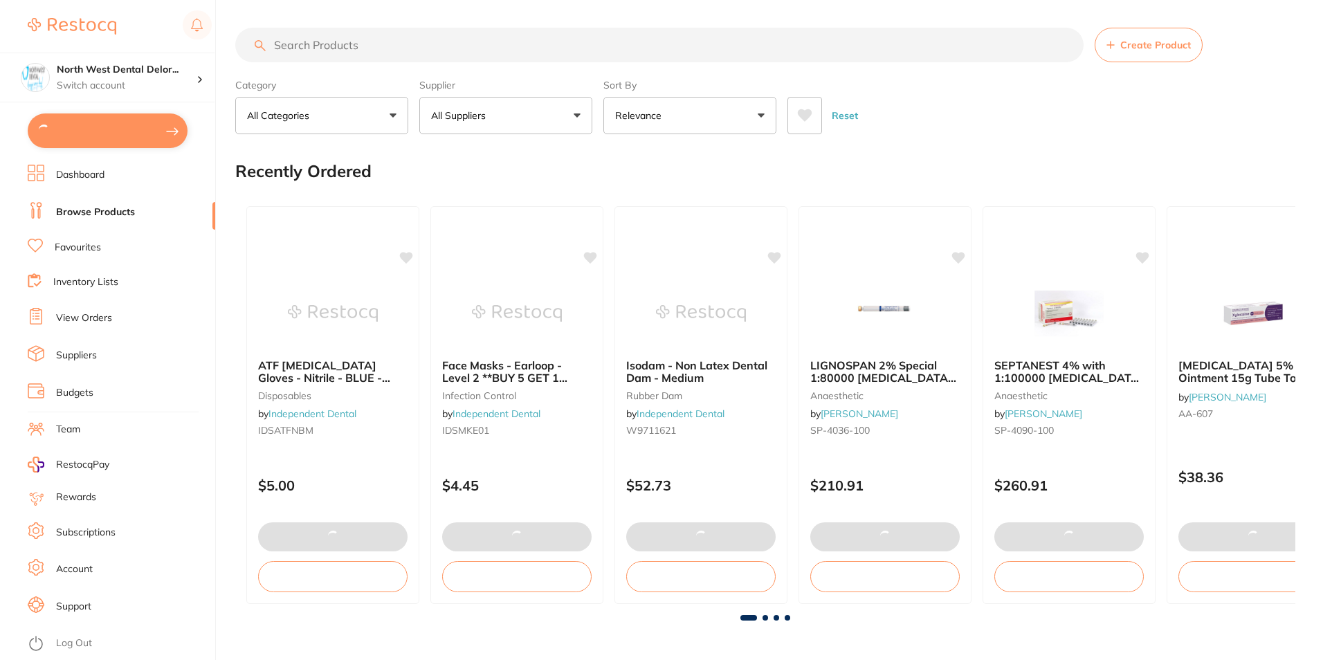
click at [134, 121] on button at bounding box center [108, 130] width 160 height 35
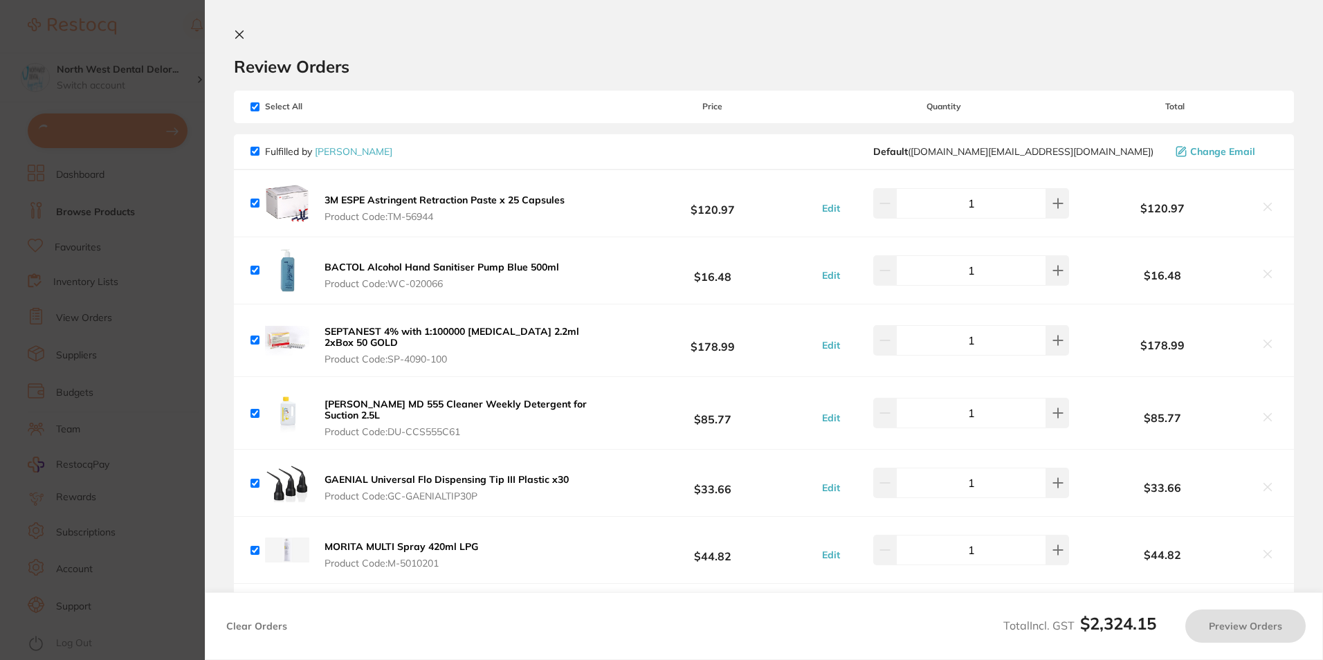
checkbox input "true"
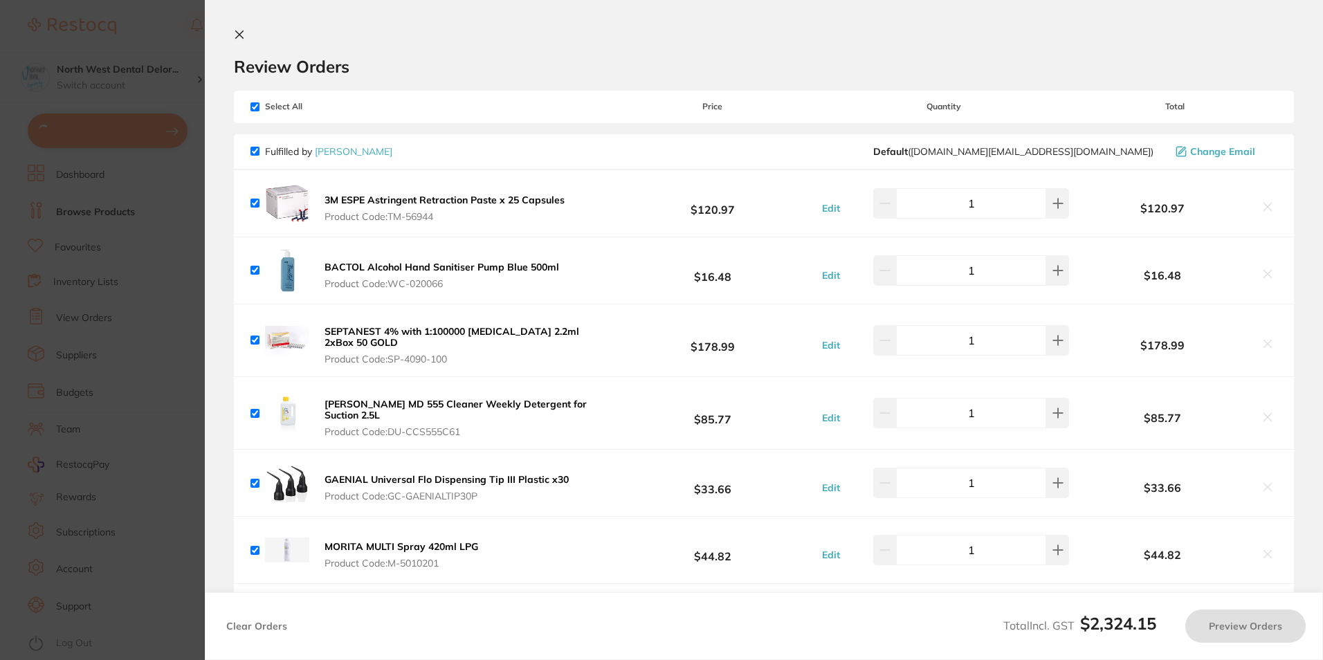
checkbox input "true"
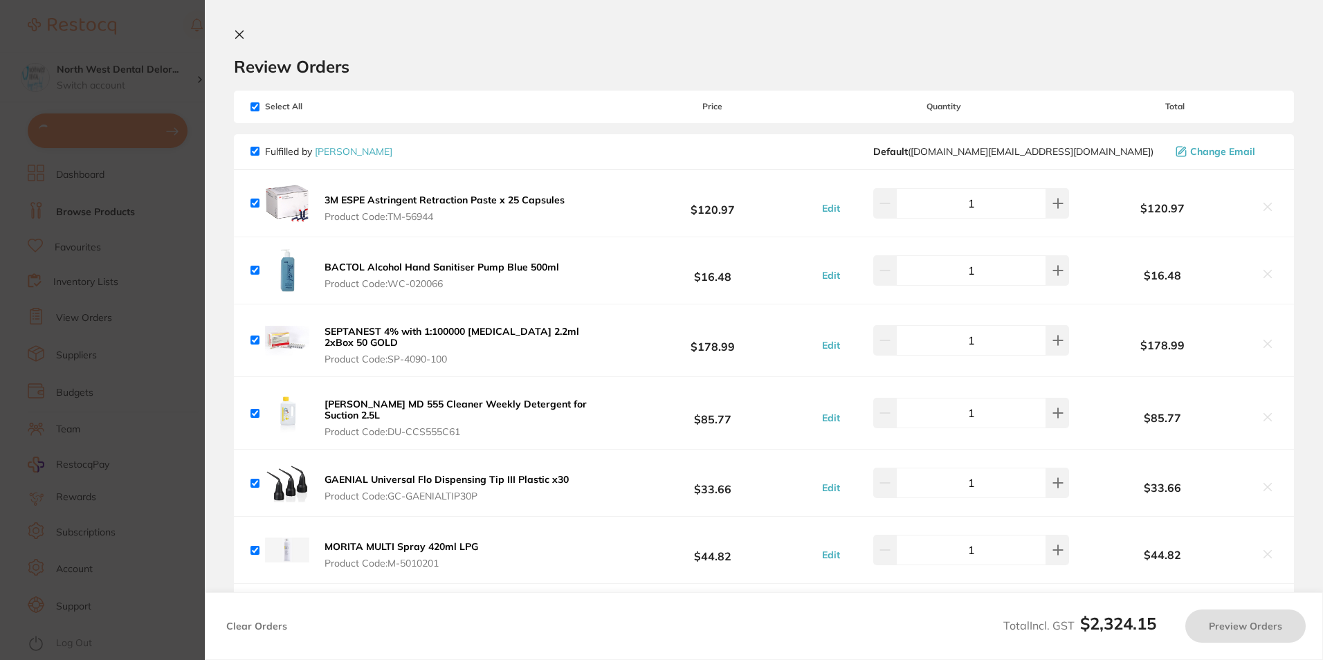
checkbox input "true"
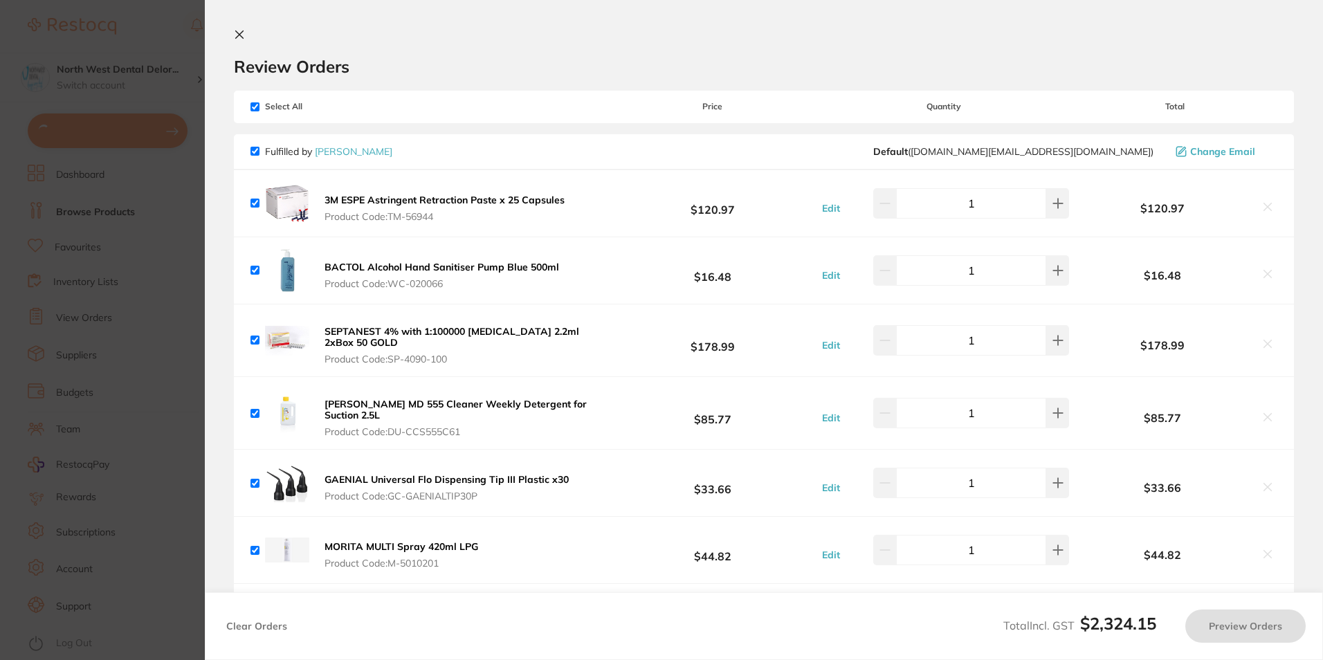
checkbox input "true"
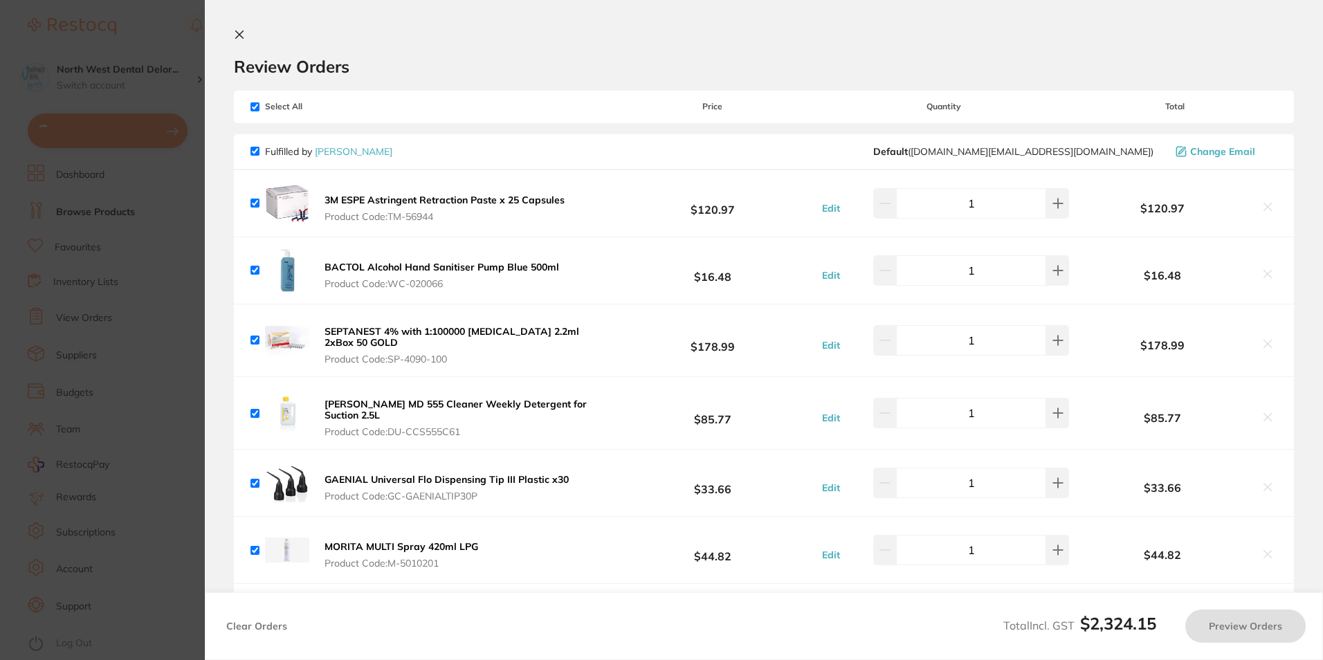
checkbox input "true"
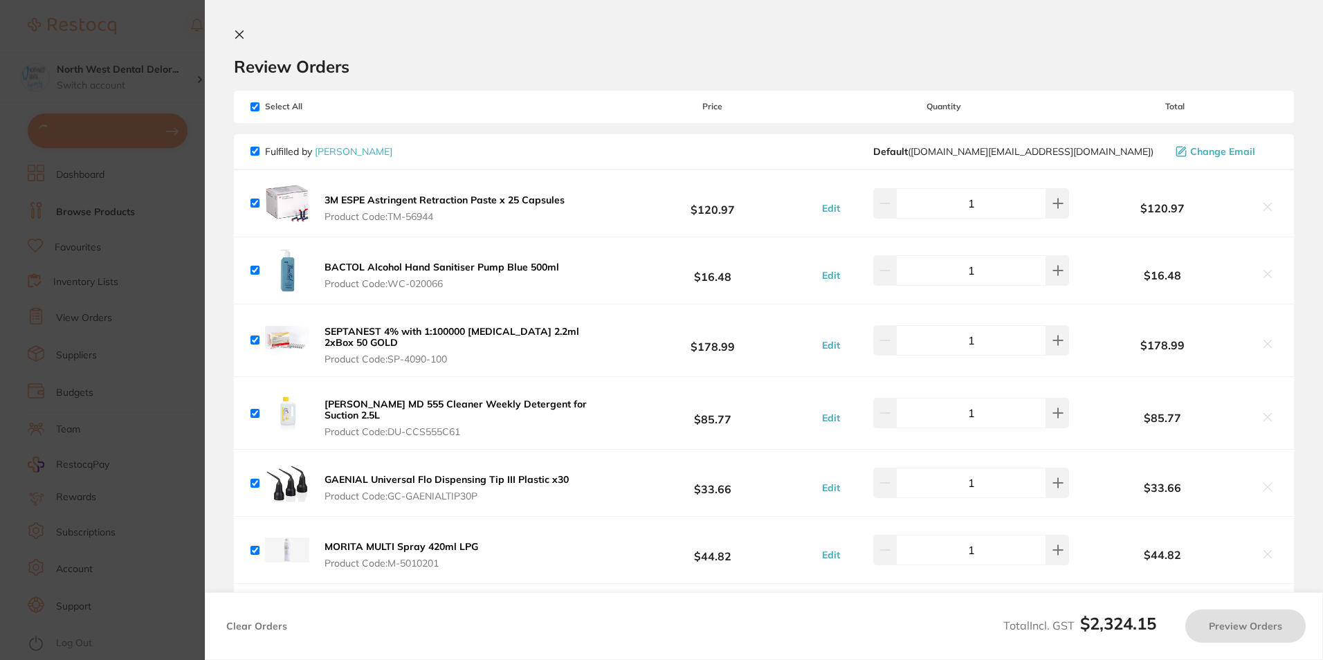
checkbox input "true"
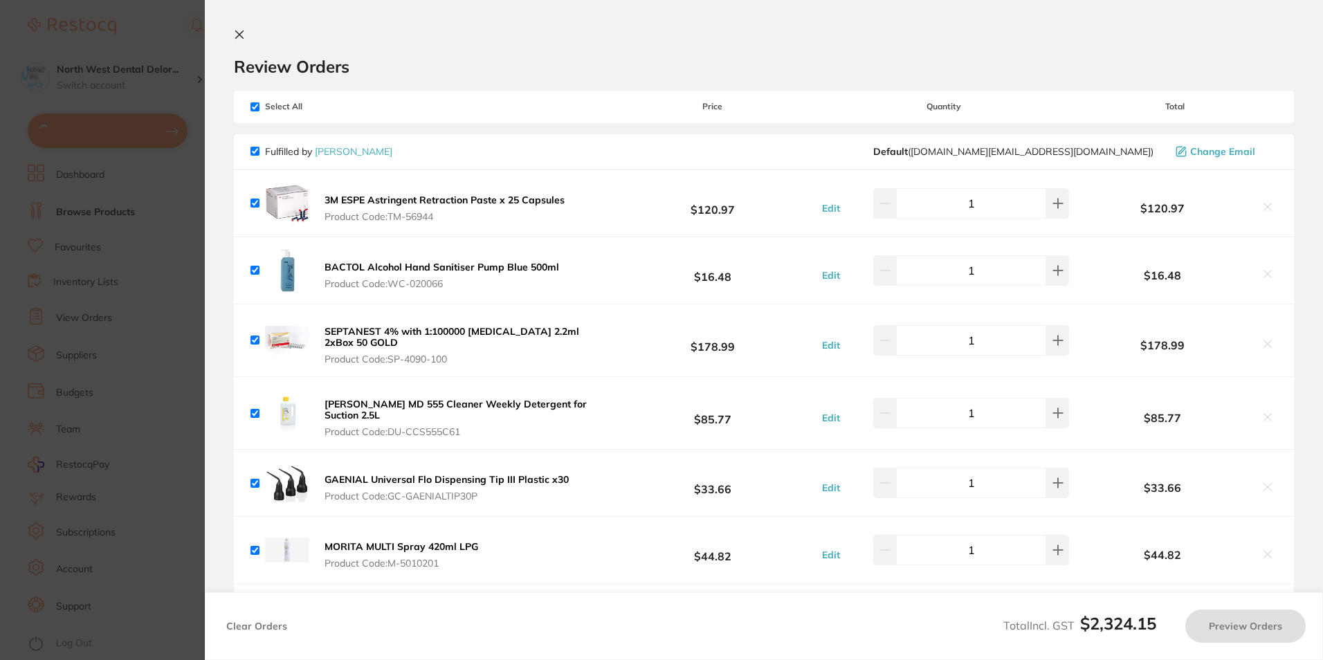
checkbox input "true"
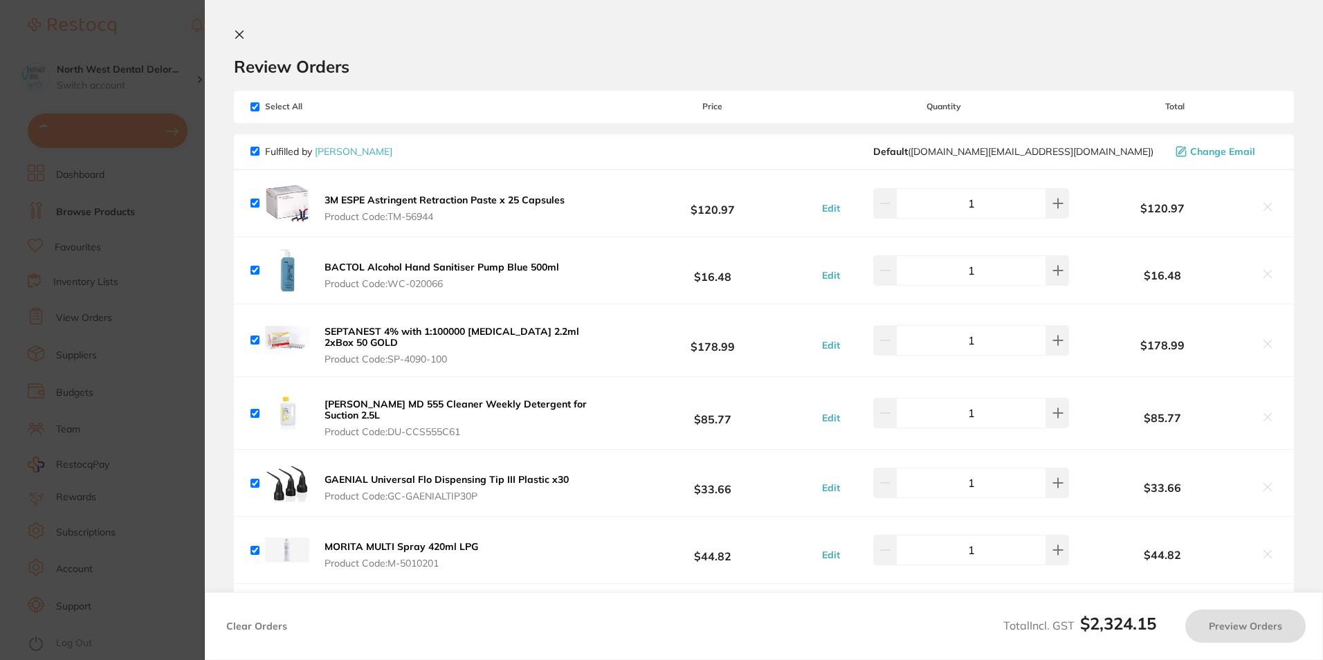
checkbox input "true"
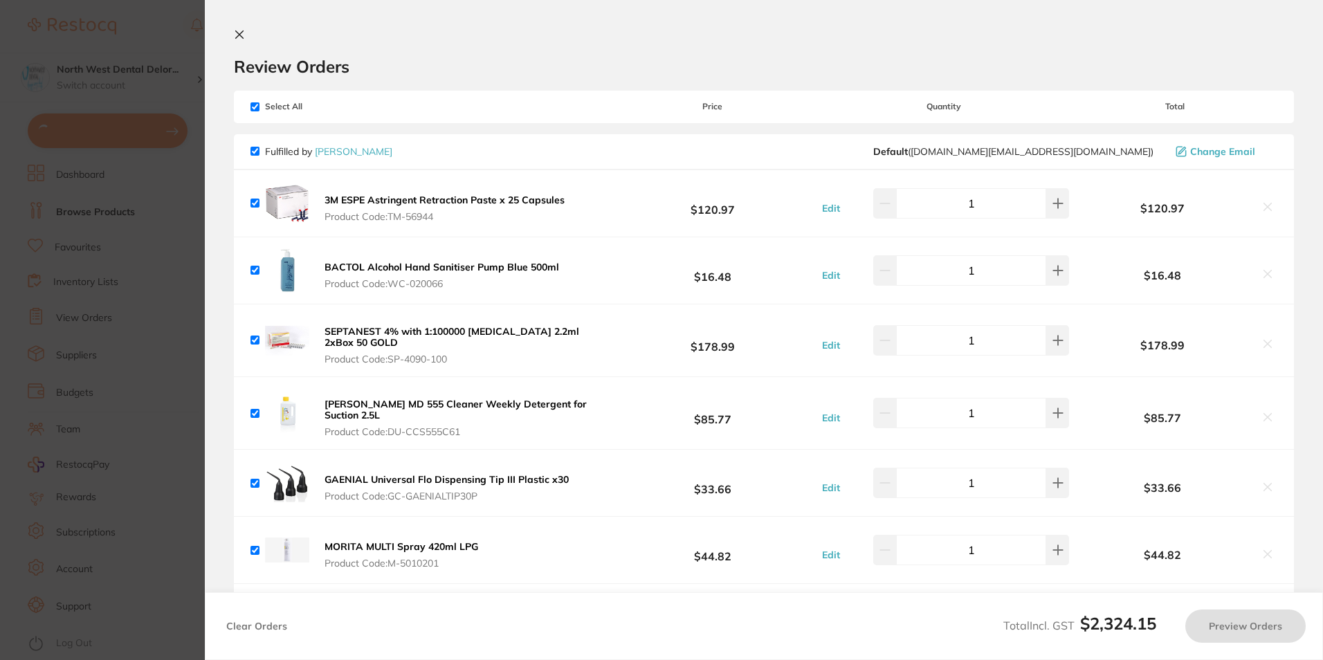
checkbox input "true"
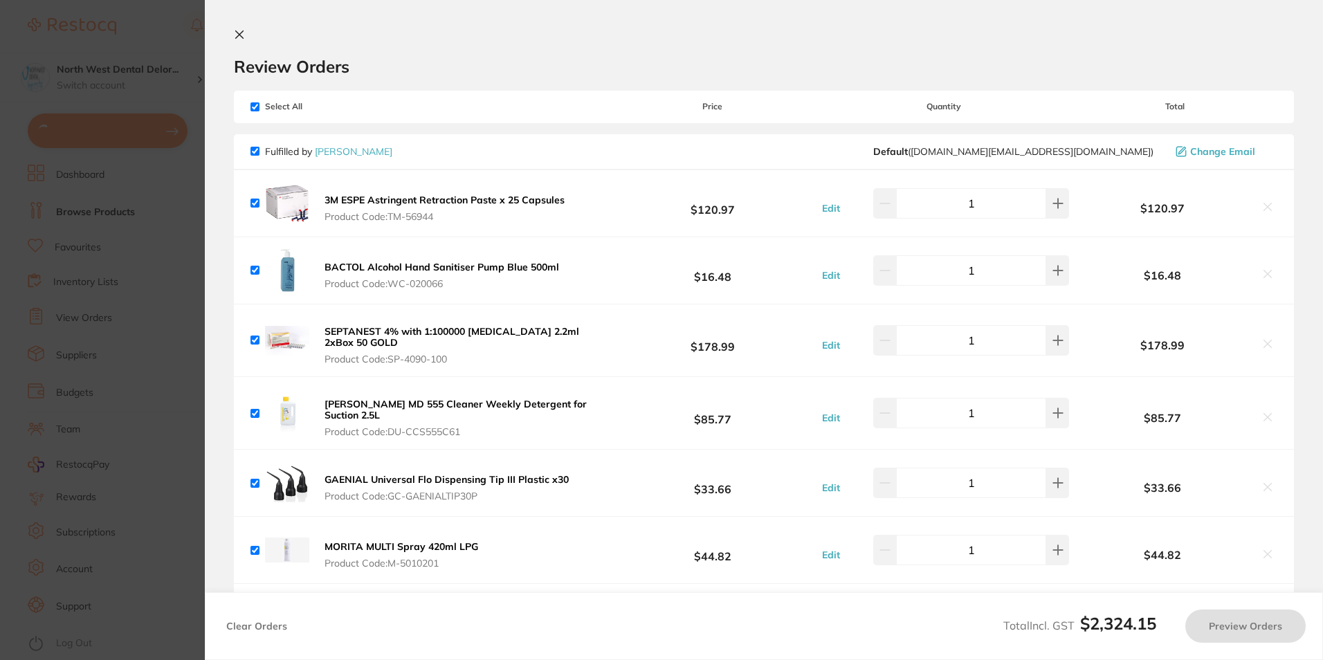
checkbox input "true"
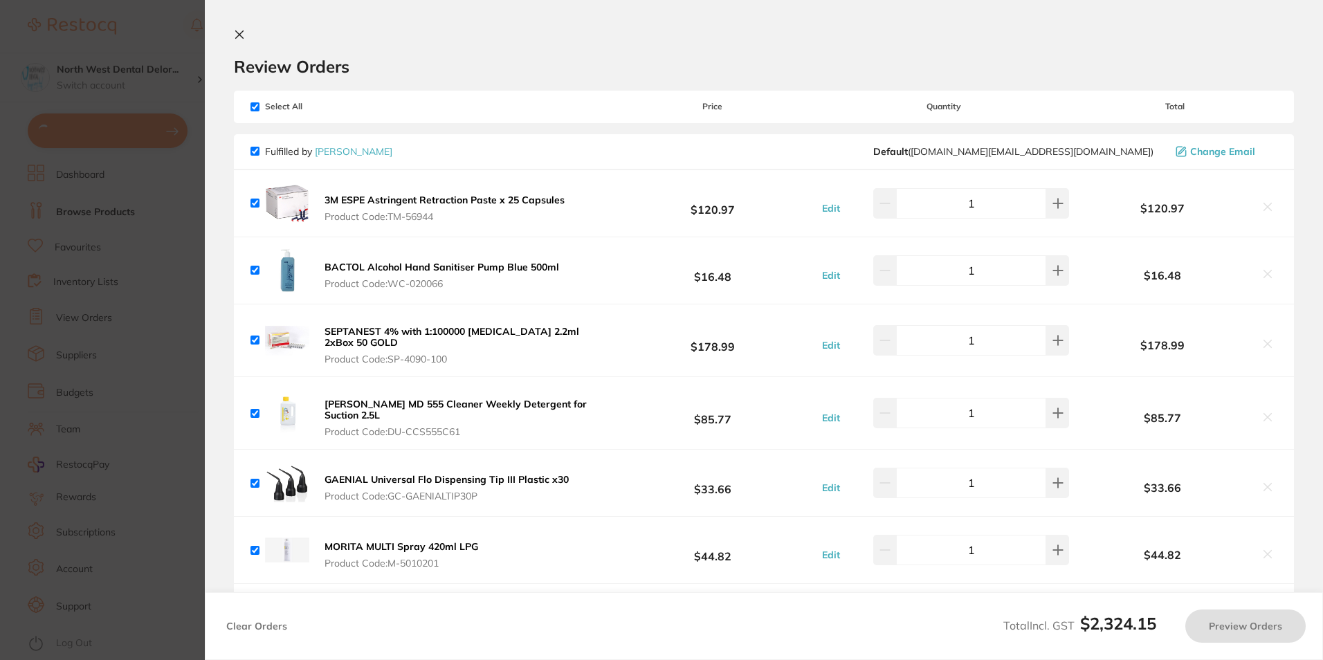
checkbox input "true"
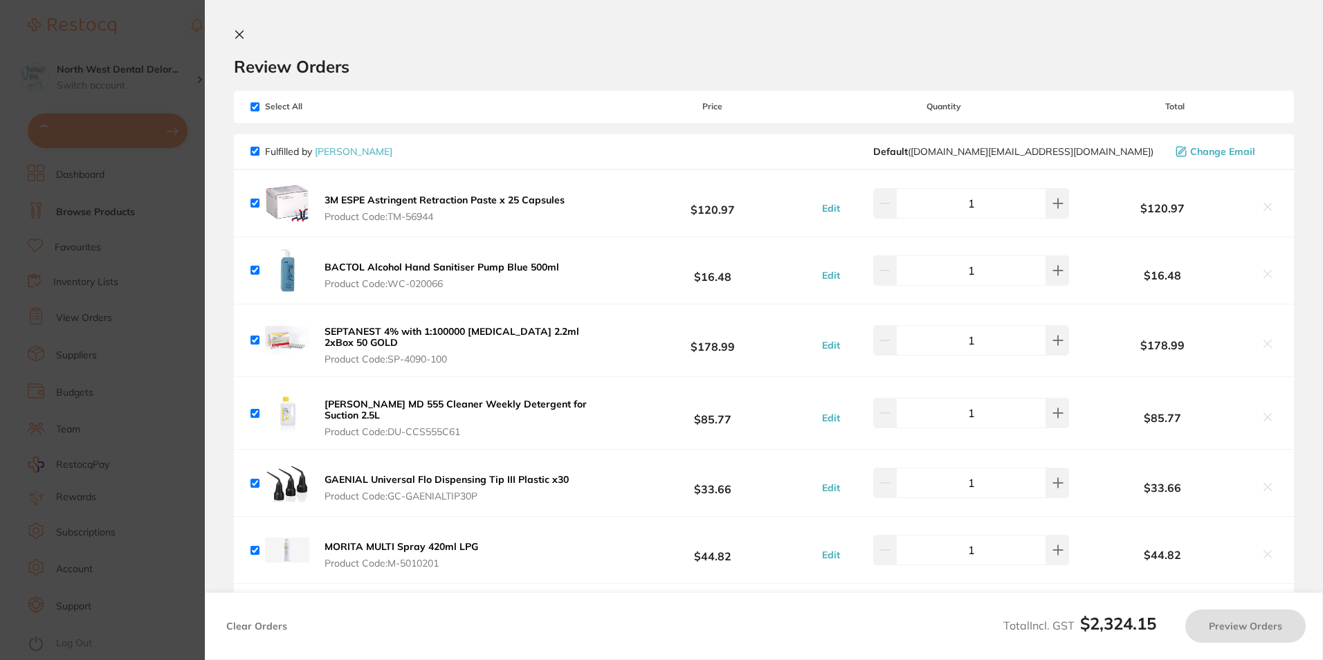
checkbox input "true"
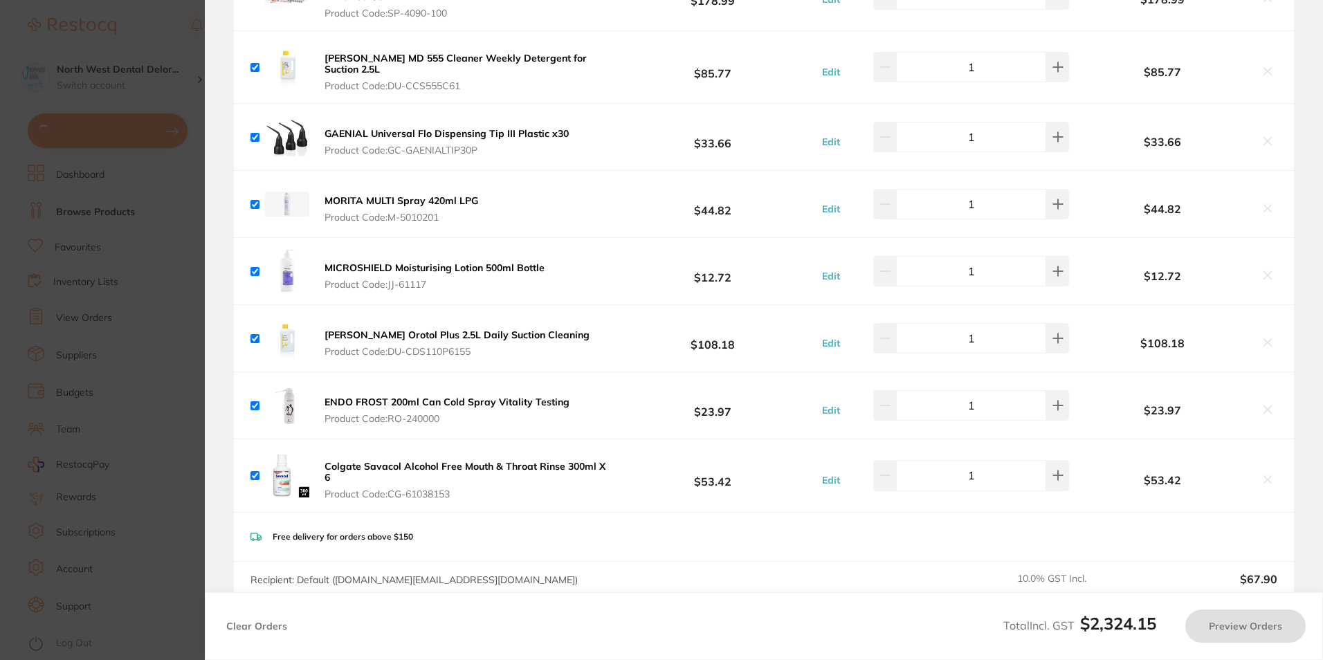
checkbox input "true"
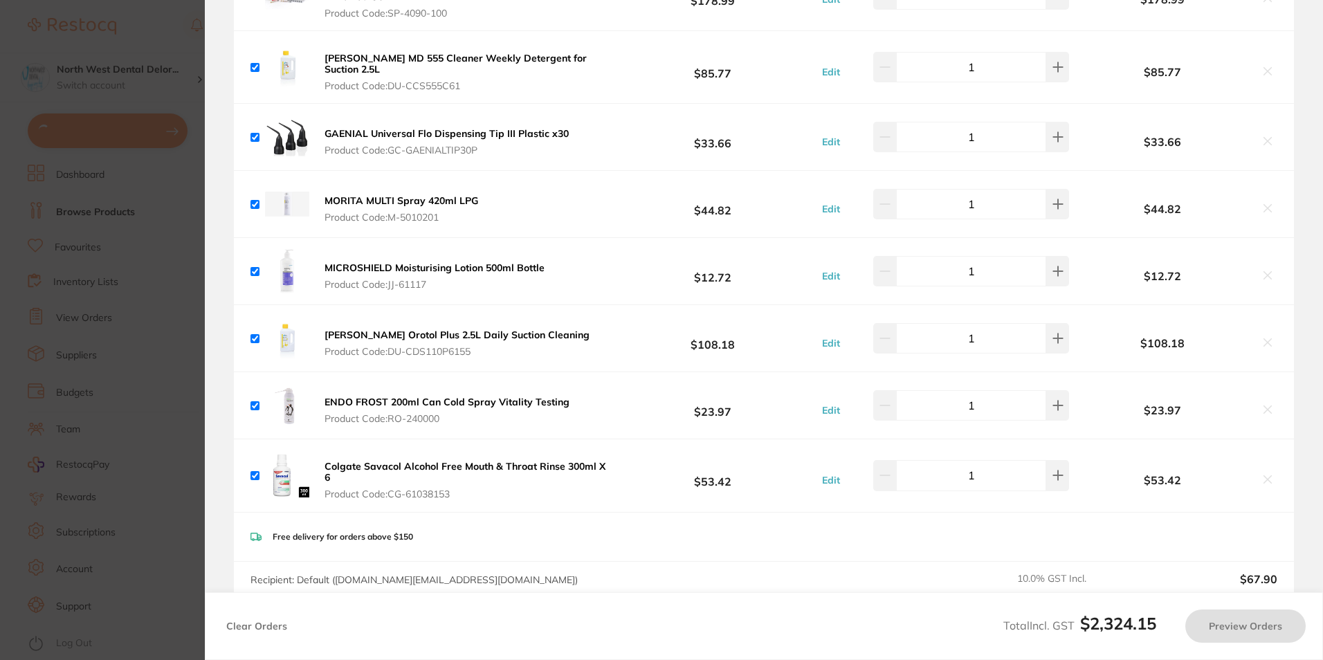
checkbox input "true"
type input "1"
checkbox input "true"
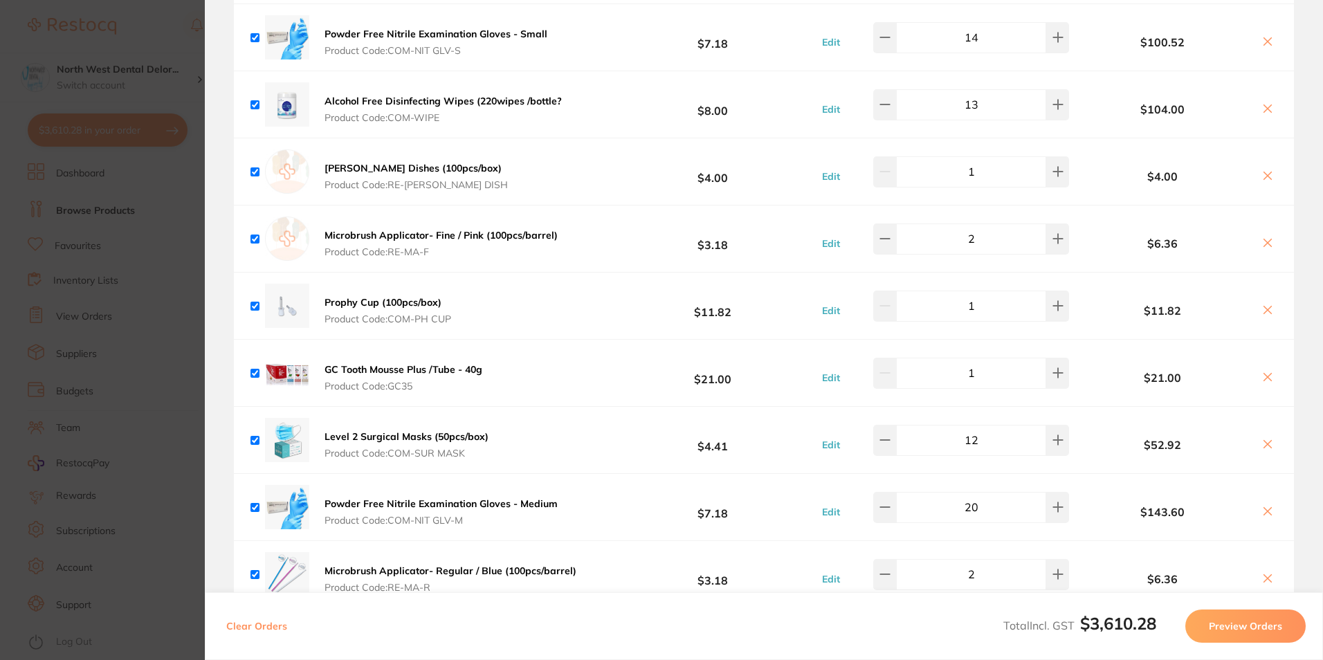
scroll to position [4842, 0]
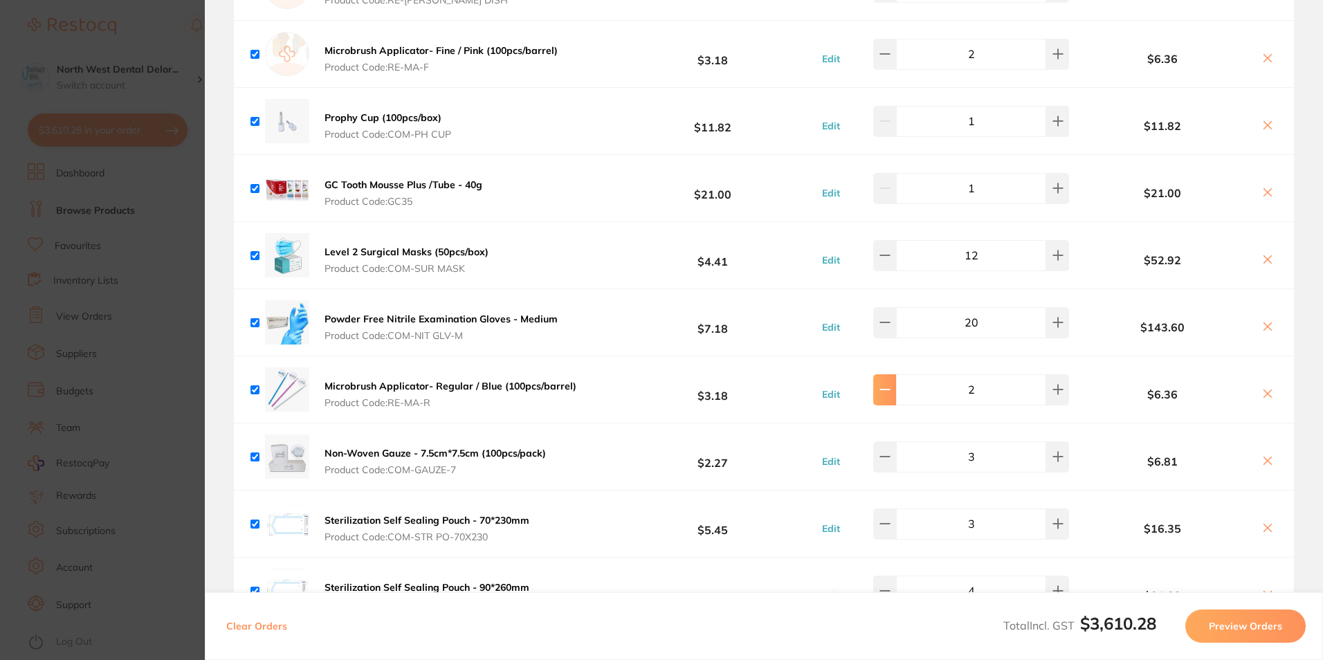
click at [887, 384] on icon at bounding box center [884, 389] width 11 height 11
type input "1"
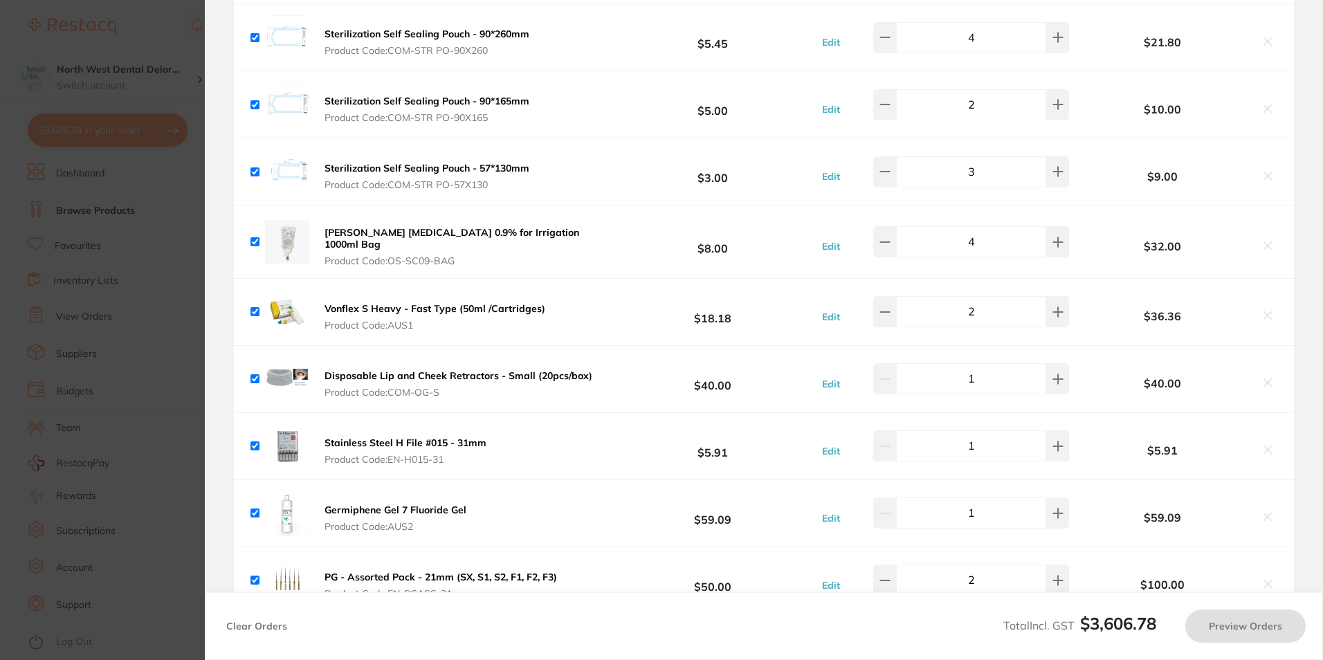
scroll to position [5534, 0]
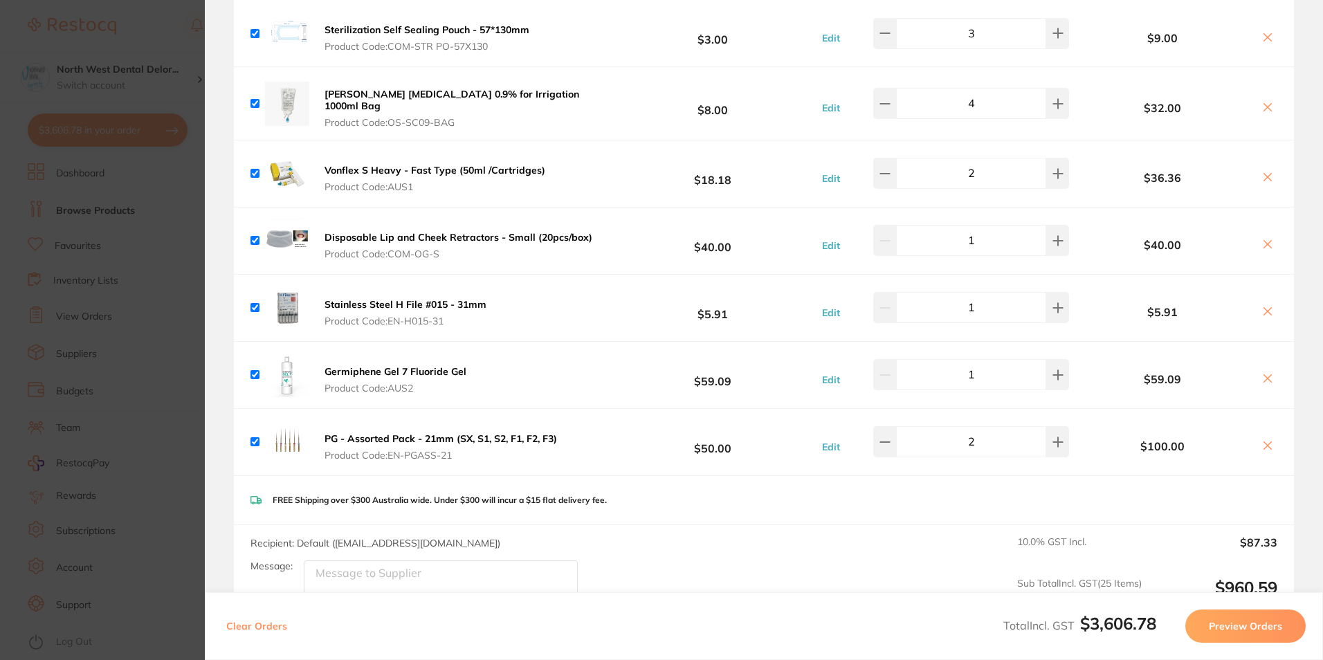
click at [353, 298] on b "Stainless Steel H File #015 - 31mm" at bounding box center [405, 304] width 162 height 12
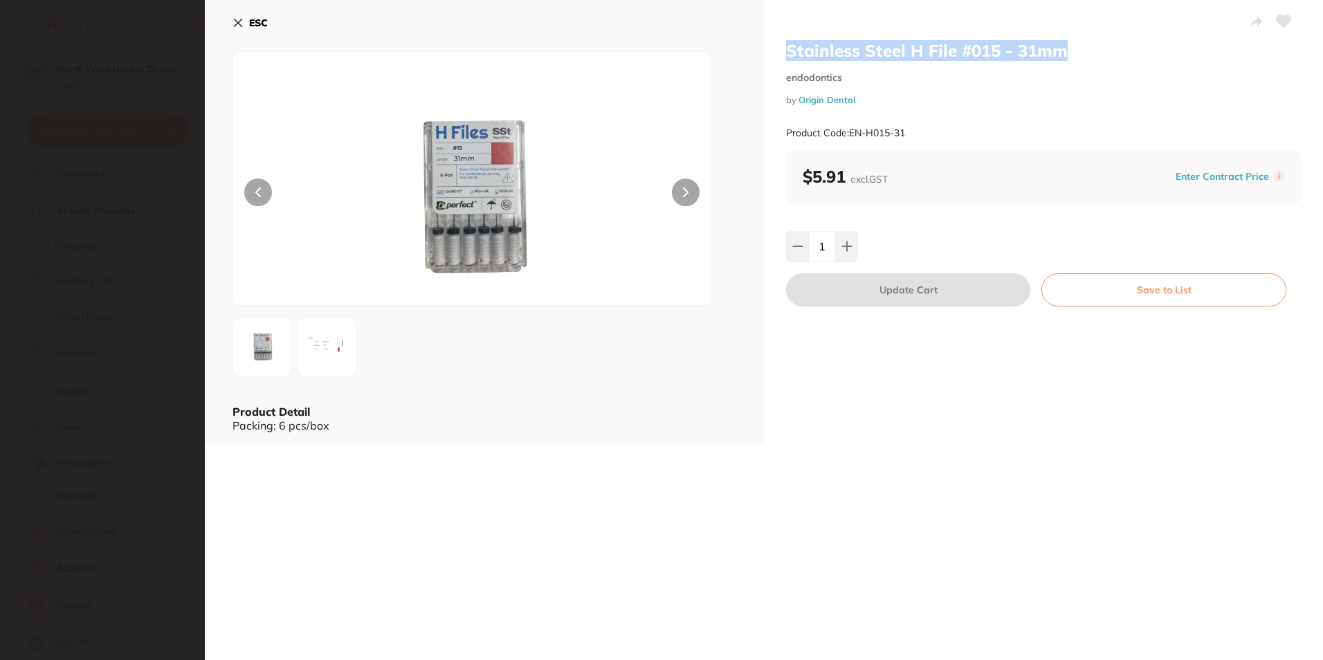
drag, startPoint x: 784, startPoint y: 49, endPoint x: 1062, endPoint y: 53, distance: 277.4
click at [1062, 53] on h2 "Stainless Steel H File #015 - 31mm" at bounding box center [1043, 50] width 515 height 21
copy h2 "Stainless Steel H File #015 - 31mm"
click at [238, 21] on icon at bounding box center [237, 22] width 11 height 11
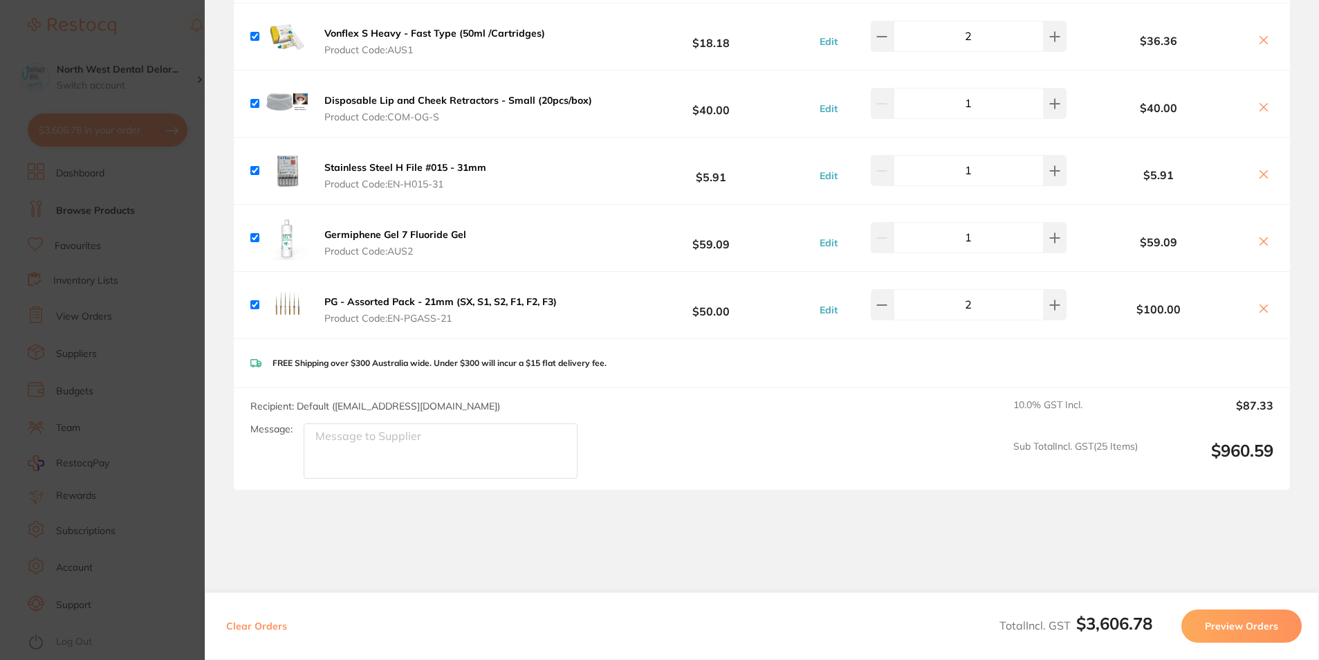
scroll to position [5672, 0]
click at [105, 268] on section "Update RRP Set your pre negotiated price for this item. Item Agreed RRP (excl. …" at bounding box center [659, 330] width 1319 height 660
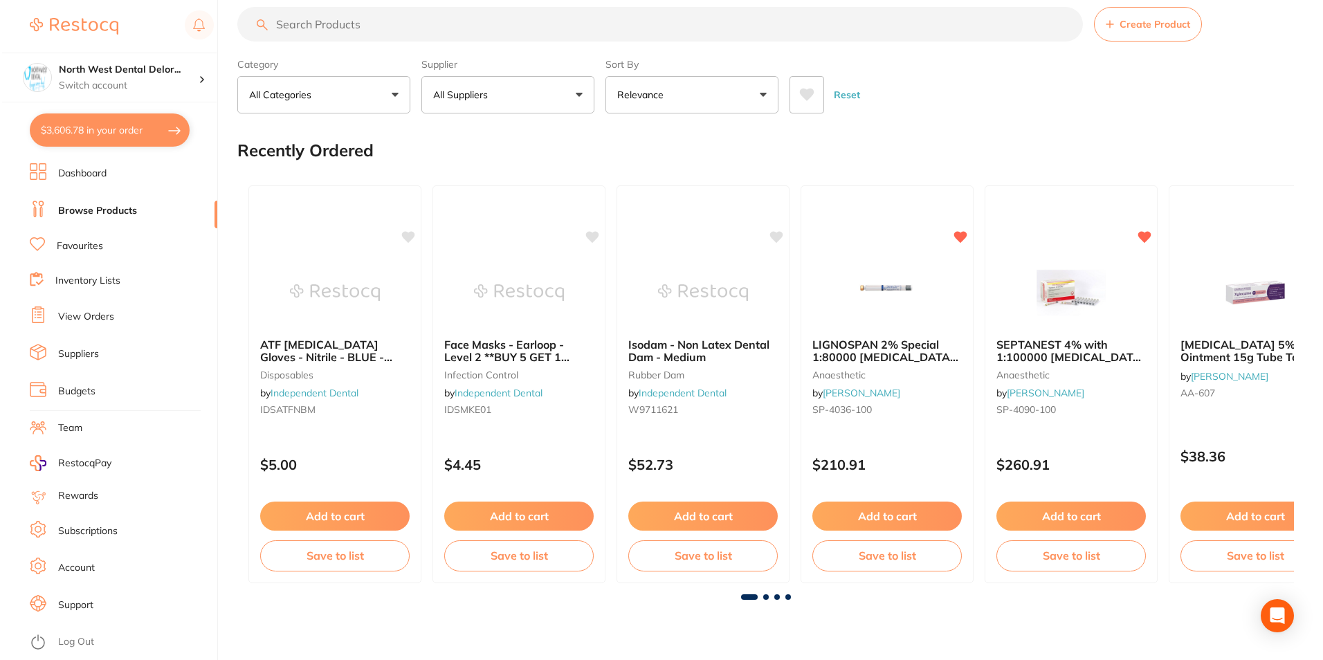
scroll to position [0, 0]
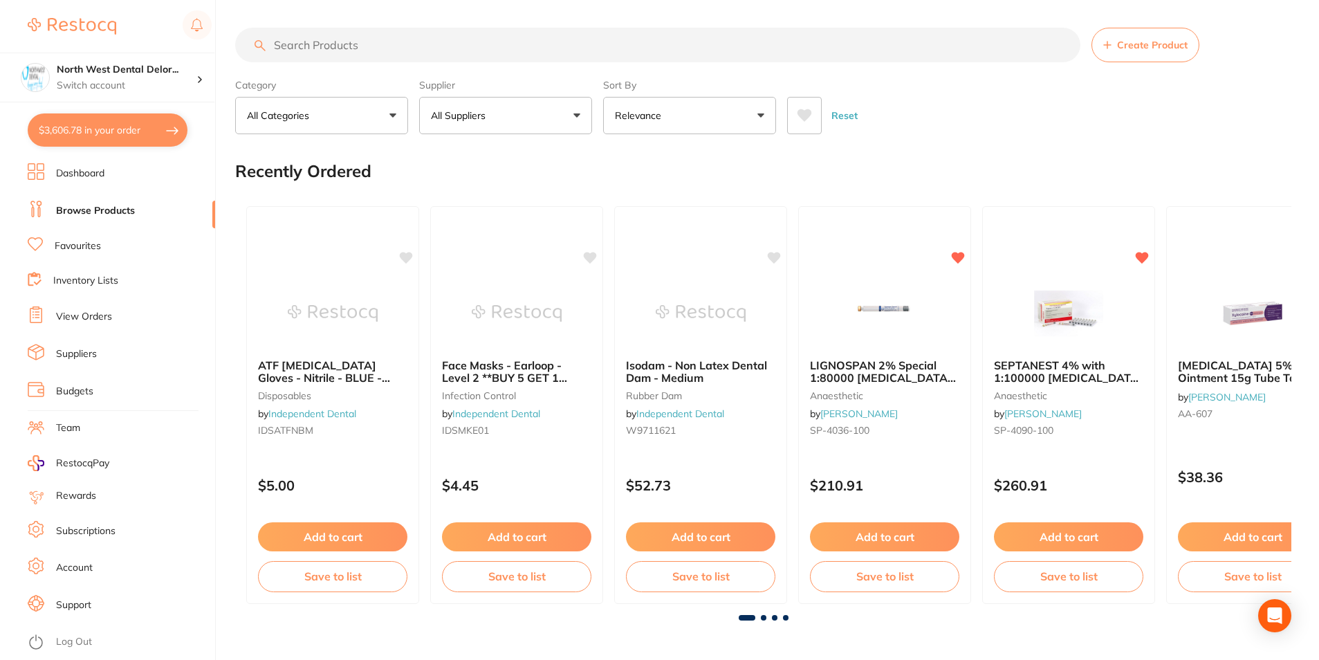
click at [366, 39] on input "search" at bounding box center [657, 45] width 845 height 35
paste input "Stainless Steel H File #015 - 31mm"
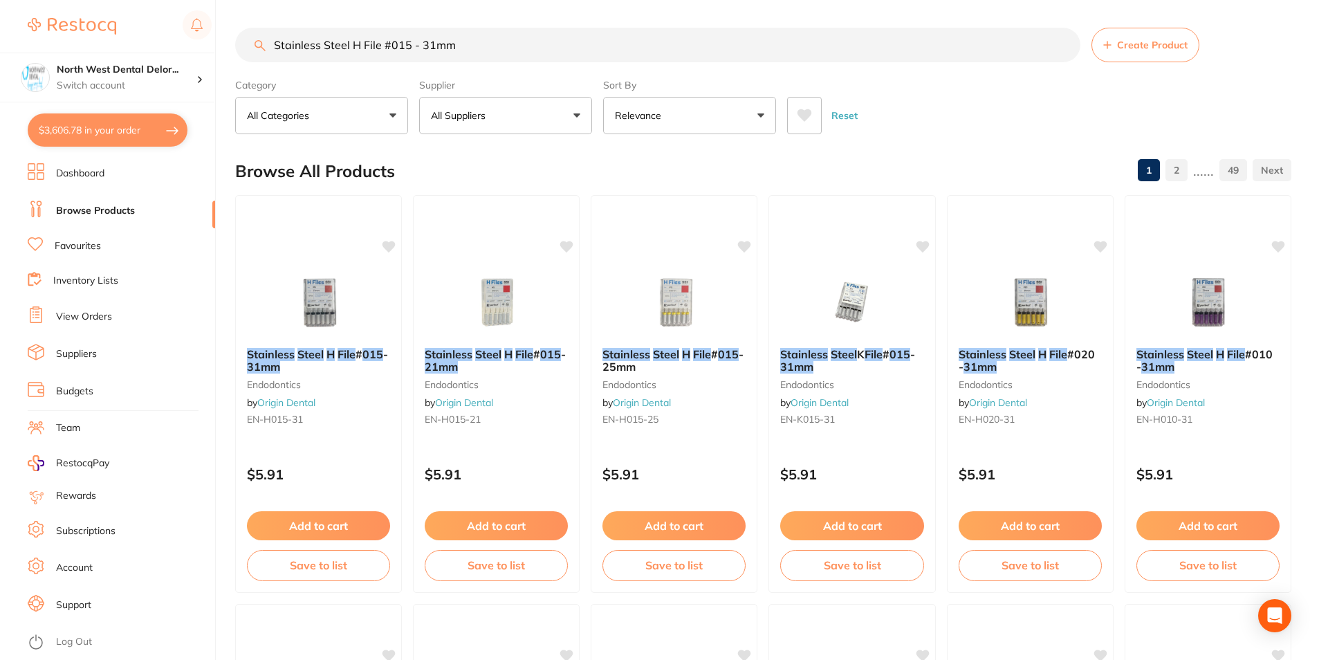
drag, startPoint x: 362, startPoint y: 42, endPoint x: 372, endPoint y: 42, distance: 10.4
click at [360, 42] on input "Stainless Steel H File #015 - 31mm" at bounding box center [657, 45] width 845 height 35
type input "Stainless Steel K File #015 - 31mm"
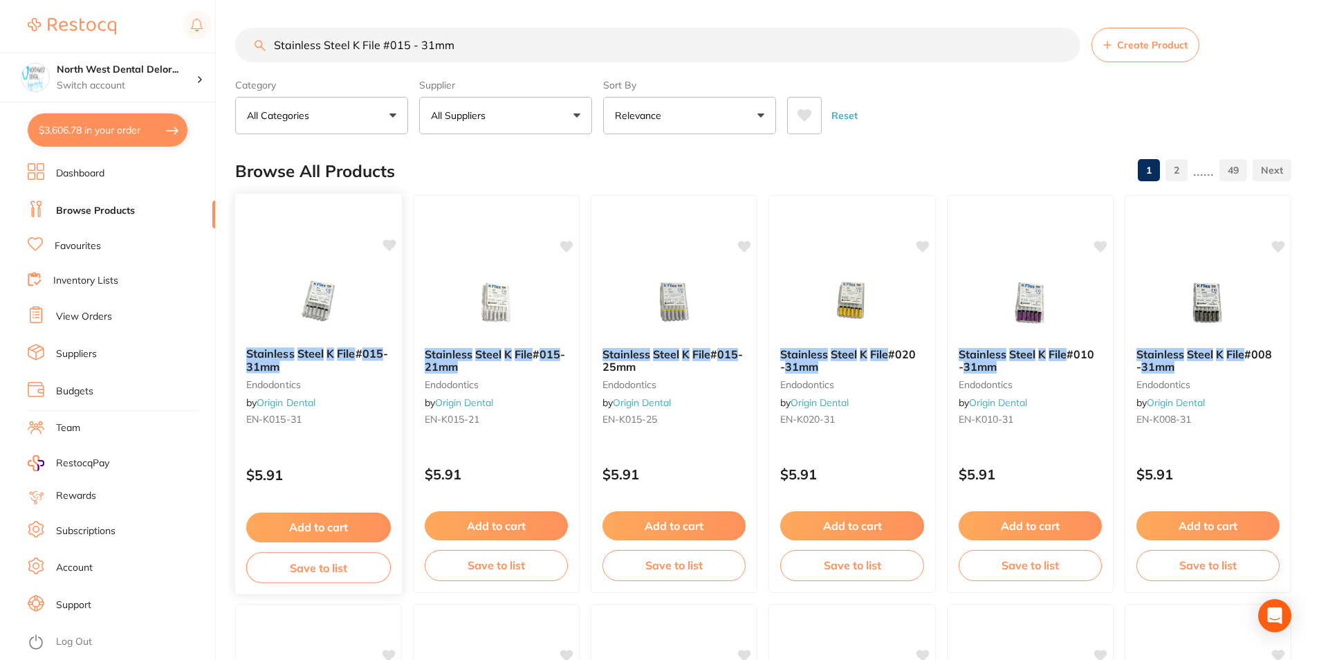
click at [330, 295] on img at bounding box center [318, 301] width 91 height 70
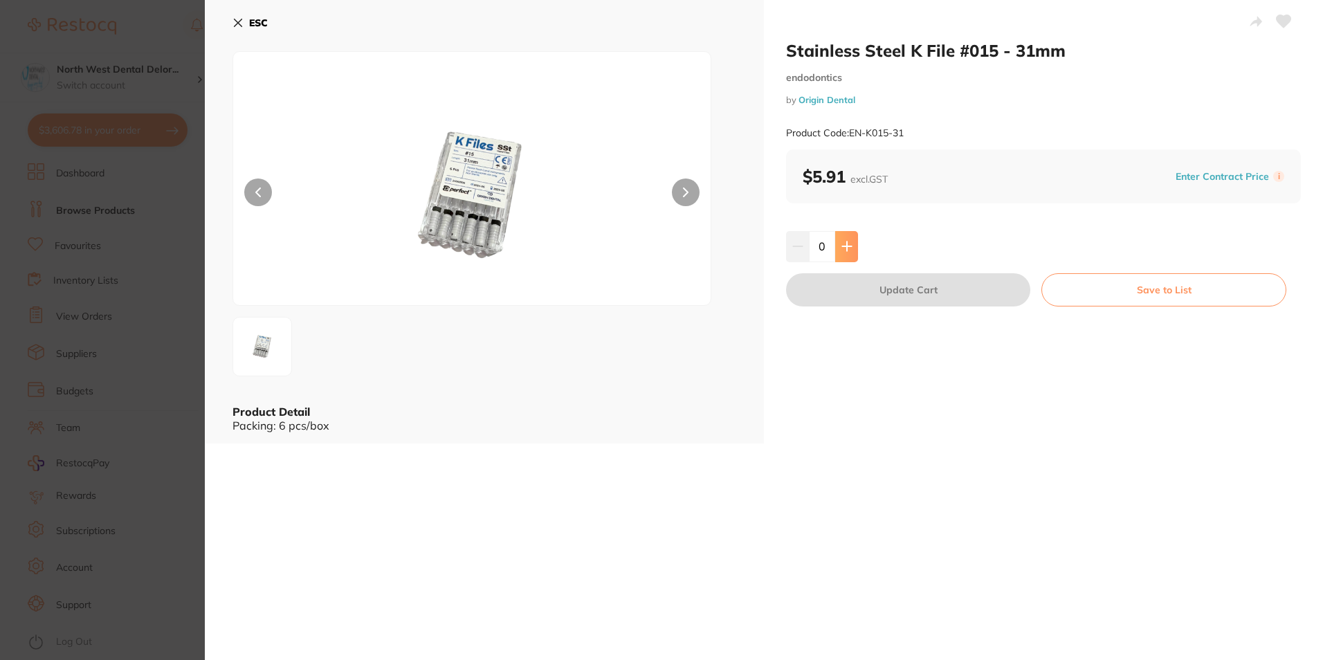
click at [836, 239] on button at bounding box center [846, 246] width 23 height 30
type input "1"
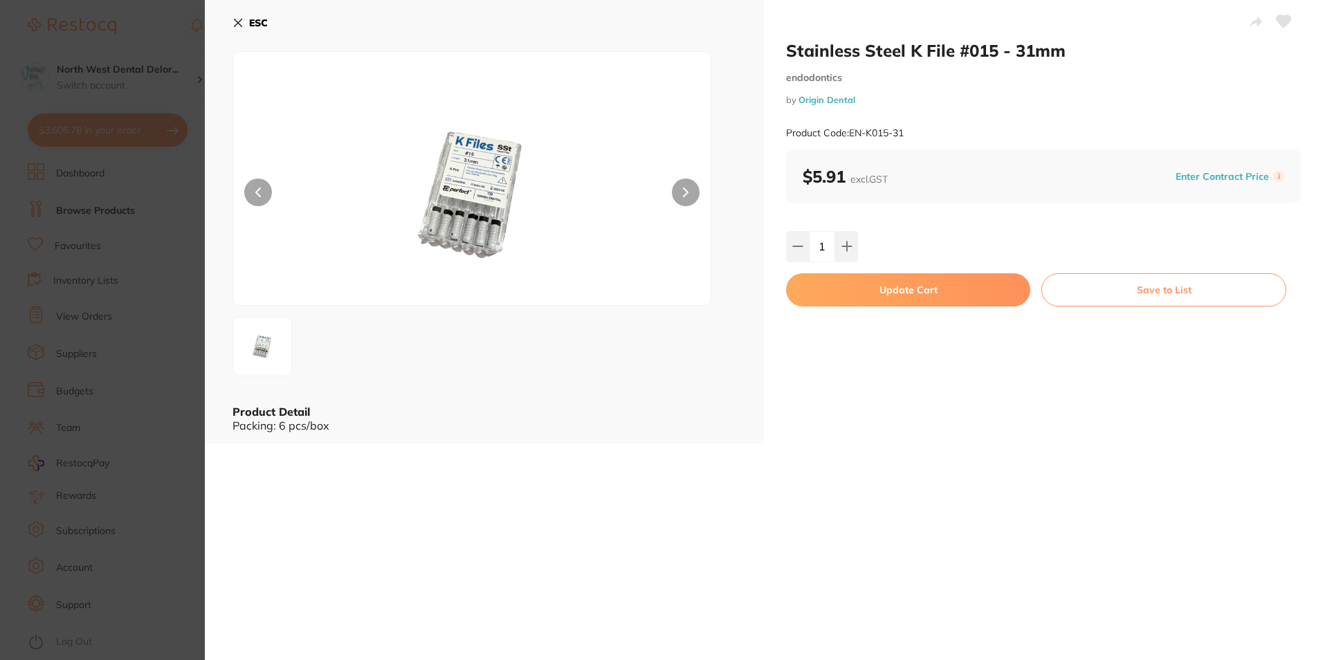
click at [854, 292] on button "Update Cart" at bounding box center [908, 289] width 244 height 33
checkbox input "false"
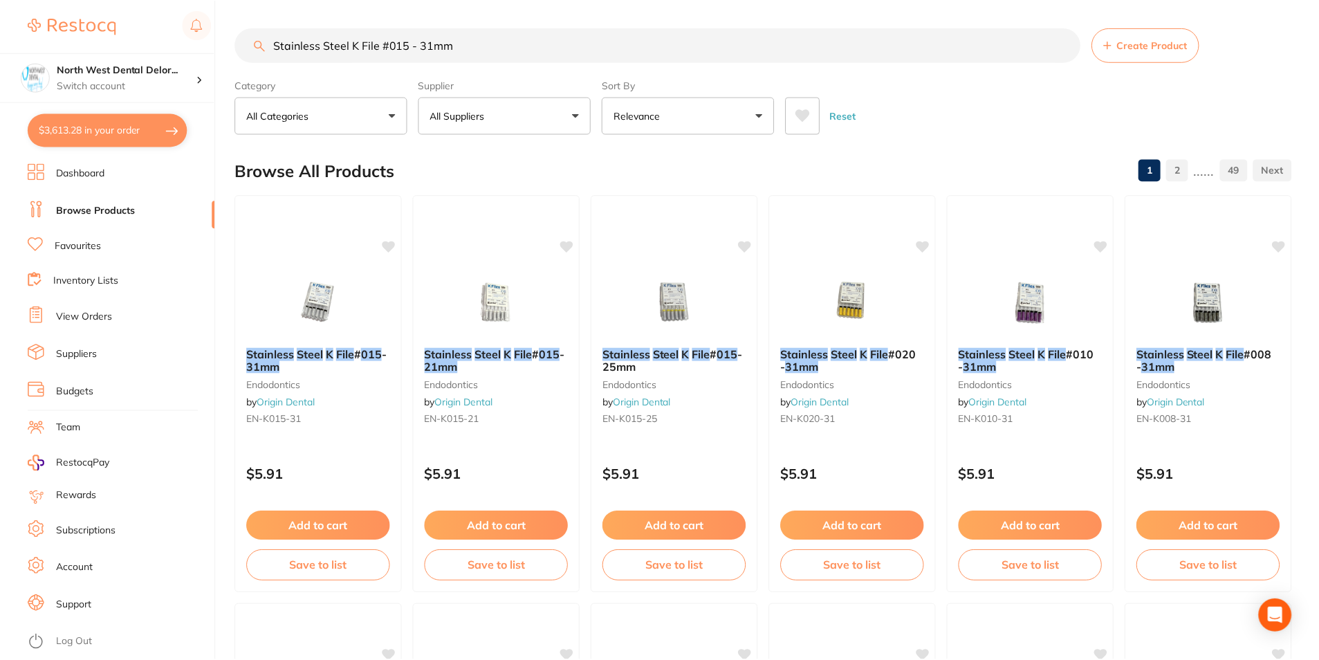
scroll to position [1, 0]
click at [103, 133] on button "$3,613.28 in your order" at bounding box center [108, 129] width 160 height 33
checkbox input "true"
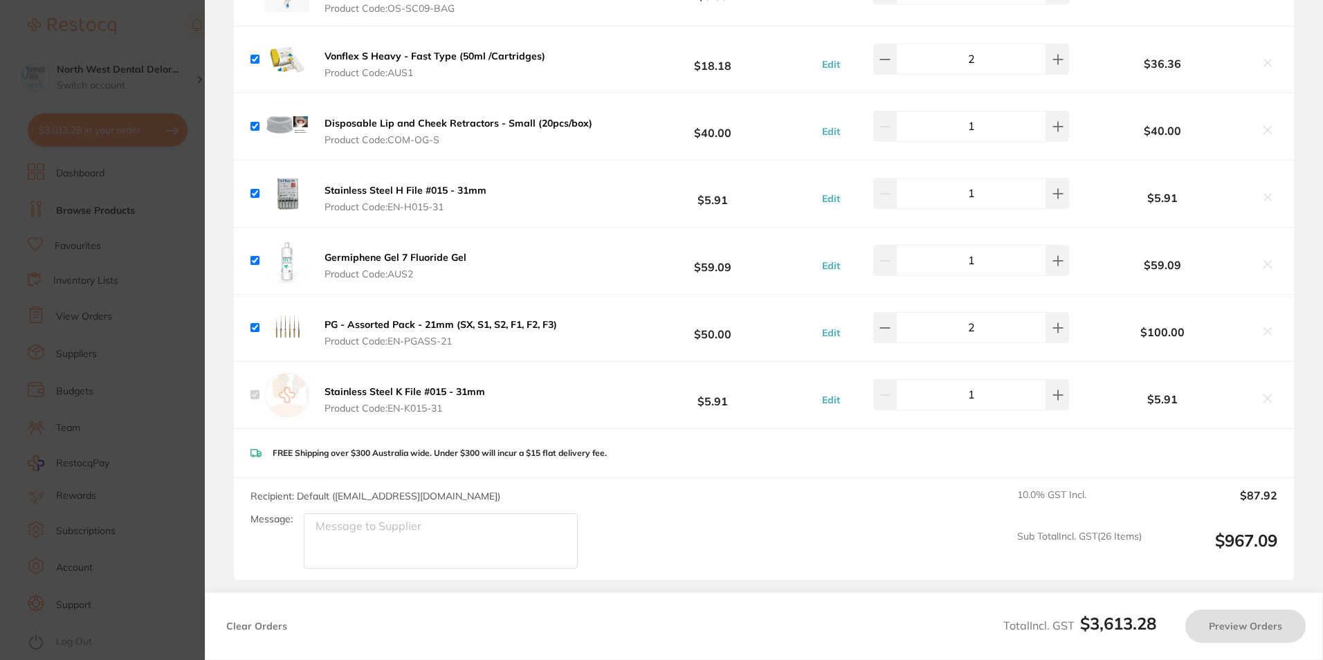
scroll to position [5625, 0]
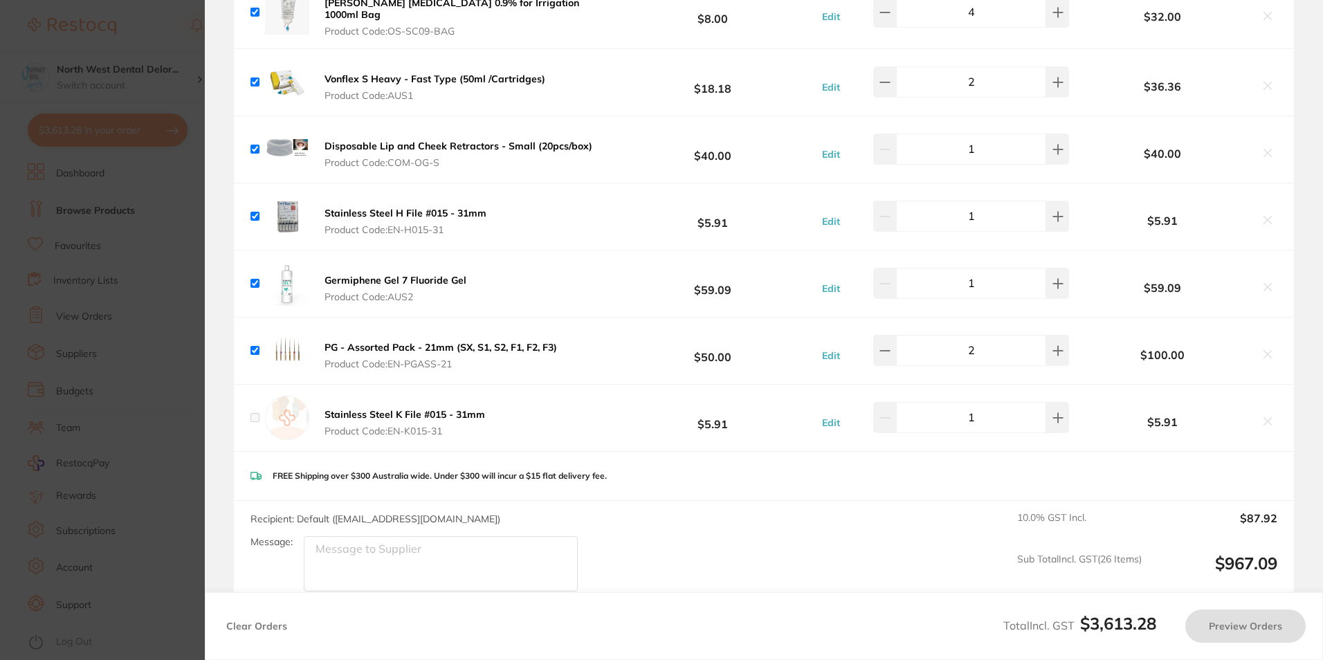
checkbox input "false"
checkbox input "true"
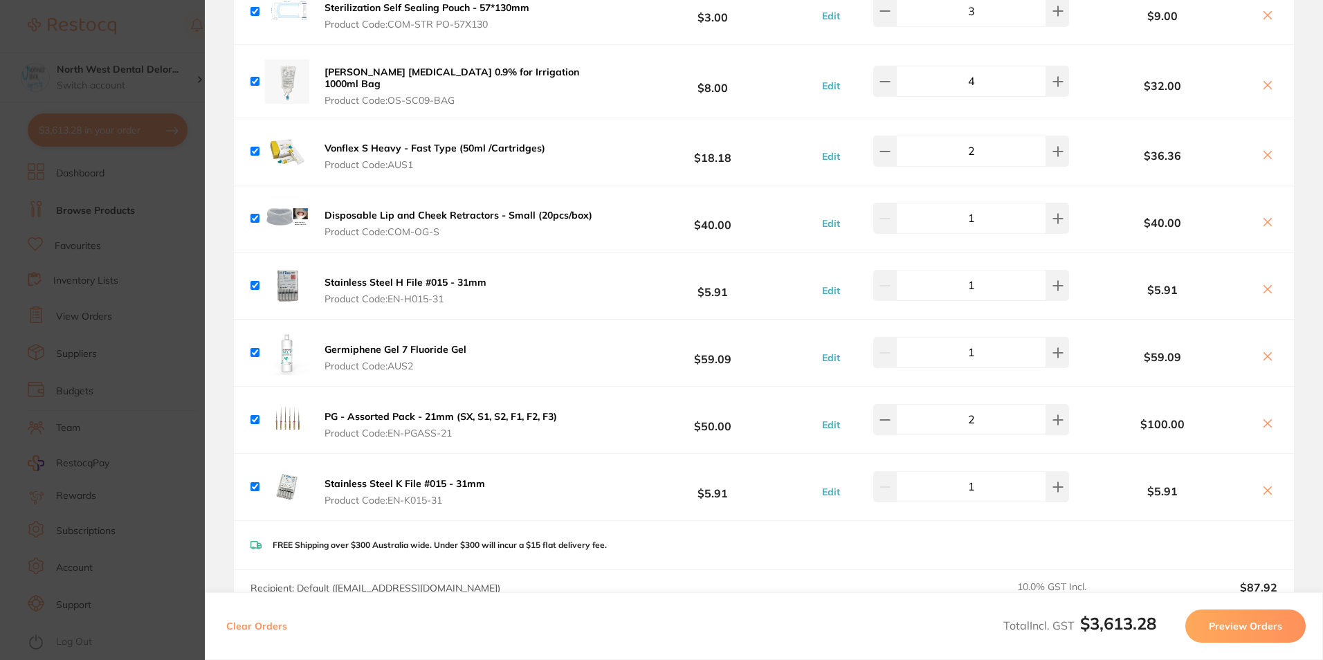
click at [1264, 286] on icon at bounding box center [1268, 290] width 8 height 8
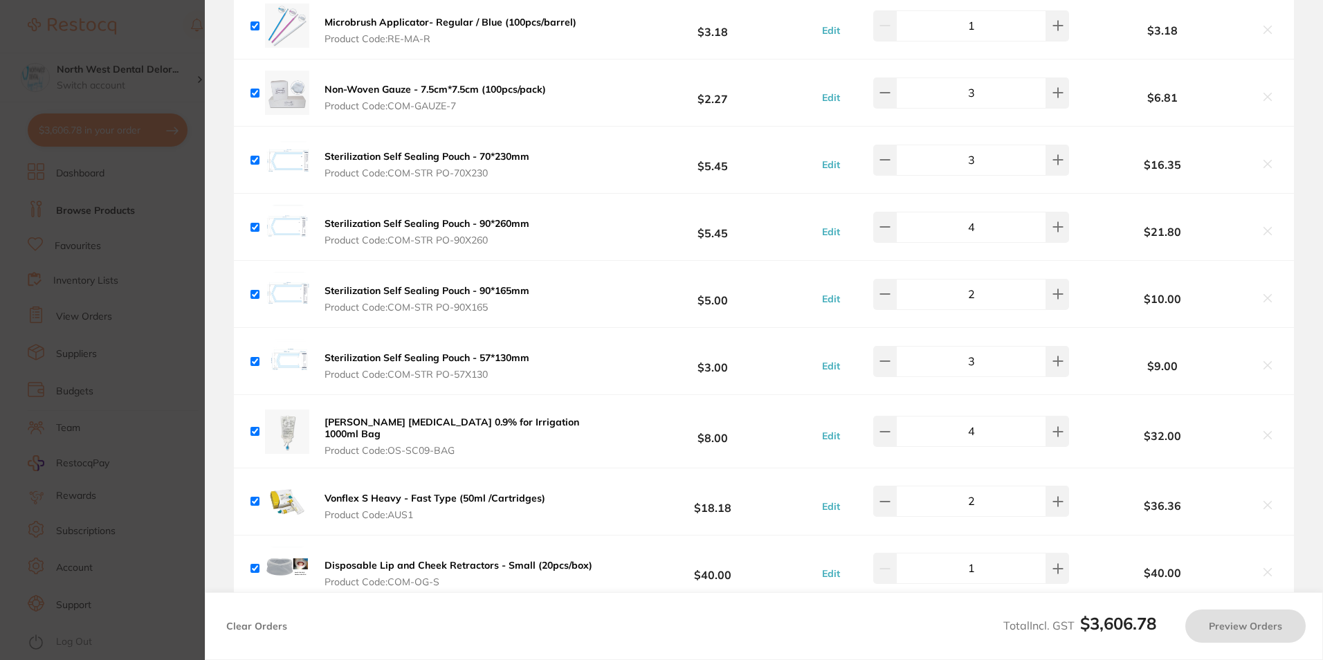
scroll to position [5279, 0]
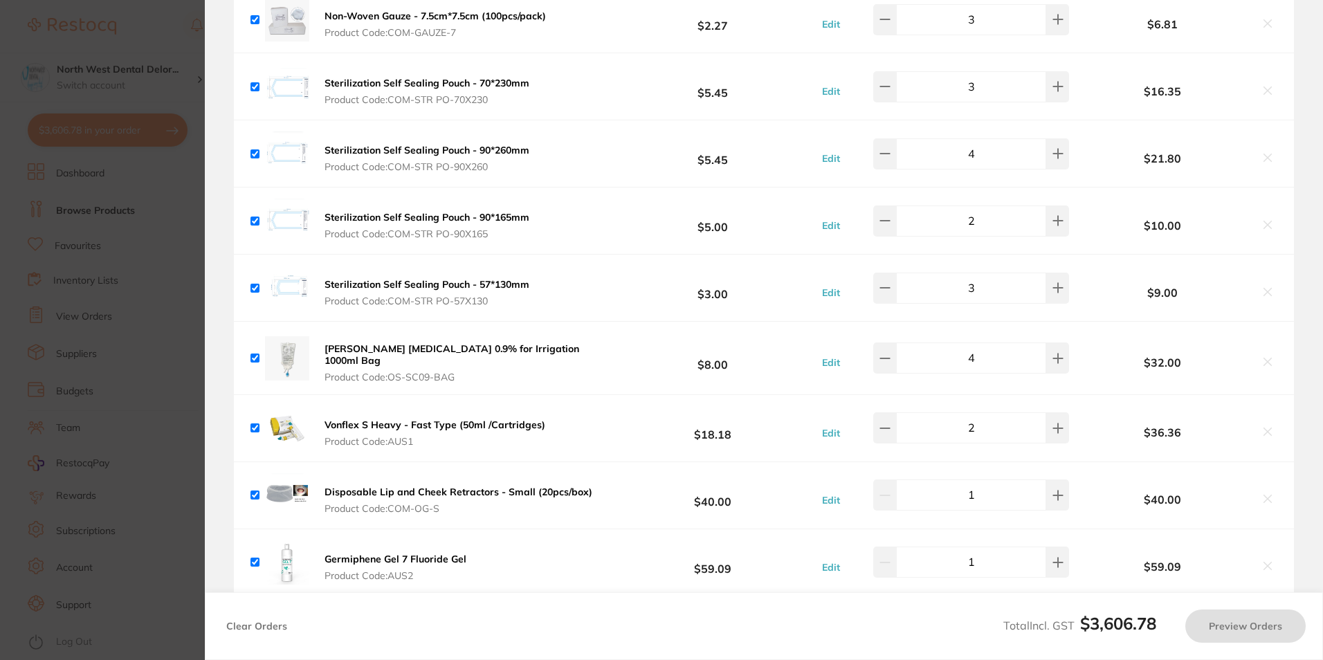
checkbox input "true"
click at [344, 486] on b "Disposable Lip and Cheek Retractors - Small (20pcs/box)" at bounding box center [458, 492] width 268 height 12
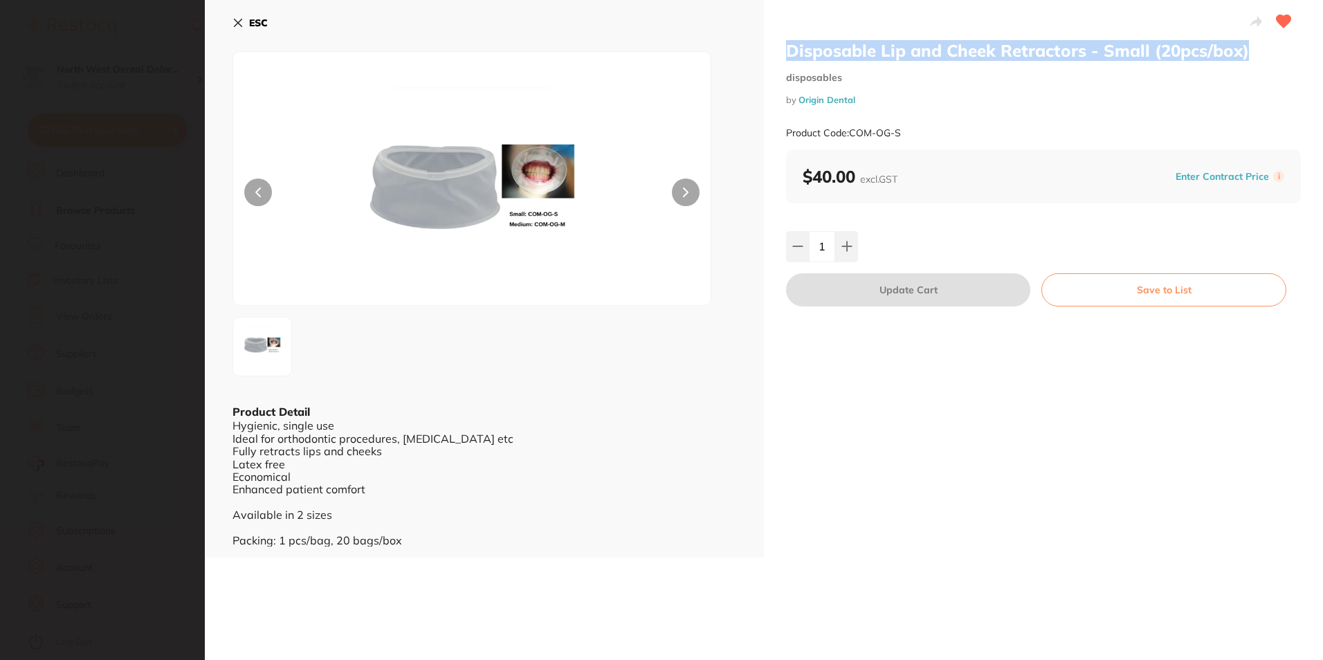
drag, startPoint x: 788, startPoint y: 52, endPoint x: 1242, endPoint y: 57, distance: 453.8
click at [1242, 57] on h2 "Disposable Lip and Cheek Retractors - Small (20pcs/box)" at bounding box center [1043, 50] width 515 height 21
copy h2 "Disposable Lip and Cheek Retractors - Small (20pcs/box)"
click at [247, 27] on button "ESC" at bounding box center [249, 23] width 35 height 24
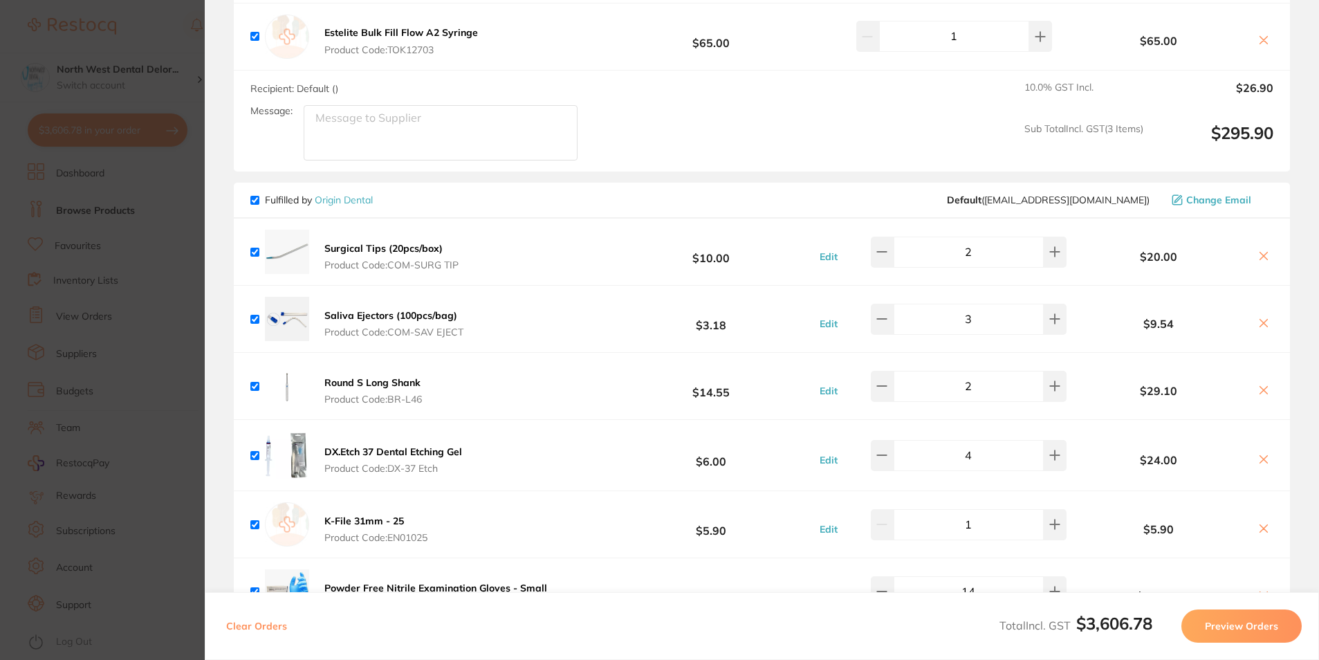
scroll to position [3826, 0]
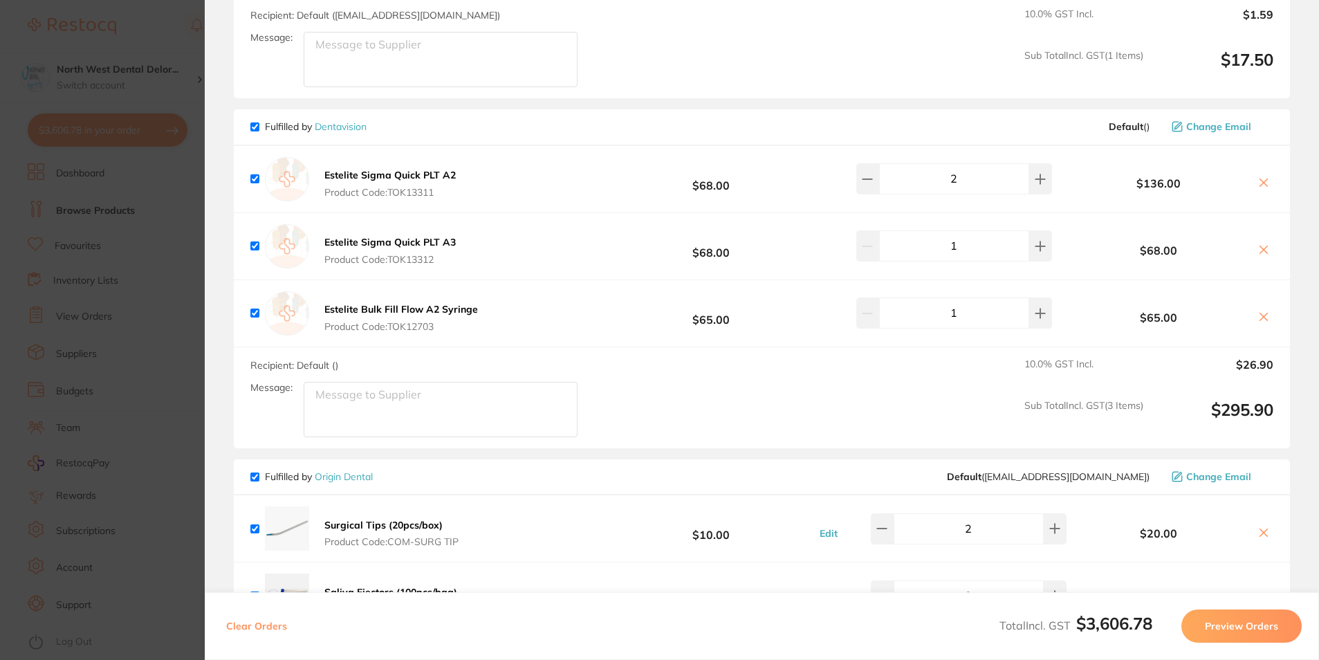
click at [84, 256] on section "Update RRP Set your pre negotiated price for this item. Item Agreed RRP (excl. …" at bounding box center [659, 330] width 1319 height 660
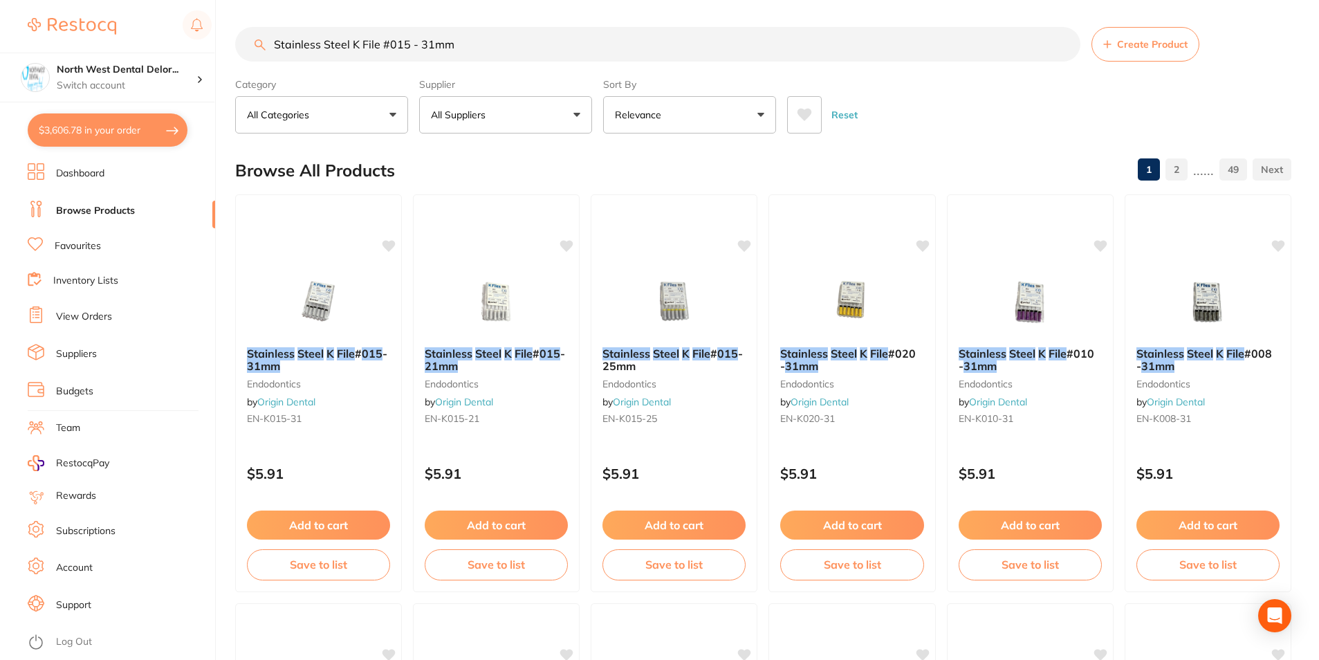
drag, startPoint x: 457, startPoint y: 44, endPoint x: 222, endPoint y: 44, distance: 234.5
click at [222, 44] on div "$3,606.78 North West Dental Delor... Switch account Longford Smileco North West…" at bounding box center [659, 329] width 1319 height 660
paste input "Disposable Lip and Cheek Retractors - Small (20pcs/box)"
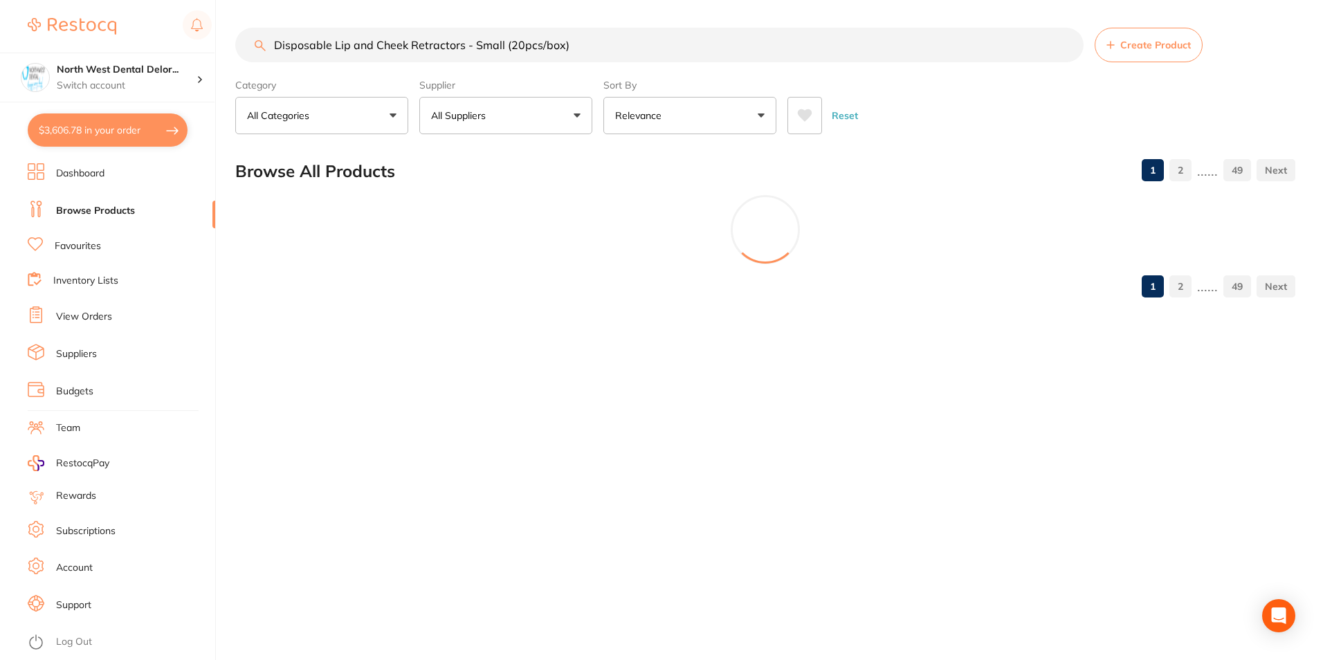
type input "Disposable Lip and Cheek Retractors - Small (20pcs/box)"
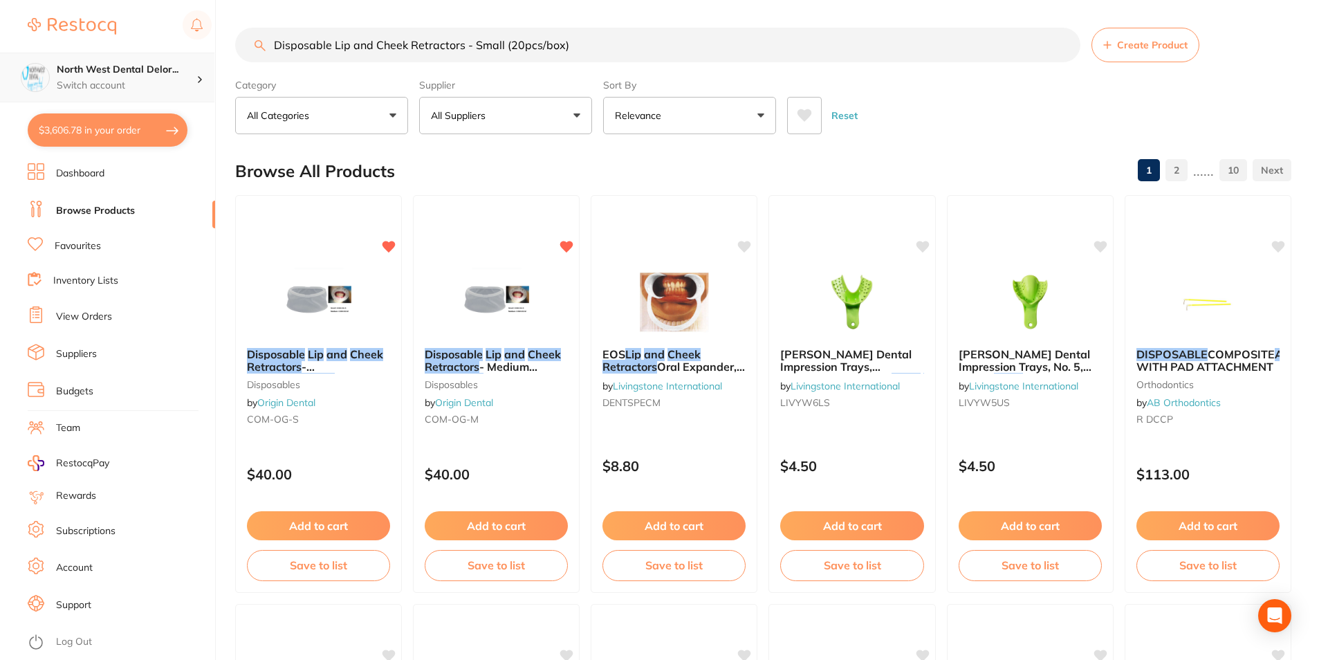
click at [130, 61] on div "North West Dental Delor... Switch account" at bounding box center [107, 78] width 214 height 50
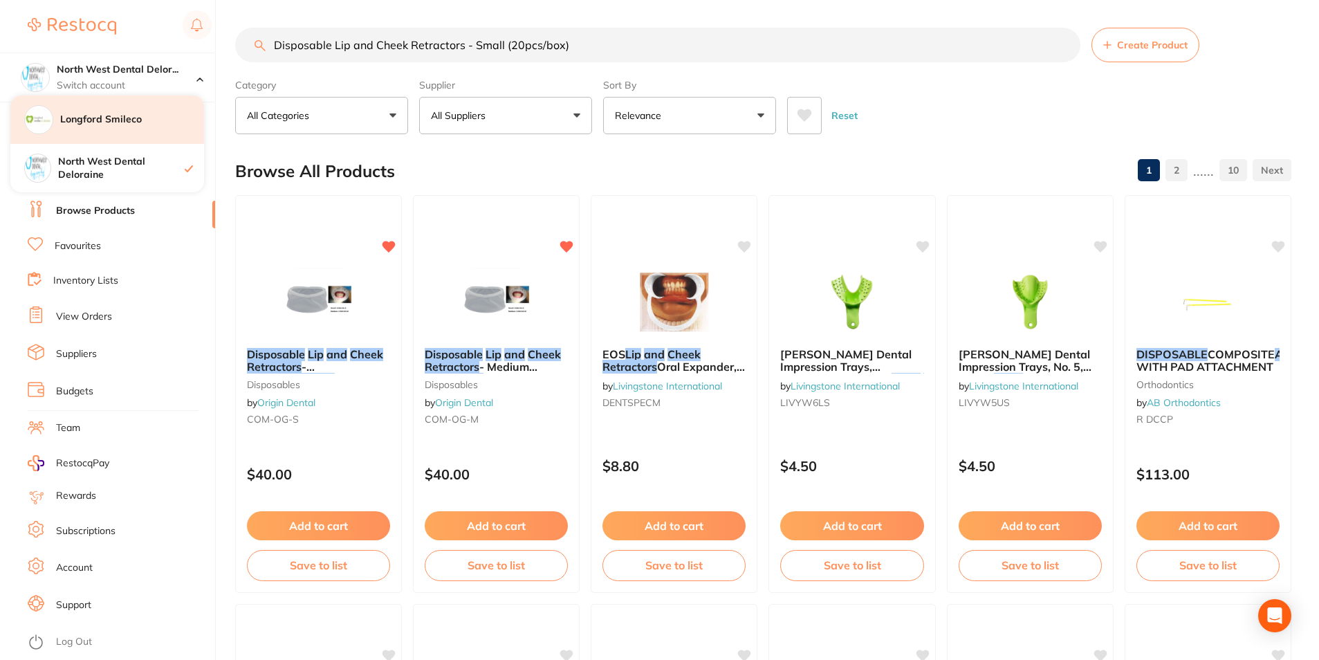
click at [138, 118] on h4 "Longford Smileco" at bounding box center [132, 120] width 144 height 14
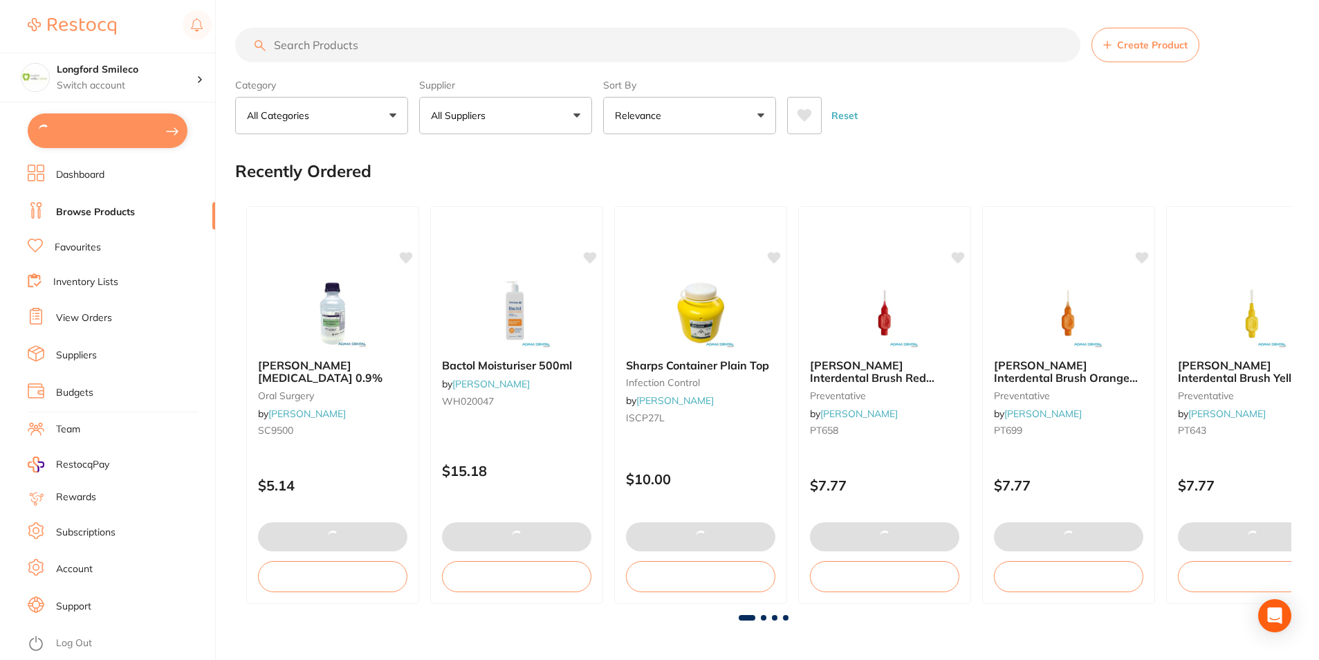
click at [123, 125] on button at bounding box center [108, 130] width 160 height 35
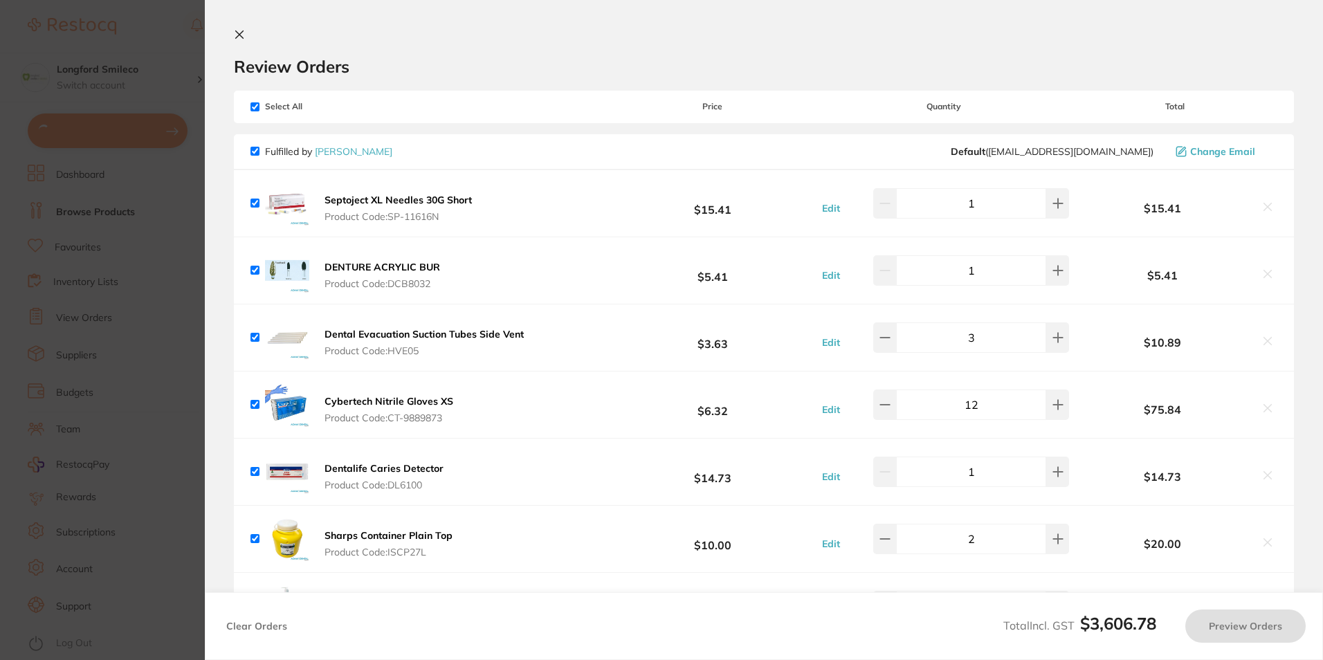
checkbox input "true"
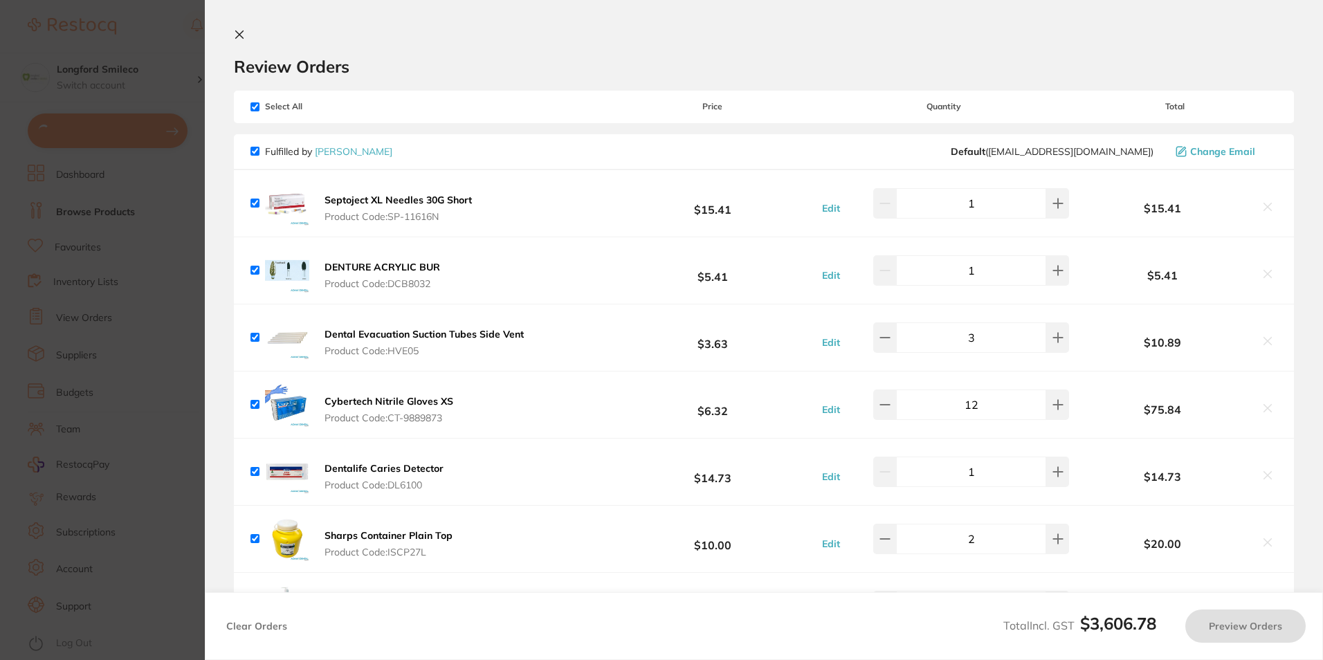
checkbox input "true"
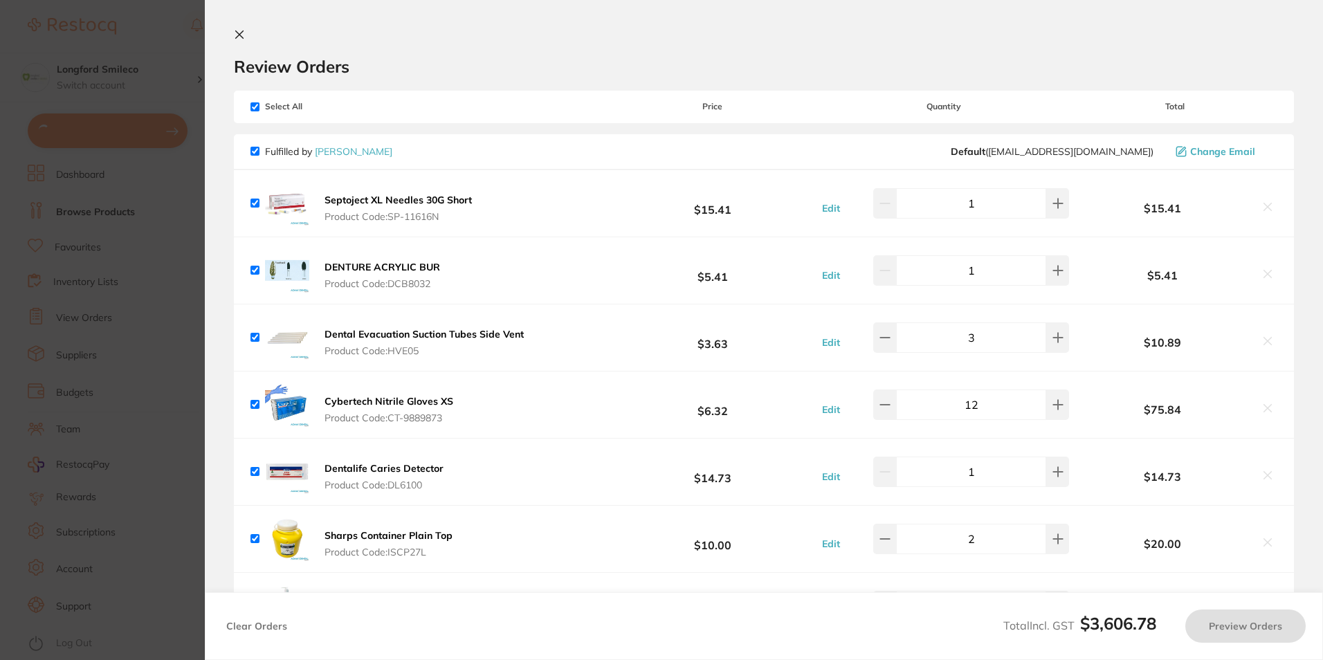
checkbox input "true"
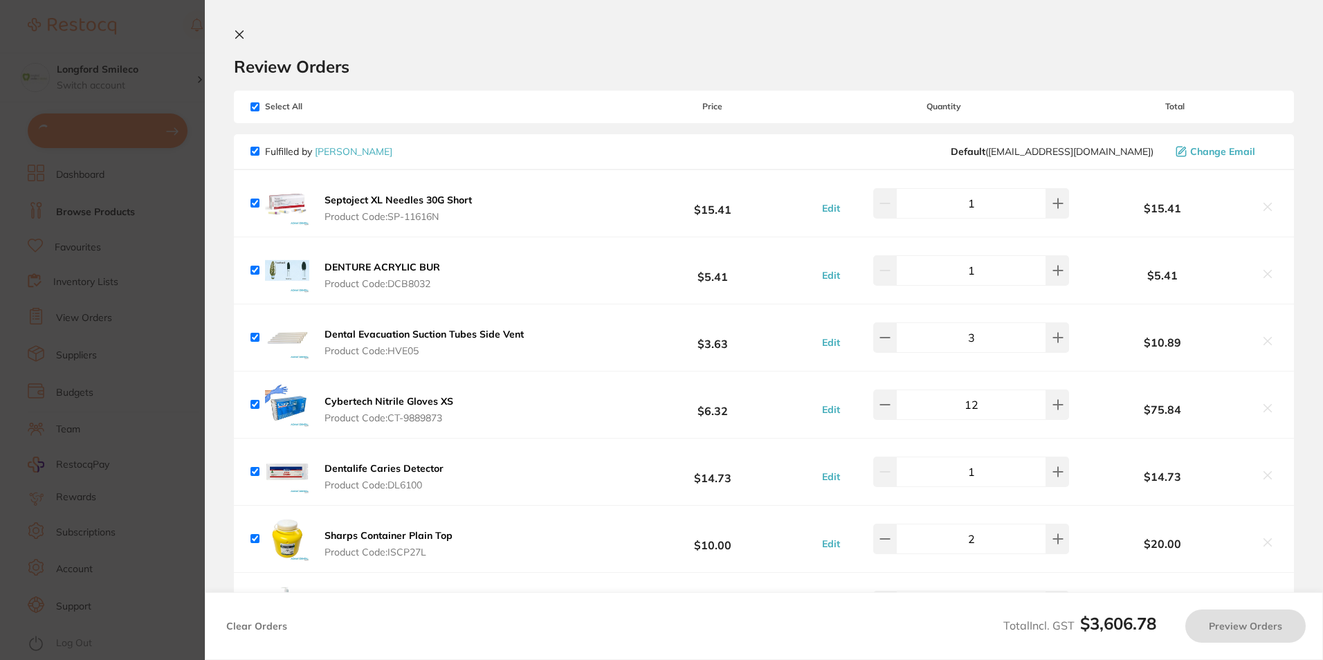
checkbox input "true"
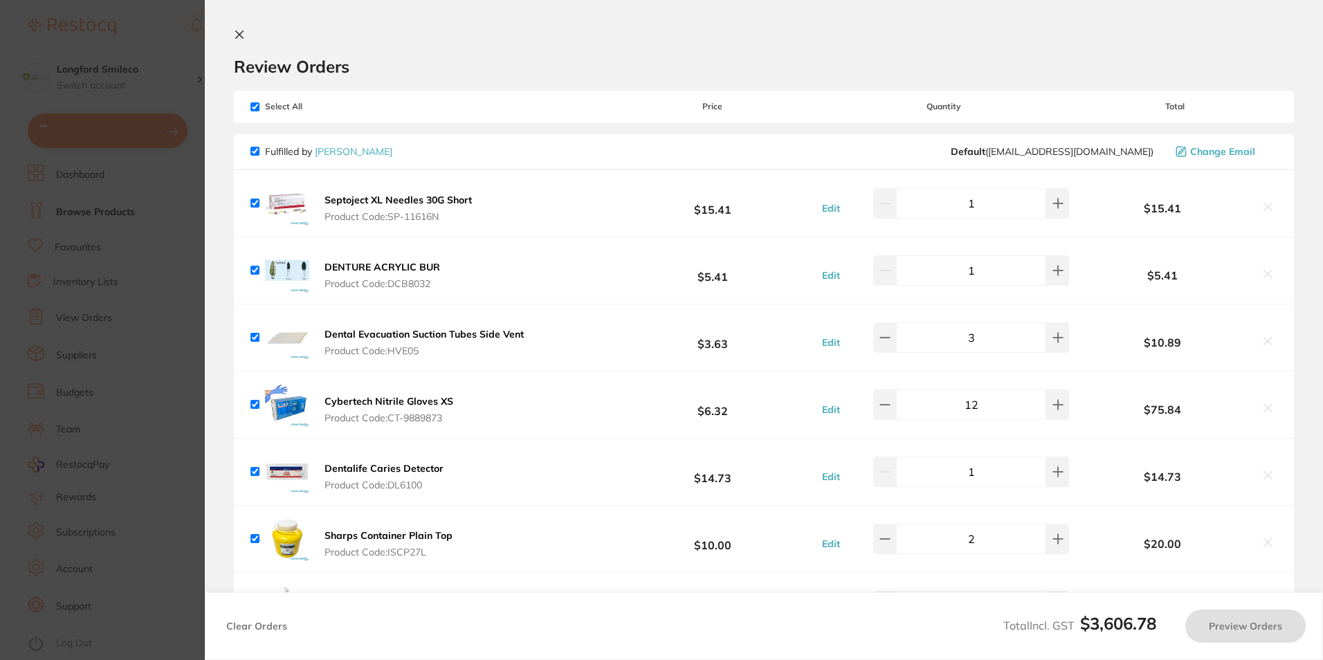
checkbox input "true"
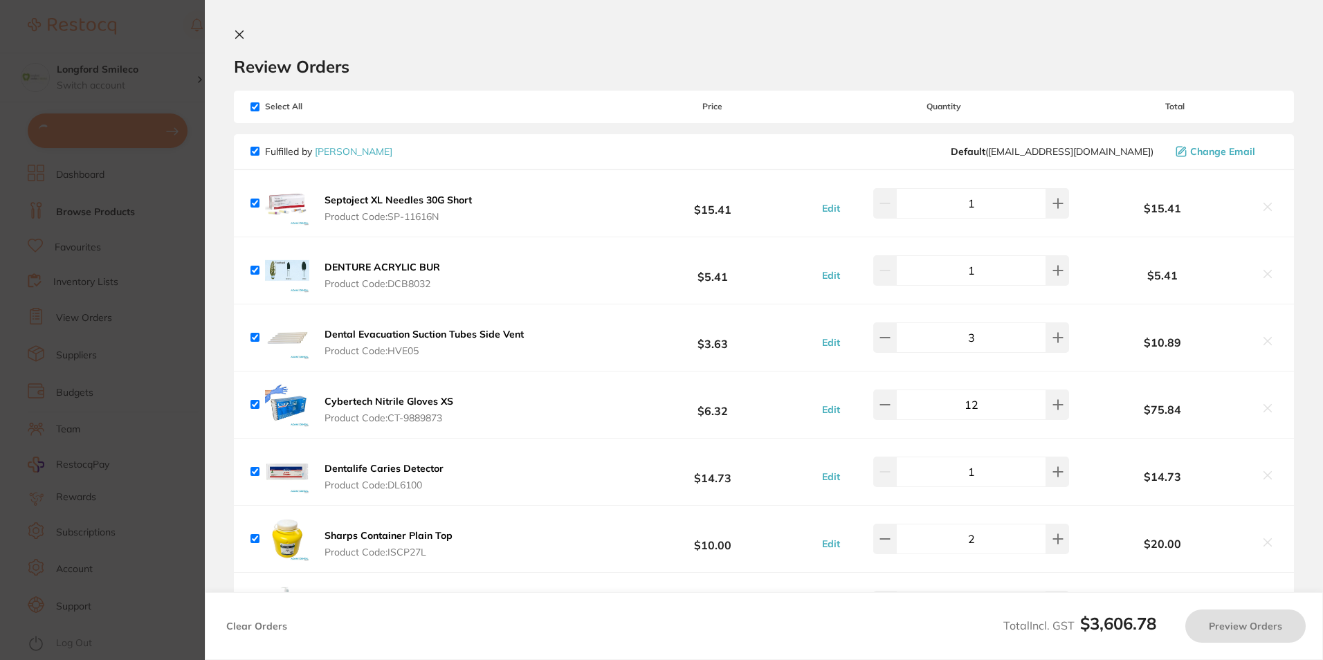
checkbox input "true"
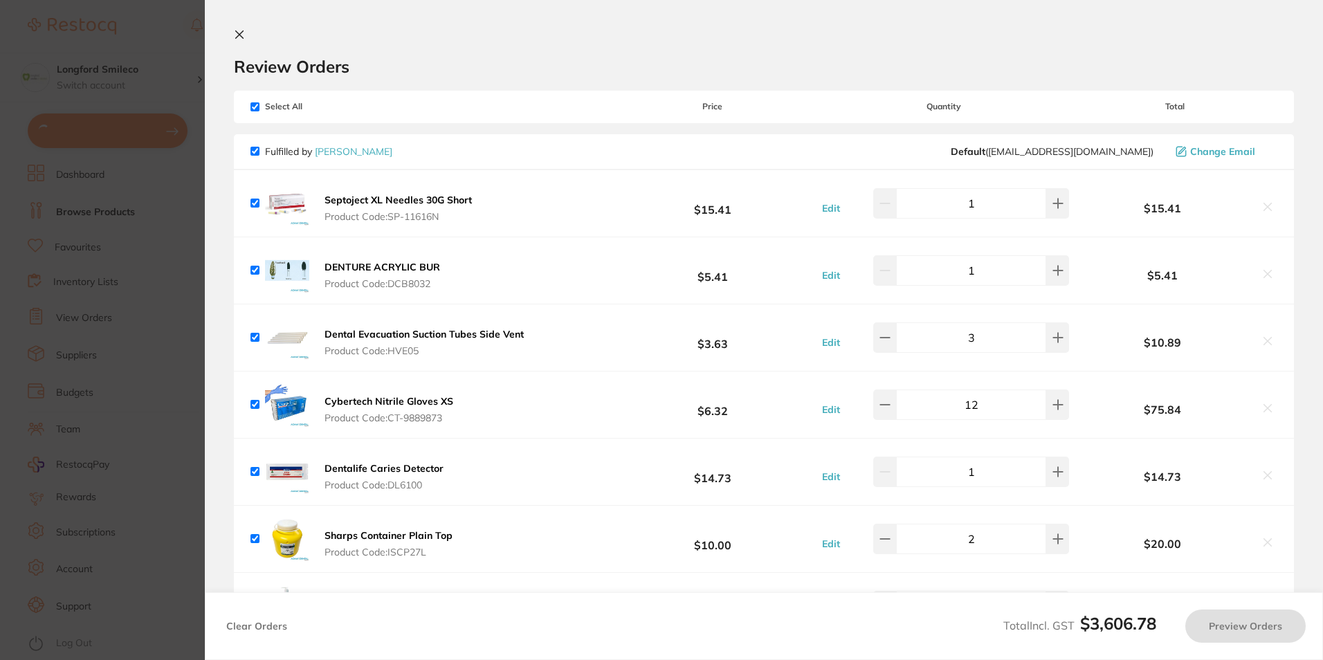
checkbox input "true"
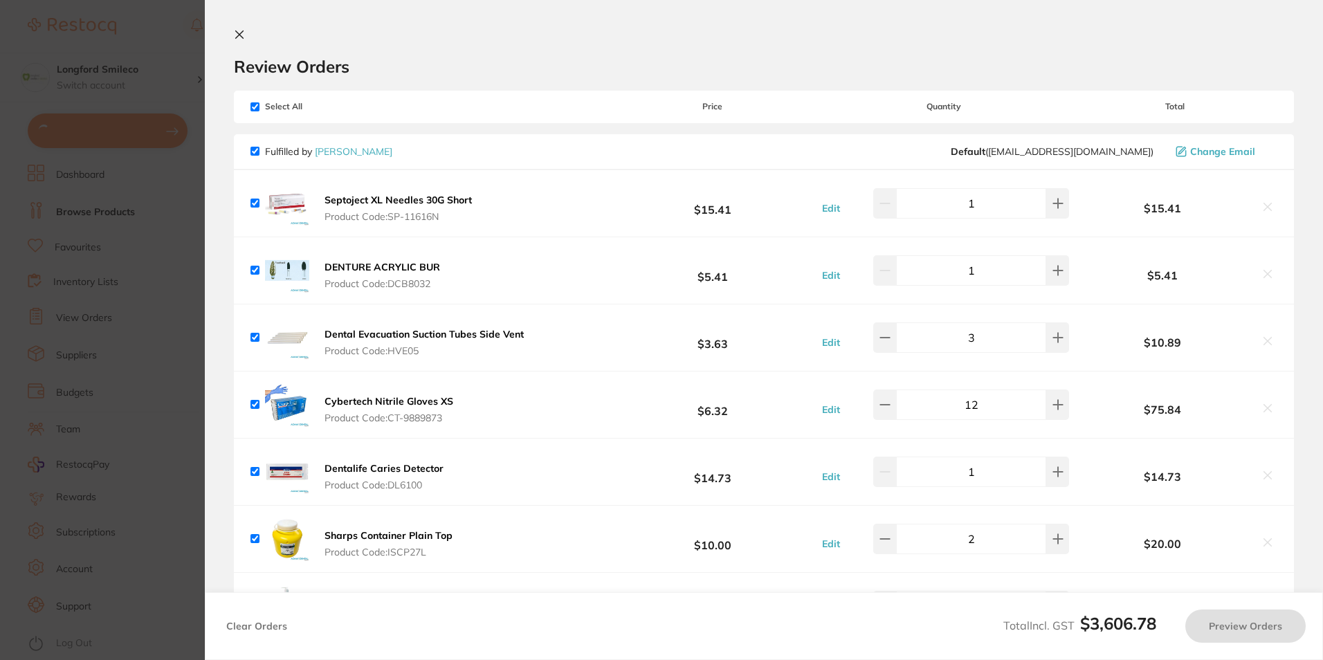
checkbox input "true"
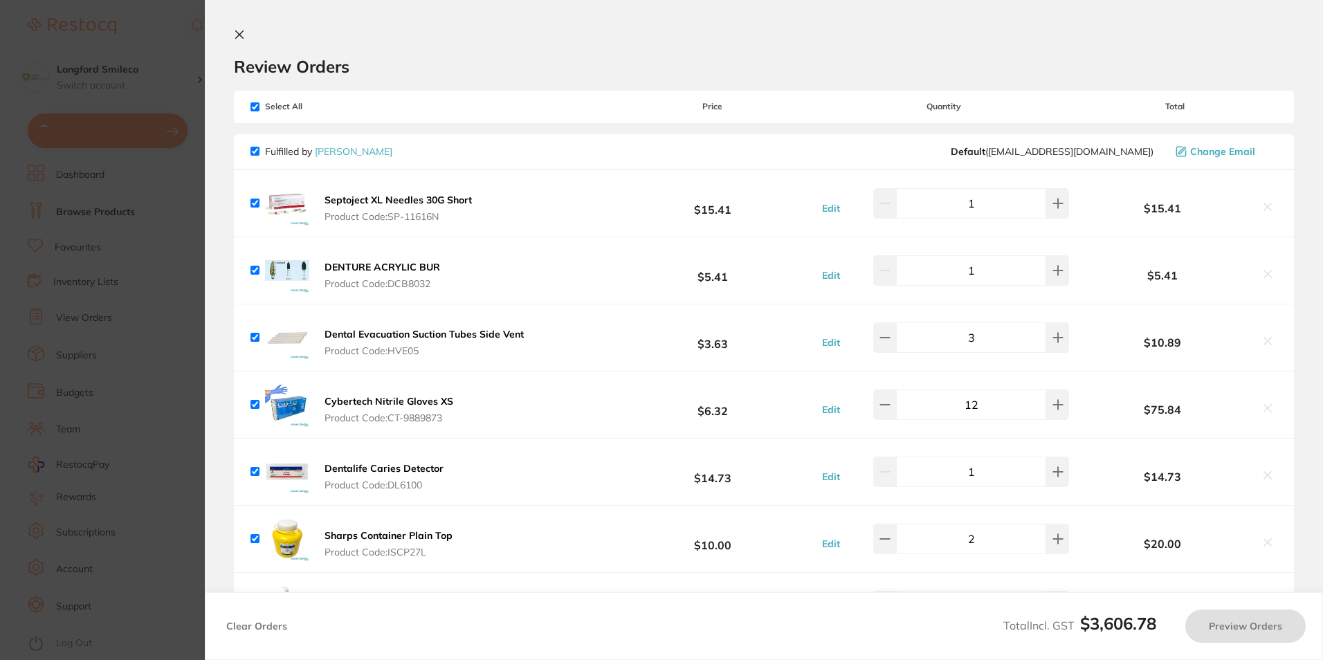
checkbox input "true"
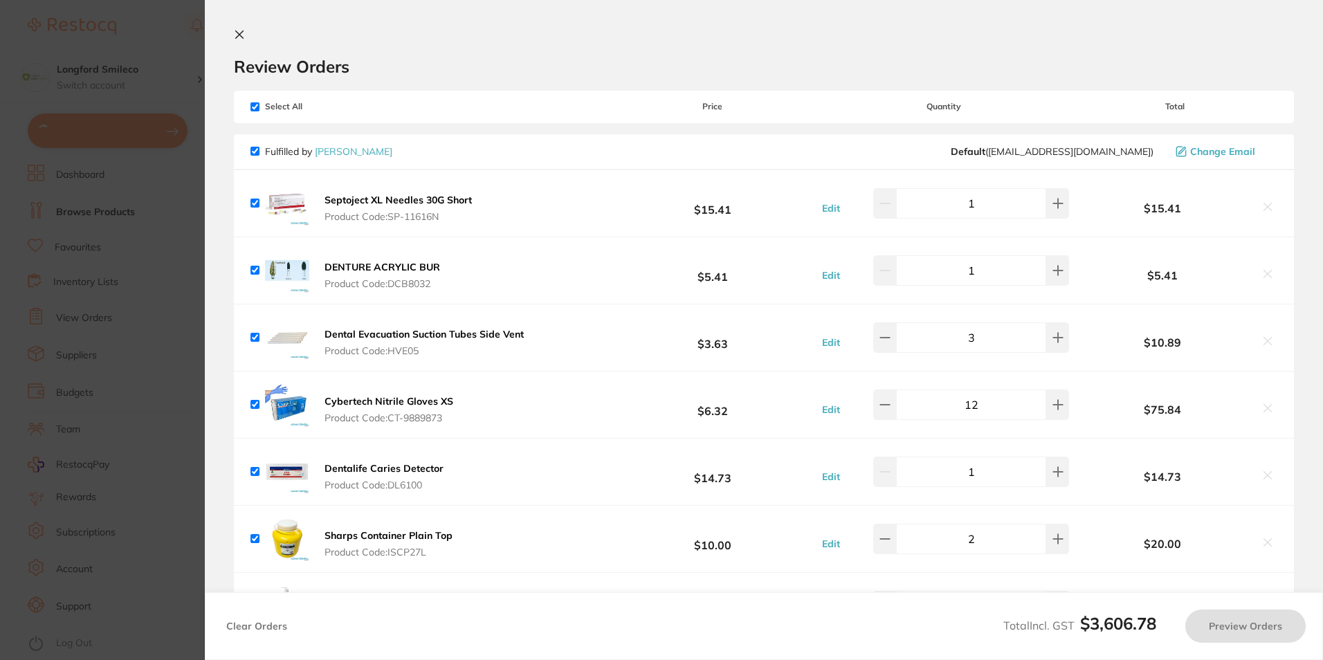
checkbox input "true"
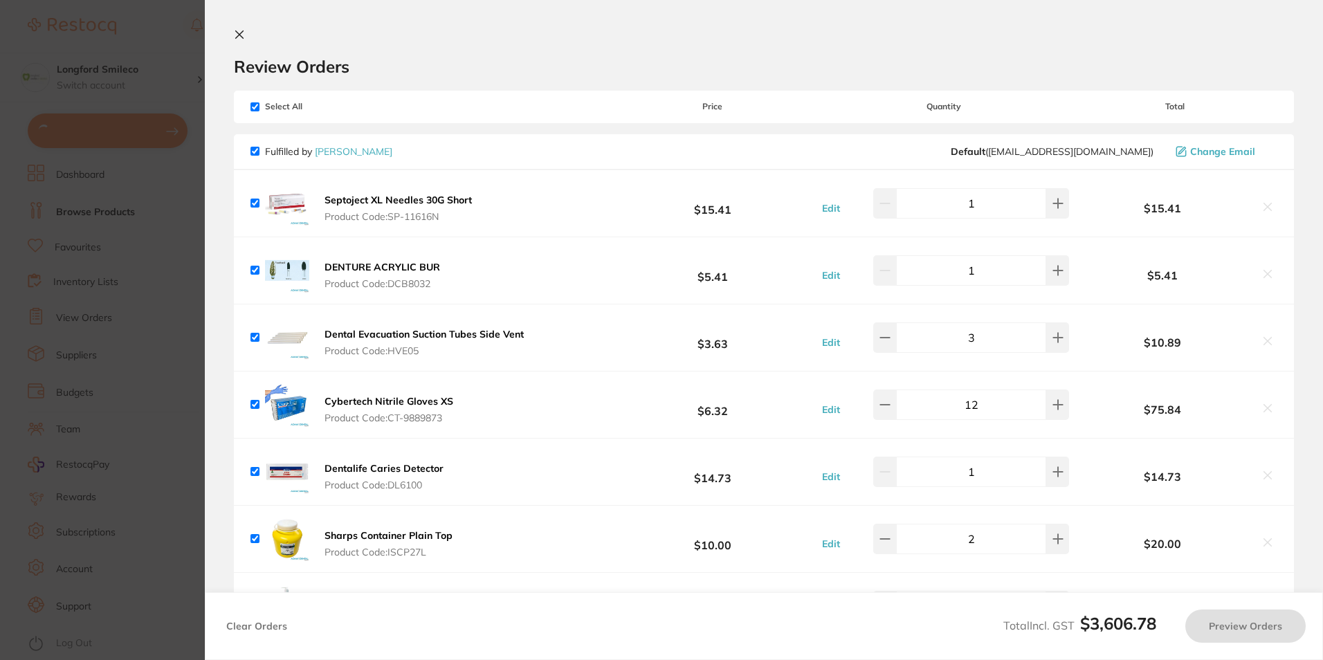
checkbox input "true"
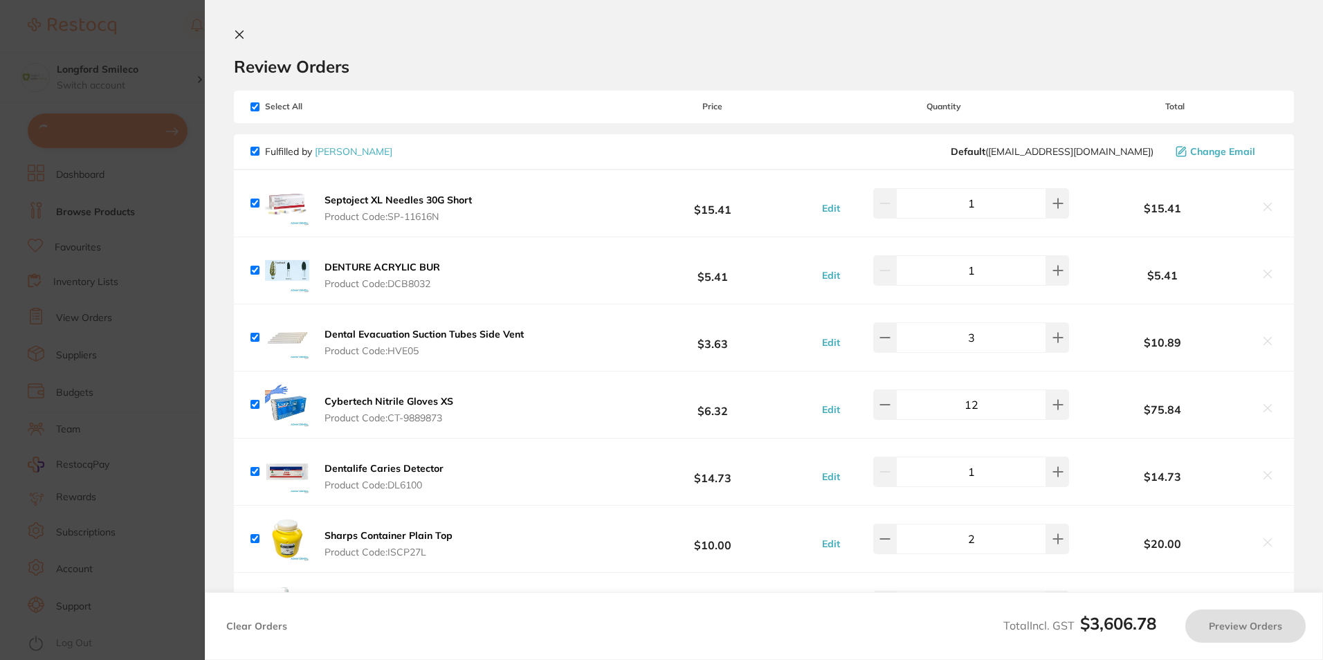
checkbox input "true"
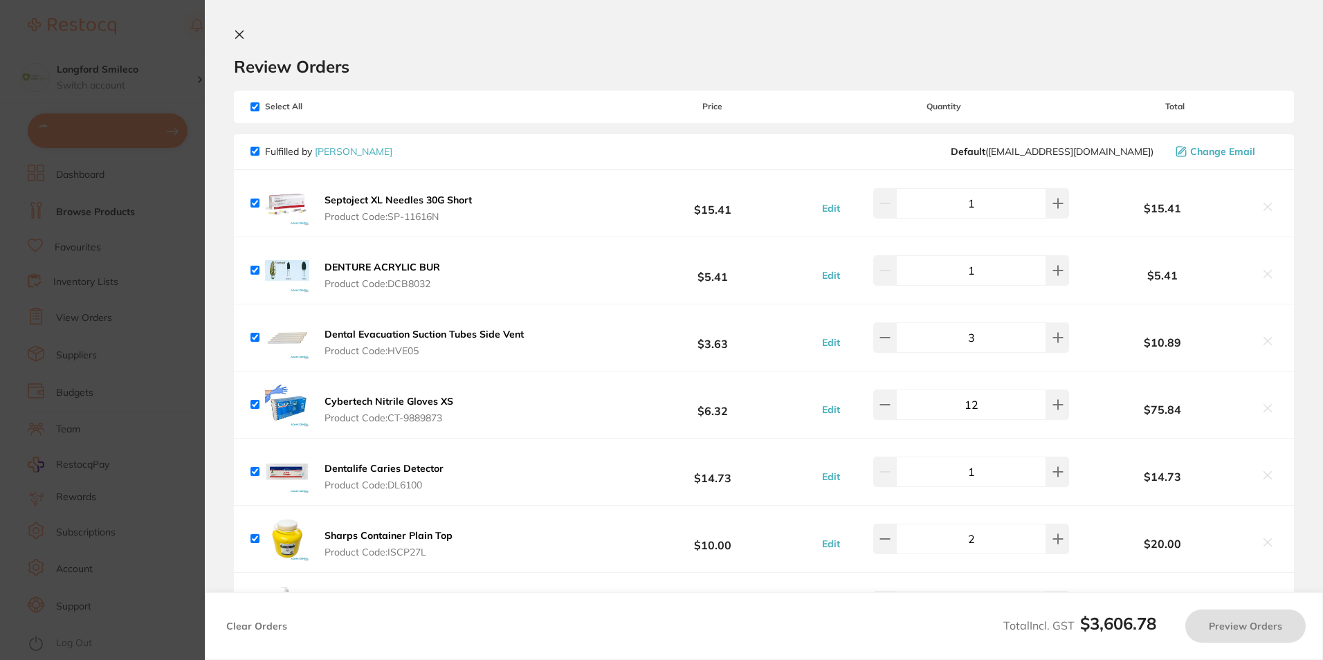
checkbox input "true"
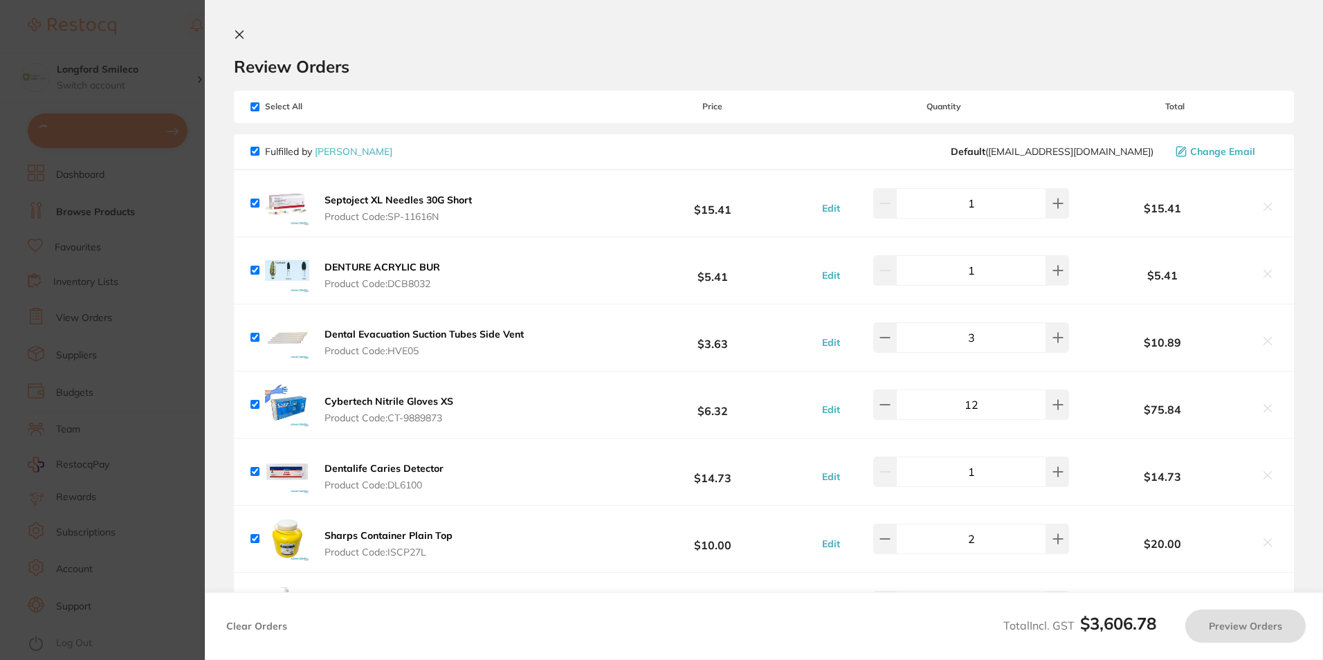
checkbox input "true"
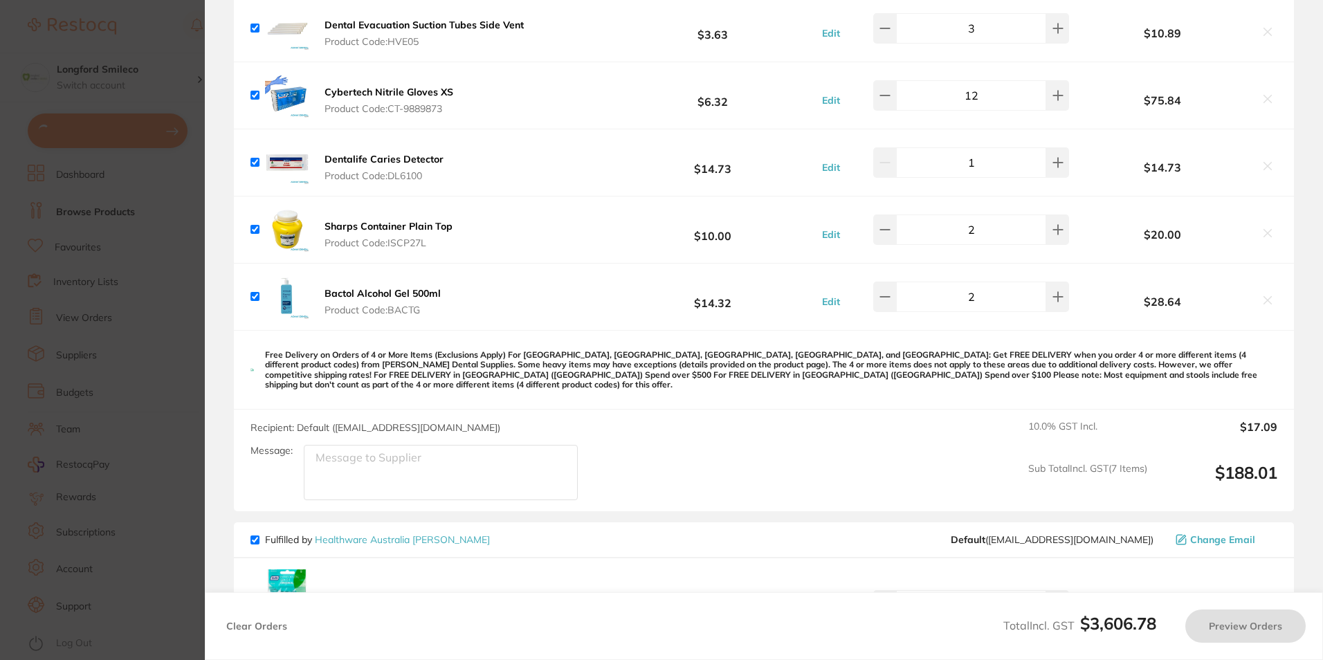
checkbox input "true"
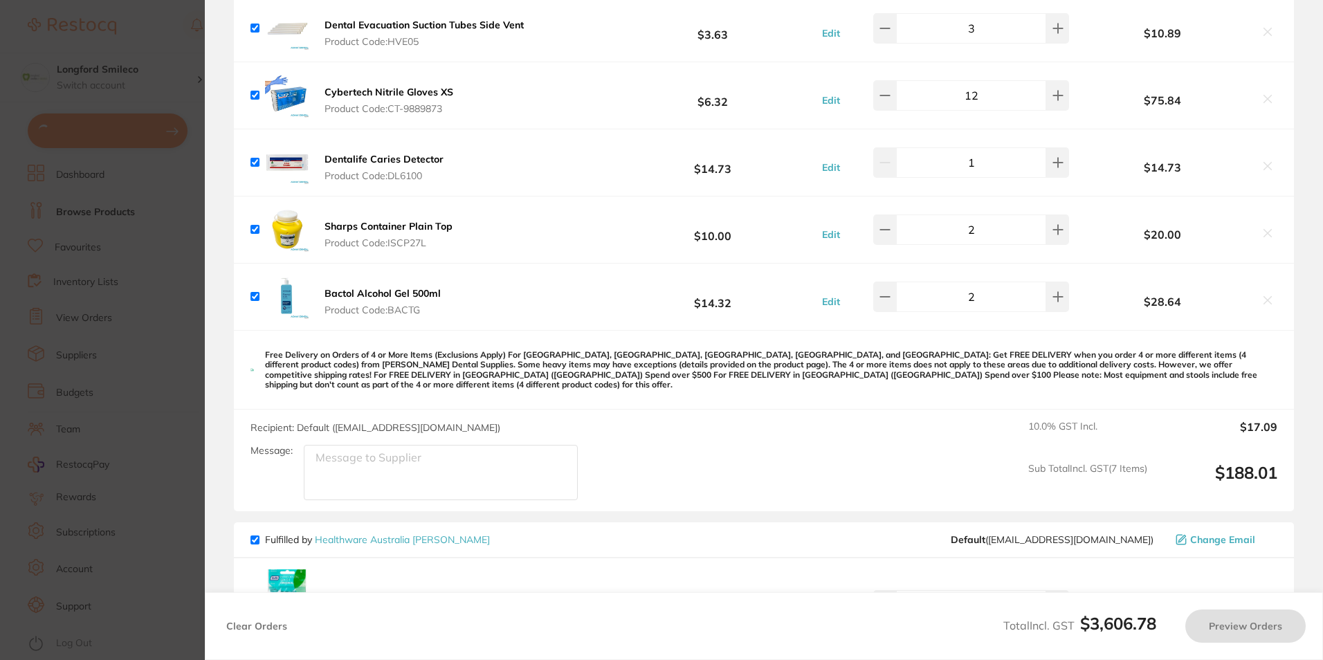
type input "4"
checkbox input "true"
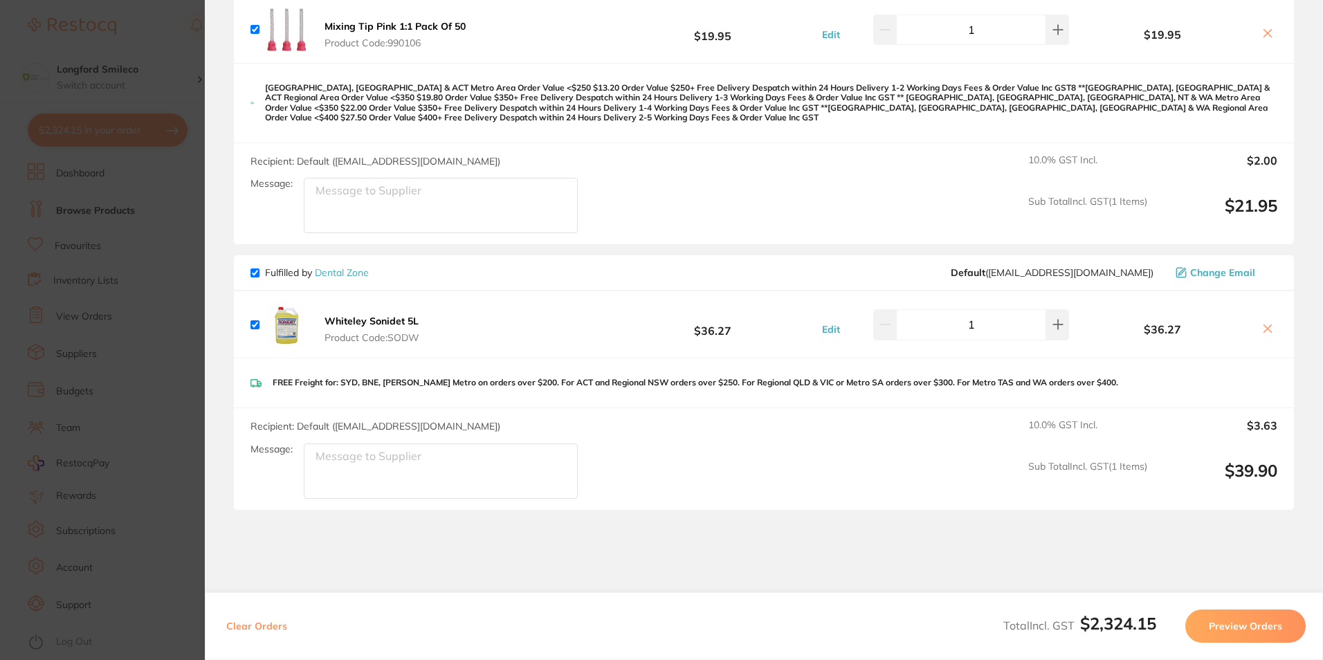
scroll to position [4515, 0]
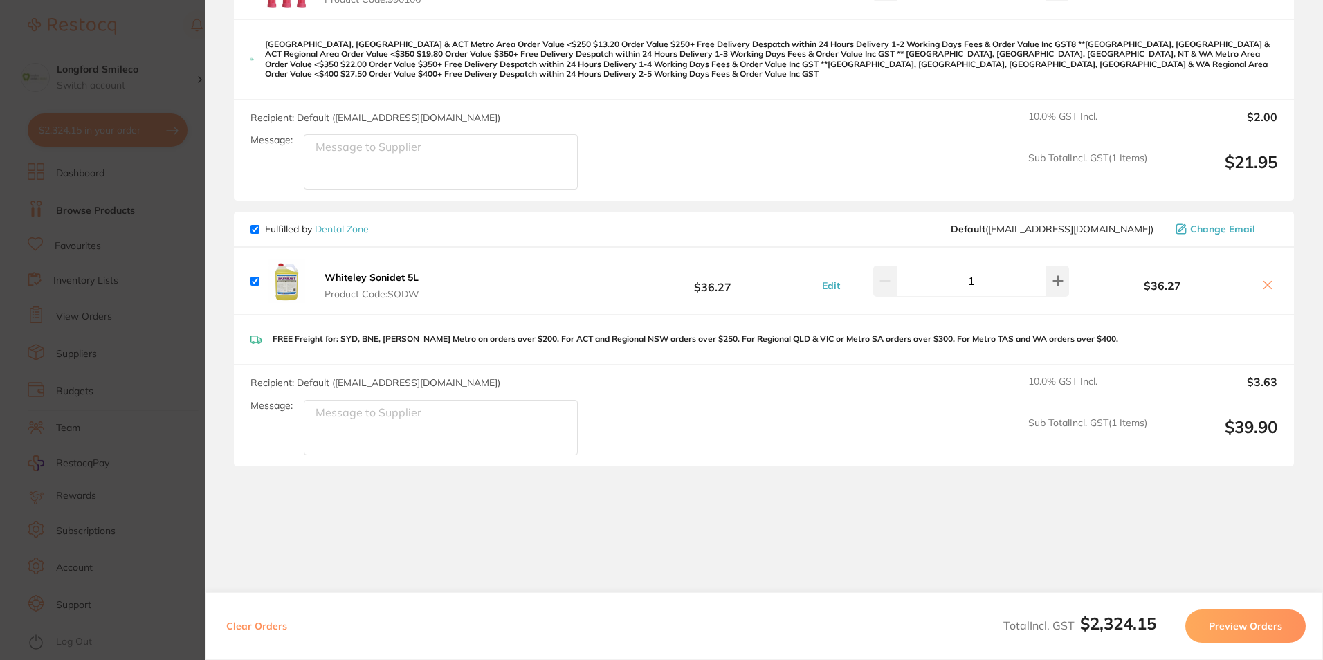
click at [184, 365] on section "Update RRP Set your pre negotiated price for this item. Item Agreed RRP (excl. …" at bounding box center [661, 330] width 1323 height 660
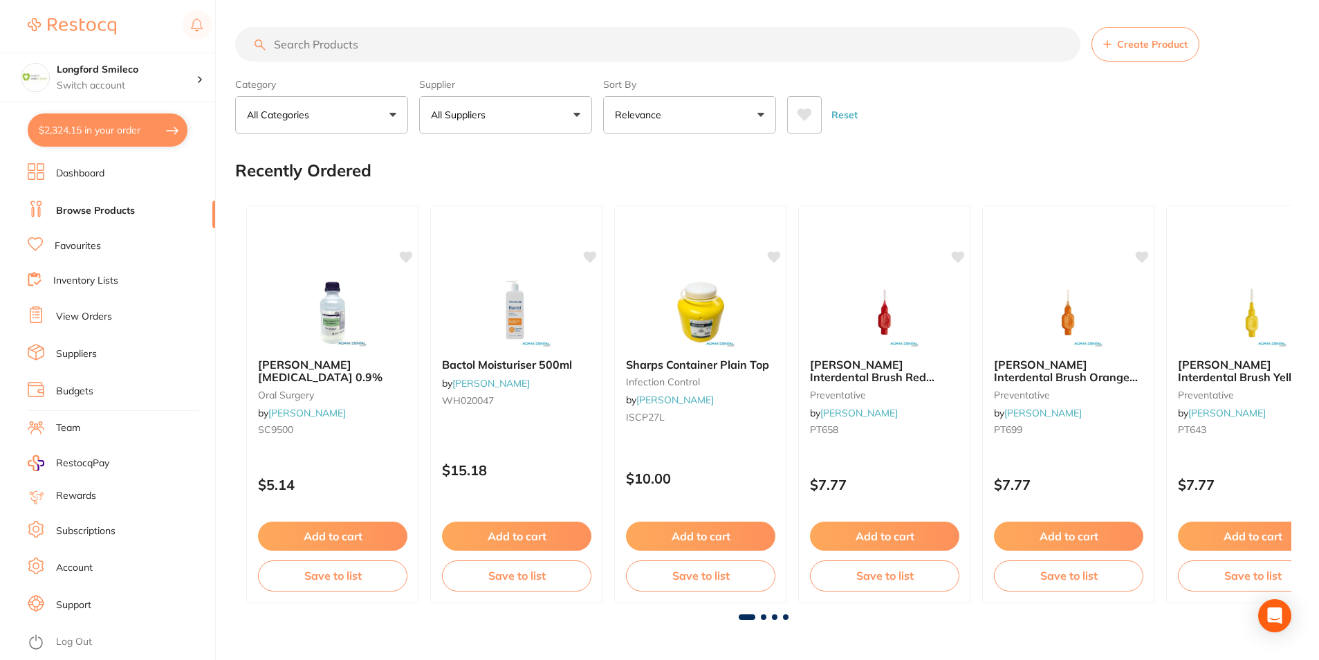
click at [425, 35] on input "search" at bounding box center [657, 44] width 845 height 35
paste input "Disposable Lip and Cheek Retractors - Small (20pcs/box)"
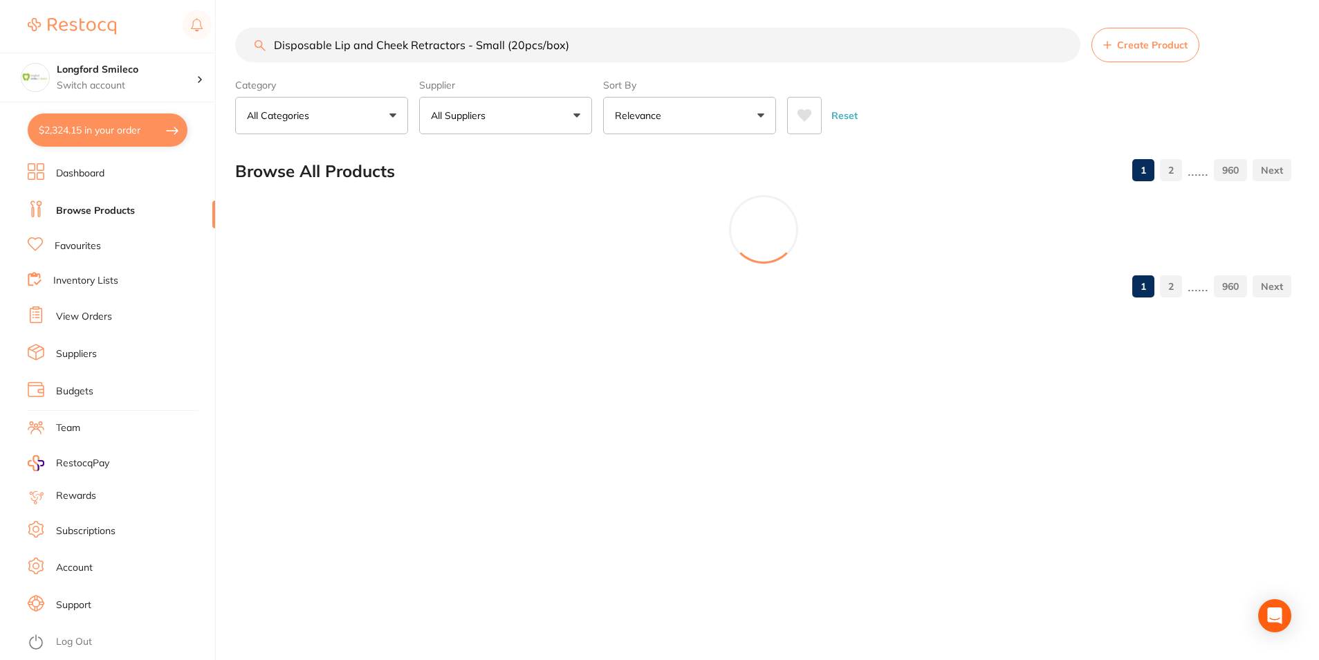
scroll to position [0, 0]
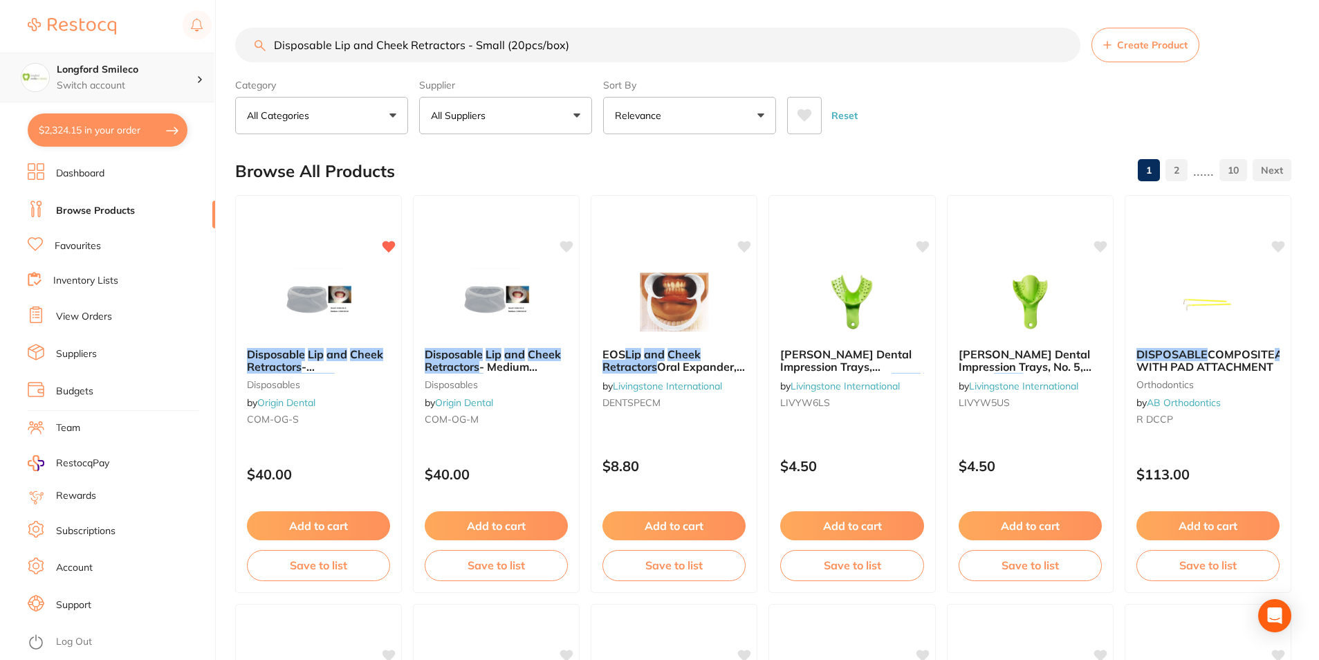
type input "Disposable Lip and Cheek Retractors - Small (20pcs/box)"
click at [126, 88] on p "Switch account" at bounding box center [127, 86] width 140 height 14
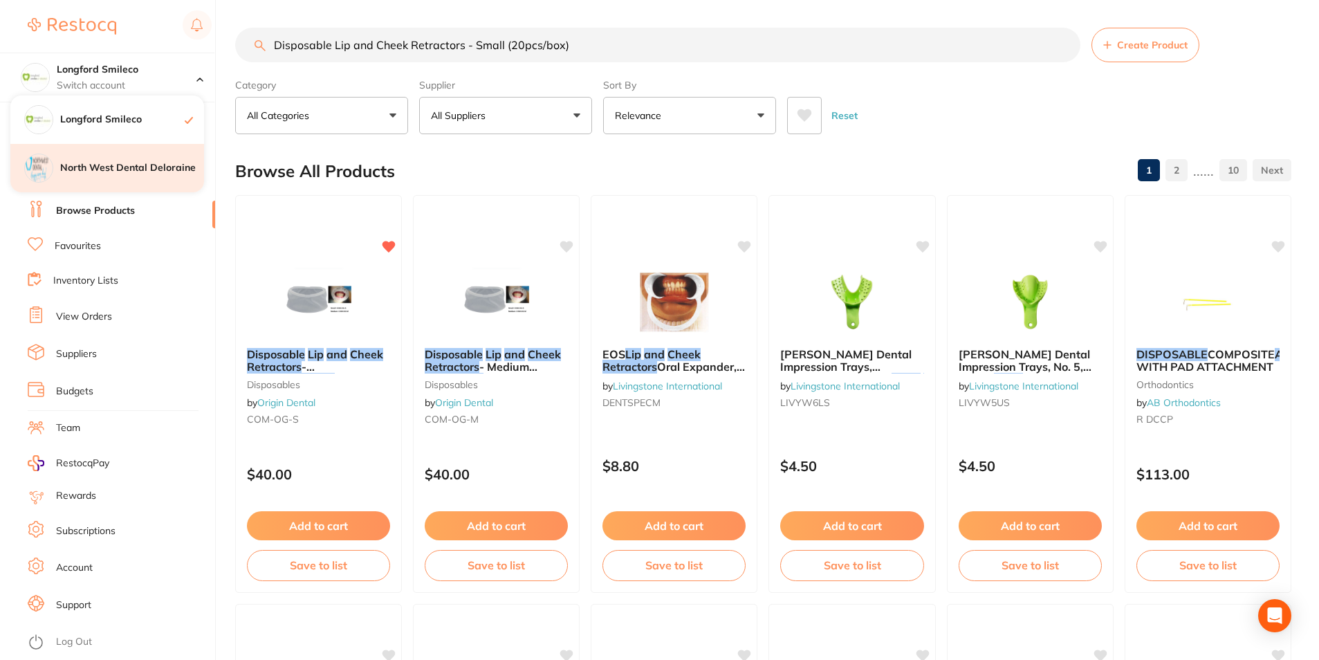
click at [113, 160] on div "North West Dental Deloraine" at bounding box center [107, 168] width 194 height 48
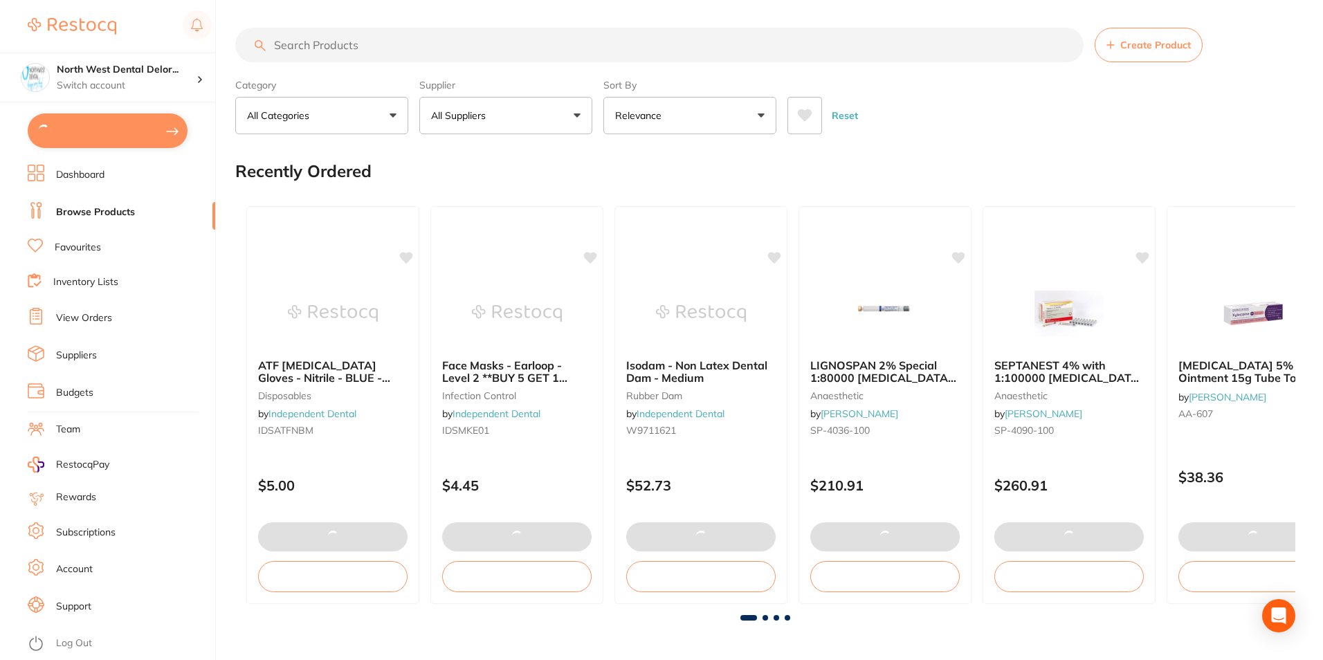
type input "1"
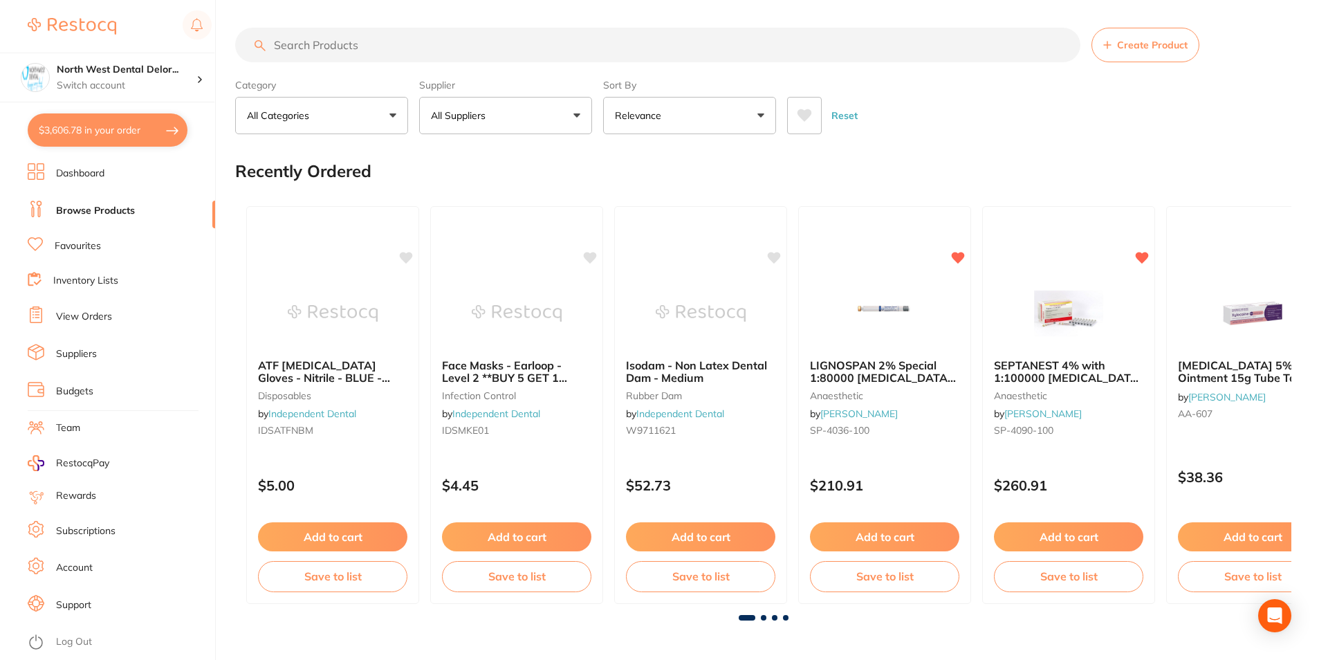
drag, startPoint x: 473, startPoint y: 48, endPoint x: 466, endPoint y: 47, distance: 7.1
click at [473, 48] on input "search" at bounding box center [657, 45] width 845 height 35
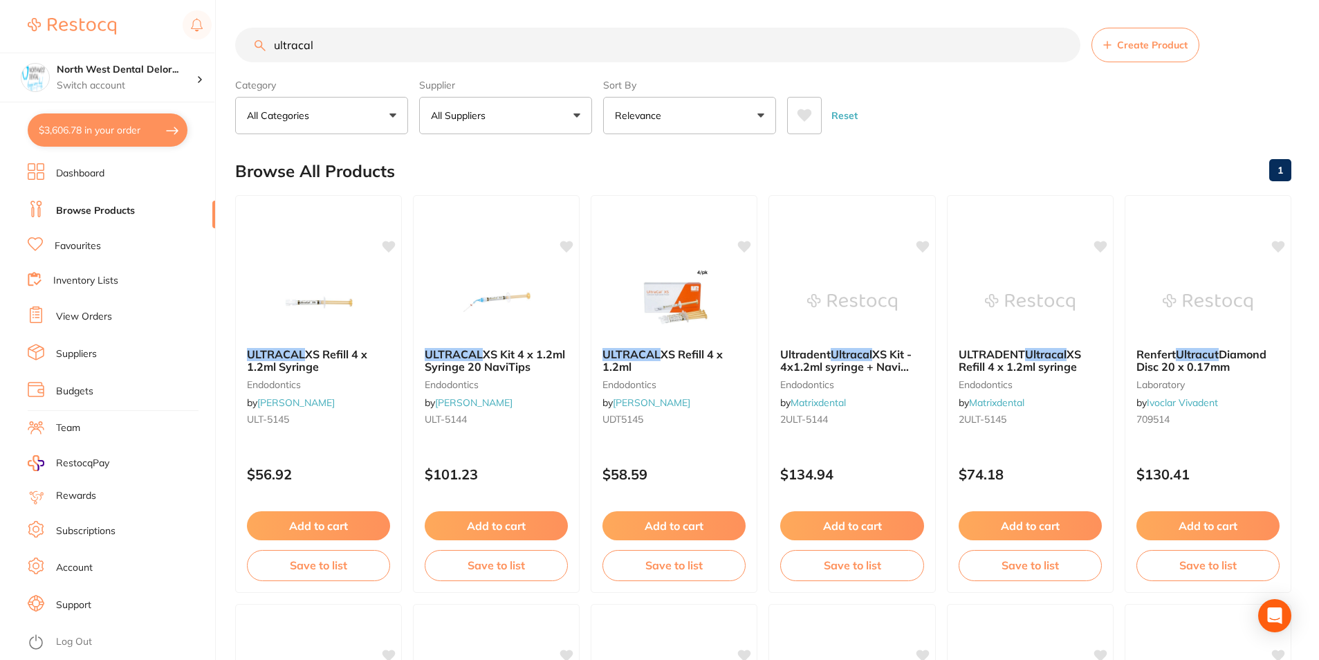
type input "ultracal"
click at [563, 113] on button "All Suppliers" at bounding box center [505, 115] width 173 height 37
type input "orig"
drag, startPoint x: 765, startPoint y: 176, endPoint x: 746, endPoint y: 175, distance: 18.7
click at [764, 175] on div "Browse All Products 1" at bounding box center [763, 171] width 1056 height 46
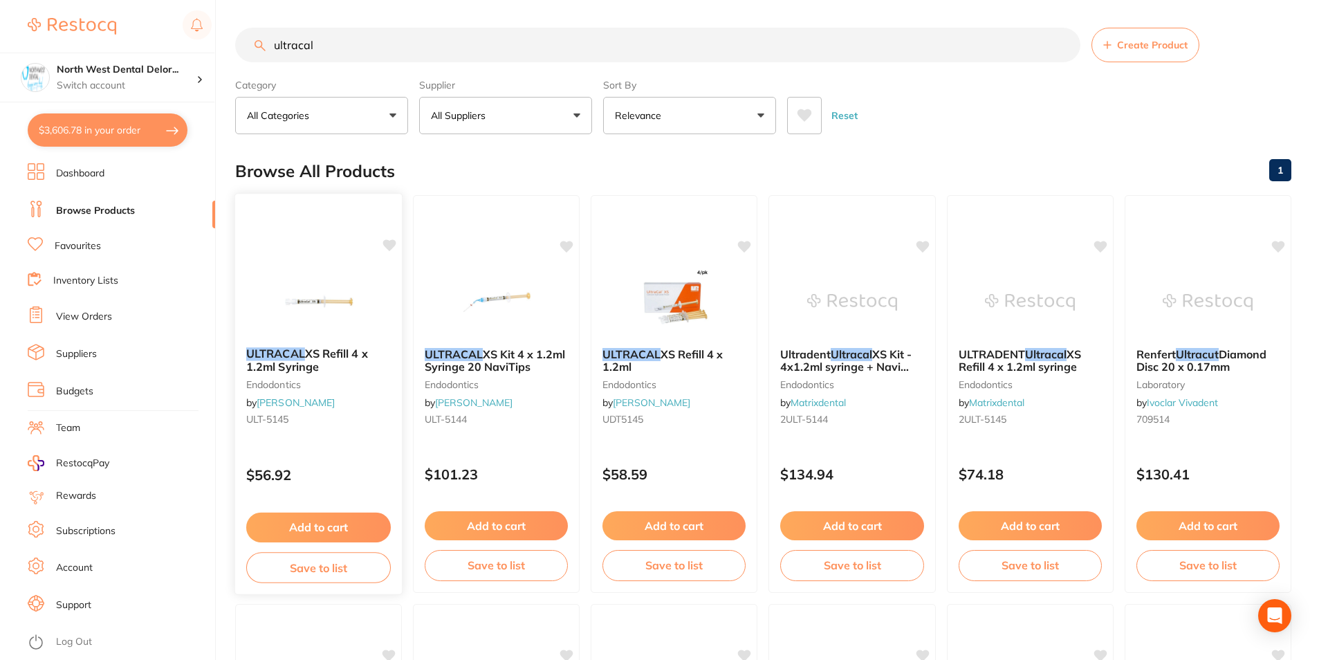
click at [356, 291] on img at bounding box center [318, 301] width 91 height 70
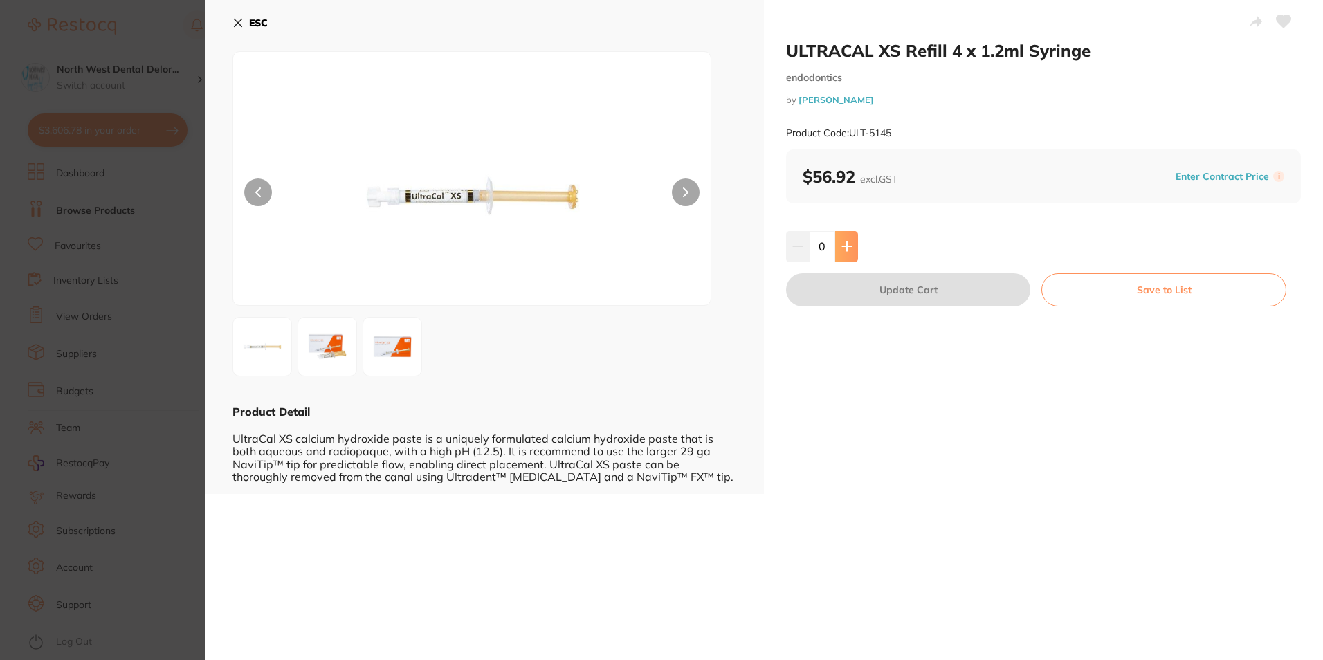
click at [852, 239] on button at bounding box center [846, 246] width 23 height 30
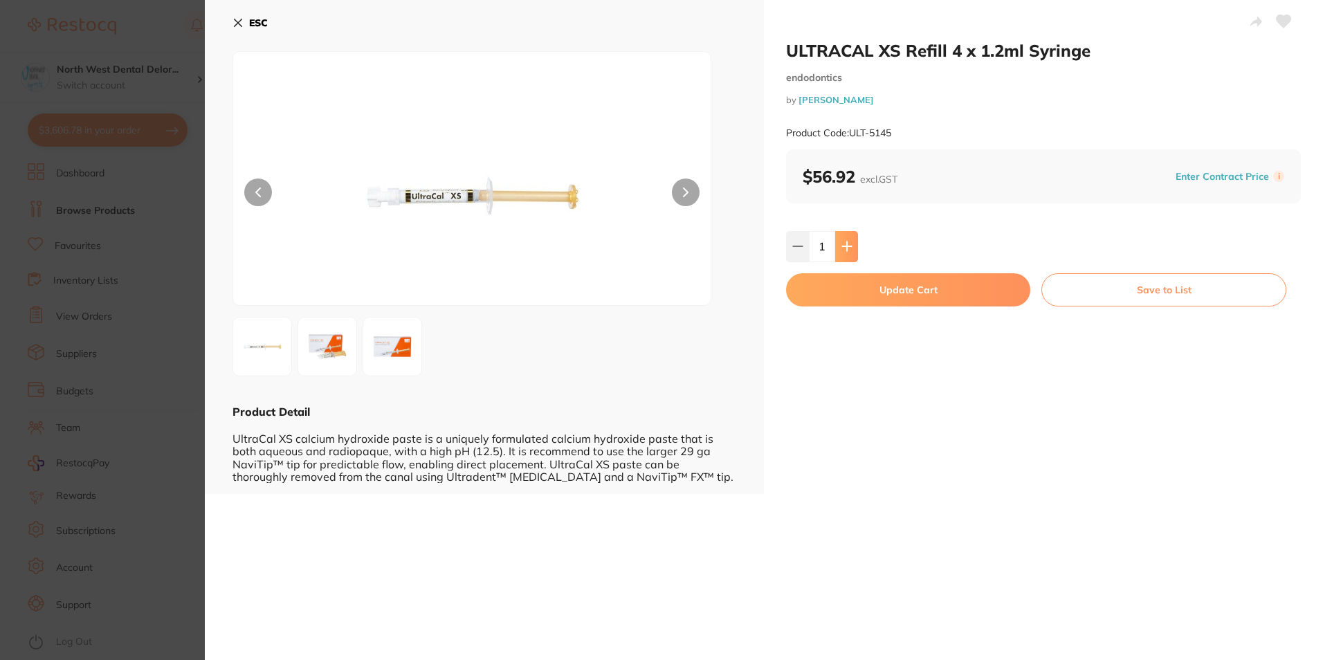
click at [852, 239] on button at bounding box center [846, 246] width 23 height 30
type input "4"
click at [838, 286] on button "Update Cart" at bounding box center [908, 289] width 244 height 33
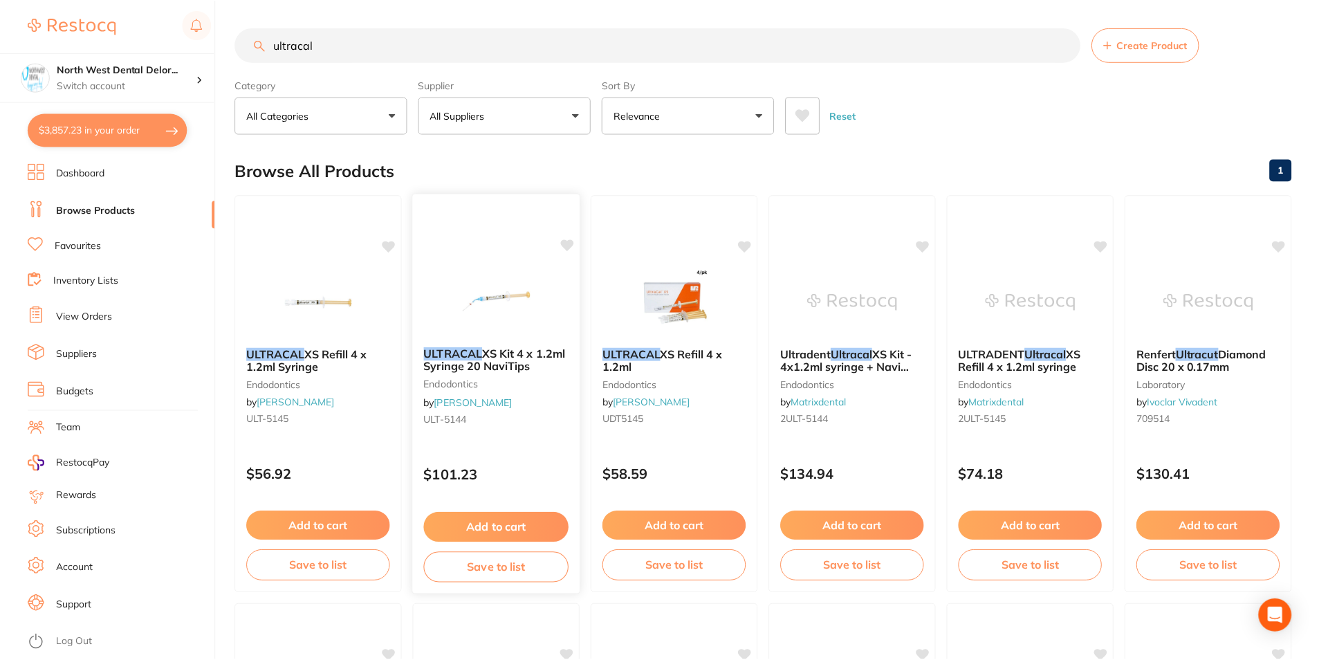
scroll to position [1, 0]
click at [271, 39] on input "ultracal" at bounding box center [657, 44] width 845 height 35
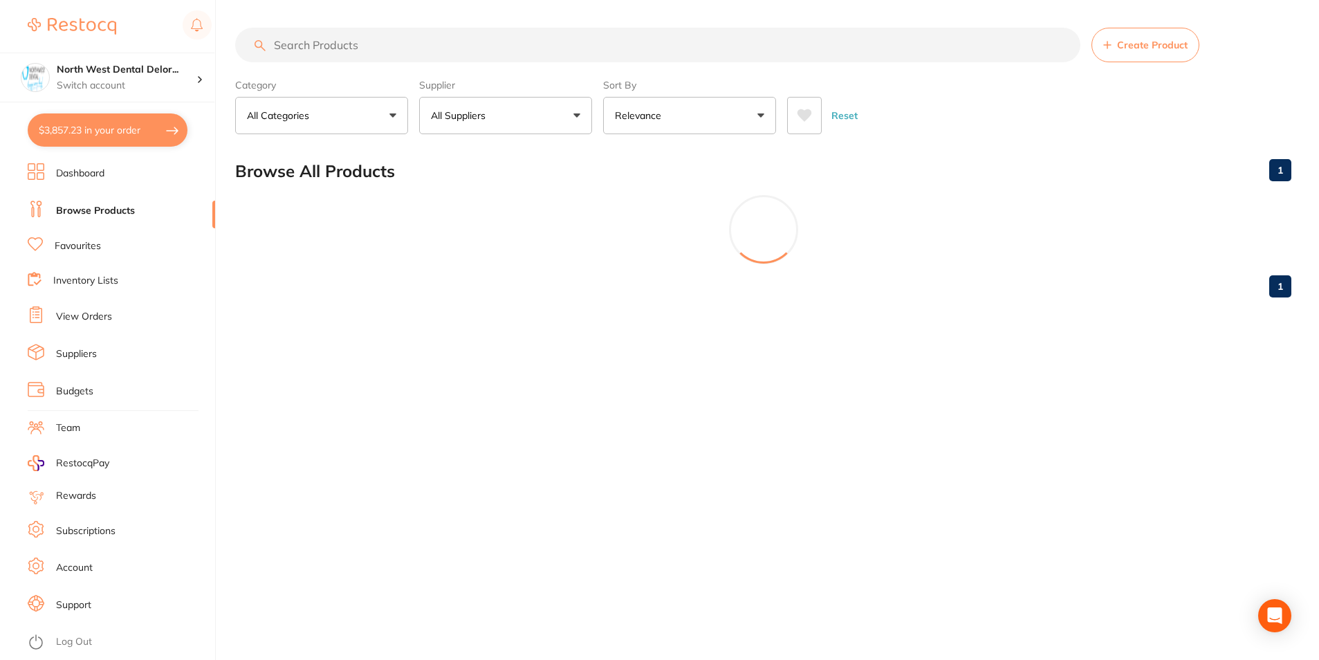
scroll to position [0, 0]
